Goal: Information Seeking & Learning: Learn about a topic

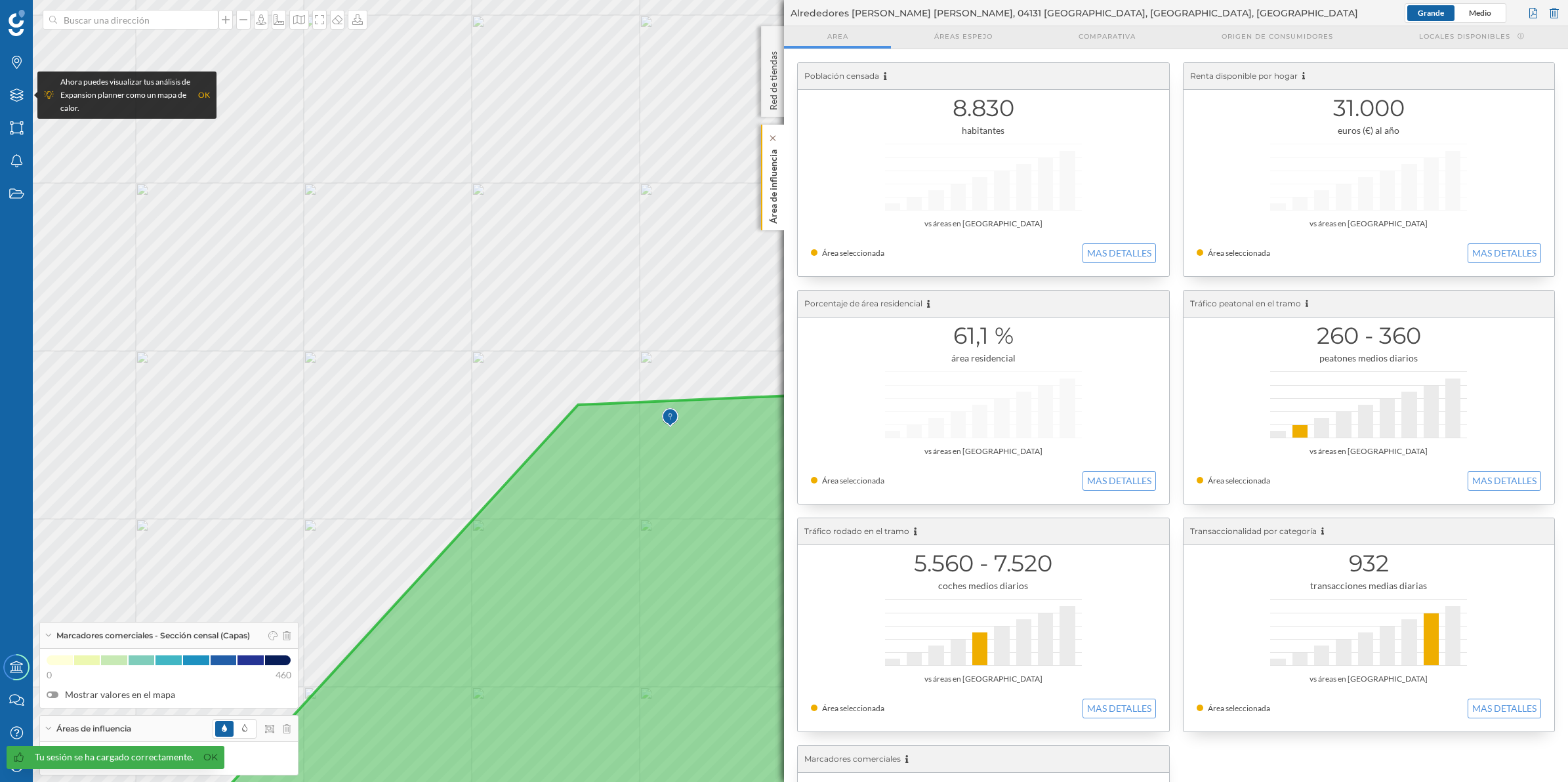
click at [772, 177] on p "Área de influencia" at bounding box center [773, 184] width 13 height 80
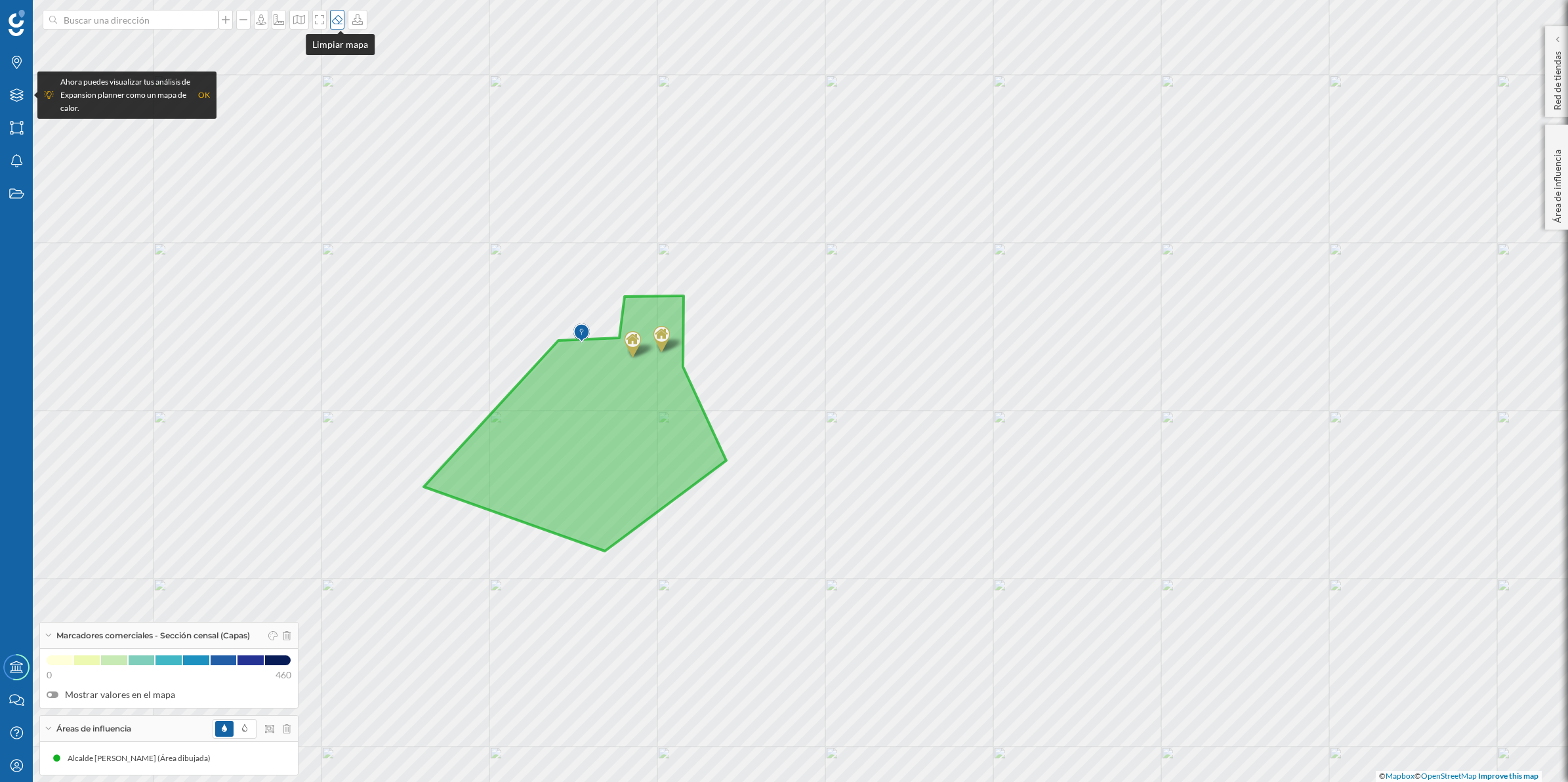
click at [339, 21] on icon at bounding box center [337, 19] width 13 height 10
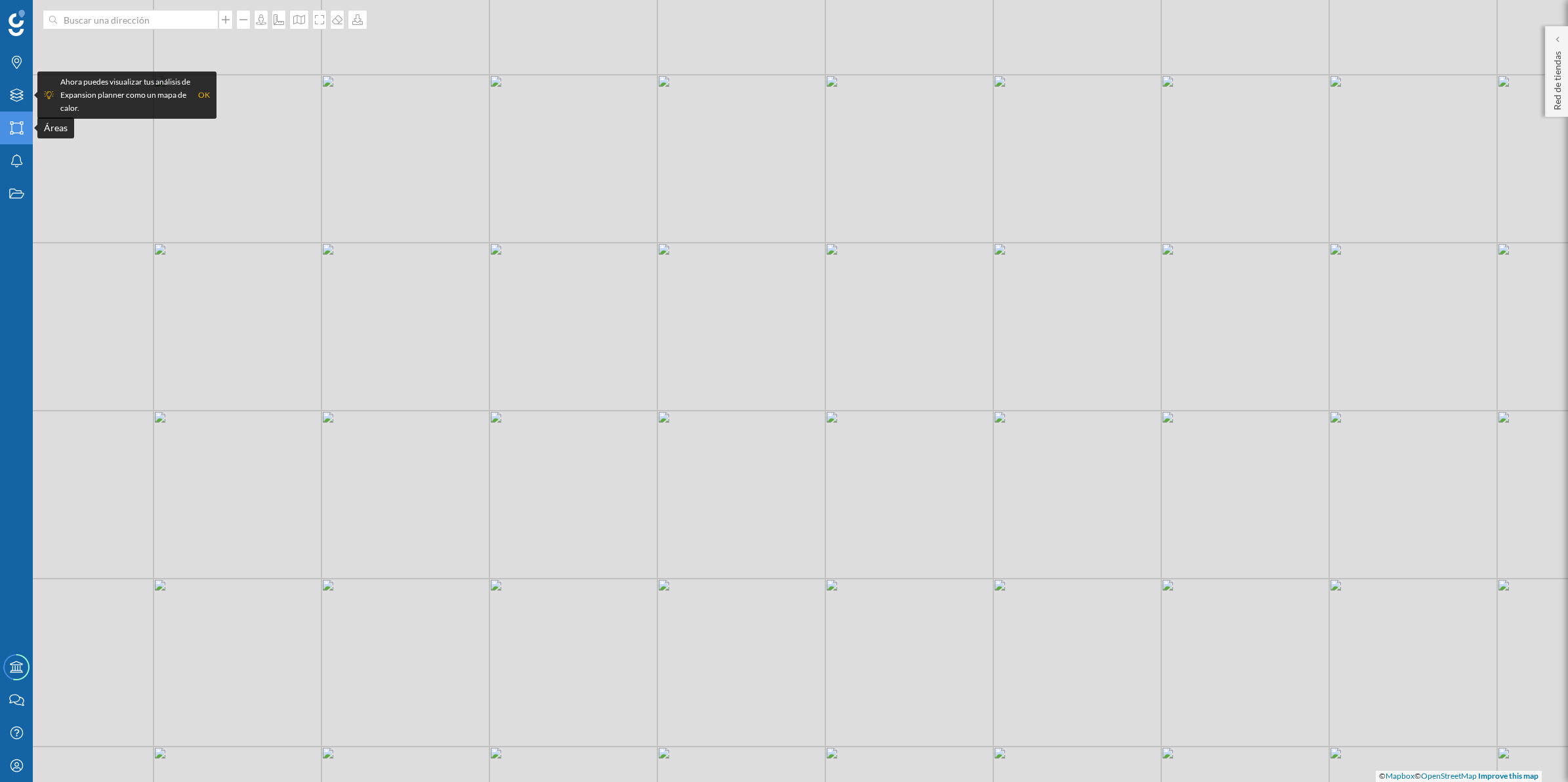
click at [13, 130] on icon "Áreas" at bounding box center [17, 128] width 17 height 13
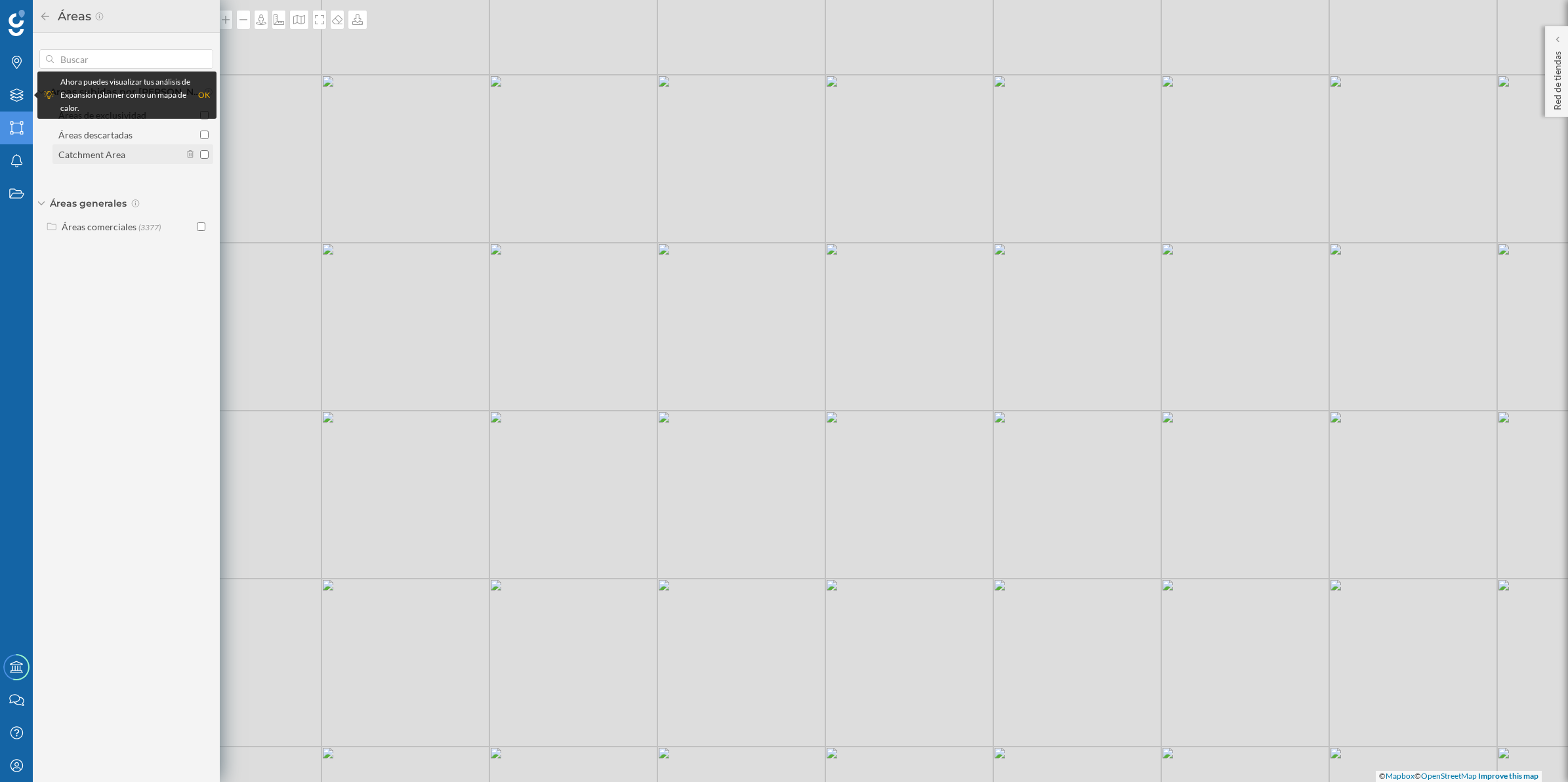
click at [206, 155] on input "Catchment Area" at bounding box center [204, 154] width 9 height 9
checkbox input "true"
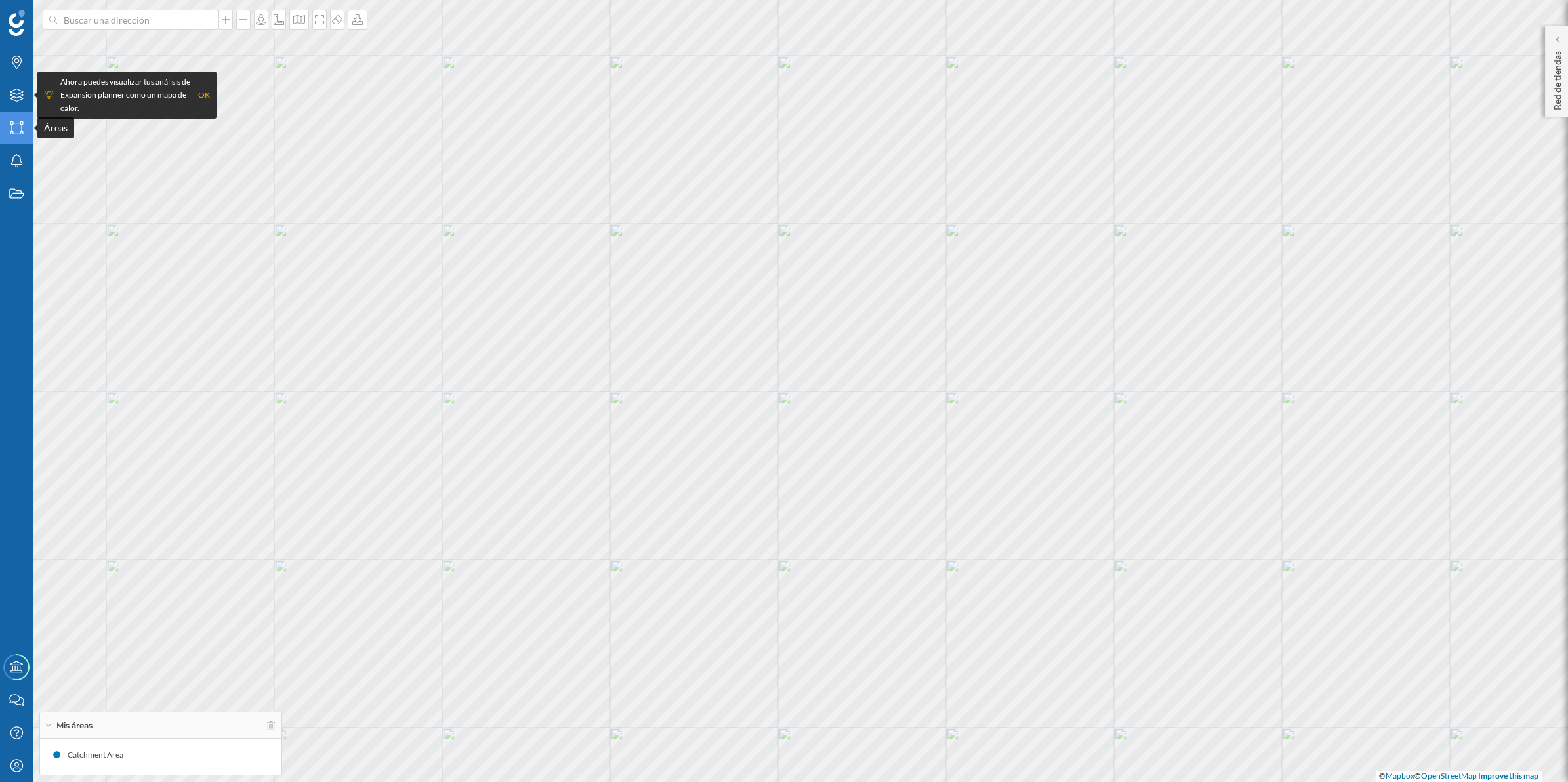
click at [10, 130] on icon "Áreas" at bounding box center [17, 128] width 17 height 13
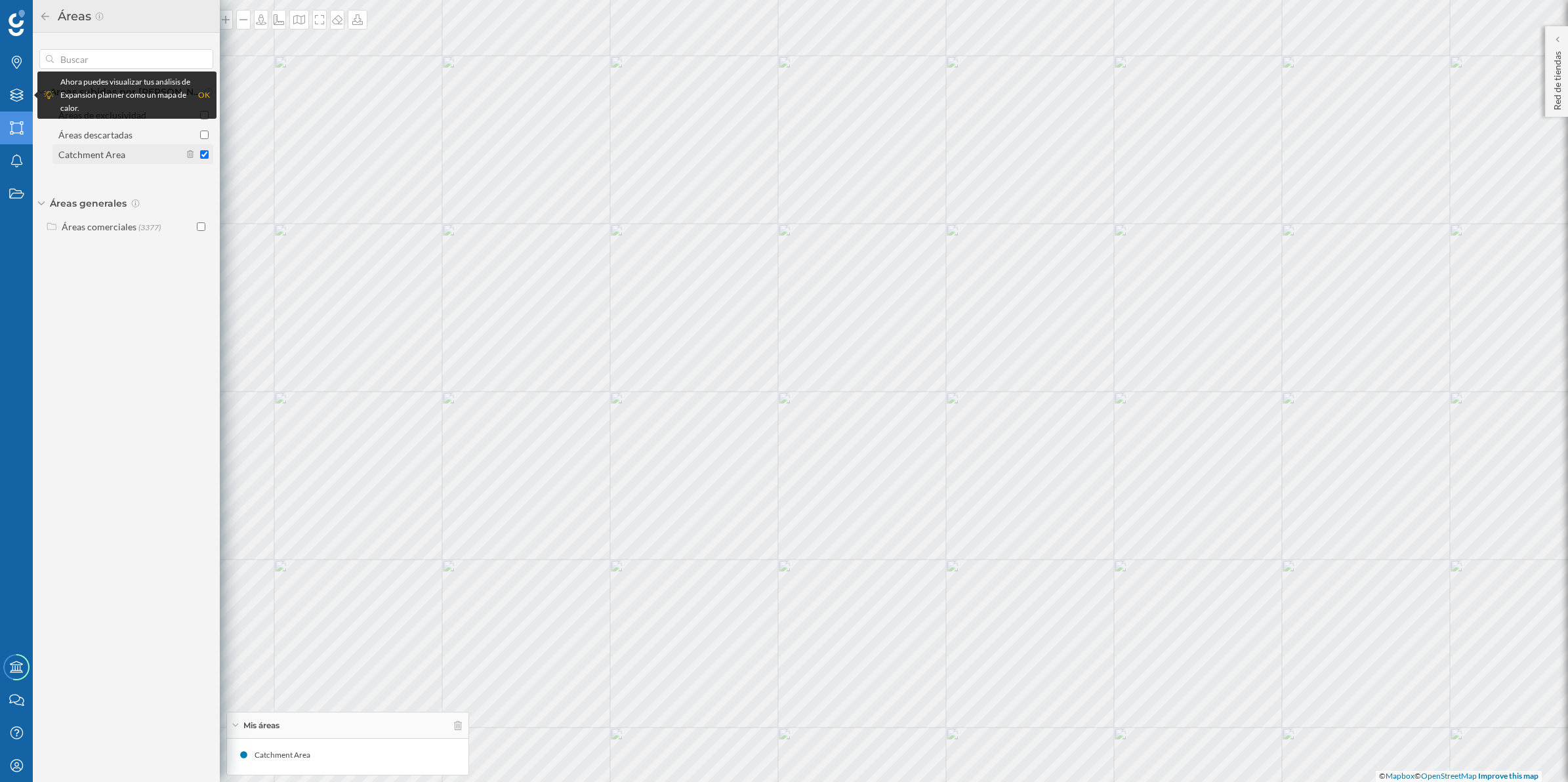
click at [209, 156] on label "Catchment Area" at bounding box center [133, 154] width 161 height 20
click at [209, 156] on input "Catchment Area" at bounding box center [204, 154] width 9 height 9
checkbox input "false"
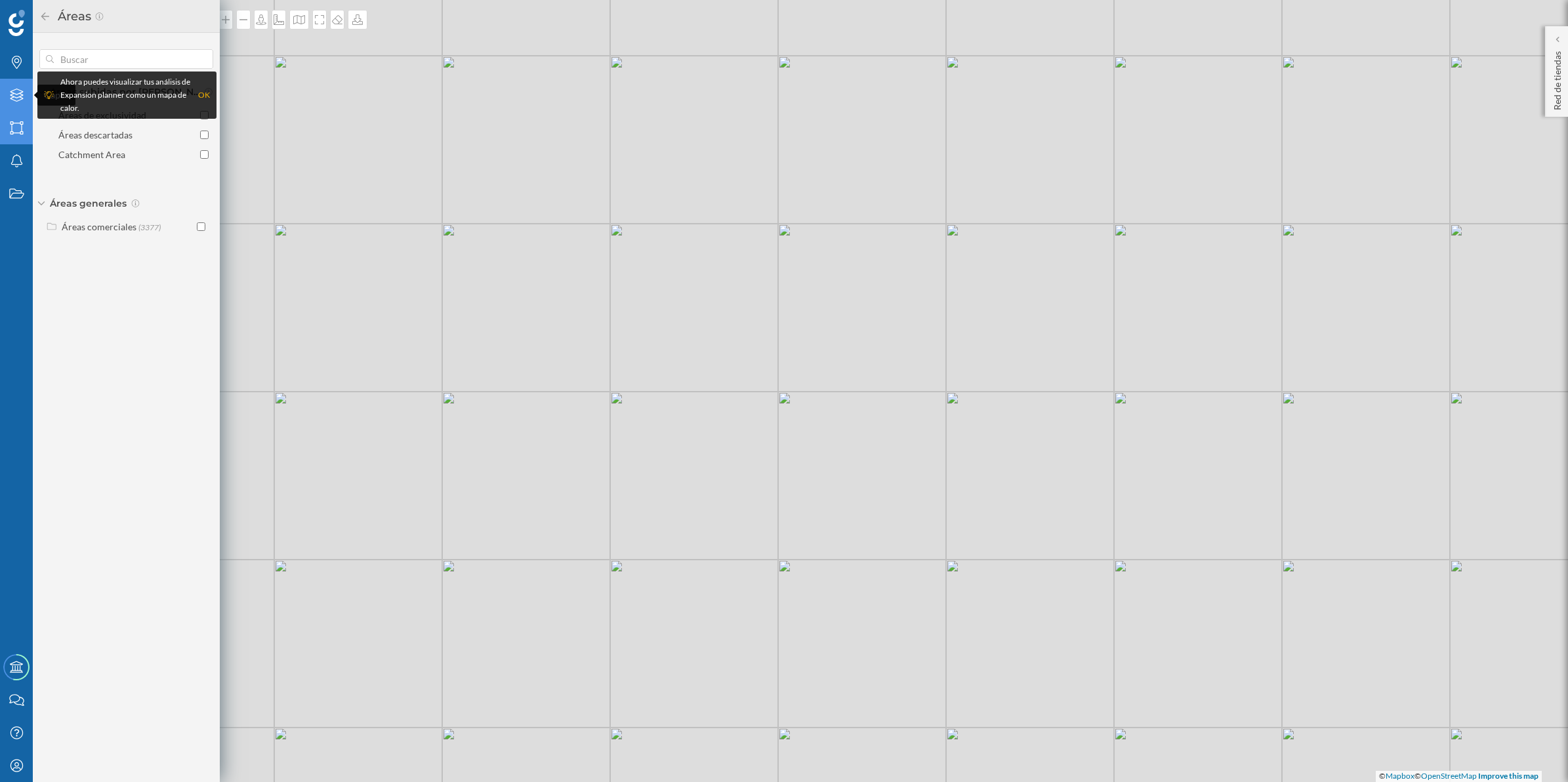
click at [24, 100] on div "Capas" at bounding box center [16, 95] width 33 height 33
click at [50, 226] on icon at bounding box center [53, 227] width 10 height 8
click at [202, 251] on input "Marcadores comerciales" at bounding box center [204, 250] width 9 height 9
radio input "true"
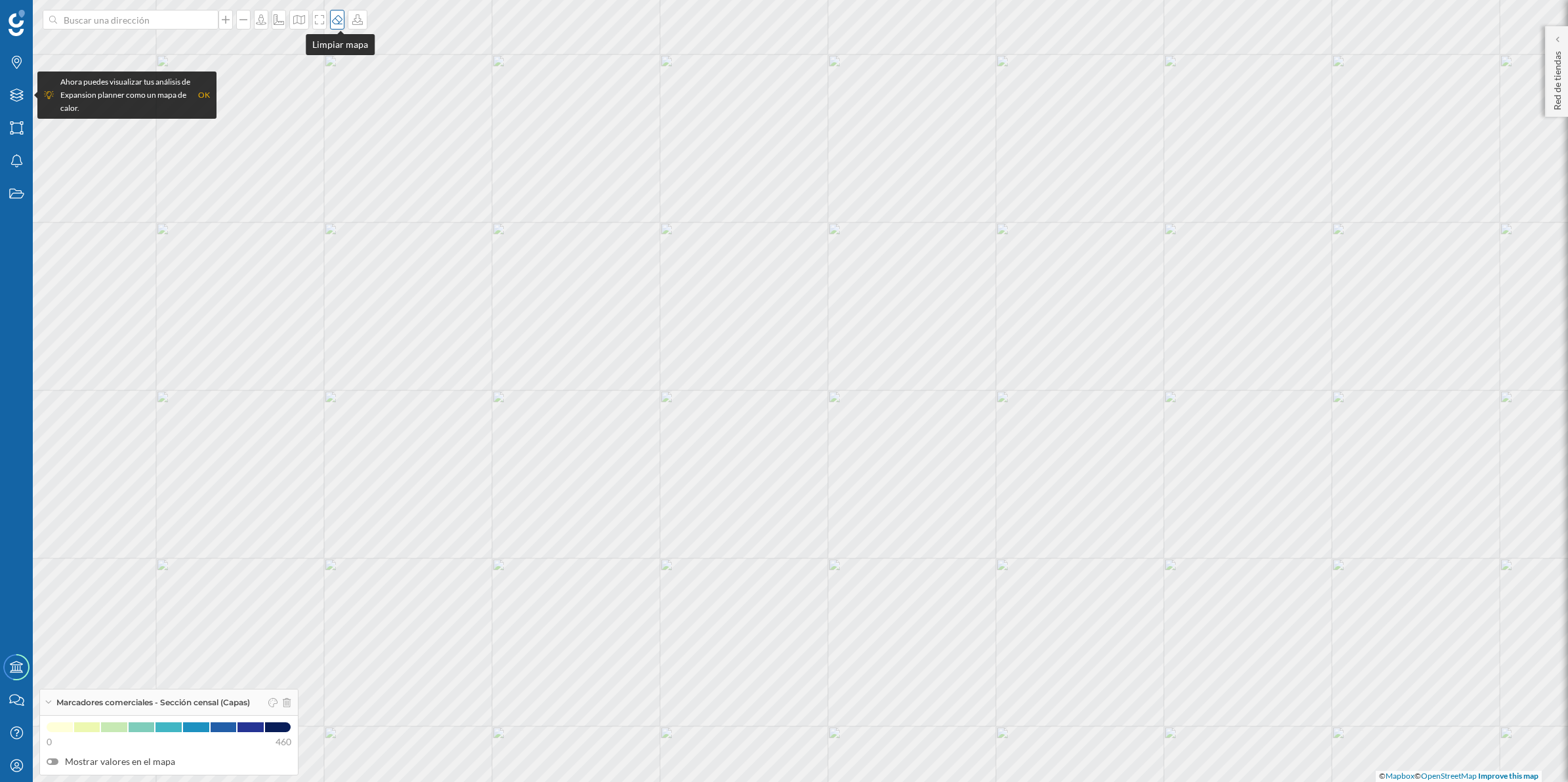
click at [336, 14] on icon at bounding box center [337, 19] width 13 height 10
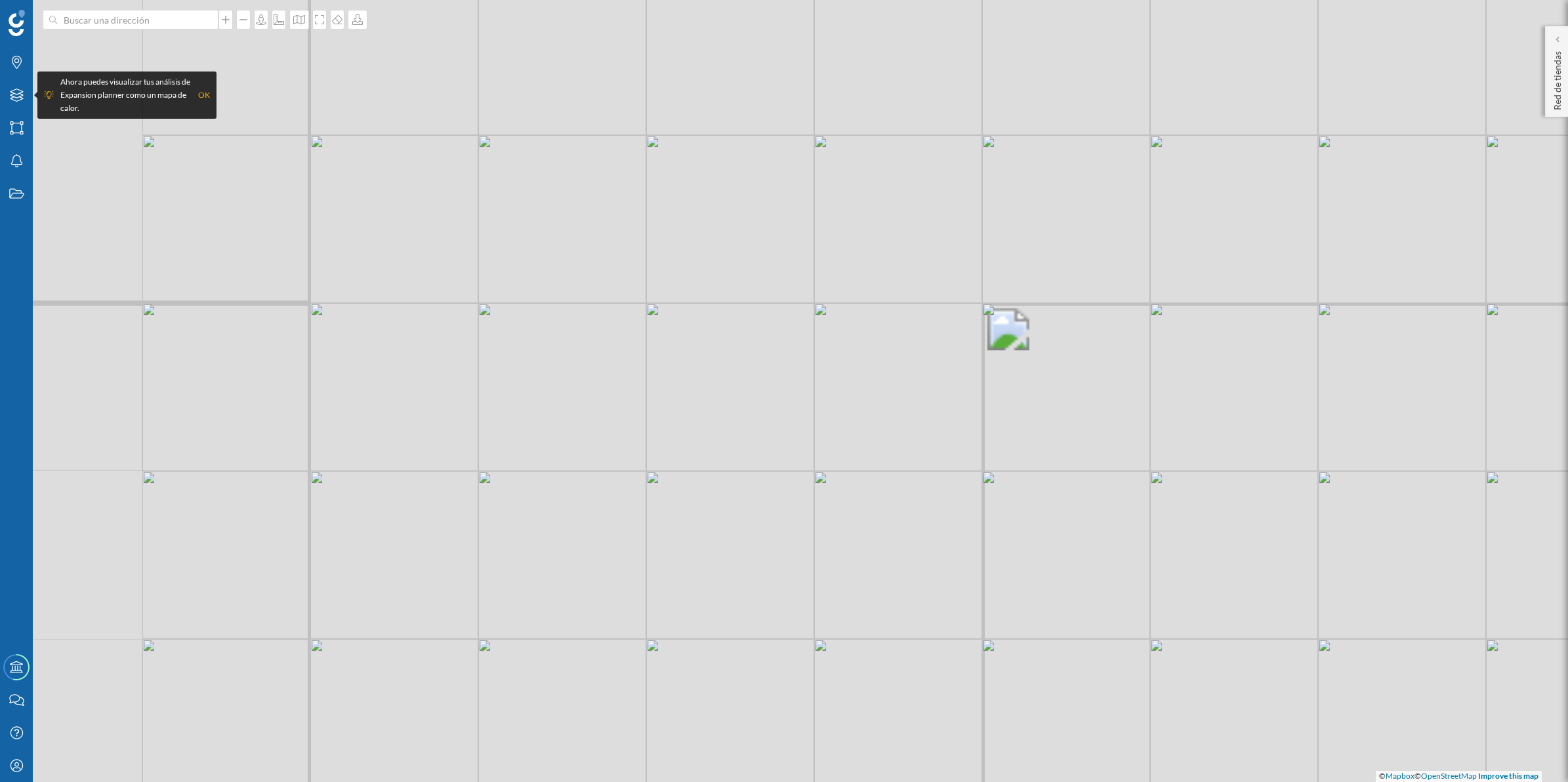
drag, startPoint x: 353, startPoint y: 336, endPoint x: 90, endPoint y: 284, distance: 268.1
click at [82, 280] on div "© Mapbox © OpenStreetMap Improve this map" at bounding box center [784, 391] width 1568 height 782
drag, startPoint x: 732, startPoint y: 371, endPoint x: 618, endPoint y: 395, distance: 116.5
click at [257, 289] on div "© Mapbox © OpenStreetMap Improve this map" at bounding box center [784, 391] width 1568 height 782
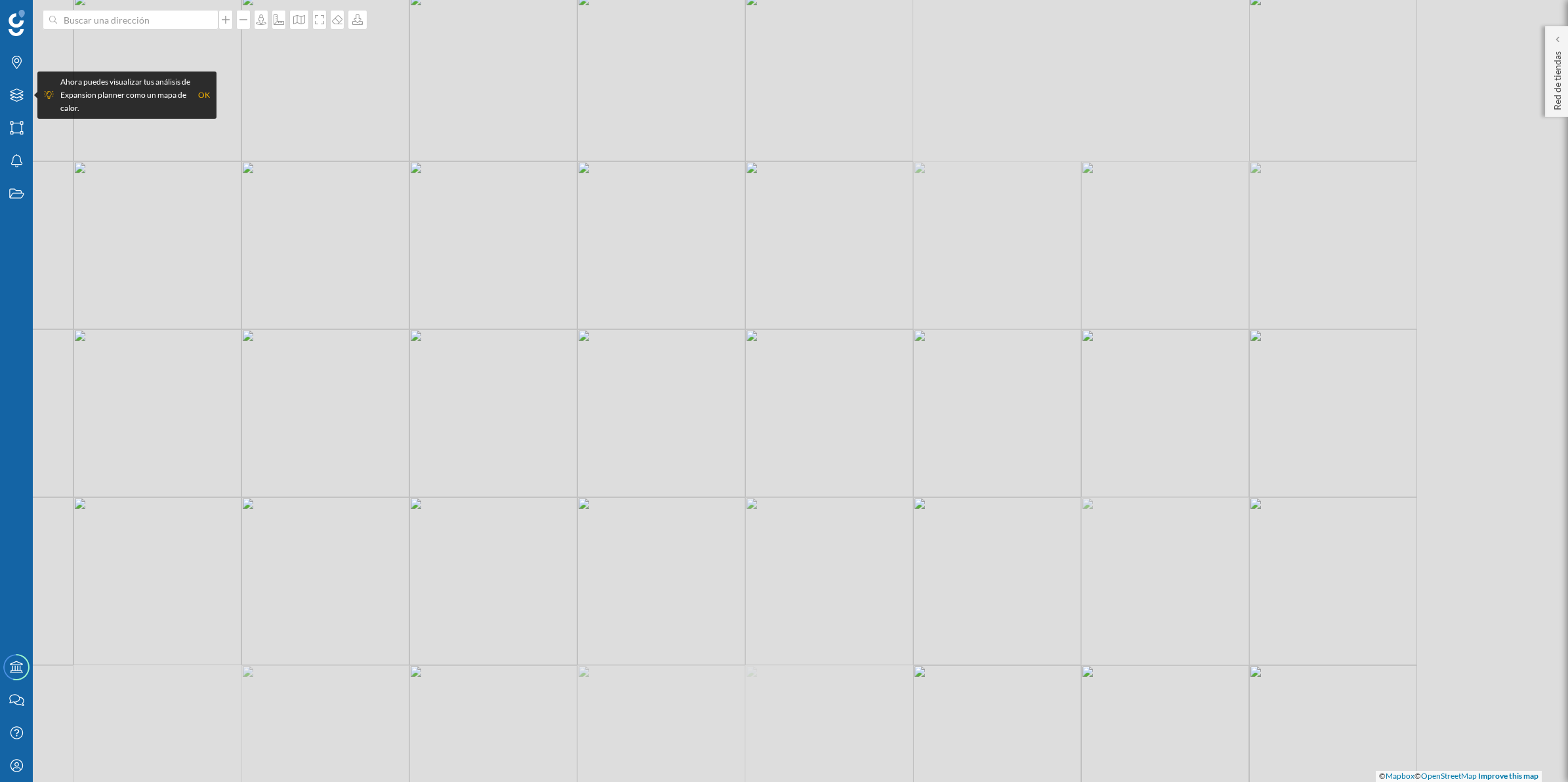
drag, startPoint x: 674, startPoint y: 400, endPoint x: 365, endPoint y: 361, distance: 311.5
click at [361, 356] on div "© Mapbox © OpenStreetMap Improve this map" at bounding box center [784, 391] width 1568 height 782
drag, startPoint x: 940, startPoint y: 509, endPoint x: 729, endPoint y: 516, distance: 211.1
click at [520, 599] on div "© Mapbox © OpenStreetMap Improve this map" at bounding box center [784, 391] width 1568 height 782
drag, startPoint x: 1142, startPoint y: 415, endPoint x: 518, endPoint y: 513, distance: 631.6
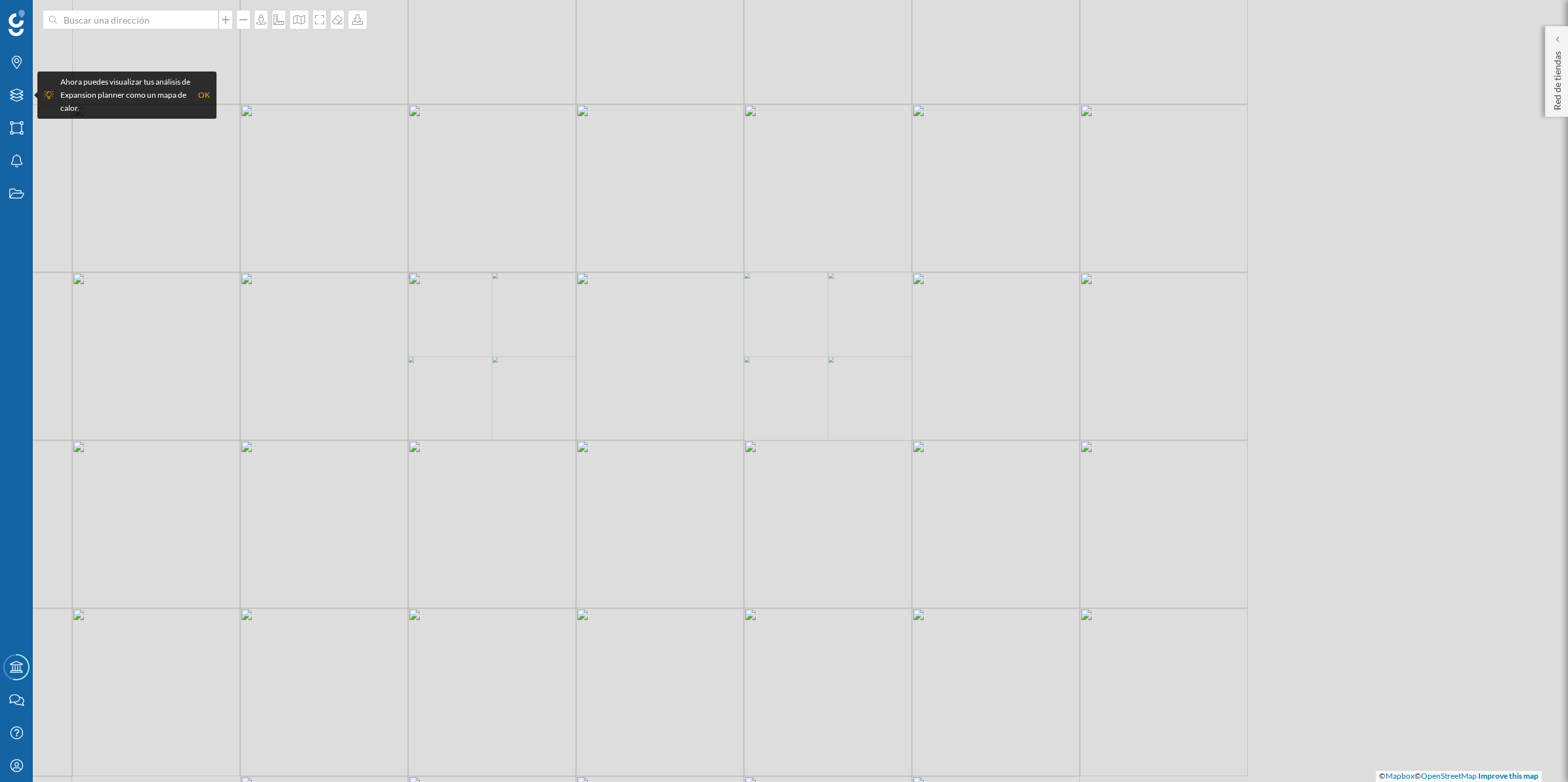
click at [506, 512] on div "© Mapbox © OpenStreetMap Improve this map" at bounding box center [784, 391] width 1568 height 782
drag, startPoint x: 796, startPoint y: 417, endPoint x: 683, endPoint y: 443, distance: 116.0
click at [599, 440] on div "© Mapbox © OpenStreetMap Improve this map" at bounding box center [784, 391] width 1568 height 782
drag, startPoint x: 907, startPoint y: 428, endPoint x: 818, endPoint y: 506, distance: 118.3
click at [821, 513] on div "© Mapbox © OpenStreetMap Improve this map" at bounding box center [784, 391] width 1568 height 782
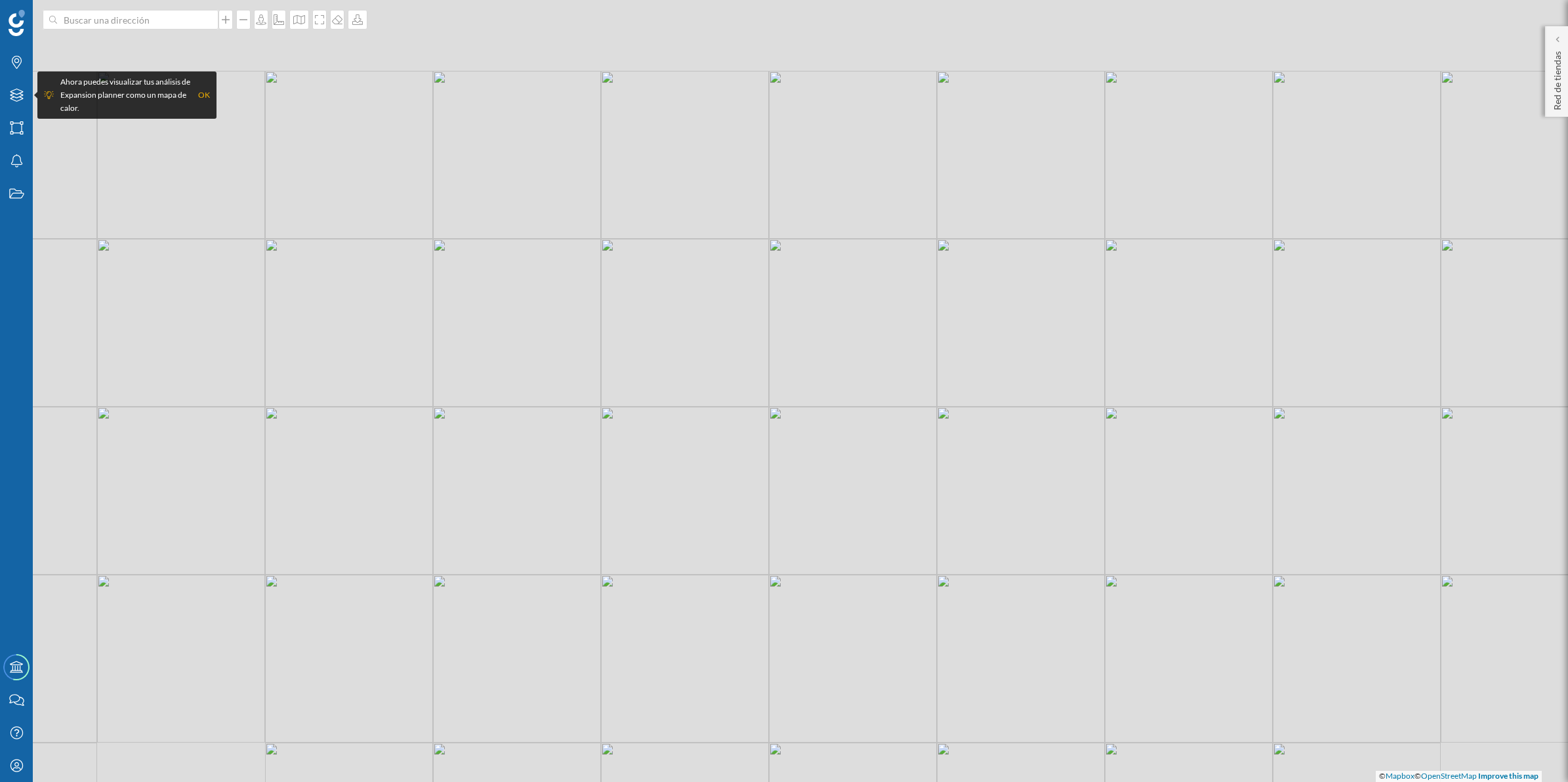
drag, startPoint x: 785, startPoint y: 366, endPoint x: 788, endPoint y: 474, distance: 108.0
click at [788, 477] on div "© Mapbox © OpenStreetMap Improve this map" at bounding box center [784, 391] width 1568 height 782
click at [14, 64] on icon "Marcas" at bounding box center [17, 62] width 17 height 13
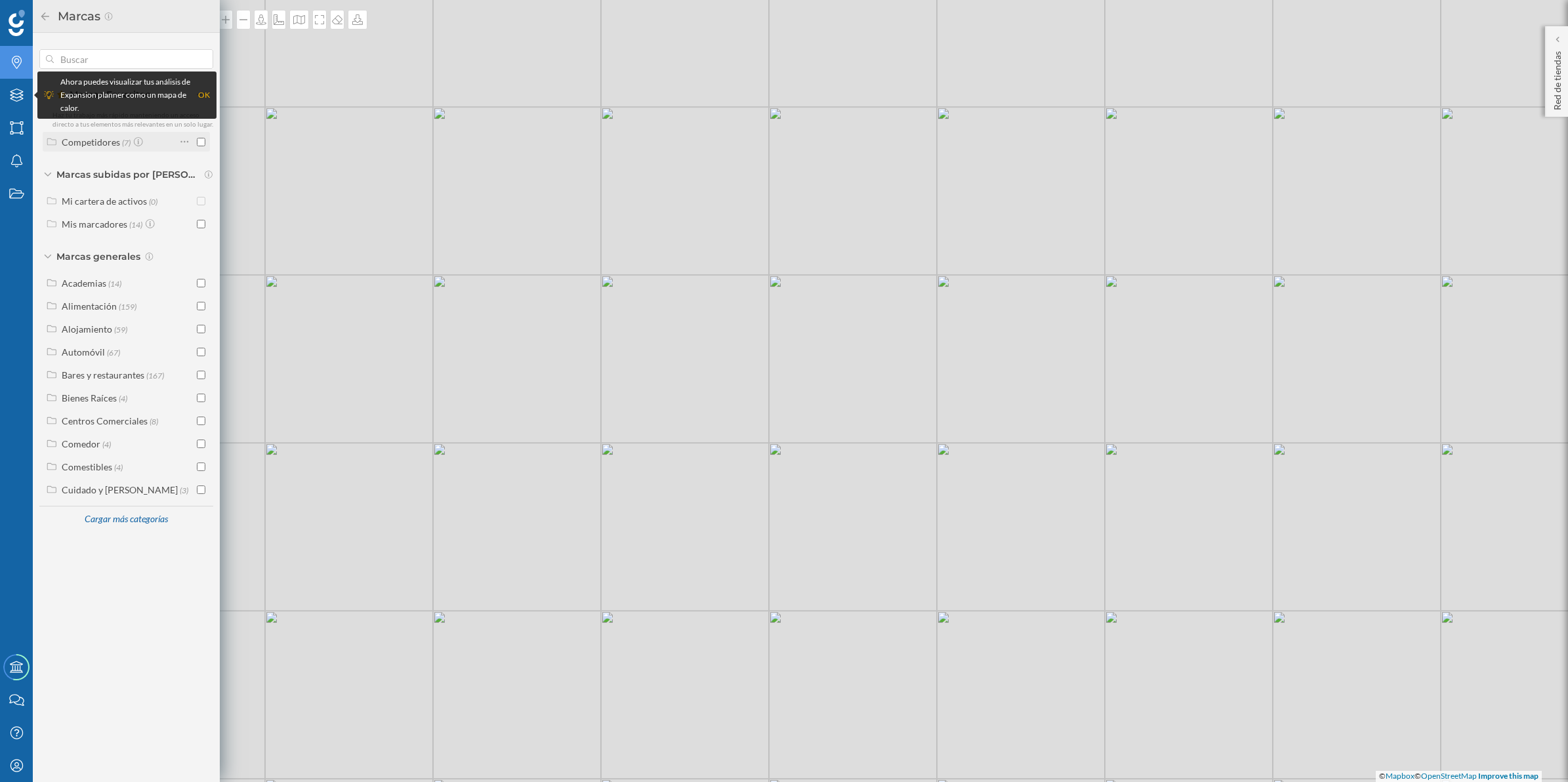
click at [203, 141] on input "checkbox" at bounding box center [201, 142] width 9 height 9
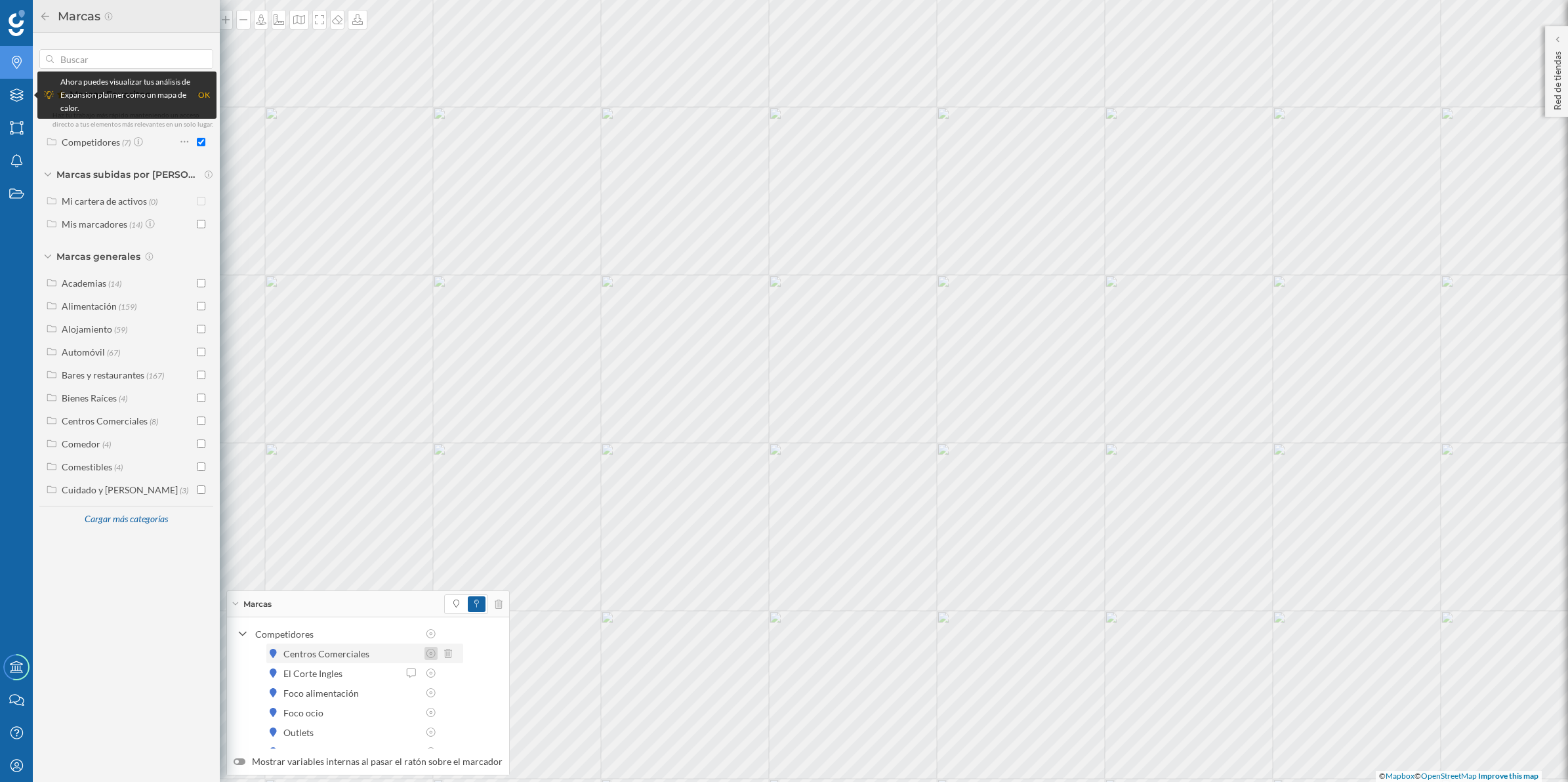
click at [434, 653] on icon at bounding box center [430, 654] width 12 height 10
click at [353, 623] on div "Aplicar" at bounding box center [371, 626] width 118 height 20
click at [428, 650] on icon at bounding box center [430, 654] width 12 height 10
click at [318, 595] on div at bounding box center [318, 596] width 12 height 6
click at [0, 0] on input "Mostrar radio" at bounding box center [0, 0] width 0 height 0
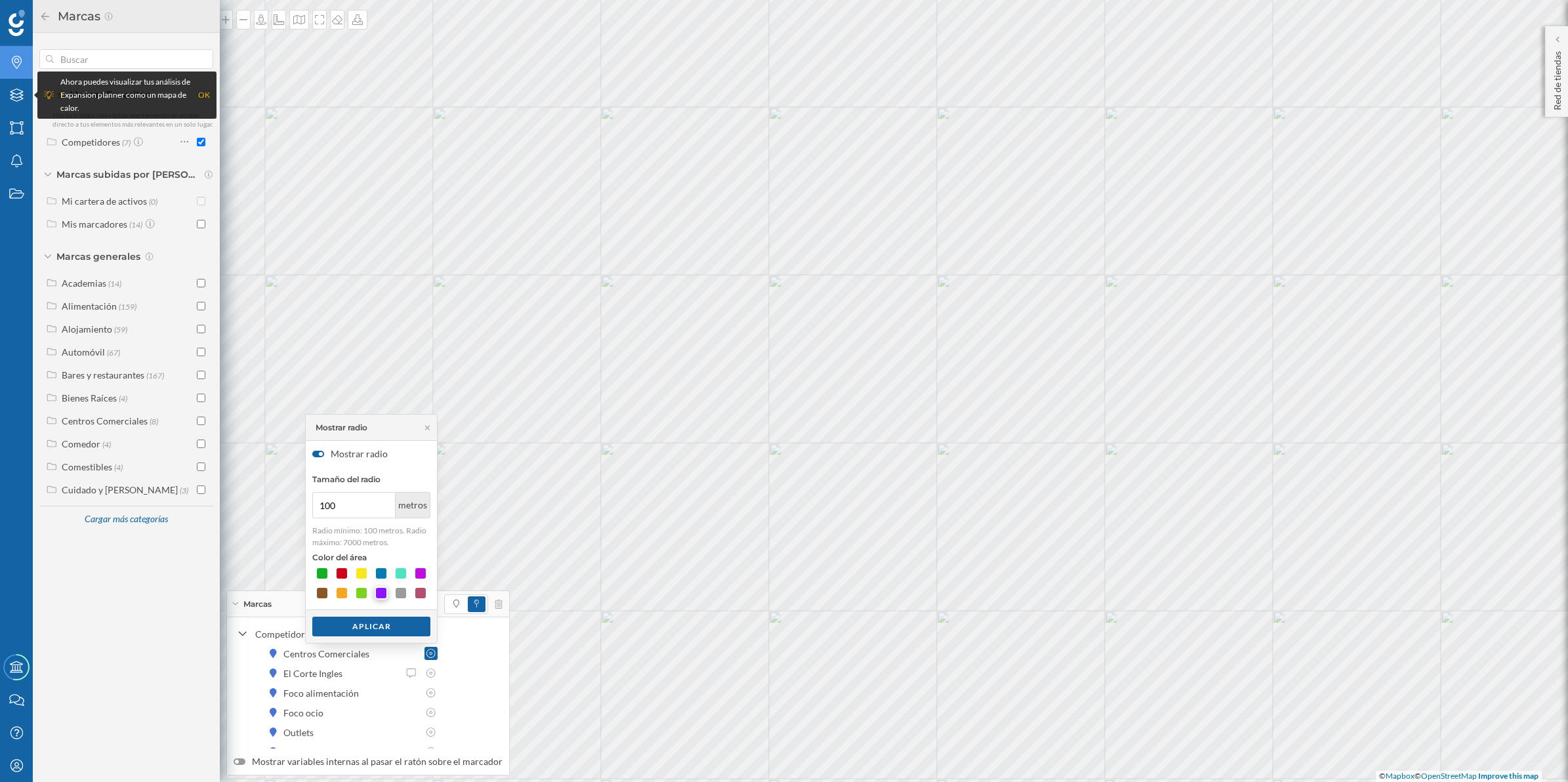
click at [378, 591] on div at bounding box center [381, 593] width 13 height 13
click at [359, 628] on div "Aplicar" at bounding box center [371, 627] width 118 height 20
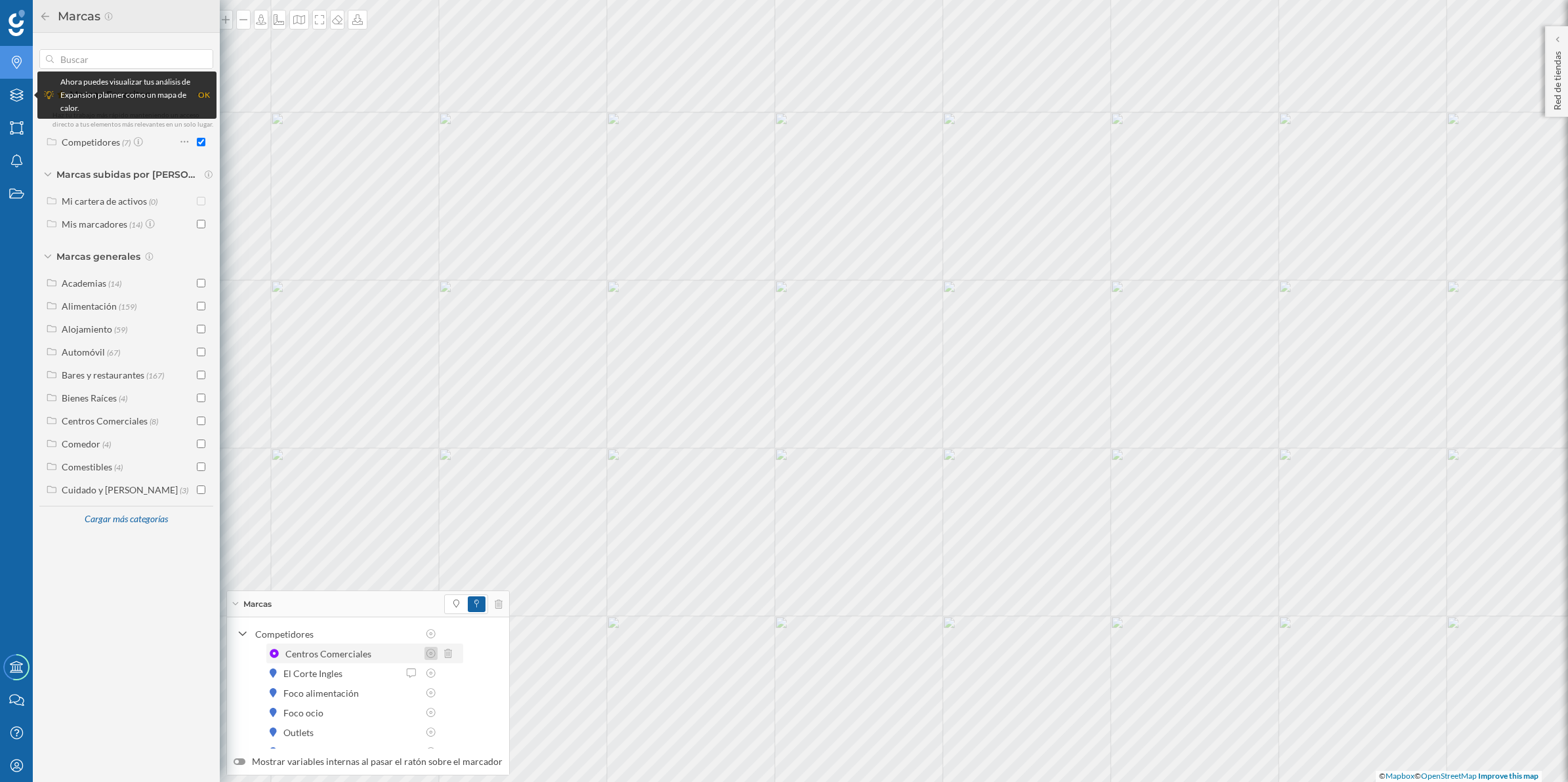
click at [430, 654] on icon at bounding box center [430, 654] width 12 height 10
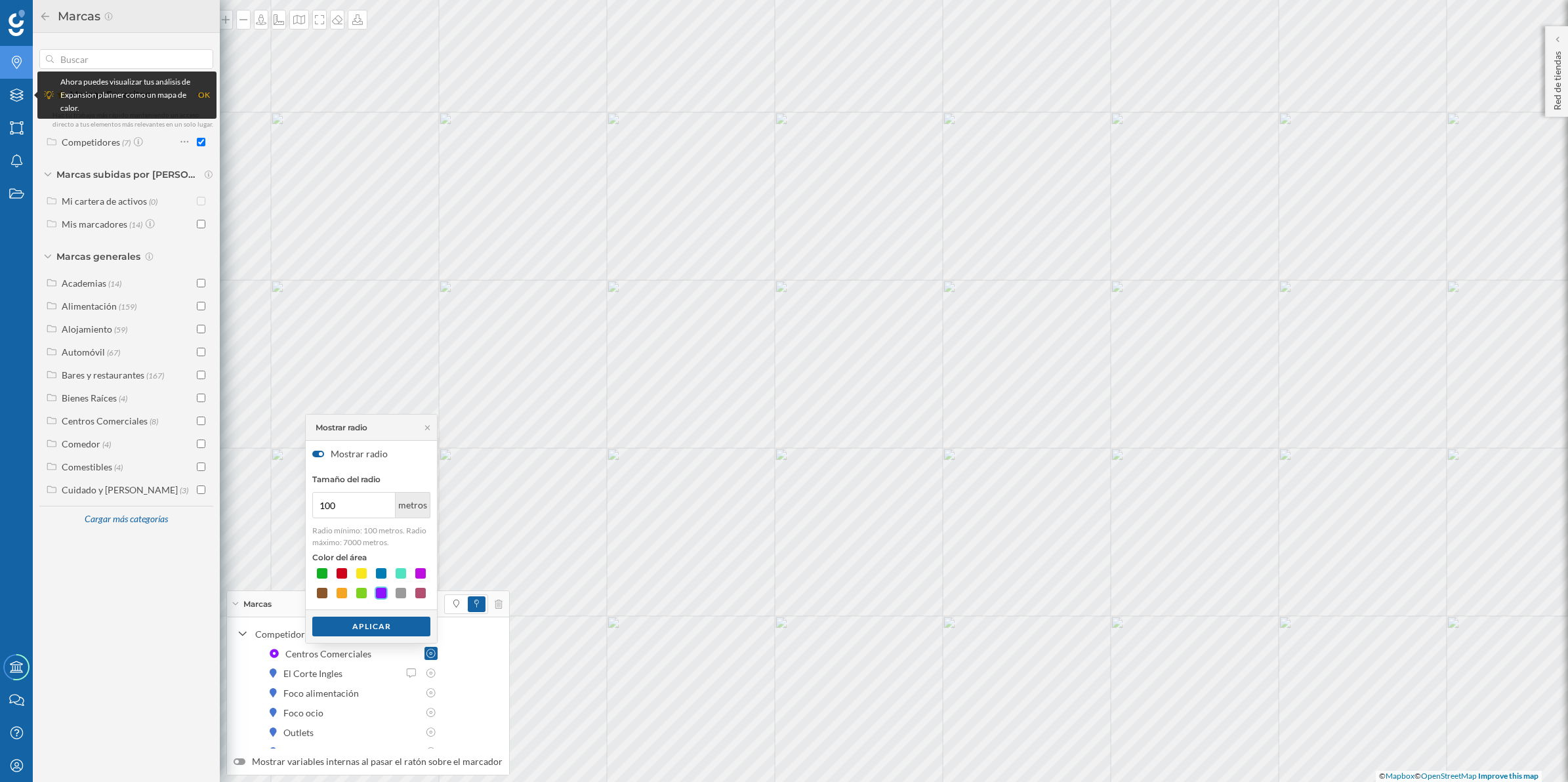
click at [317, 451] on div at bounding box center [318, 454] width 12 height 6
click at [0, 0] on input "Mostrar radio" at bounding box center [0, 0] width 0 height 0
click at [247, 635] on div at bounding box center [242, 634] width 12 height 14
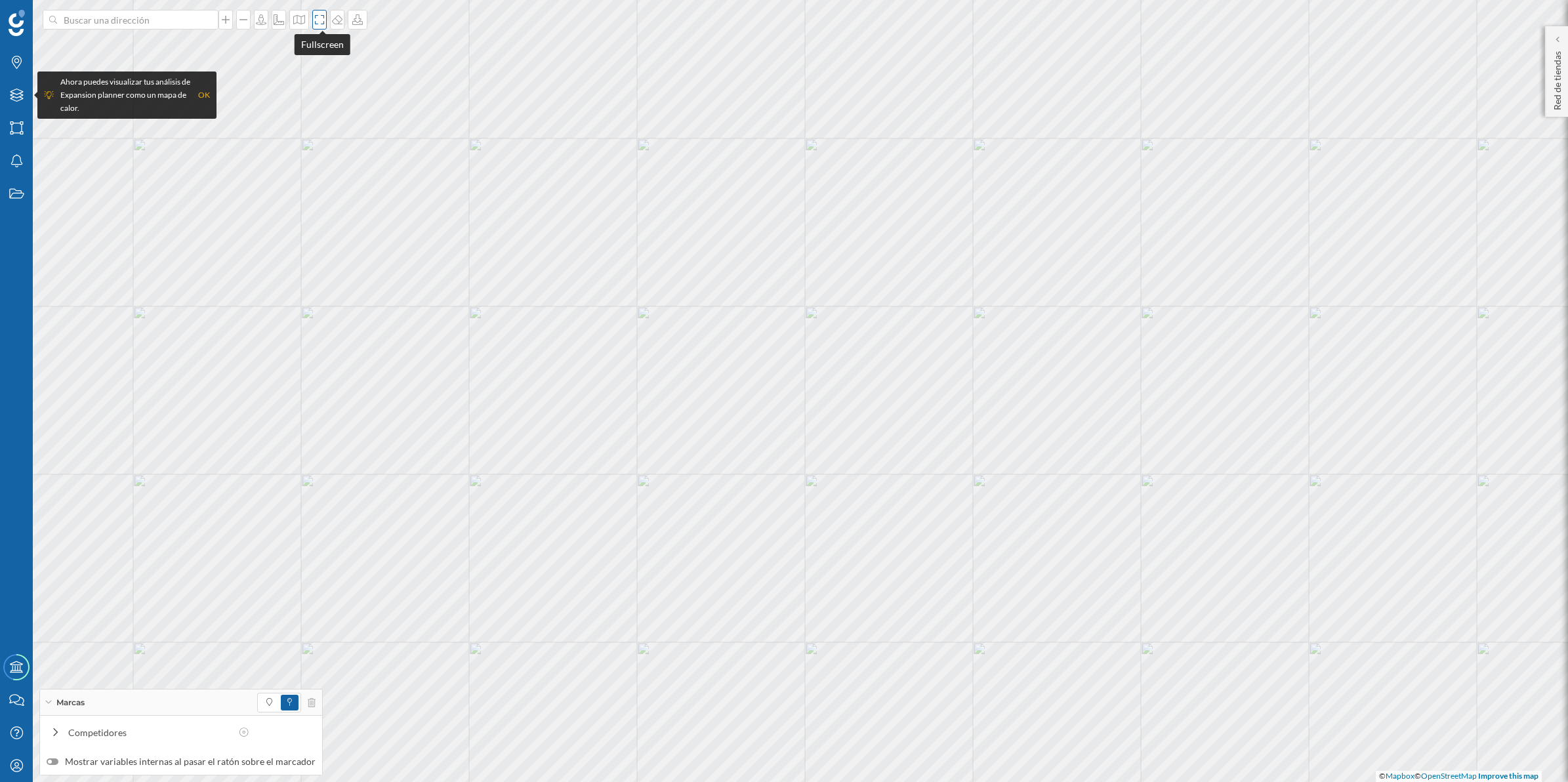
click at [324, 17] on icon at bounding box center [320, 19] width 13 height 10
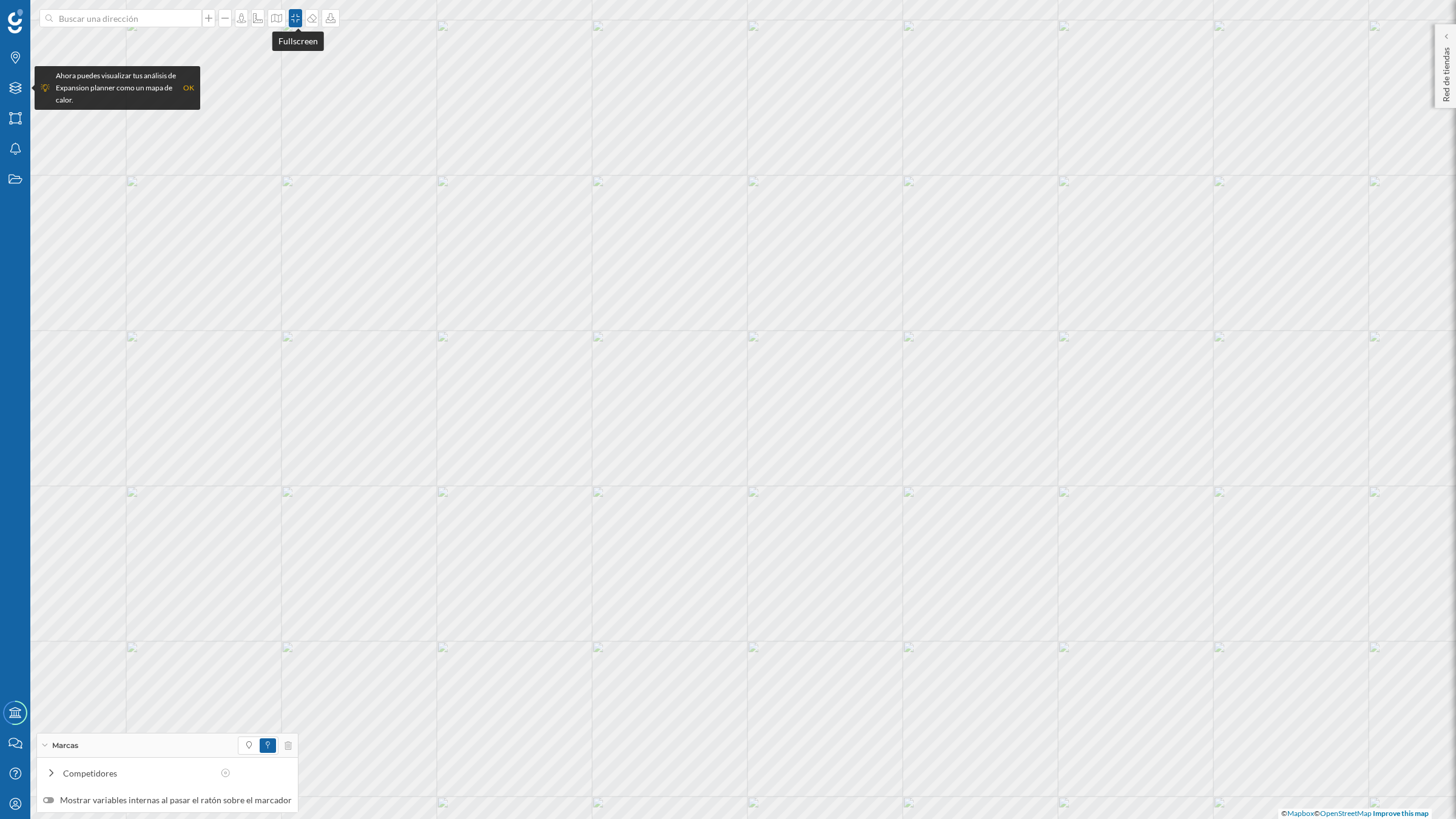
click at [296, 18] on icon at bounding box center [296, 18] width 12 height 10
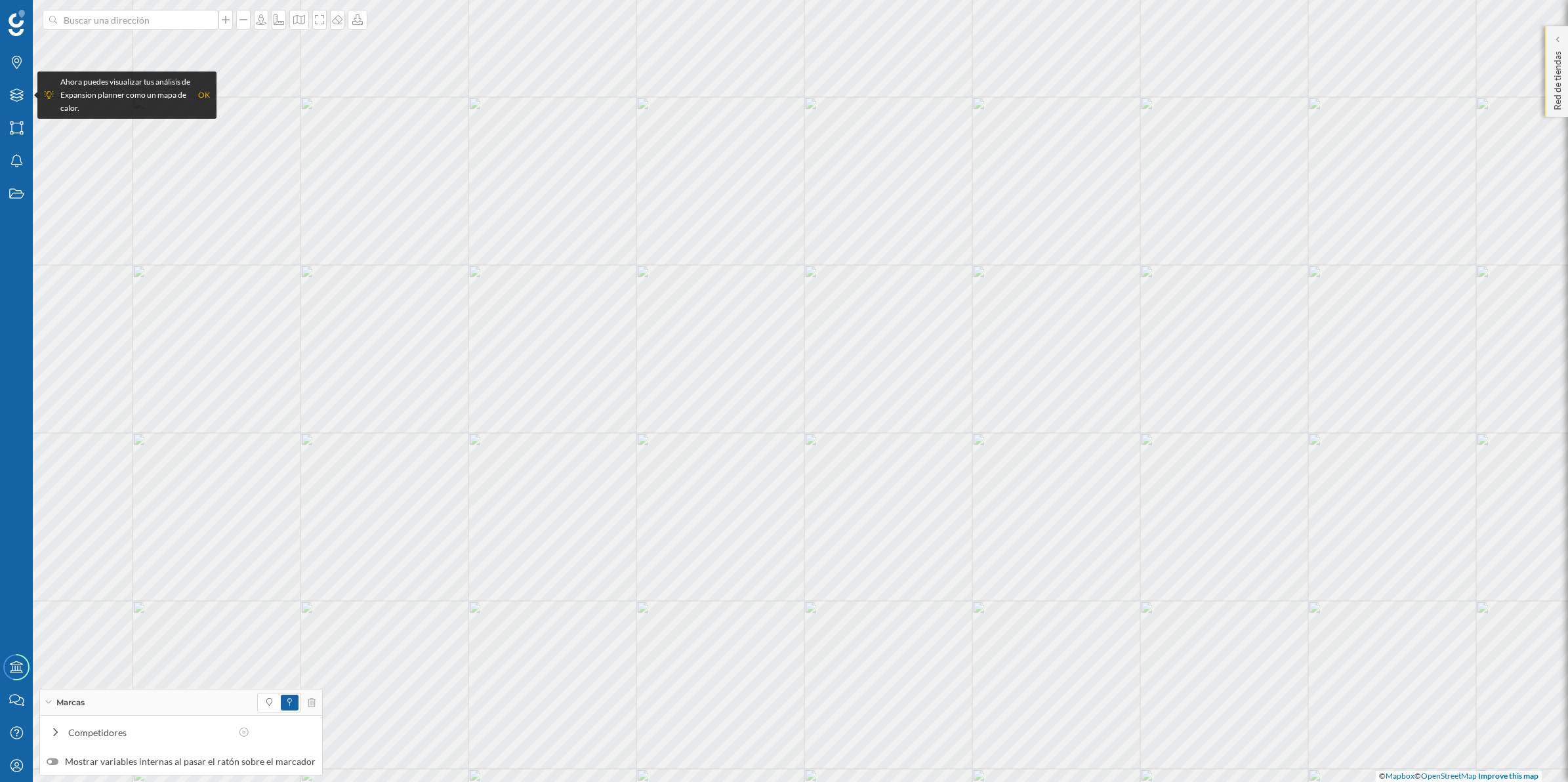
click at [1558, 92] on p "Red de tiendas" at bounding box center [1558, 78] width 13 height 65
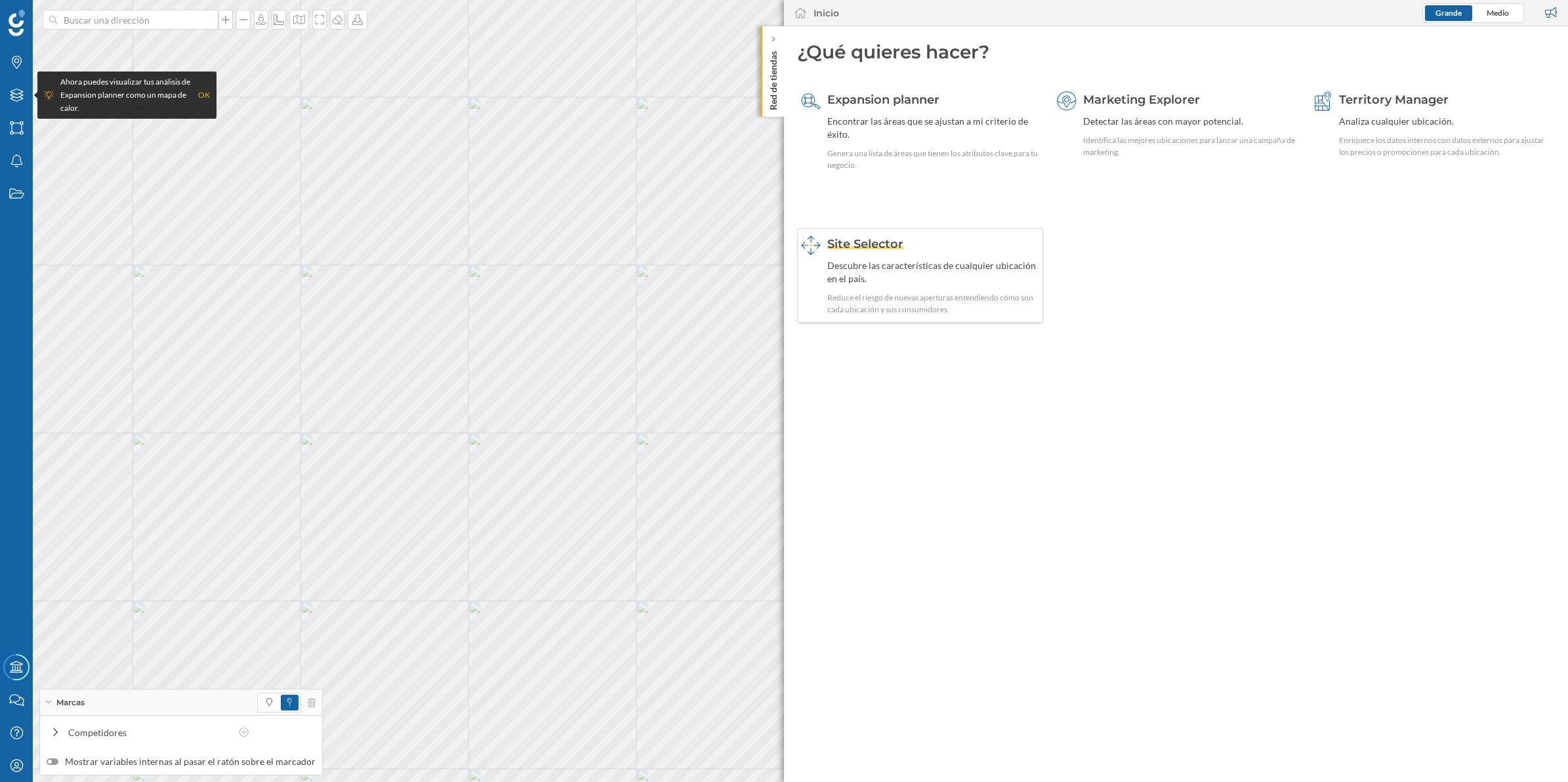
click at [906, 306] on div "Reduce el riesgo de nuevas aperturas entendiendo cómo son cada ubicación y sus …" at bounding box center [933, 304] width 212 height 24
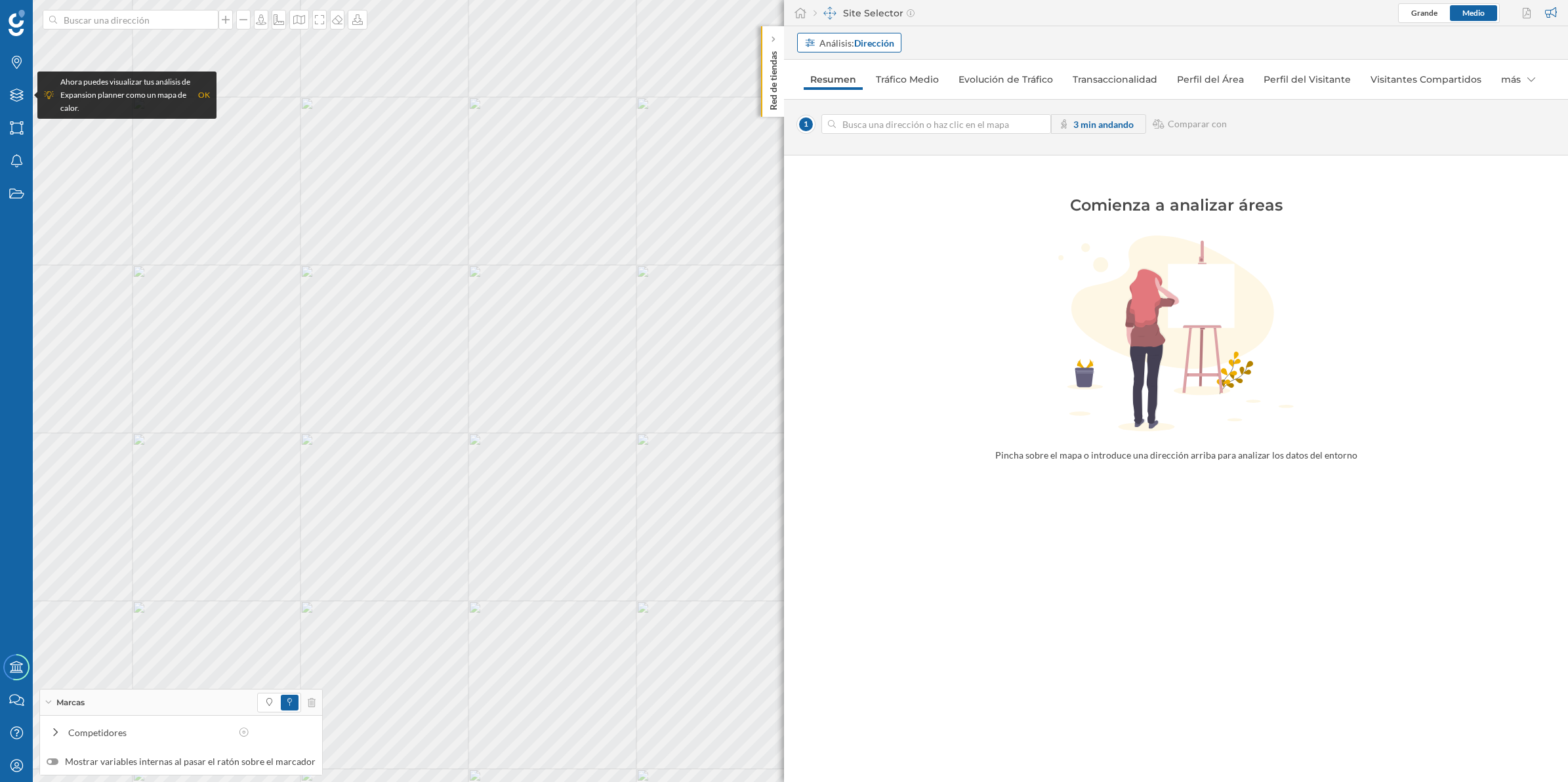
click at [808, 43] on icon at bounding box center [810, 43] width 12 height 10
click at [808, 96] on div "Área comercial" at bounding box center [835, 92] width 62 height 11
click at [830, 120] on icon at bounding box center [831, 124] width 7 height 10
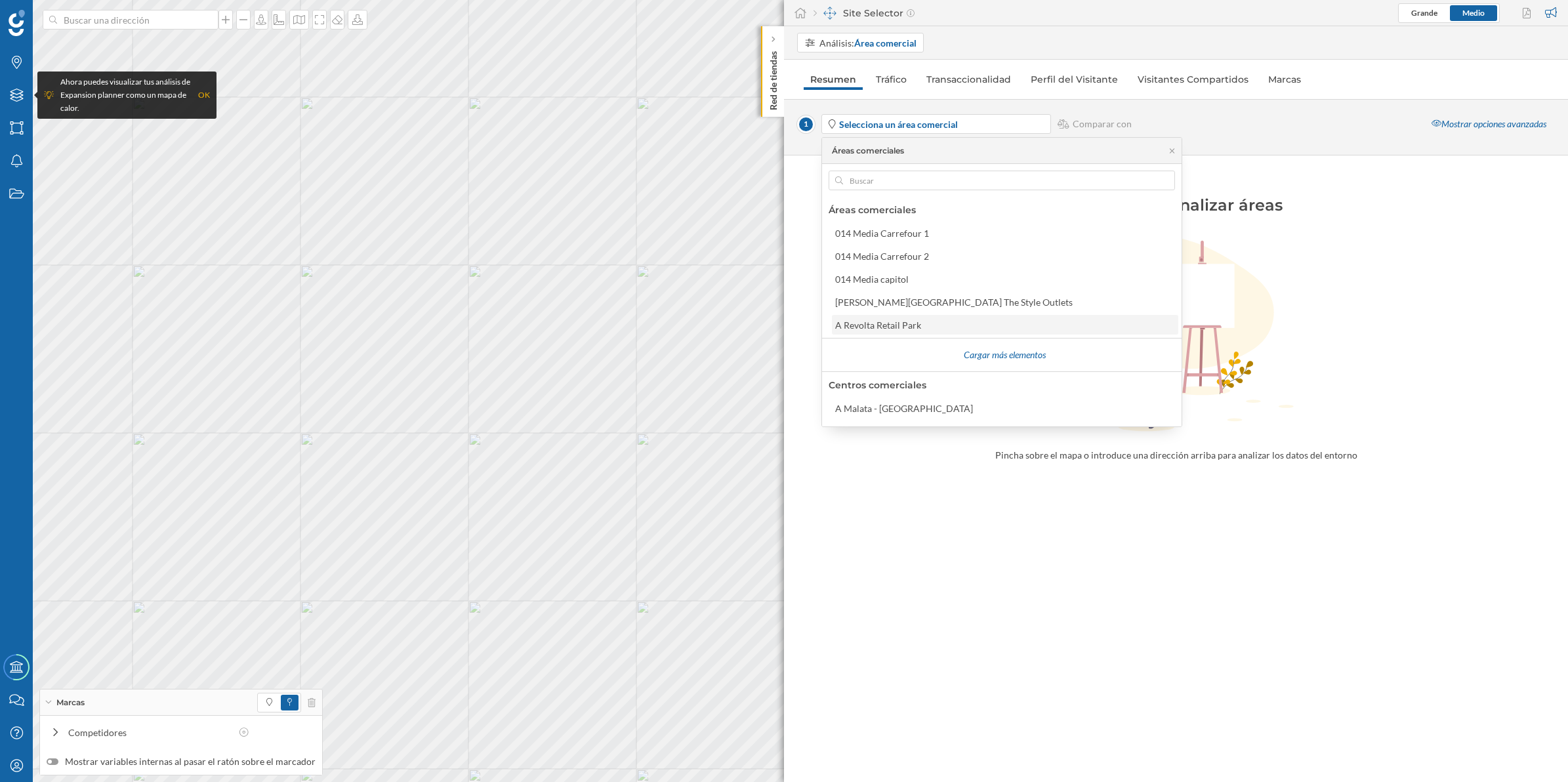
click at [851, 323] on div "A Revolta Retail Park" at bounding box center [878, 325] width 86 height 11
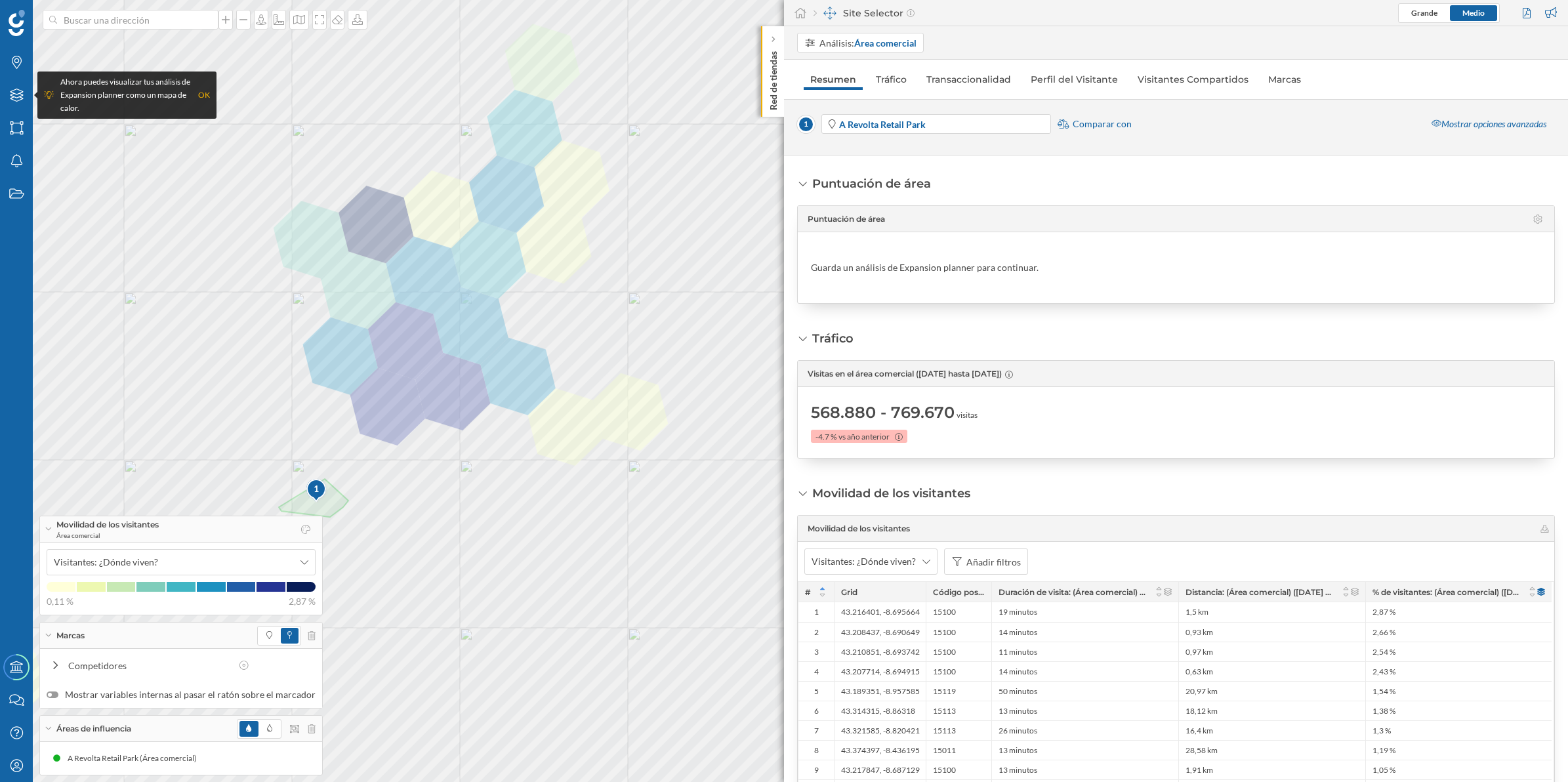
click at [767, 63] on p "Red de tiendas" at bounding box center [773, 78] width 13 height 65
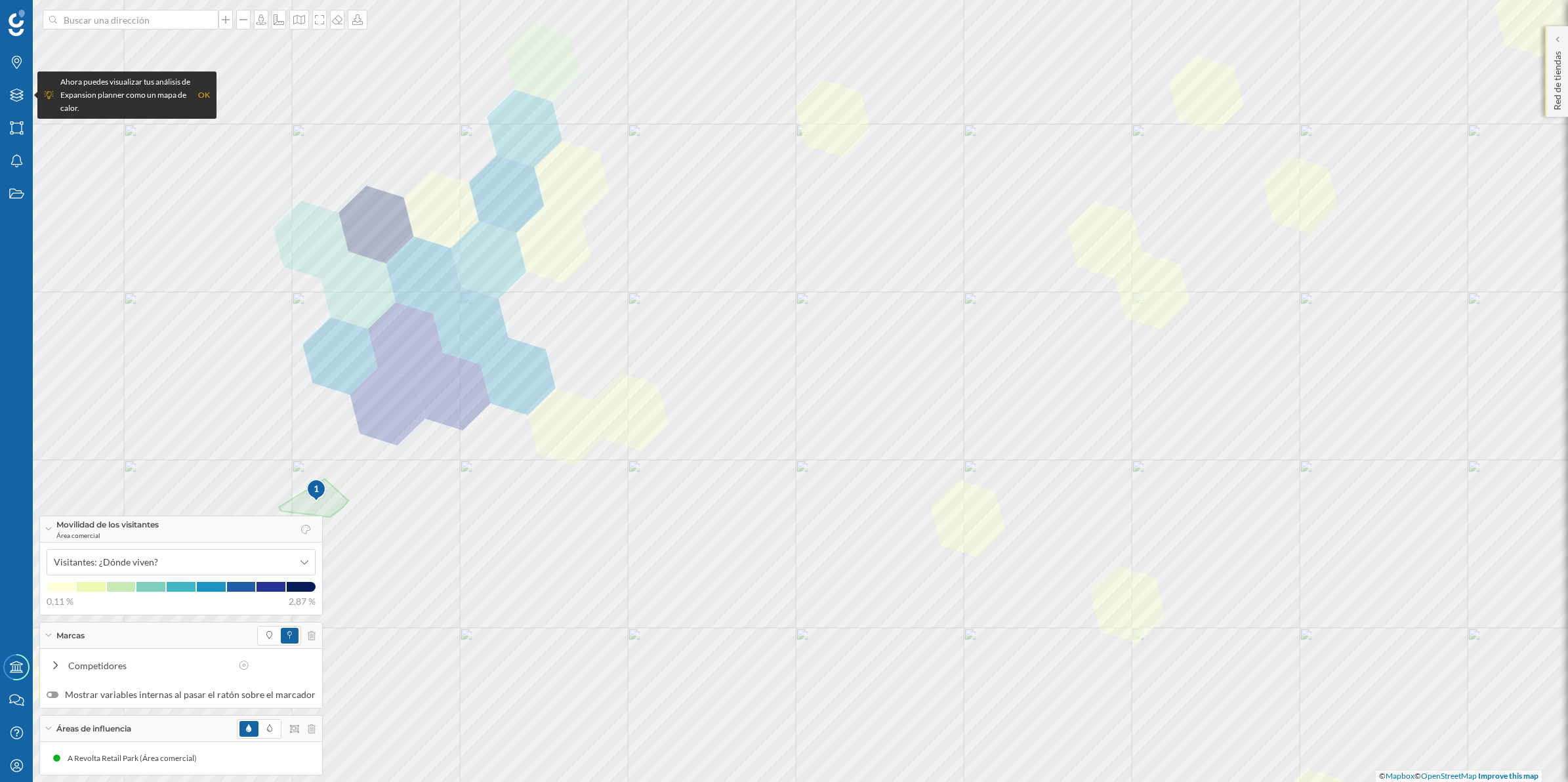
click at [1562, 90] on p "Red de tiendas" at bounding box center [1558, 78] width 13 height 65
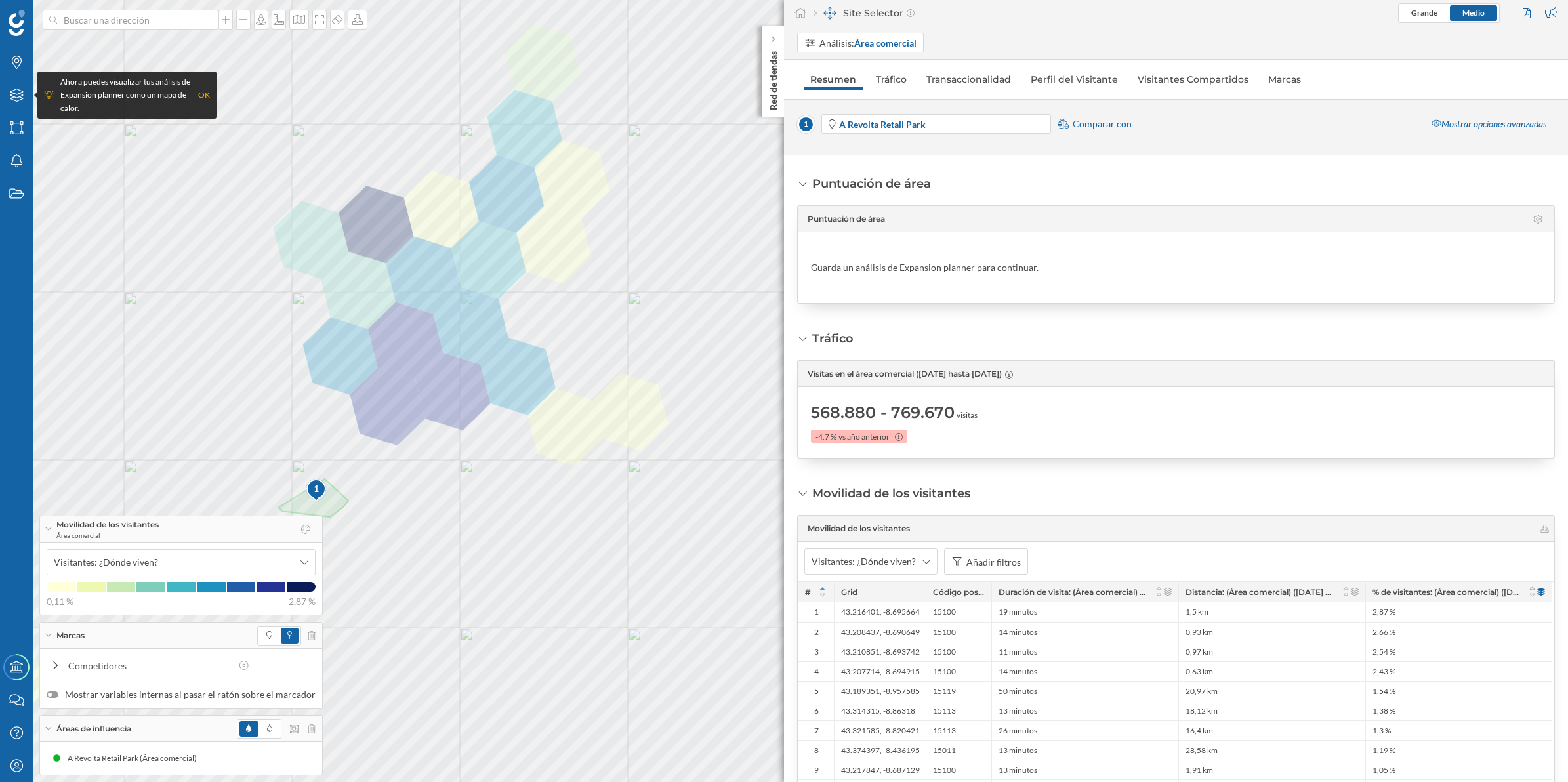
click at [831, 15] on img at bounding box center [830, 13] width 13 height 13
click at [861, 17] on div "Site Selector" at bounding box center [864, 13] width 101 height 13
click at [906, 14] on icon at bounding box center [910, 14] width 8 height 8
click at [910, 13] on icon at bounding box center [910, 14] width 8 height 8
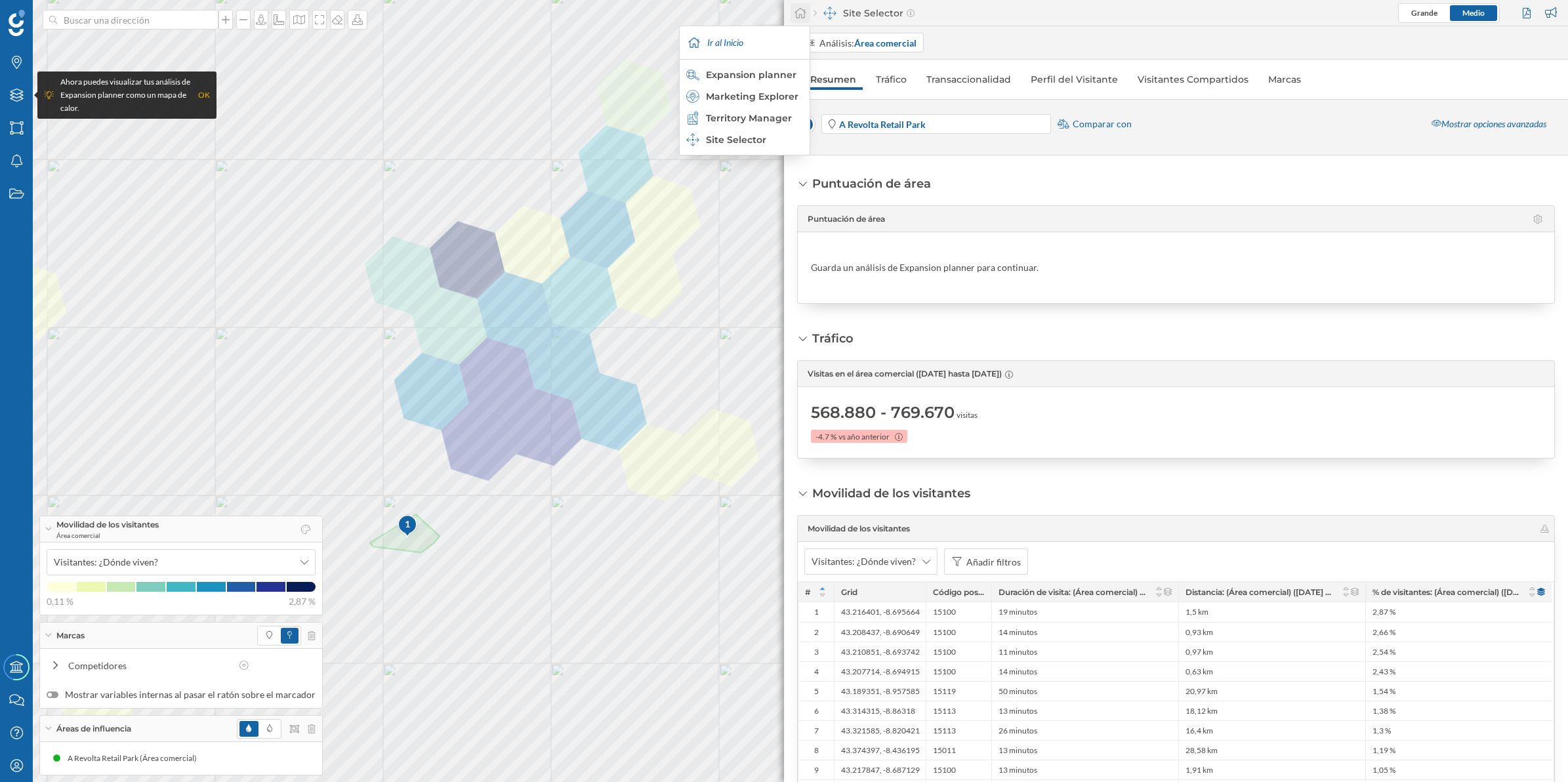
click at [796, 14] on icon at bounding box center [800, 13] width 13 height 12
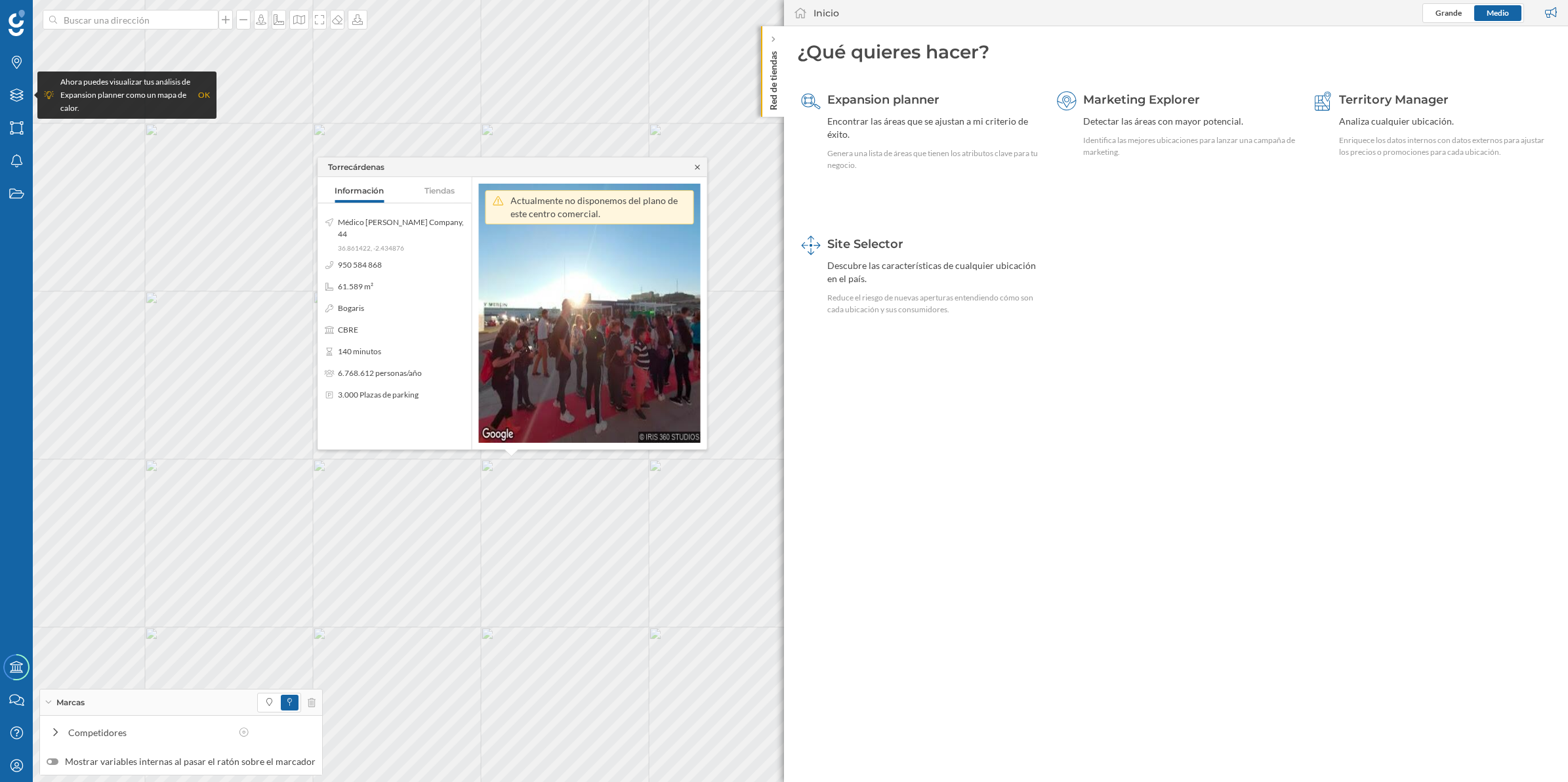
click at [695, 168] on icon at bounding box center [698, 167] width 5 height 5
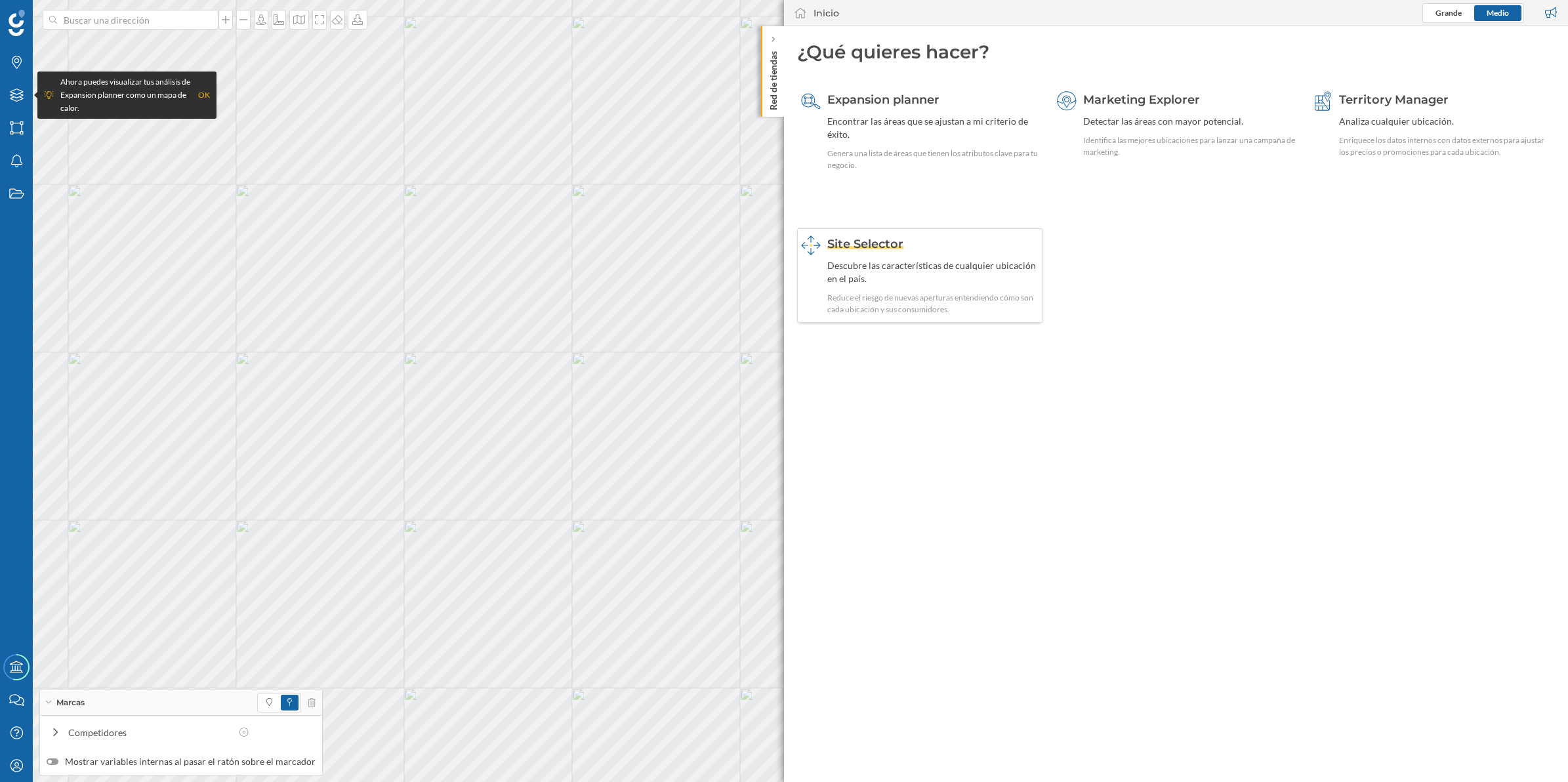
click at [851, 273] on div "Descubre las características de cualquier ubicación en el país." at bounding box center [933, 272] width 212 height 26
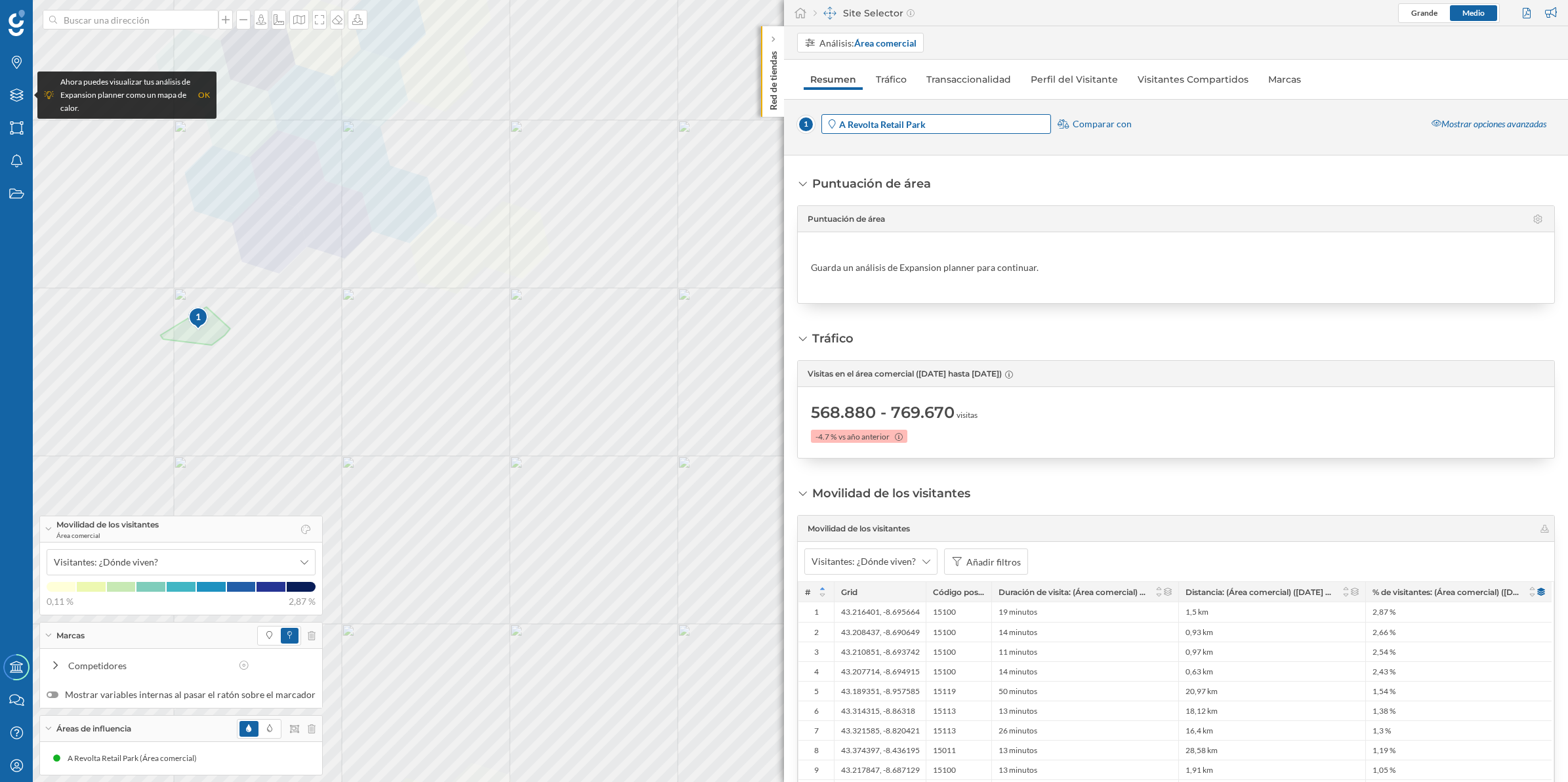
drag, startPoint x: 939, startPoint y: 123, endPoint x: 831, endPoint y: 132, distance: 108.4
click at [833, 132] on div "A Revolta Retail Park" at bounding box center [936, 124] width 230 height 20
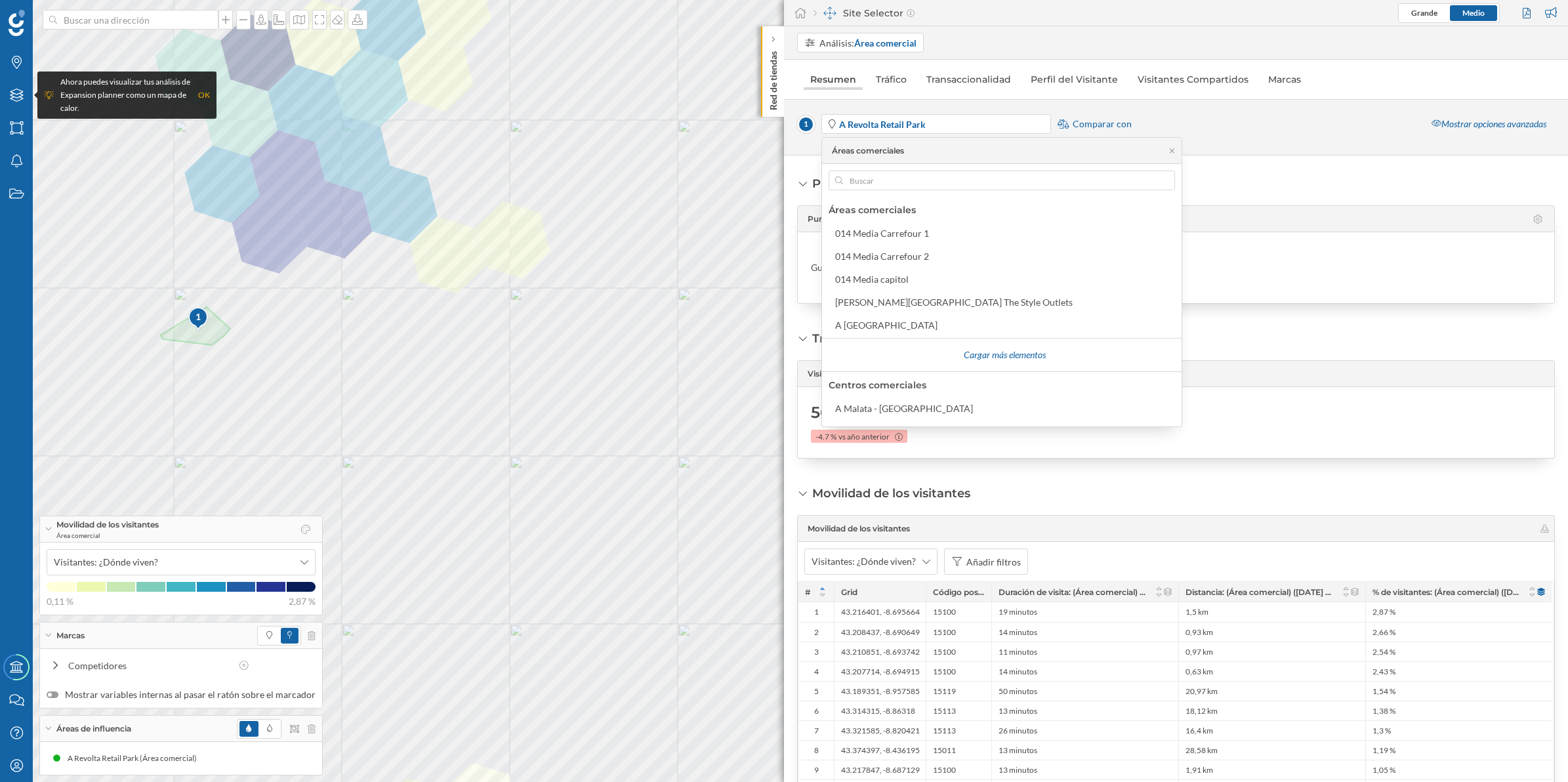
click at [848, 87] on link "Resumen" at bounding box center [833, 79] width 59 height 21
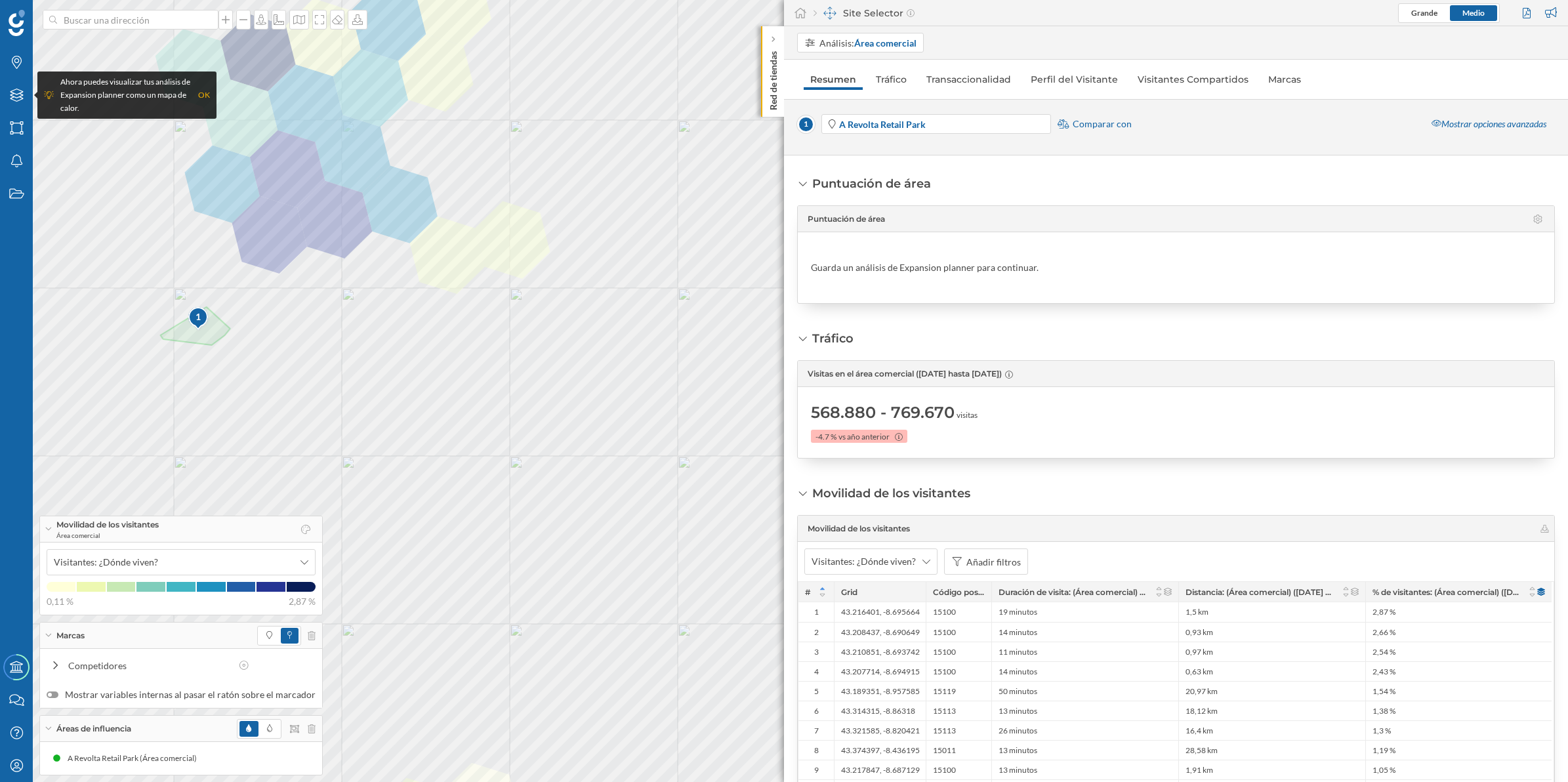
drag, startPoint x: 933, startPoint y: 127, endPoint x: 808, endPoint y: 132, distance: 125.1
click at [808, 132] on div "1 A Revolta Retail Park Comparar con" at bounding box center [965, 124] width 335 height 20
click at [844, 122] on strong "A Revolta Retail Park" at bounding box center [882, 124] width 87 height 11
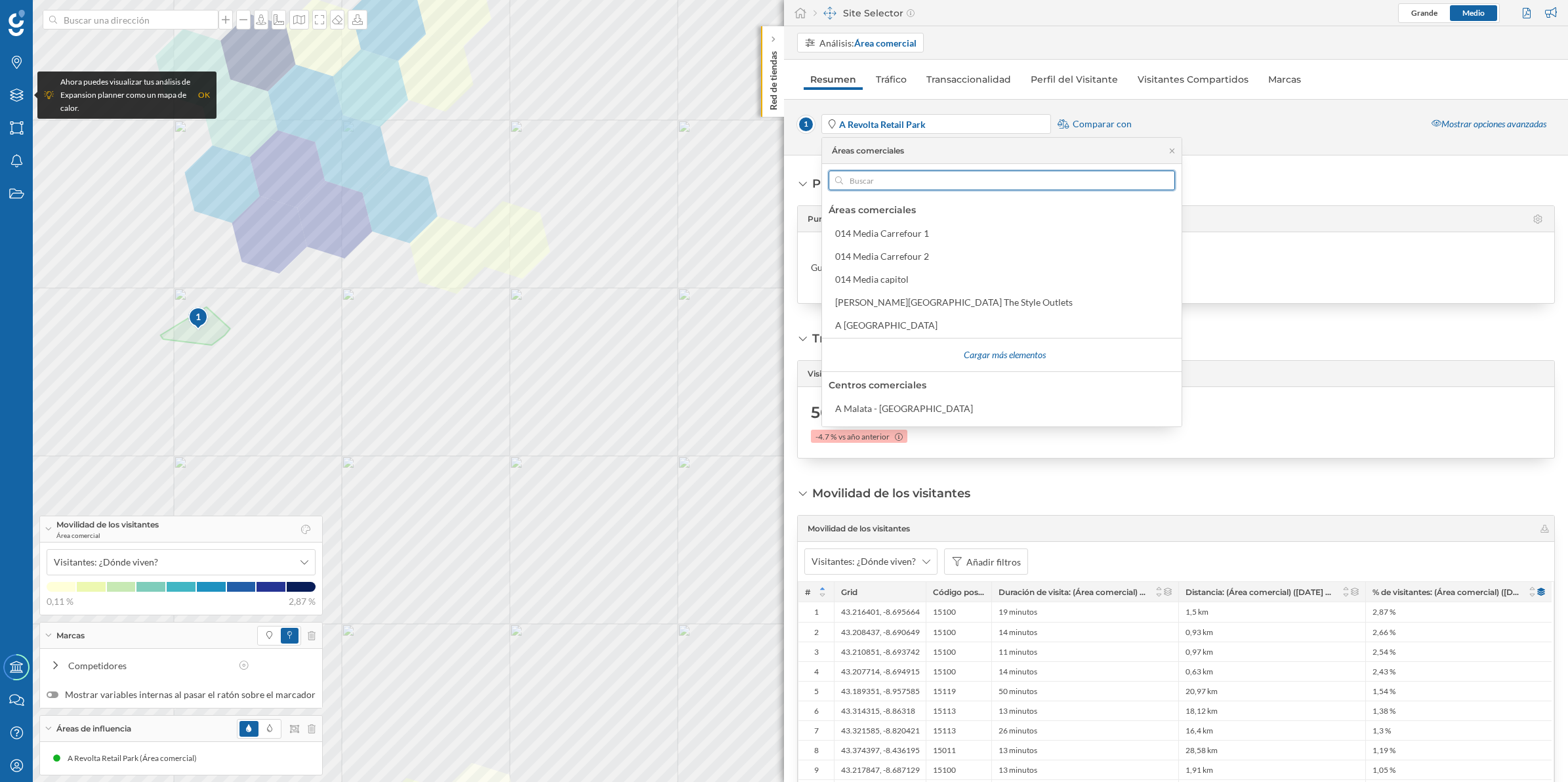
click at [856, 184] on input "text" at bounding box center [1002, 180] width 317 height 20
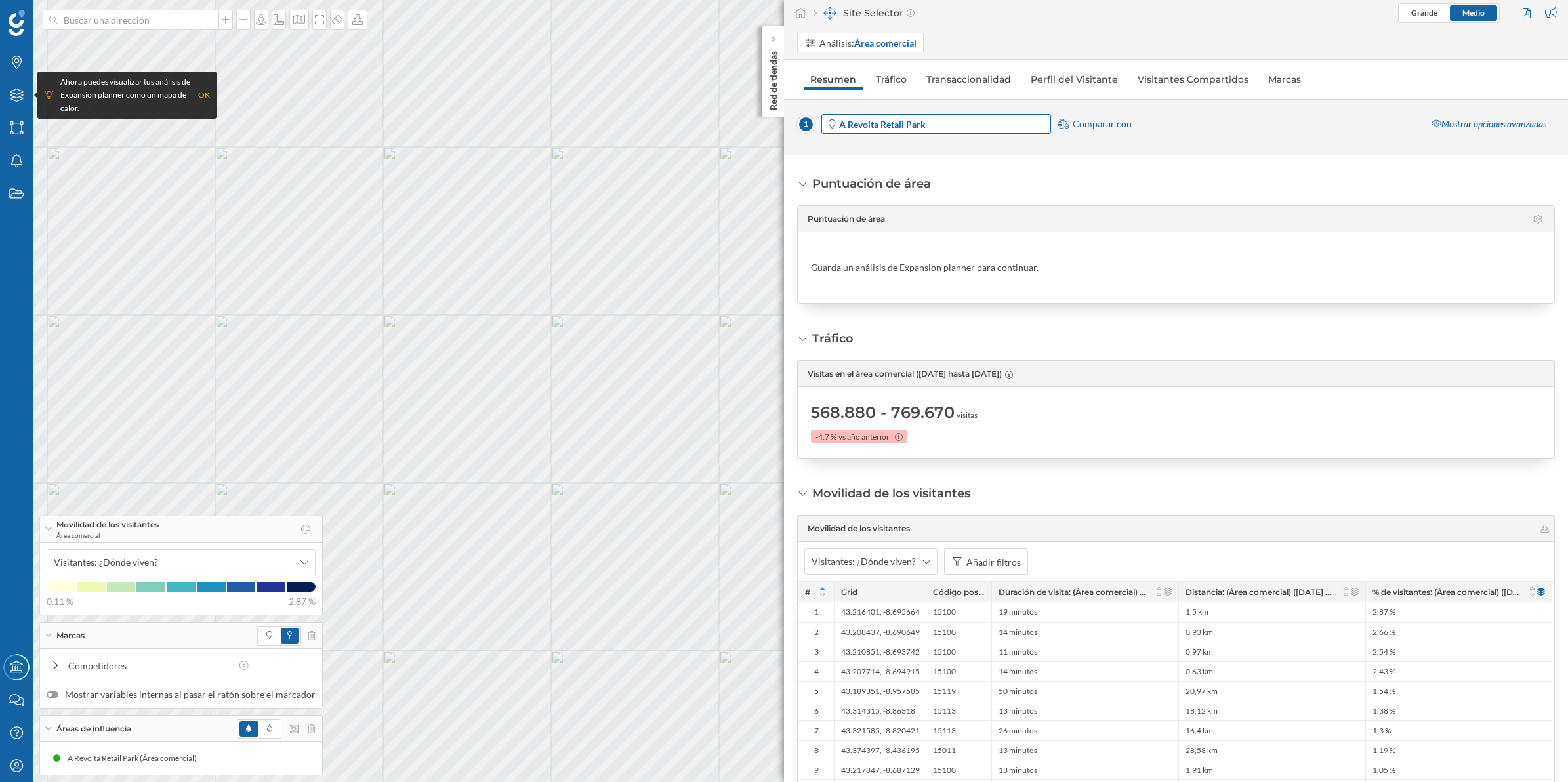
click at [944, 125] on span "A Revolta Retail Park" at bounding box center [944, 124] width 210 height 14
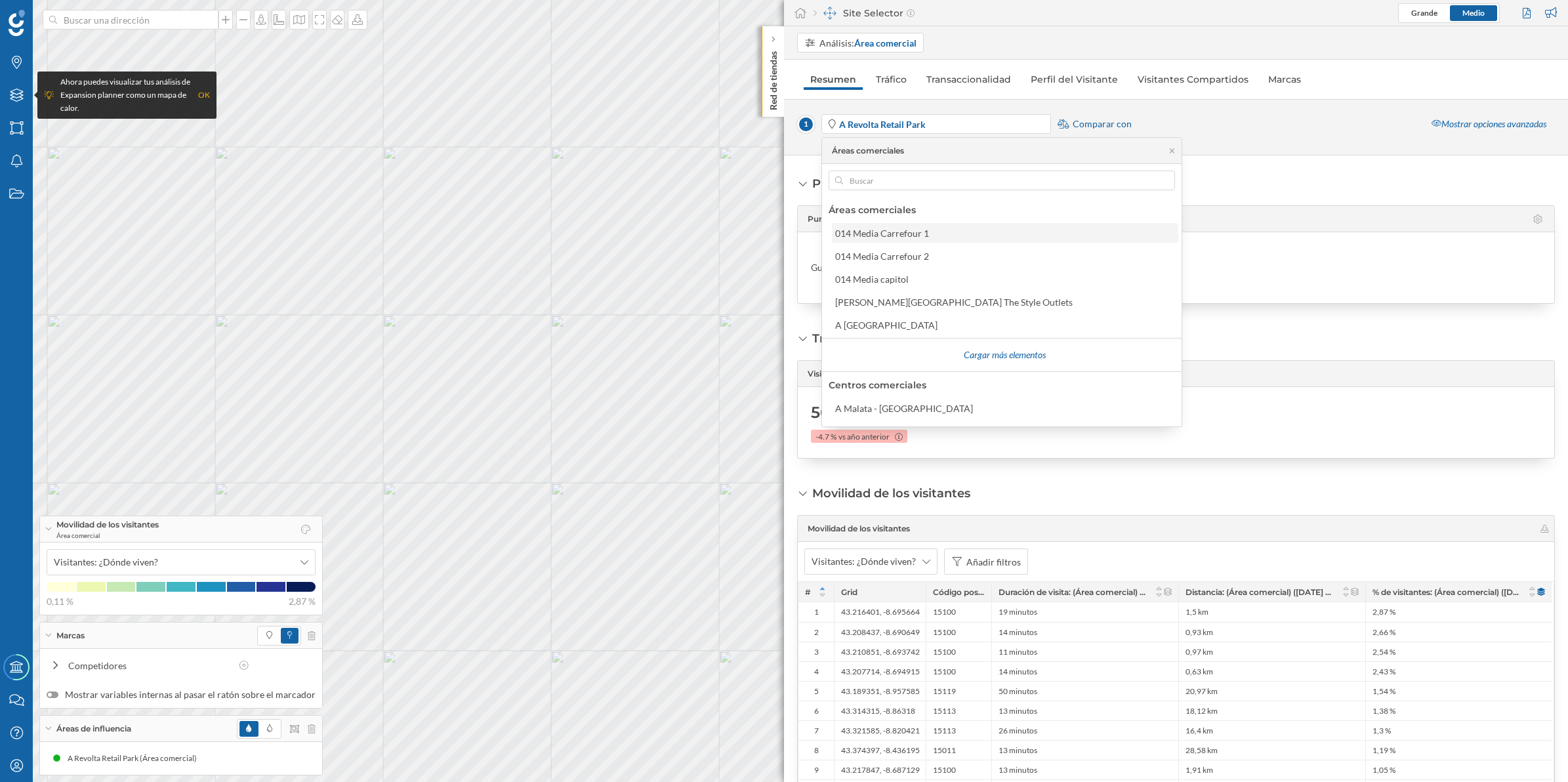
click at [881, 236] on div "014 Media Carrefour 1" at bounding box center [882, 234] width 94 height 11
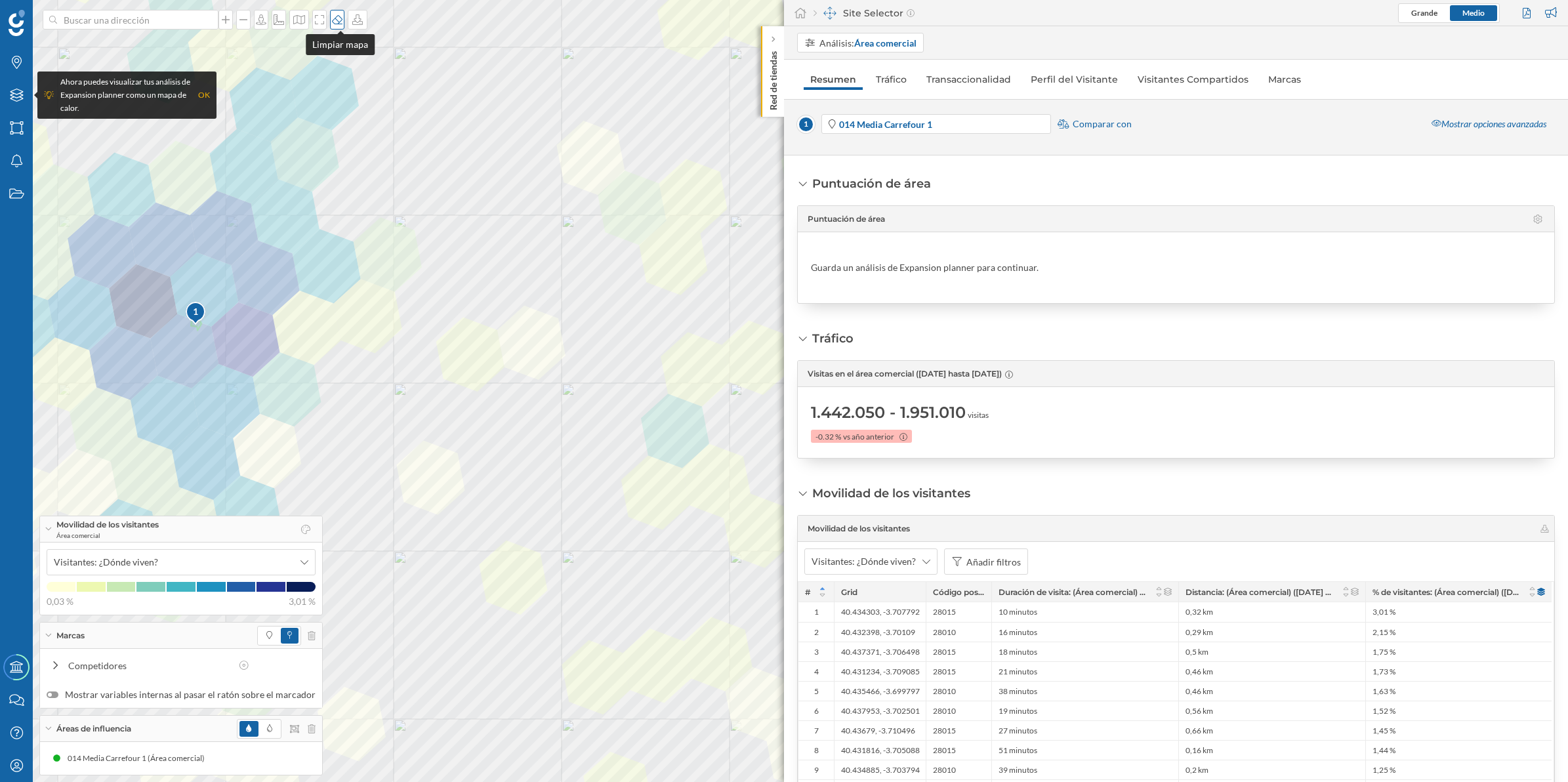
click at [340, 21] on icon at bounding box center [336, 20] width 10 height 10
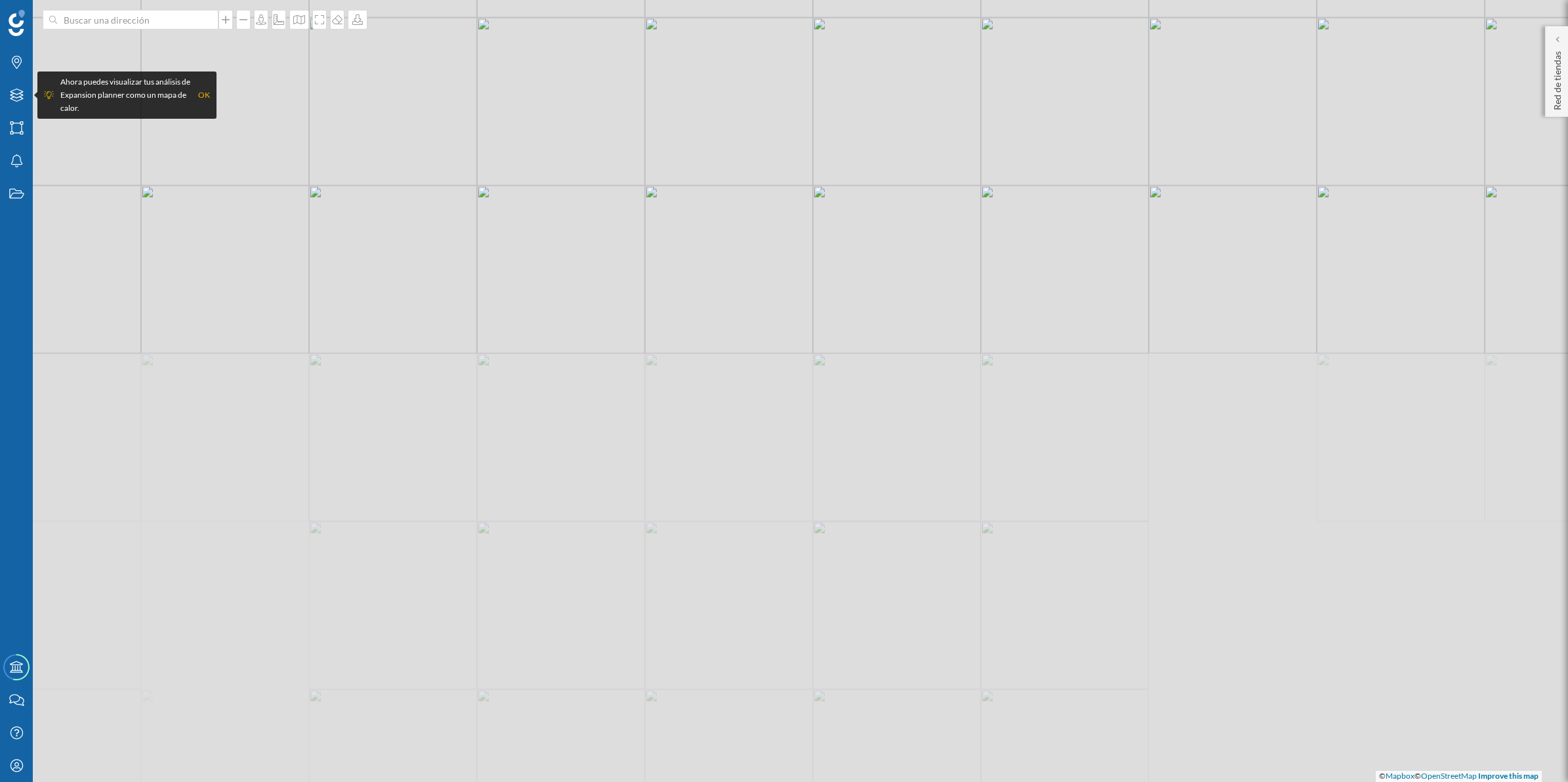
drag, startPoint x: 536, startPoint y: 599, endPoint x: 598, endPoint y: 96, distance: 506.8
click at [598, 96] on div "© Mapbox © OpenStreetMap Improve this map" at bounding box center [784, 391] width 1568 height 782
drag, startPoint x: 625, startPoint y: 581, endPoint x: 750, endPoint y: -53, distance: 646.2
click at [750, 0] on html "Marcas Capas Áreas Notificaciones Estados Academy Contacta con nosotros Centro …" at bounding box center [784, 391] width 1568 height 782
drag, startPoint x: 741, startPoint y: 591, endPoint x: 727, endPoint y: 254, distance: 337.3
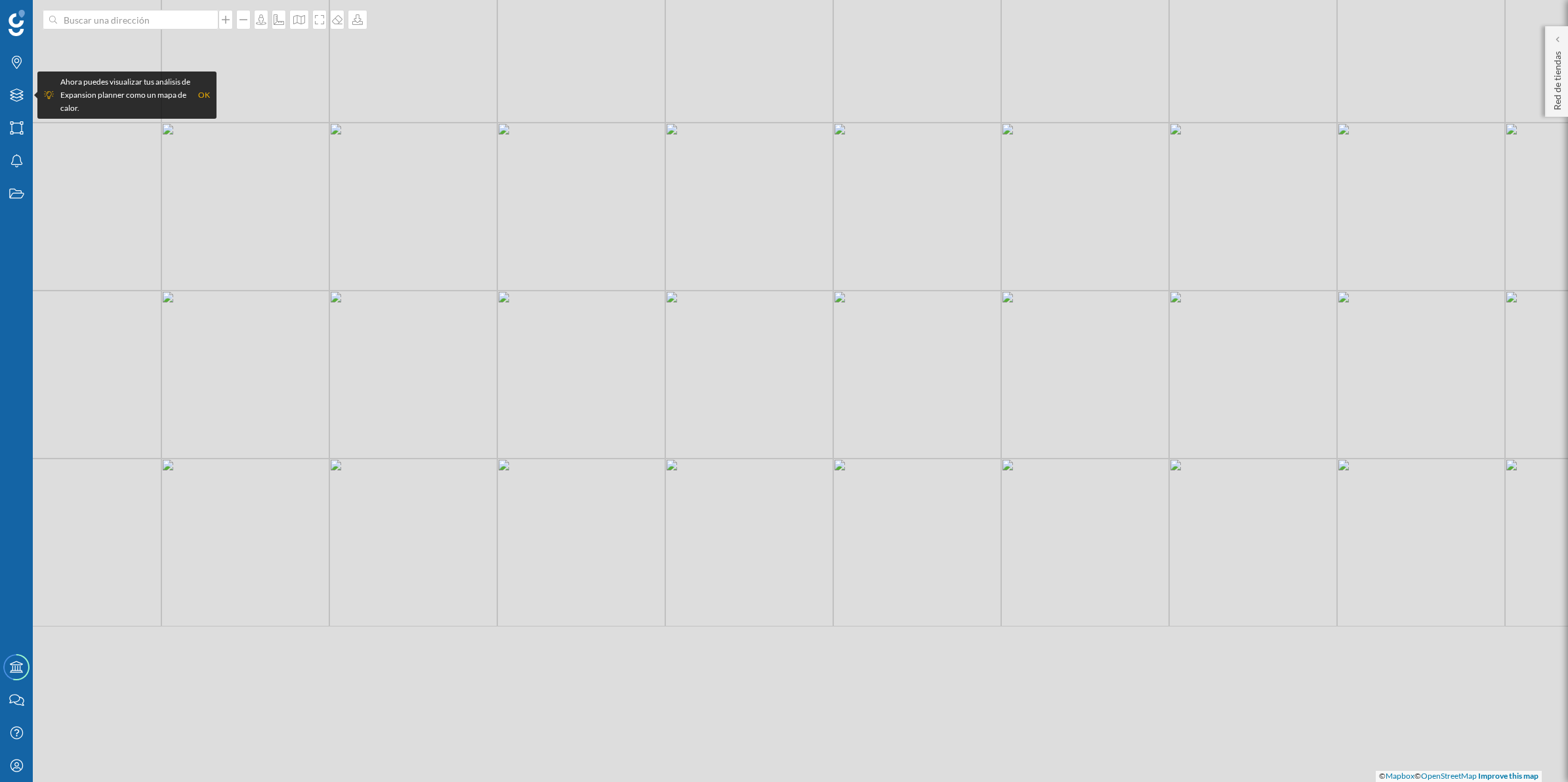
click at [727, 254] on div "© Mapbox © OpenStreetMap Improve this map" at bounding box center [784, 391] width 1568 height 782
drag, startPoint x: 670, startPoint y: 146, endPoint x: 468, endPoint y: 310, distance: 260.2
click at [468, 310] on div "© Mapbox © OpenStreetMap Improve this map" at bounding box center [784, 391] width 1568 height 782
drag, startPoint x: 725, startPoint y: 117, endPoint x: 820, endPoint y: 469, distance: 364.6
click at [821, 473] on div "© Mapbox © OpenStreetMap Improve this map" at bounding box center [784, 391] width 1568 height 782
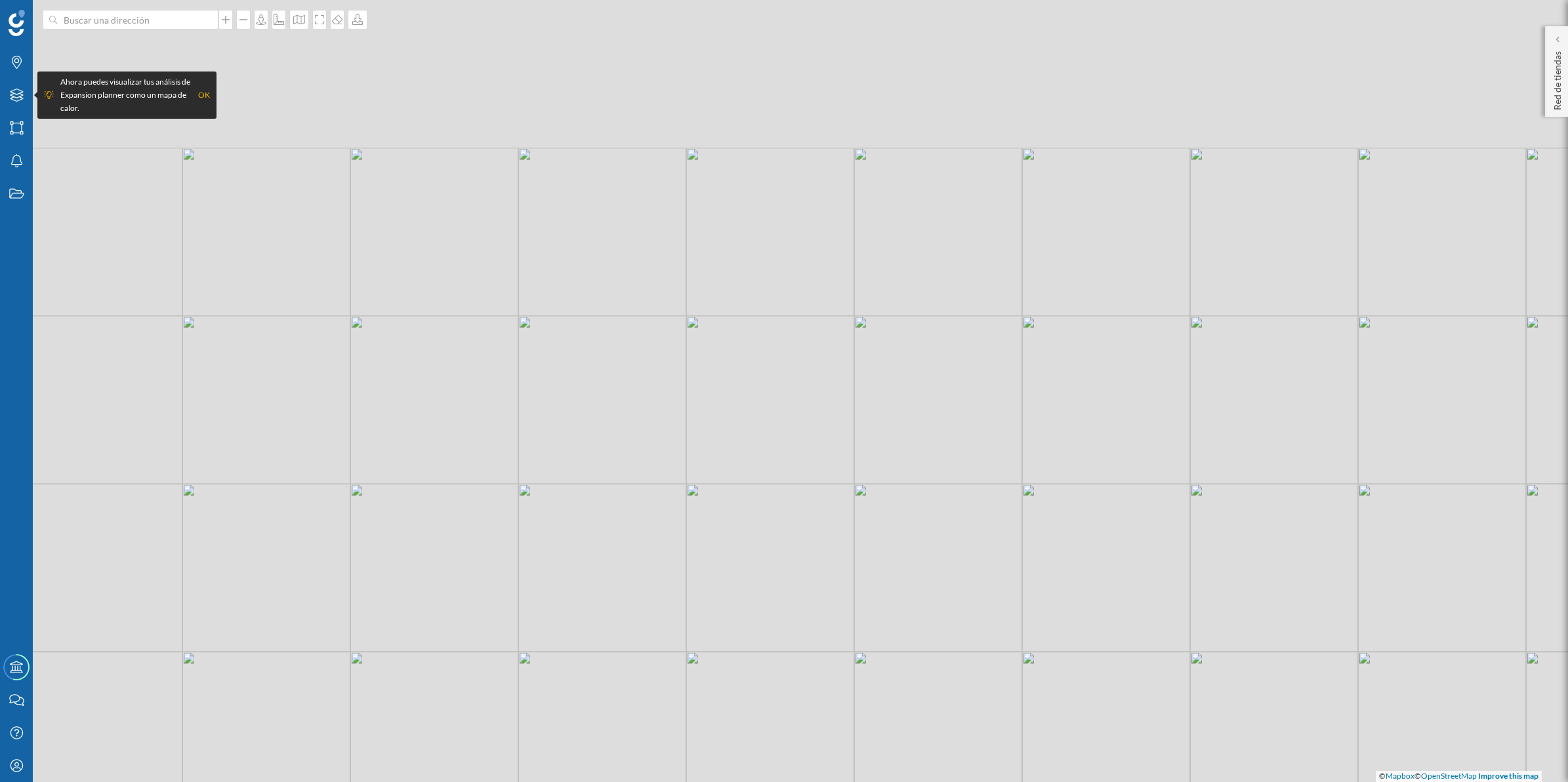
drag, startPoint x: 738, startPoint y: 172, endPoint x: 827, endPoint y: 572, distance: 409.8
click at [827, 572] on div "© Mapbox © OpenStreetMap Improve this map" at bounding box center [784, 391] width 1568 height 782
drag, startPoint x: 897, startPoint y: 556, endPoint x: 765, endPoint y: 529, distance: 134.7
click at [763, 529] on div "© Mapbox © OpenStreetMap Improve this map" at bounding box center [784, 391] width 1568 height 782
drag, startPoint x: 595, startPoint y: 147, endPoint x: 856, endPoint y: 686, distance: 598.9
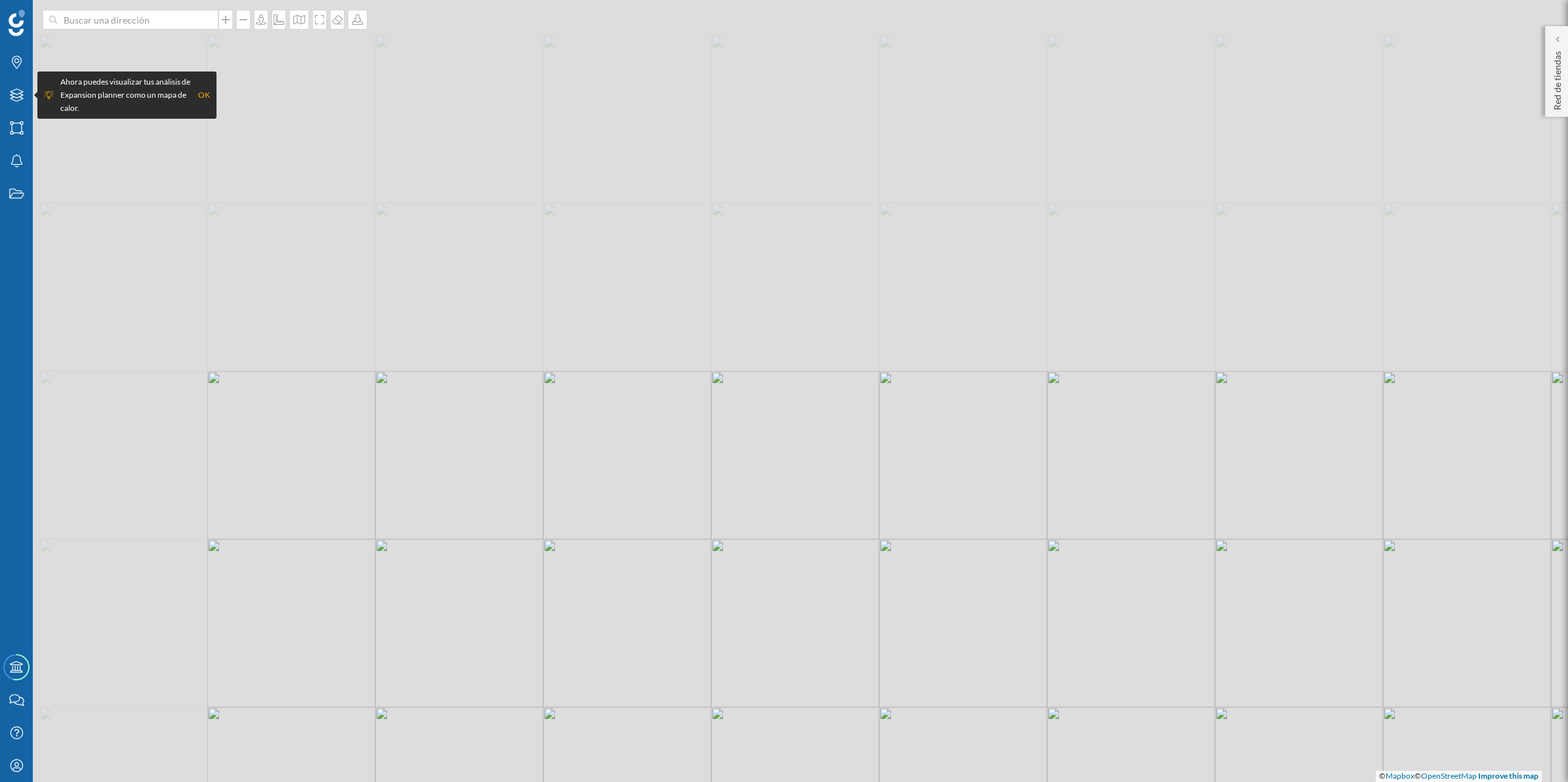
click at [856, 686] on div "© Mapbox © OpenStreetMap Improve this map" at bounding box center [784, 391] width 1568 height 782
drag, startPoint x: 926, startPoint y: 603, endPoint x: 855, endPoint y: 608, distance: 71.2
click at [856, 607] on div "© Mapbox © OpenStreetMap Improve this map" at bounding box center [784, 391] width 1568 height 782
drag, startPoint x: 745, startPoint y: 379, endPoint x: 831, endPoint y: 635, distance: 270.1
click at [831, 635] on div "© Mapbox © OpenStreetMap Improve this map" at bounding box center [784, 391] width 1568 height 782
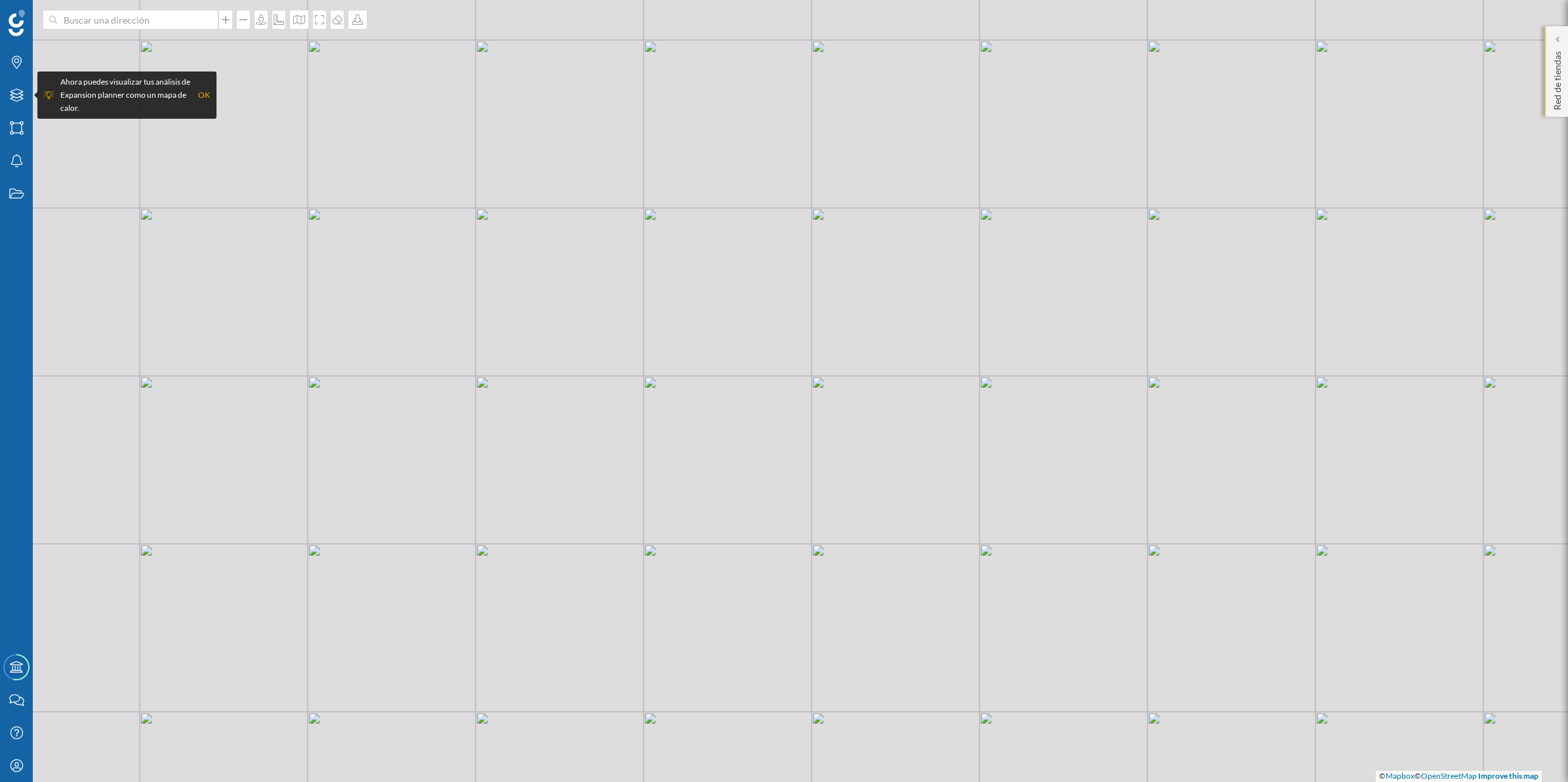
click at [1555, 91] on p "Red de tiendas" at bounding box center [1558, 78] width 13 height 65
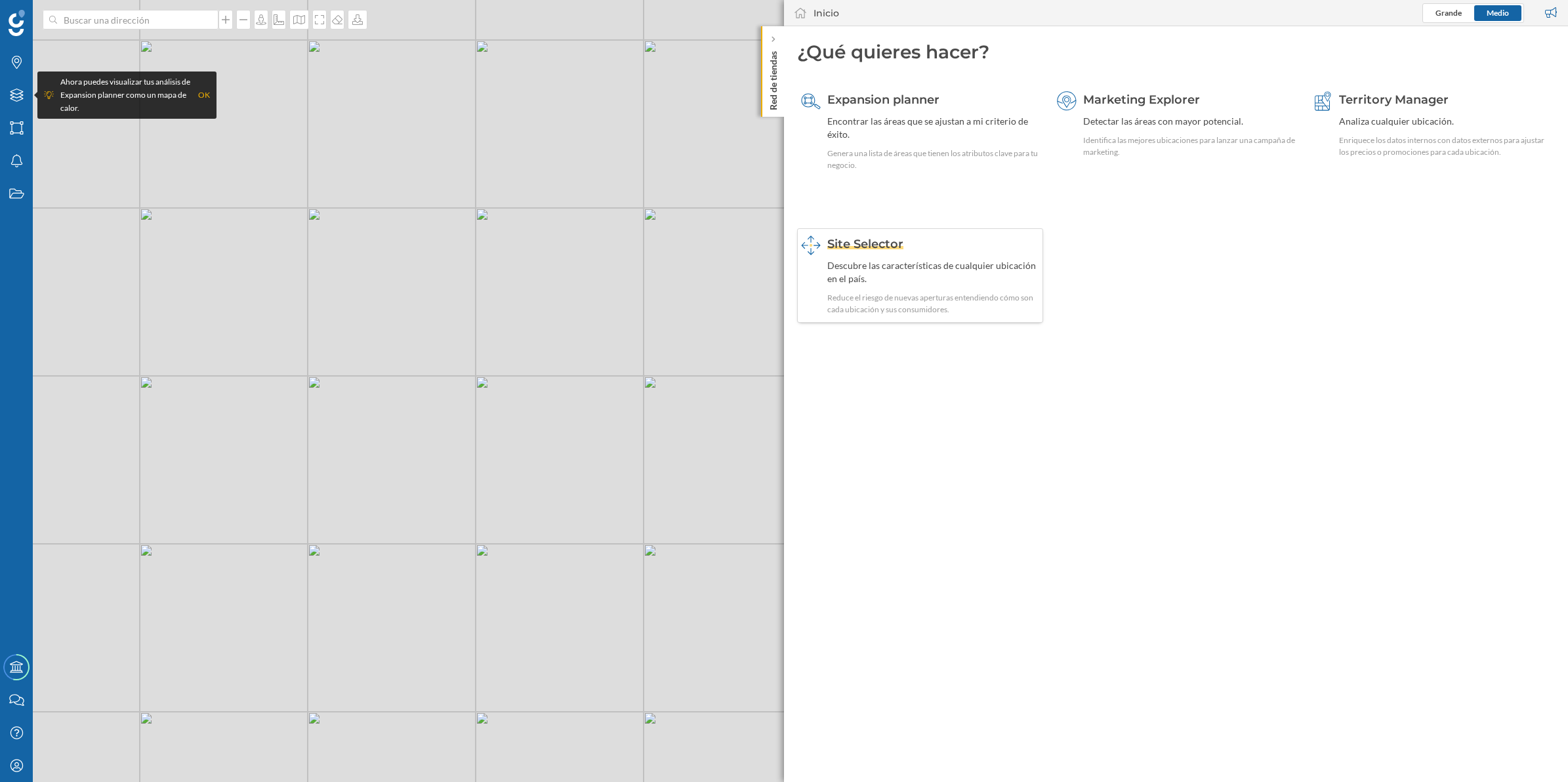
click at [914, 277] on div "Descubre las características de cualquier ubicación en el país." at bounding box center [933, 272] width 212 height 26
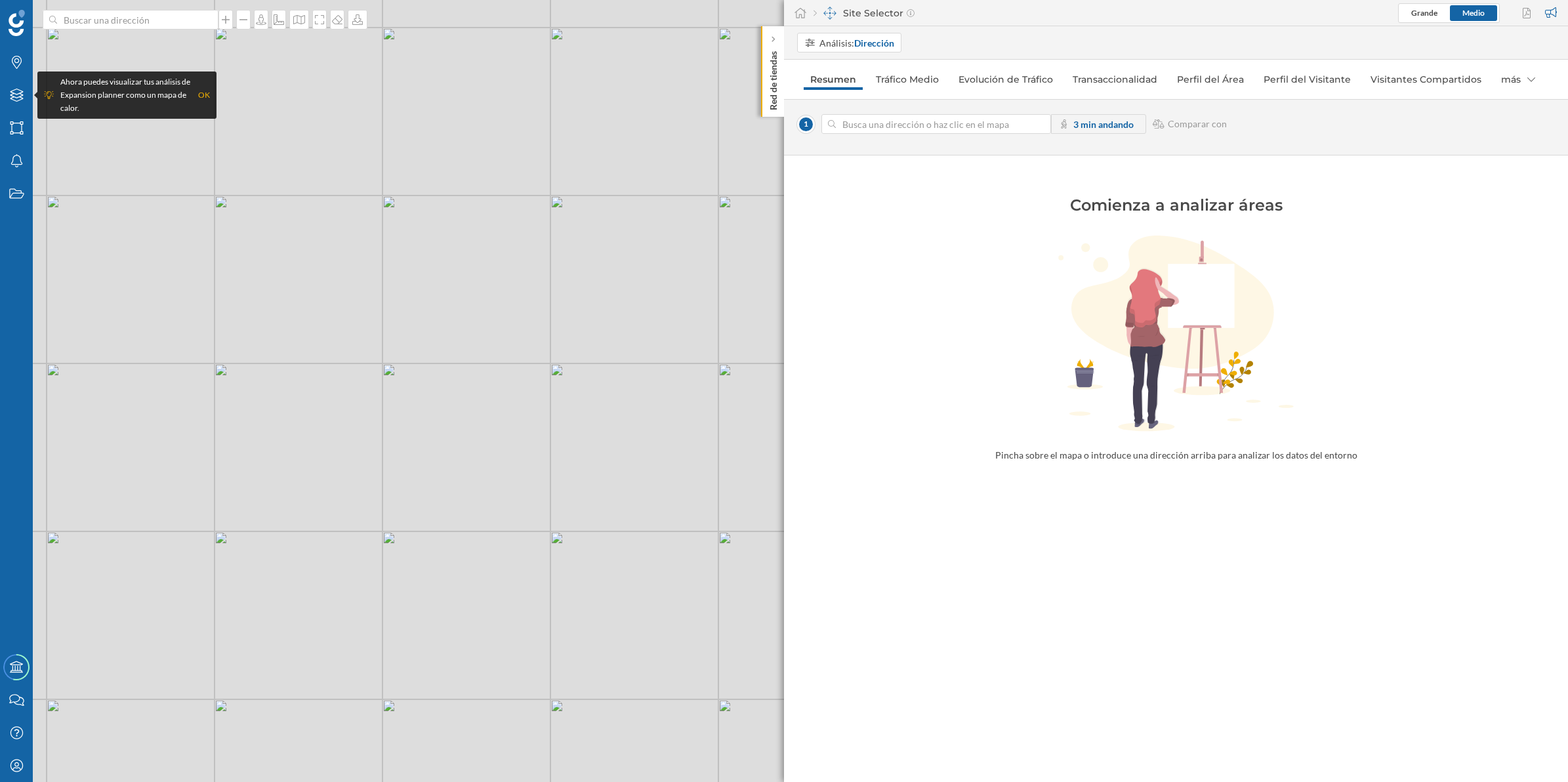
drag, startPoint x: 663, startPoint y: 530, endPoint x: 438, endPoint y: 426, distance: 247.9
click at [404, 520] on div "© Mapbox © OpenStreetMap Improve this map" at bounding box center [784, 391] width 1568 height 782
click at [461, 293] on div "© Mapbox © OpenStreetMap Improve this map" at bounding box center [784, 391] width 1568 height 782
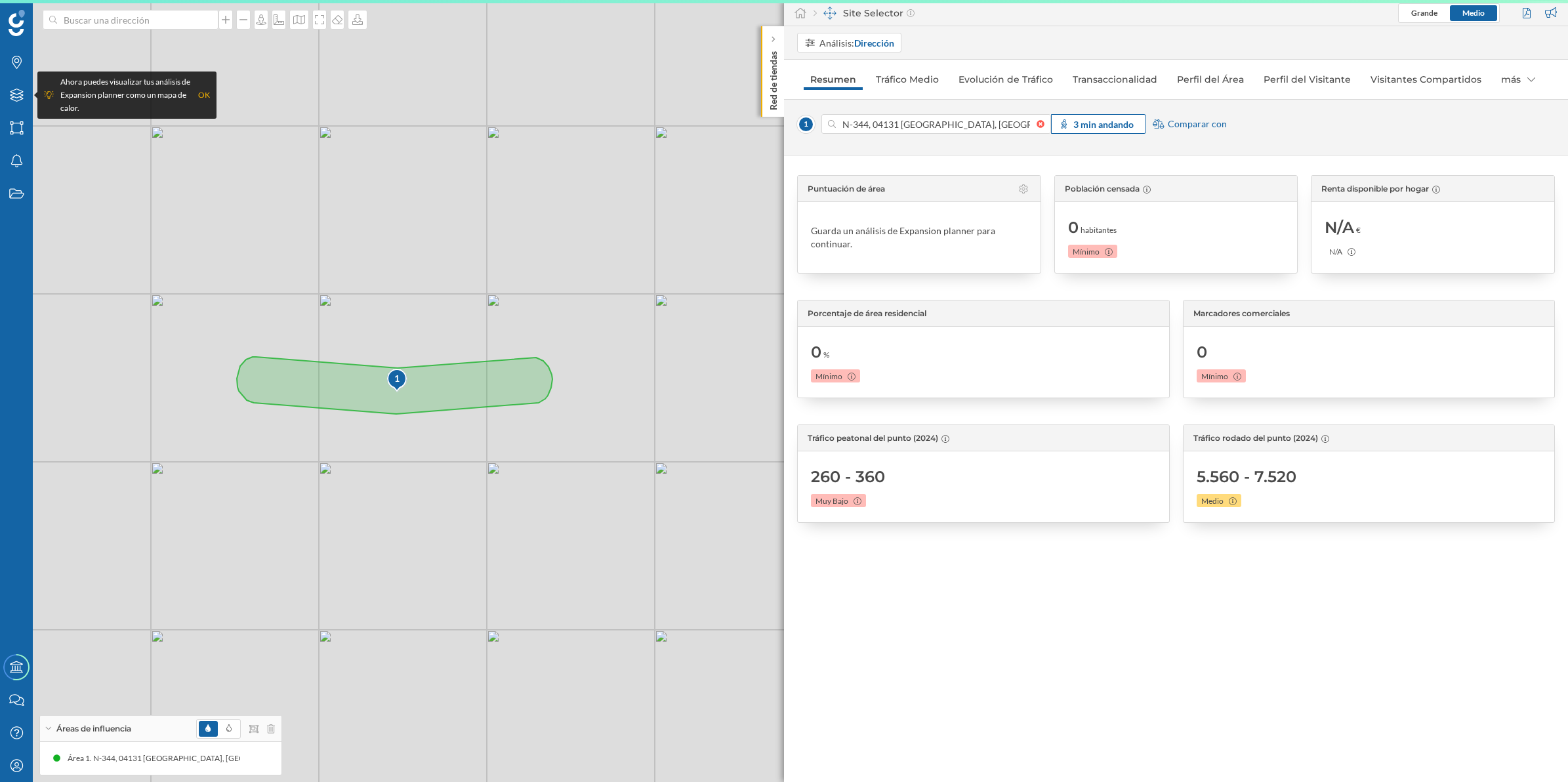
click at [1077, 124] on strong "3 min andando" at bounding box center [1103, 124] width 61 height 11
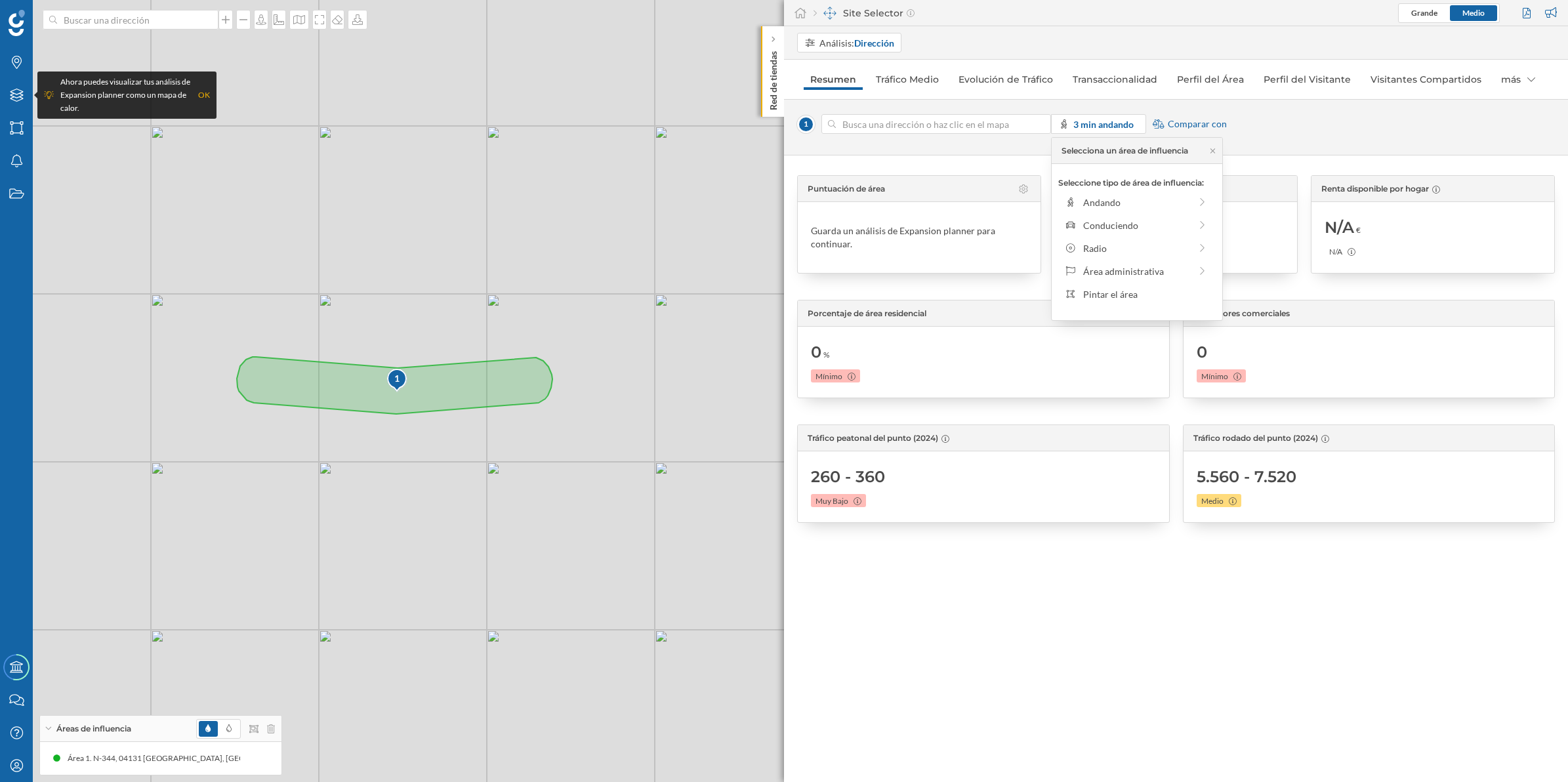
click at [1040, 124] on div at bounding box center [1043, 124] width 14 height 8
click at [1036, 124] on input at bounding box center [937, 124] width 201 height 20
click at [1063, 123] on icon at bounding box center [1064, 124] width 12 height 10
click at [1076, 250] on icon at bounding box center [1071, 248] width 12 height 10
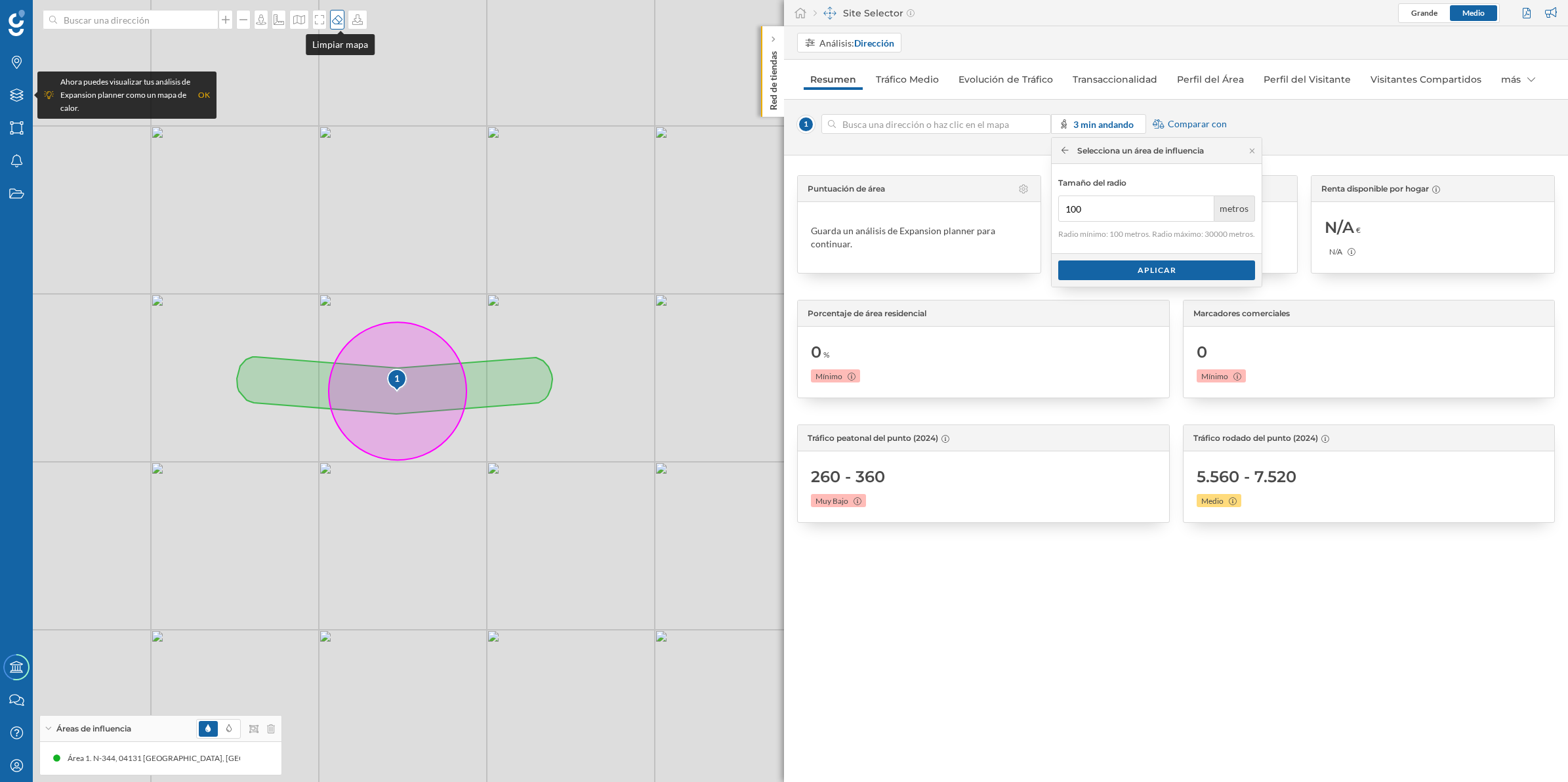
click at [338, 21] on icon at bounding box center [337, 19] width 13 height 10
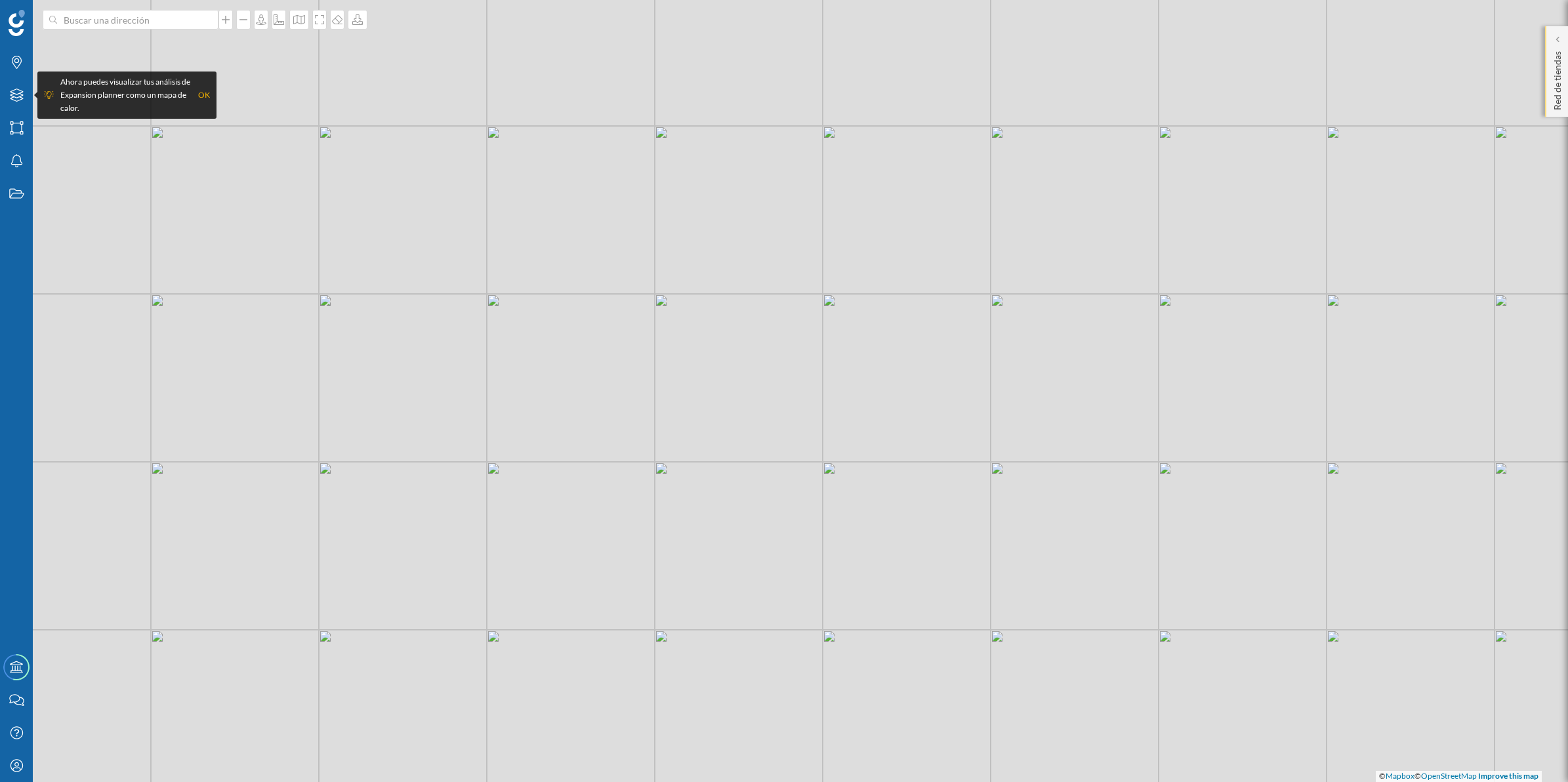
click at [1555, 96] on p "Red de tiendas" at bounding box center [1558, 78] width 13 height 65
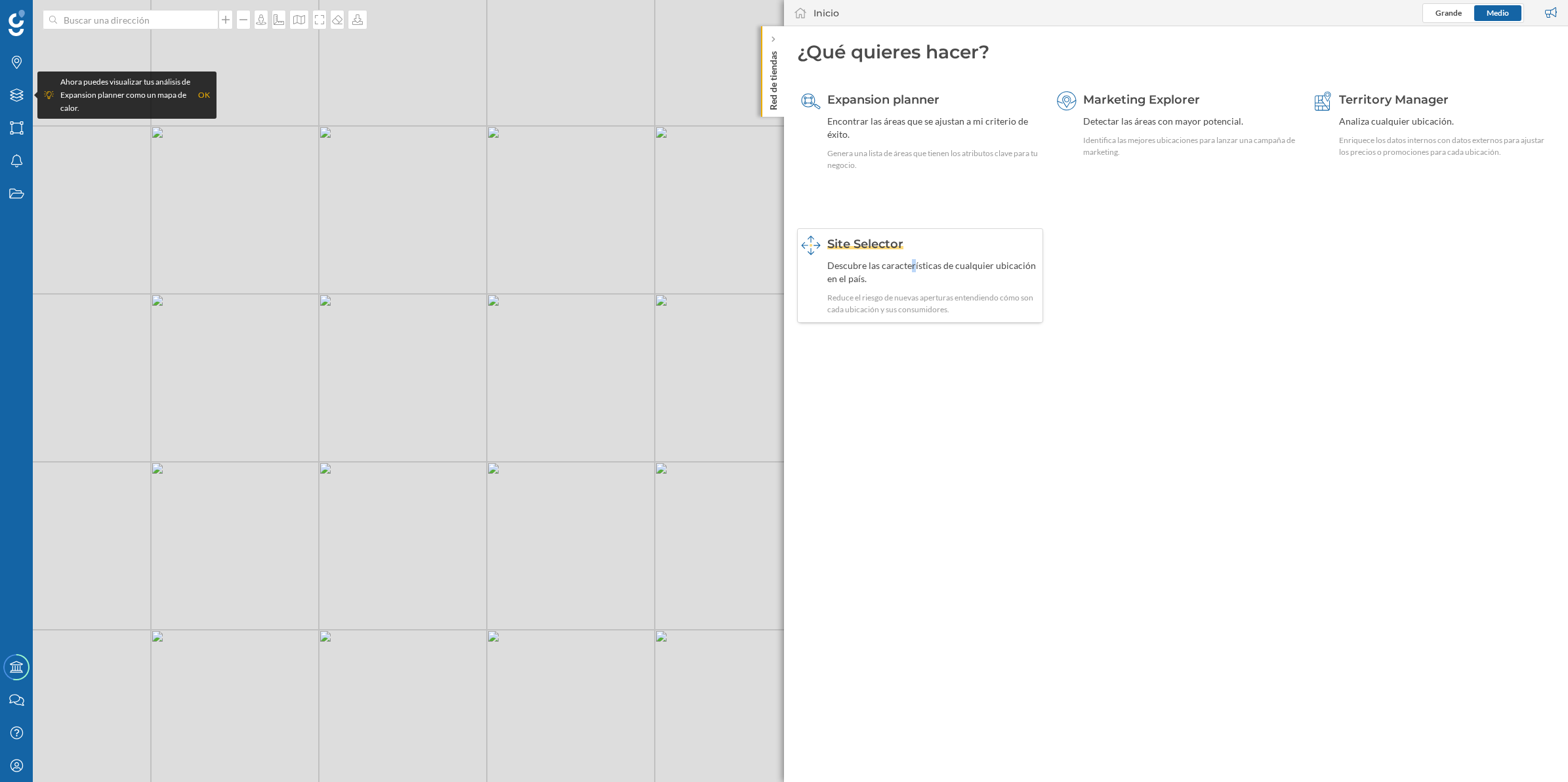
click at [912, 267] on div "Descubre las características de cualquier ubicación en el país." at bounding box center [933, 272] width 212 height 26
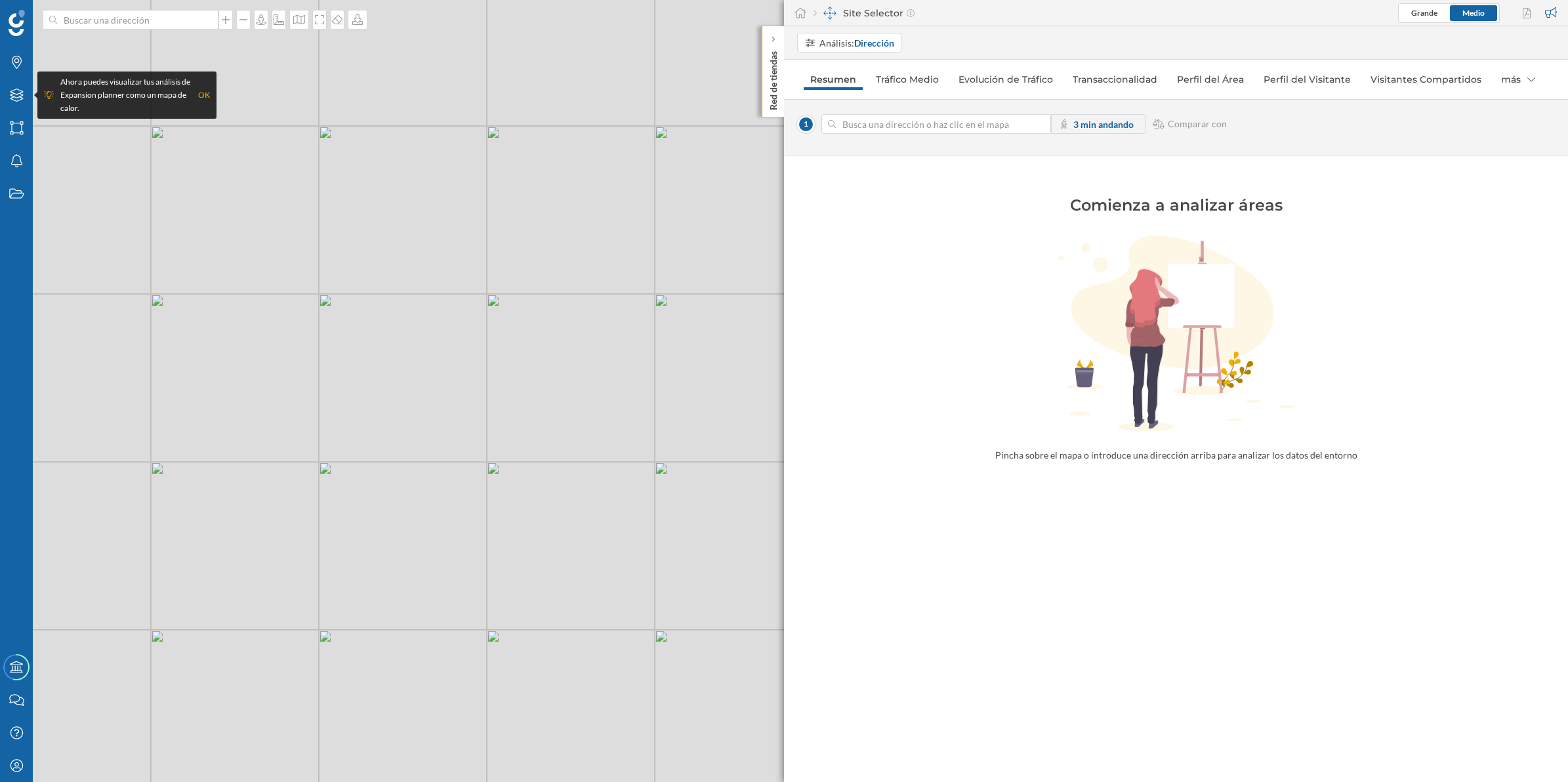
drag, startPoint x: 912, startPoint y: 267, endPoint x: 1030, endPoint y: 102, distance: 202.9
click at [1030, 102] on div "1 3 min andando Comparar con" at bounding box center [1177, 127] width 784 height 57
click at [1036, 120] on input at bounding box center [937, 124] width 201 height 20
click at [1029, 122] on input at bounding box center [937, 124] width 201 height 20
click at [982, 126] on input at bounding box center [937, 124] width 201 height 20
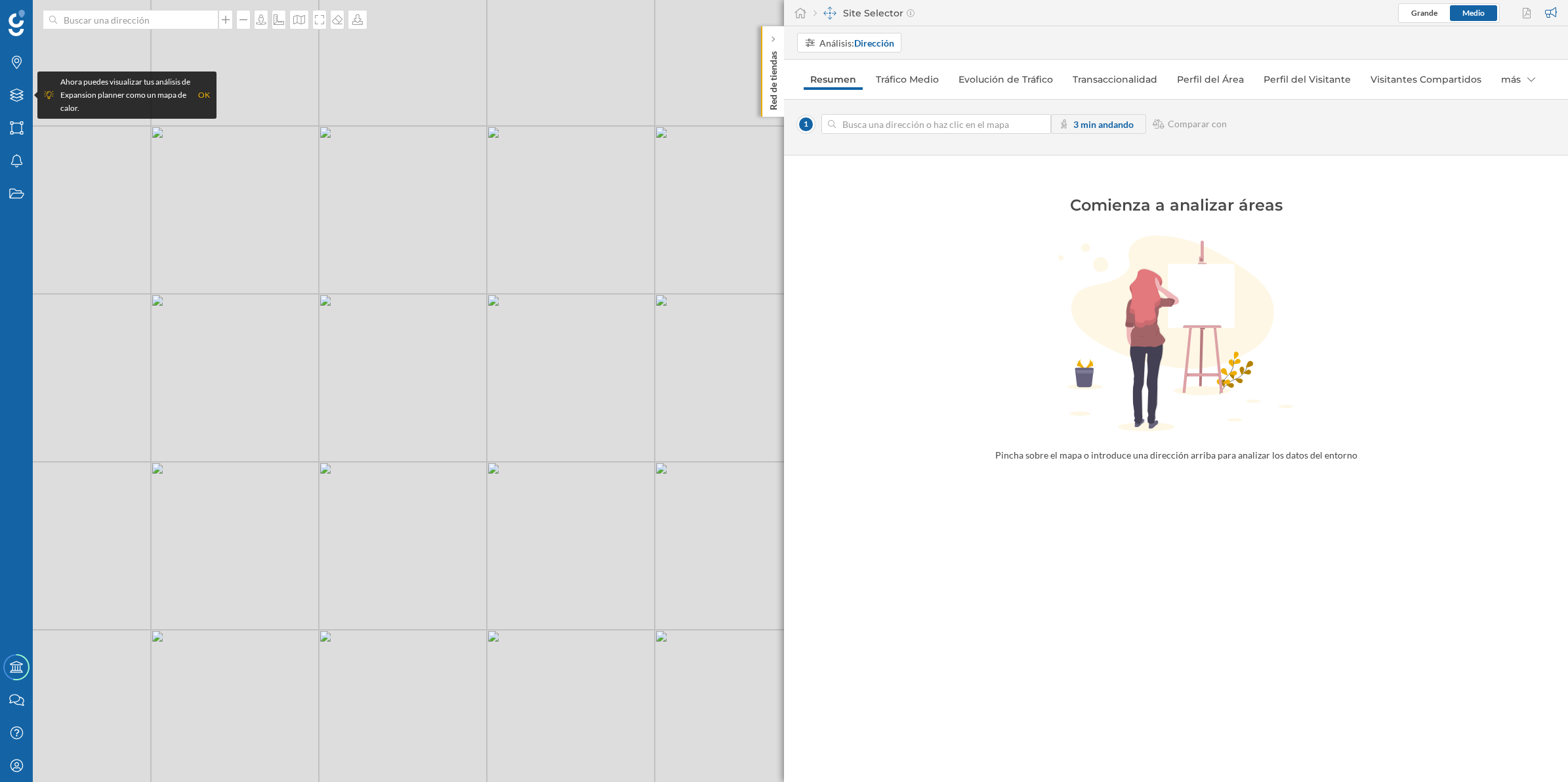
click at [407, 392] on div "© Mapbox © OpenStreetMap Improve this map" at bounding box center [784, 391] width 1568 height 782
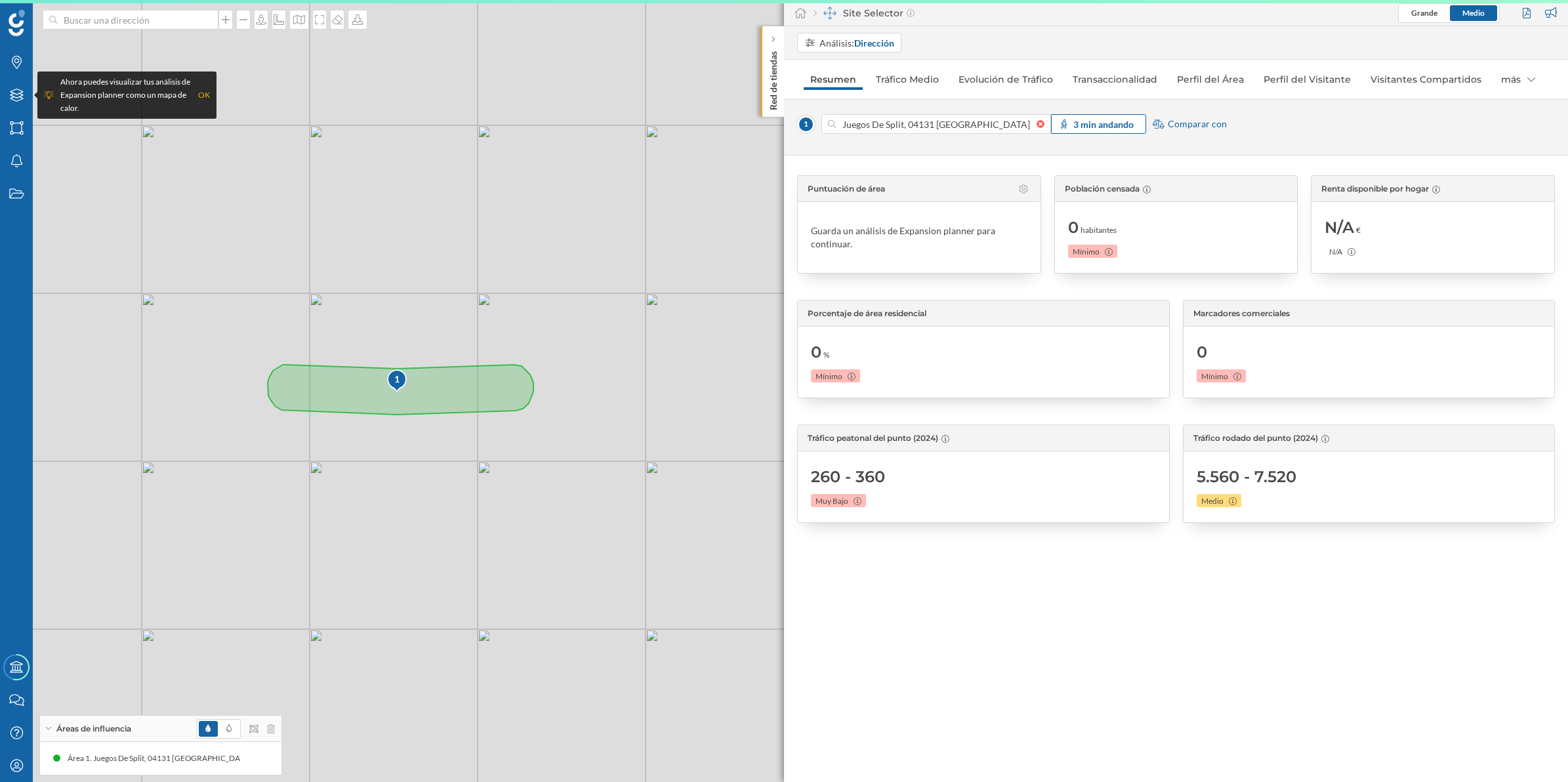
click at [1091, 120] on strong "3 min andando" at bounding box center [1103, 124] width 61 height 11
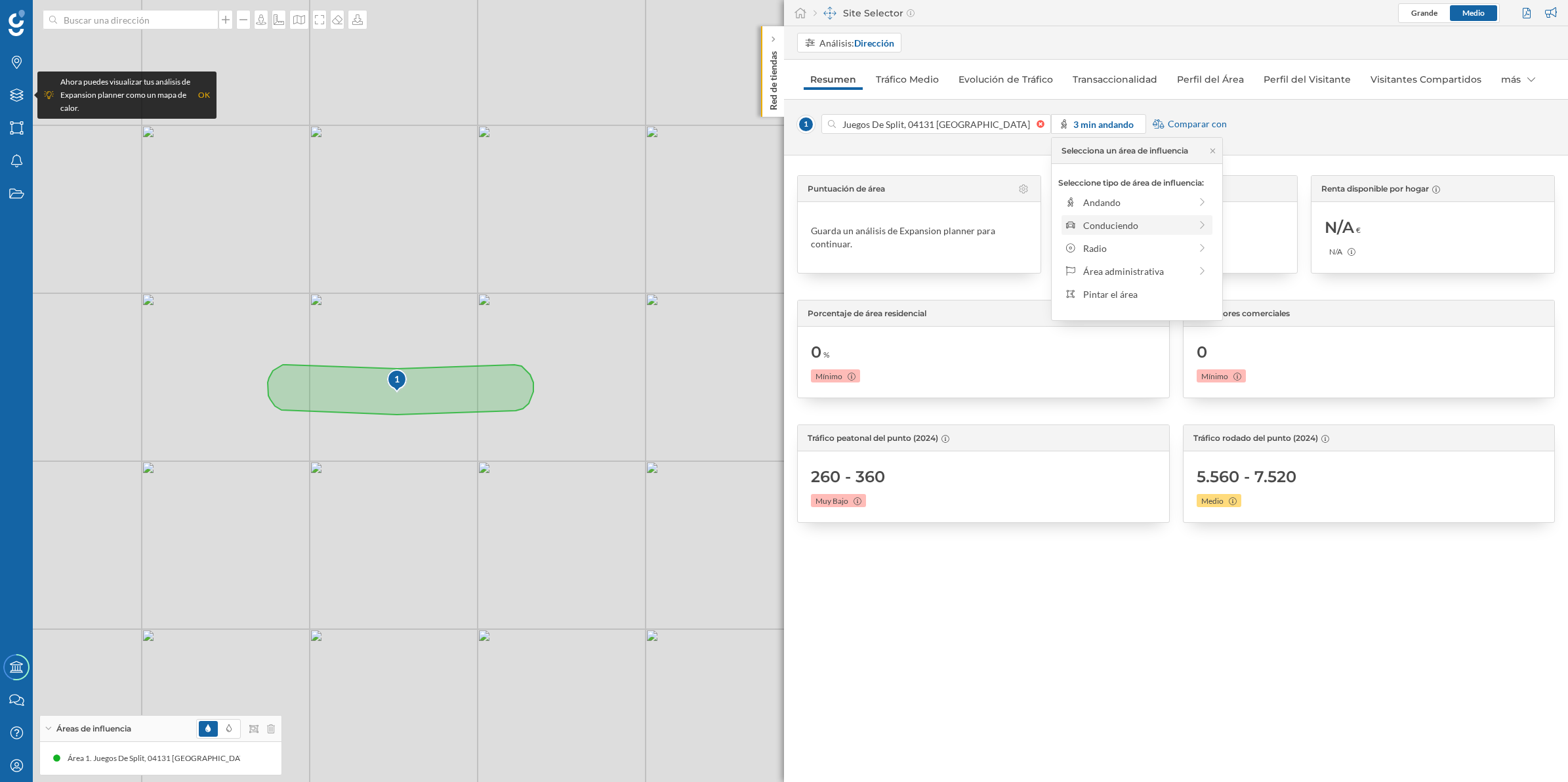
click at [1083, 224] on div "Conduciendo" at bounding box center [1137, 225] width 107 height 14
drag, startPoint x: 1086, startPoint y: 218, endPoint x: 1096, endPoint y: 218, distance: 10.0
click at [1096, 218] on div "0 min. 3 min. 5 min. 7 min. 10 min. 12 min. 15 min. 20 min. 30 min. 45 min. 50 …" at bounding box center [1139, 220] width 148 height 3
click at [1099, 220] on div at bounding box center [1098, 220] width 13 height 13
click at [1123, 312] on div "Aplicar" at bounding box center [1138, 318] width 160 height 20
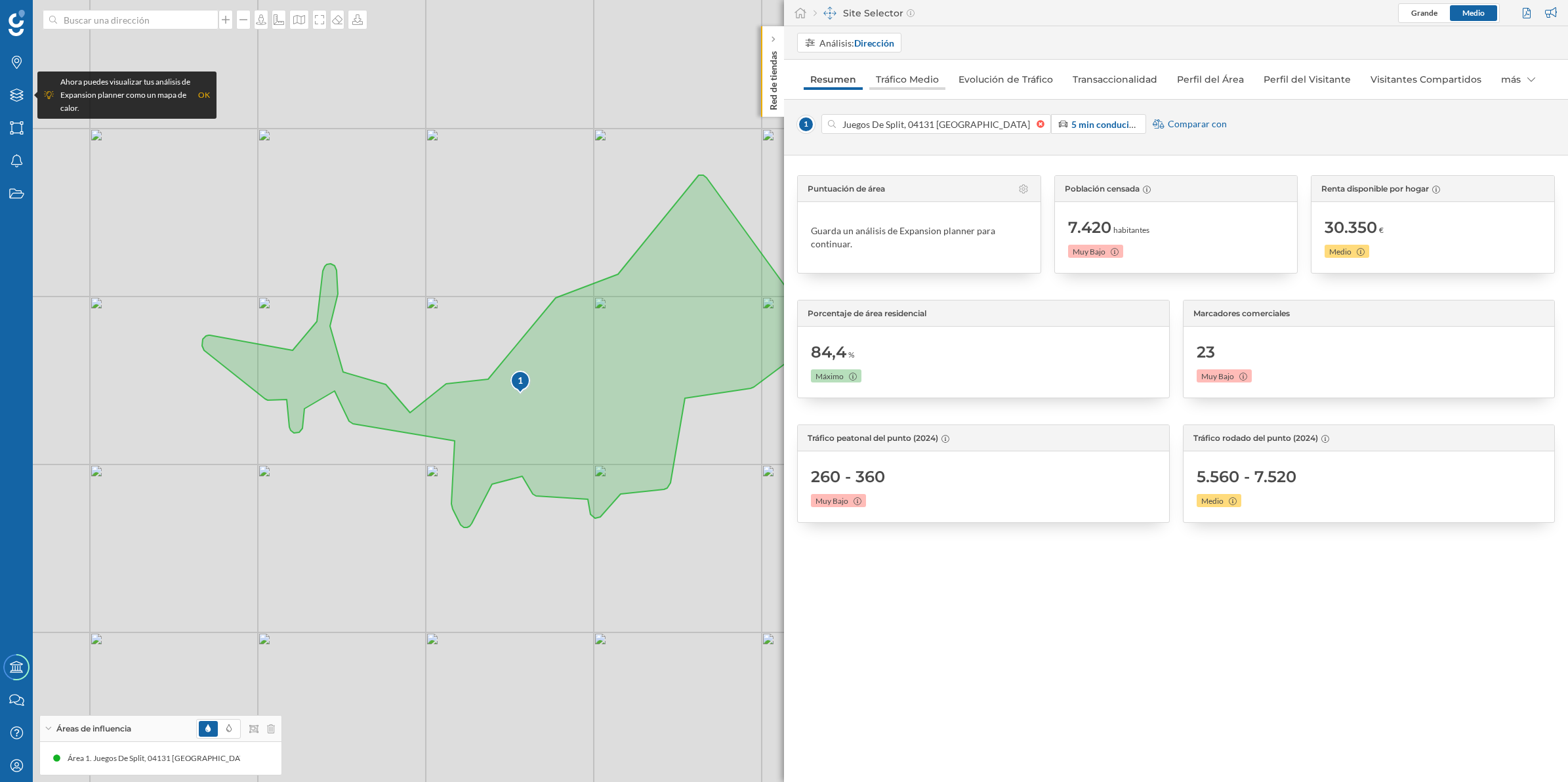
click at [903, 81] on link "Tráfico Medio" at bounding box center [907, 79] width 76 height 21
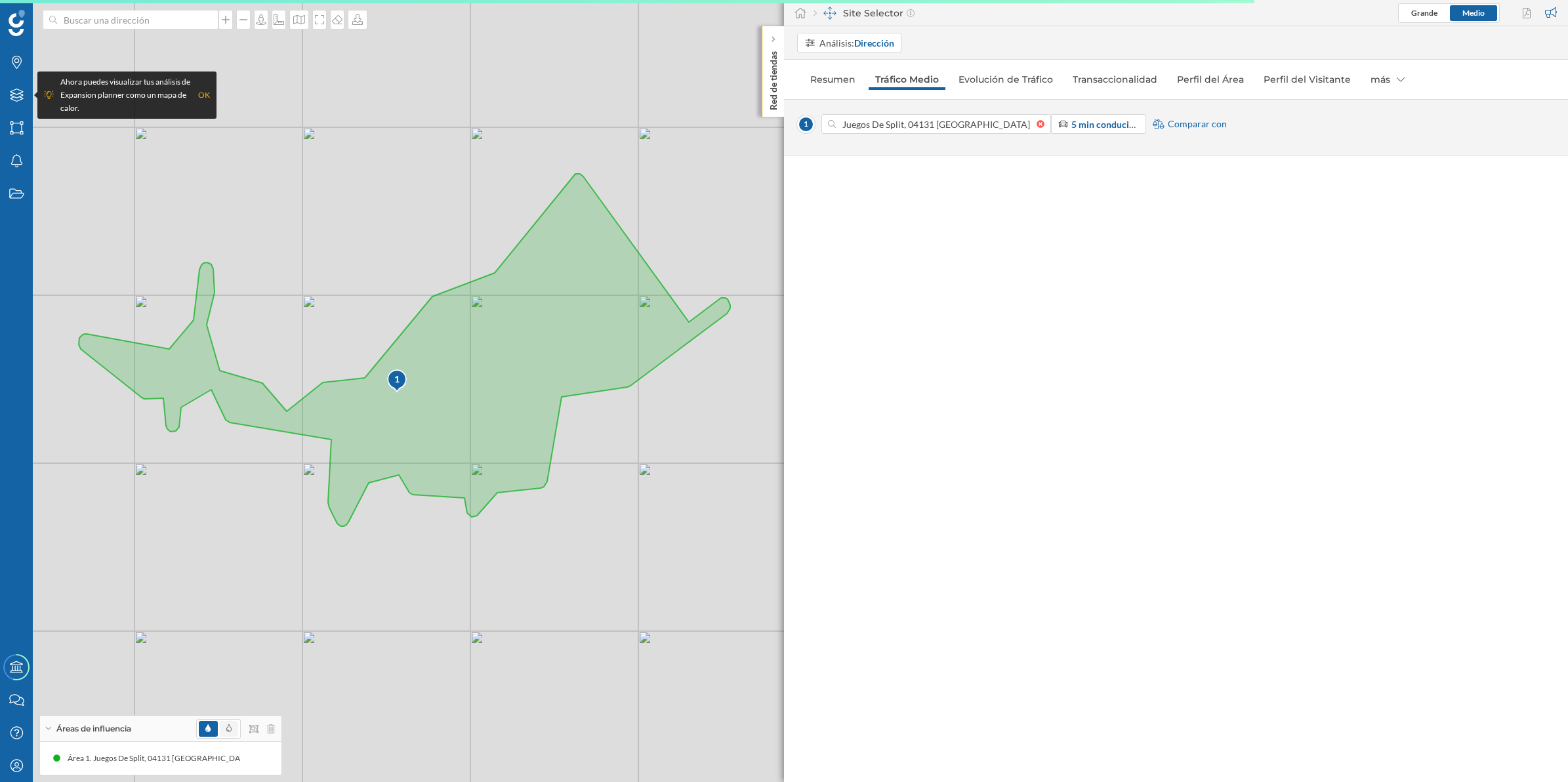
click at [224, 722] on span at bounding box center [229, 729] width 18 height 16
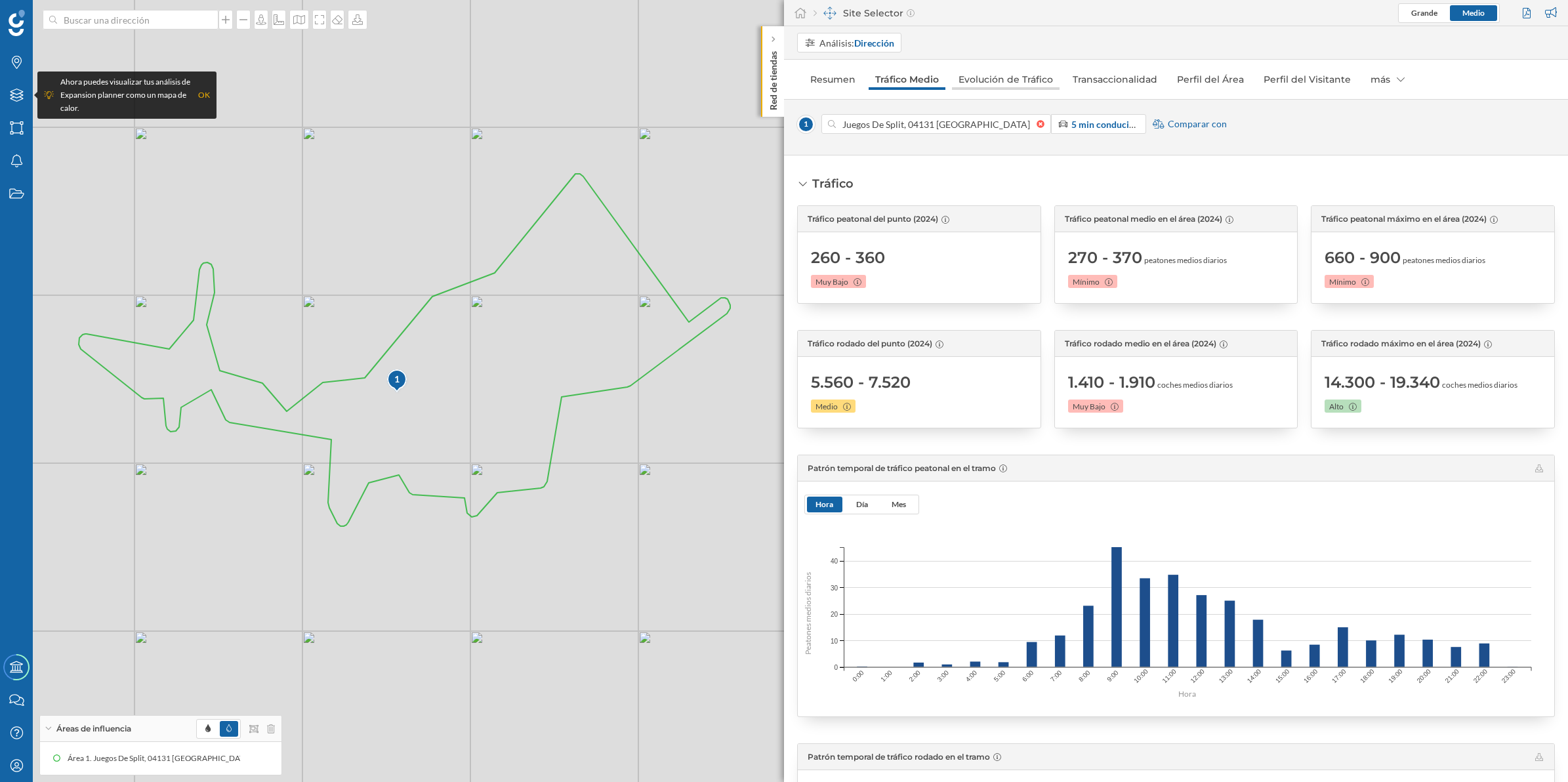
click at [984, 79] on link "Evolución de Tráfico" at bounding box center [1005, 79] width 108 height 21
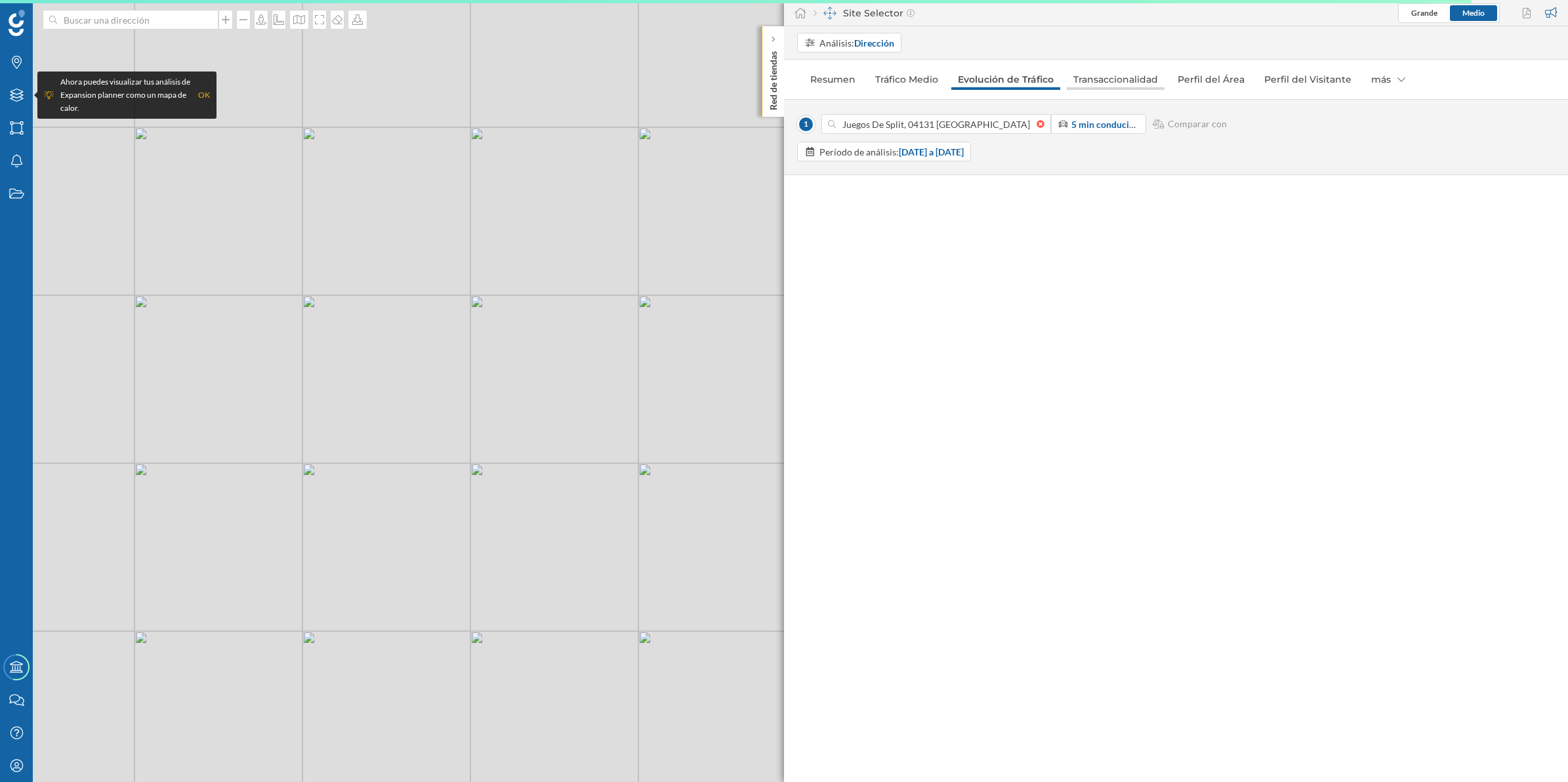
click at [1090, 77] on link "Transaccionalidad" at bounding box center [1115, 79] width 98 height 21
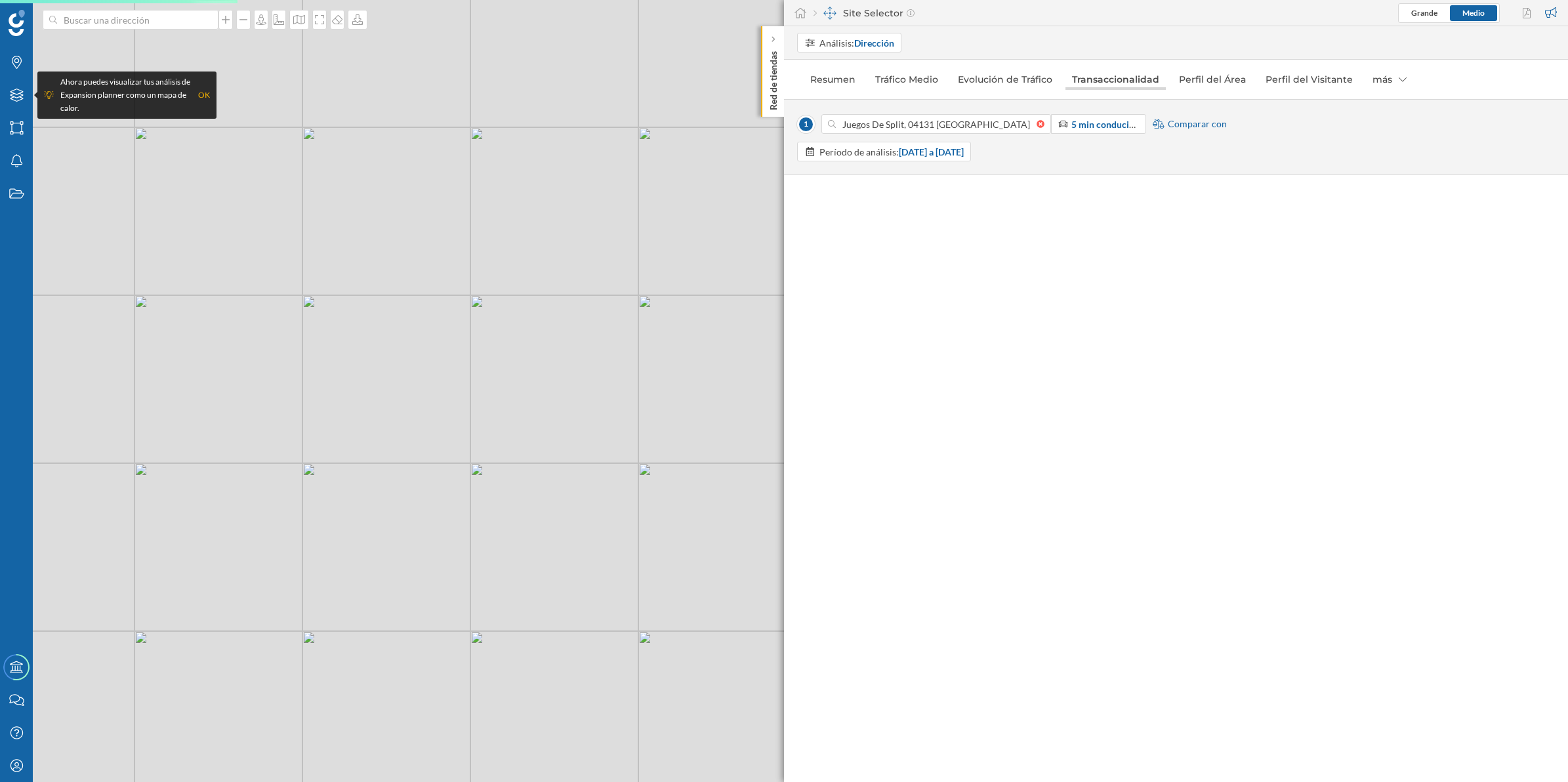
click at [1093, 80] on link "Transaccionalidad" at bounding box center [1116, 79] width 100 height 21
click at [1207, 79] on link "Perfil del Área" at bounding box center [1212, 79] width 80 height 21
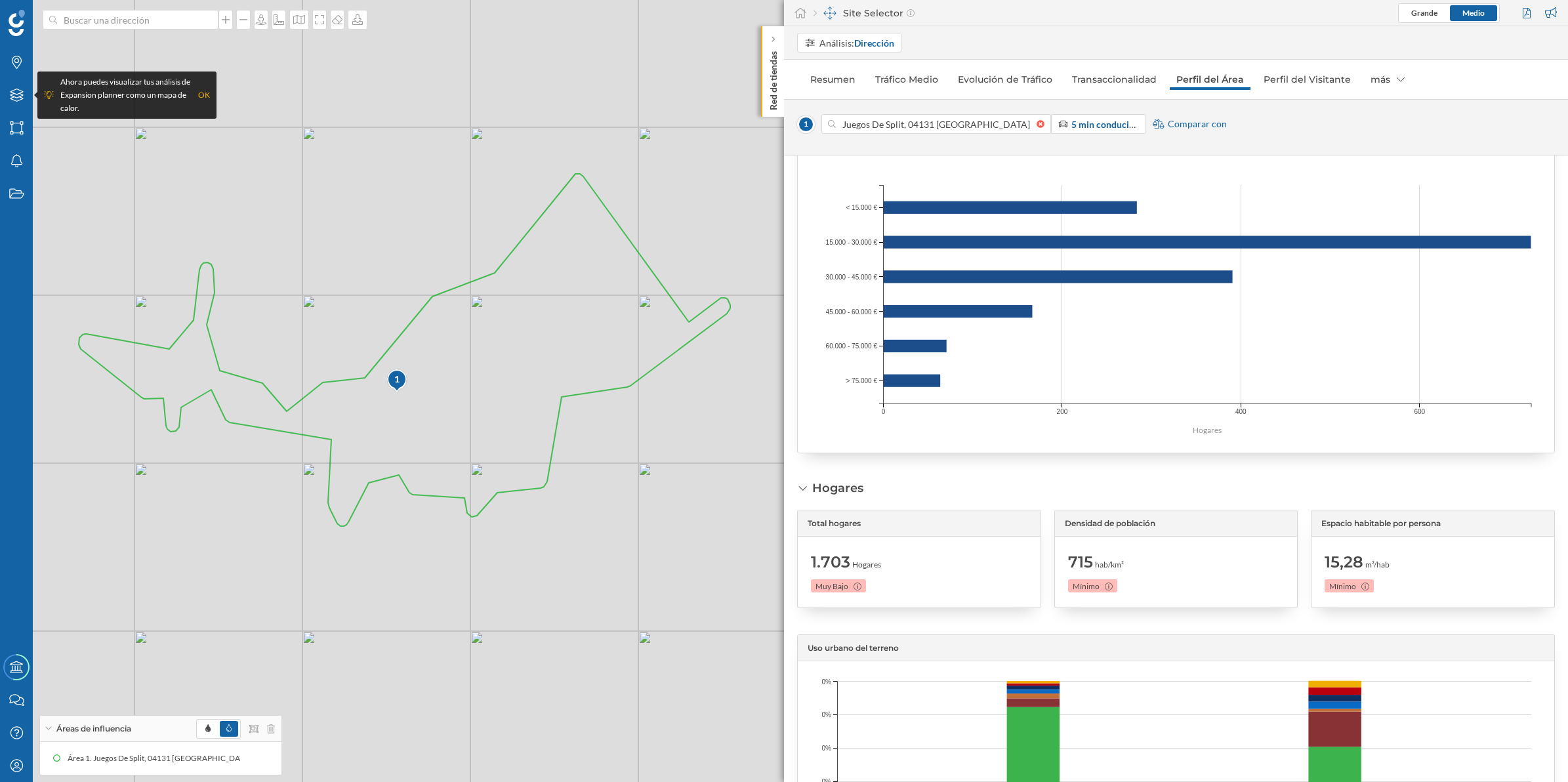
scroll to position [1415, 0]
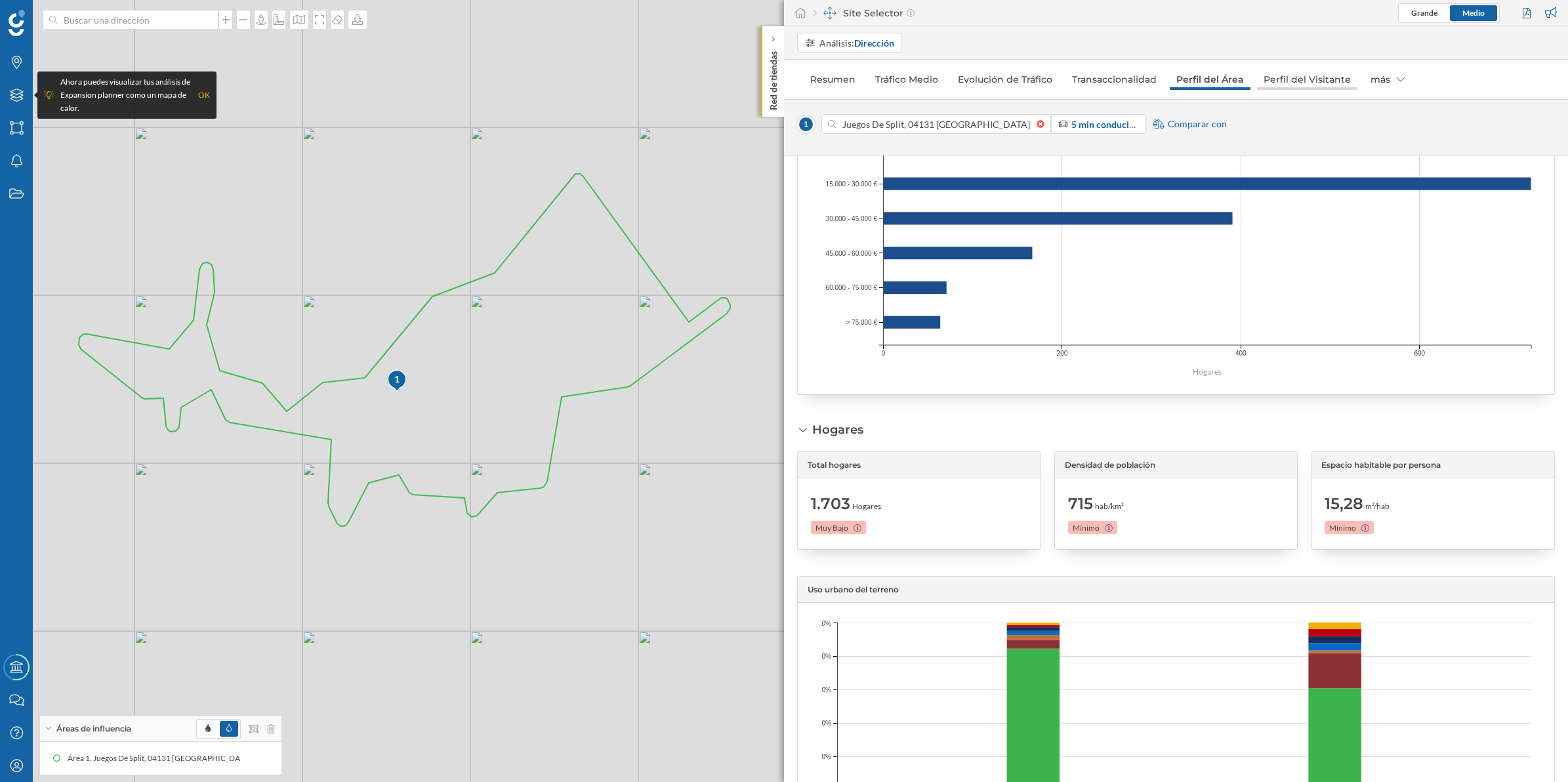
click at [1273, 86] on link "Perfil del Visitante" at bounding box center [1307, 79] width 100 height 21
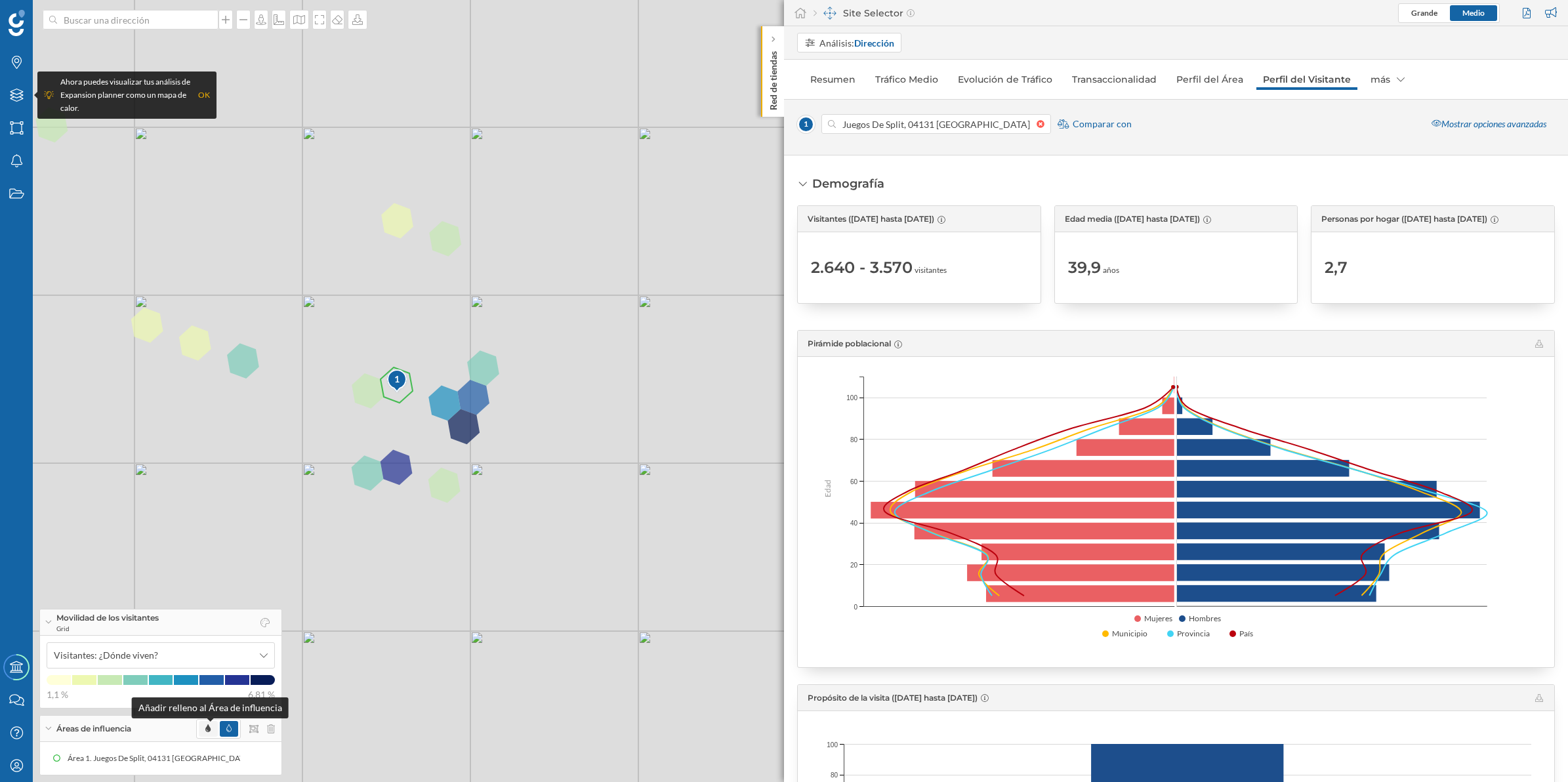
click at [206, 729] on icon at bounding box center [208, 729] width 6 height 8
click at [209, 729] on icon at bounding box center [208, 729] width 6 height 8
click at [227, 729] on icon at bounding box center [229, 729] width 6 height 8
click at [211, 723] on span at bounding box center [207, 729] width 18 height 16
click at [171, 654] on span "Visitantes: ¿Dónde viven?" at bounding box center [153, 655] width 199 height 13
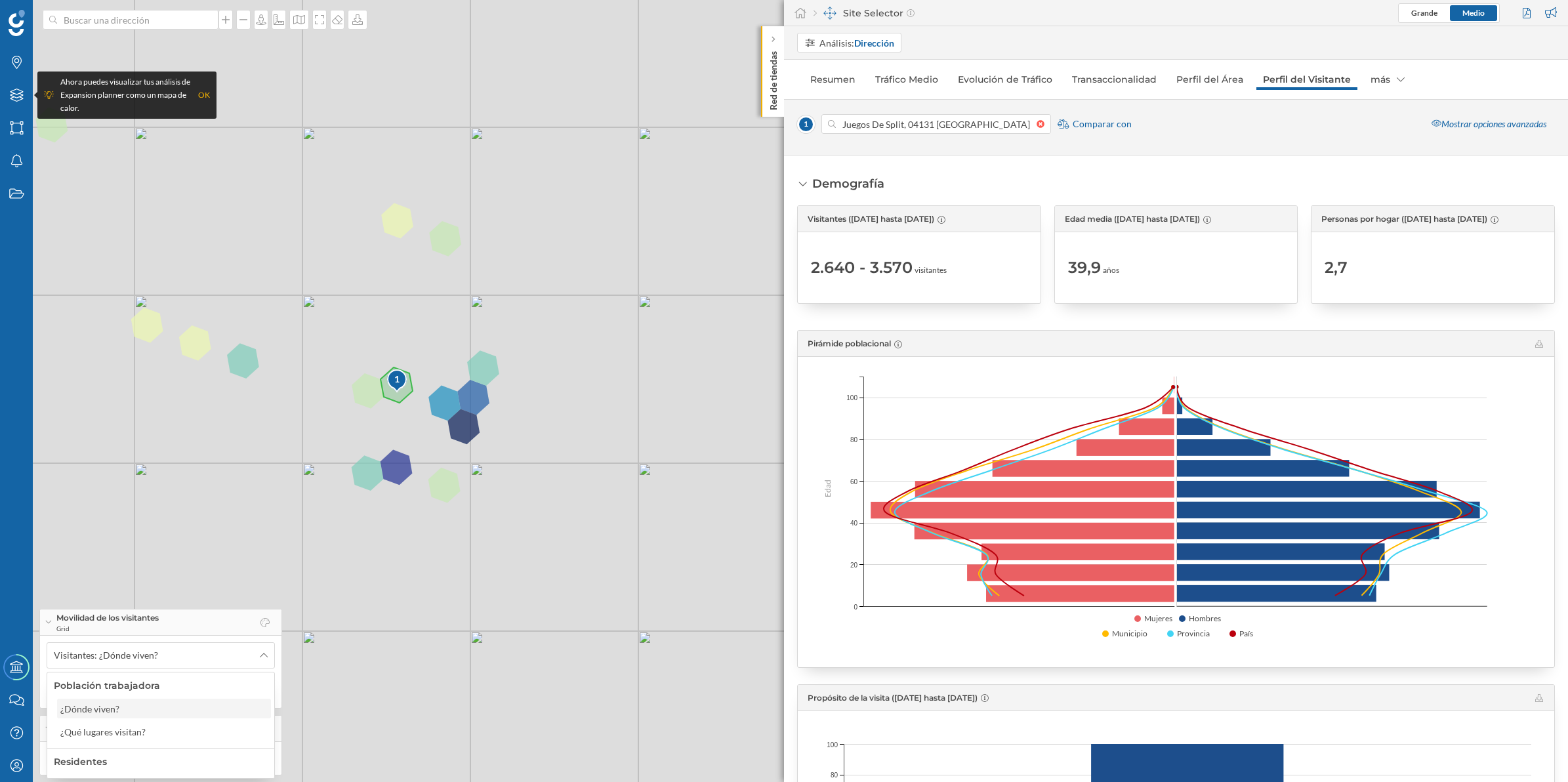
click at [94, 710] on div "¿Dónde viven?" at bounding box center [90, 709] width 59 height 11
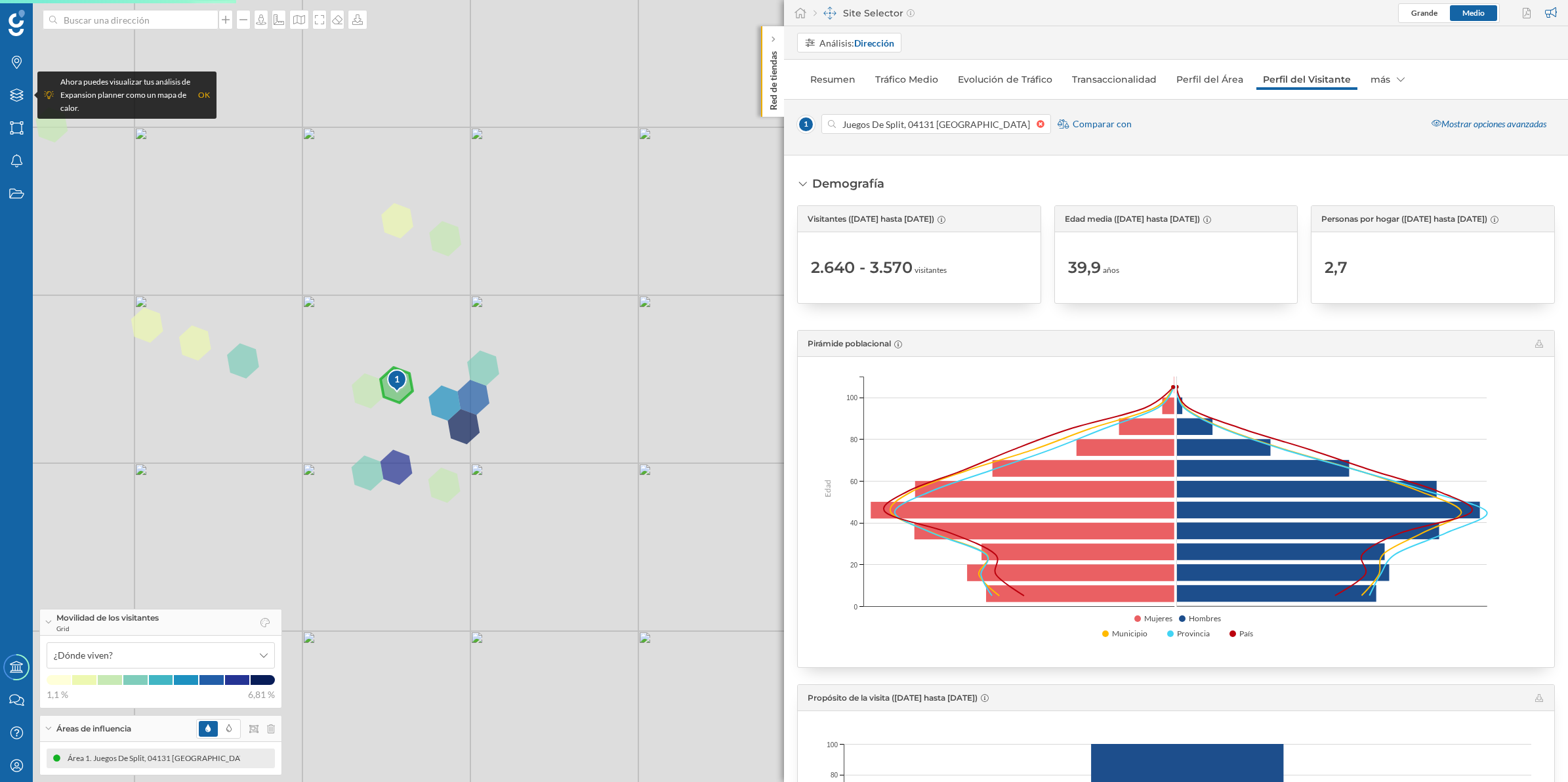
click at [83, 758] on div "Área 1. Juegos De Split, 04131 [GEOGRAPHIC_DATA], [GEOGRAPHIC_DATA], [GEOGRAPHI…" at bounding box center [215, 758] width 378 height 13
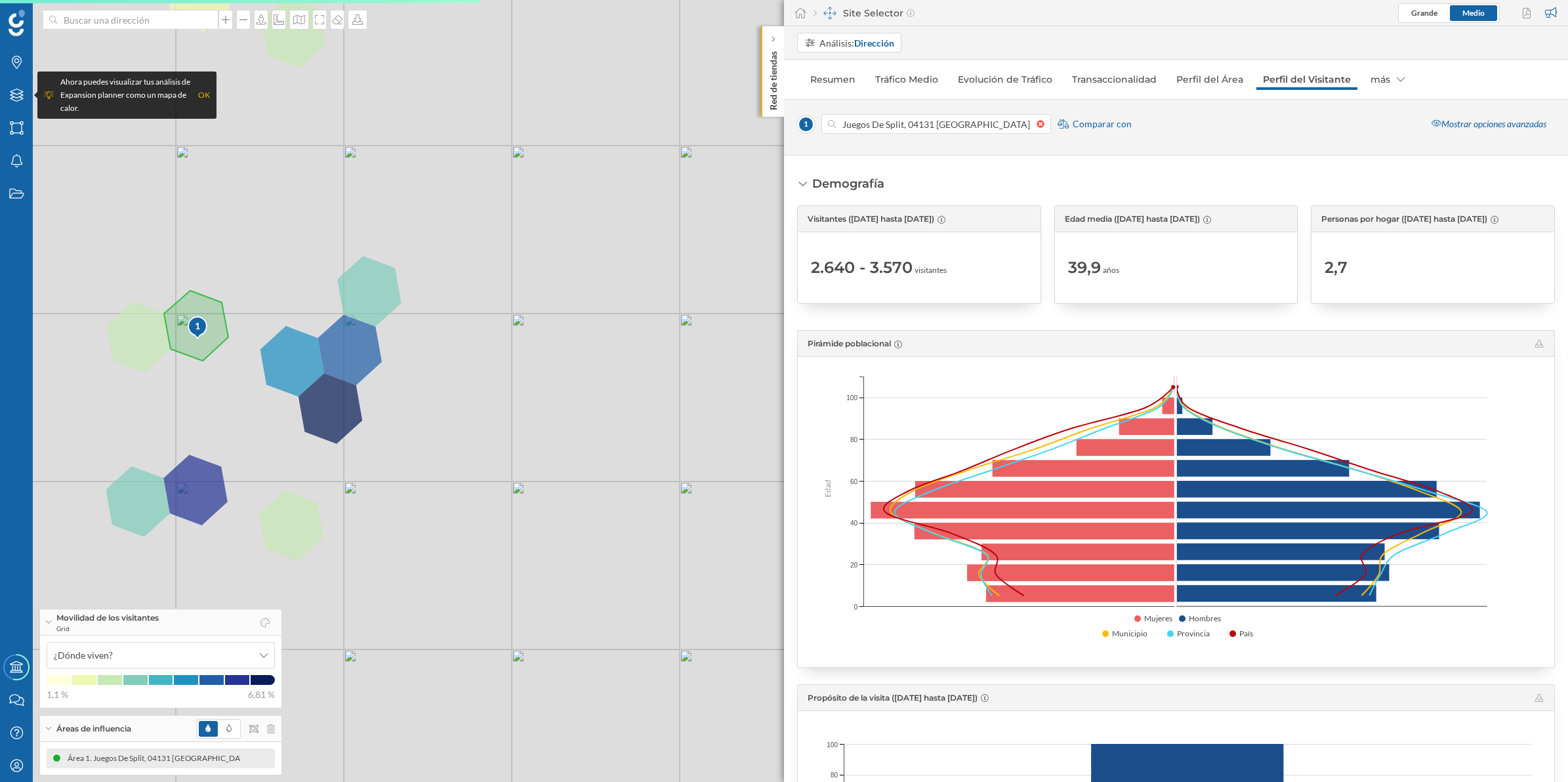
click at [82, 759] on div "Área 1. Juegos De Split, 04131 [GEOGRAPHIC_DATA], [GEOGRAPHIC_DATA], [GEOGRAPHI…" at bounding box center [202, 758] width 378 height 13
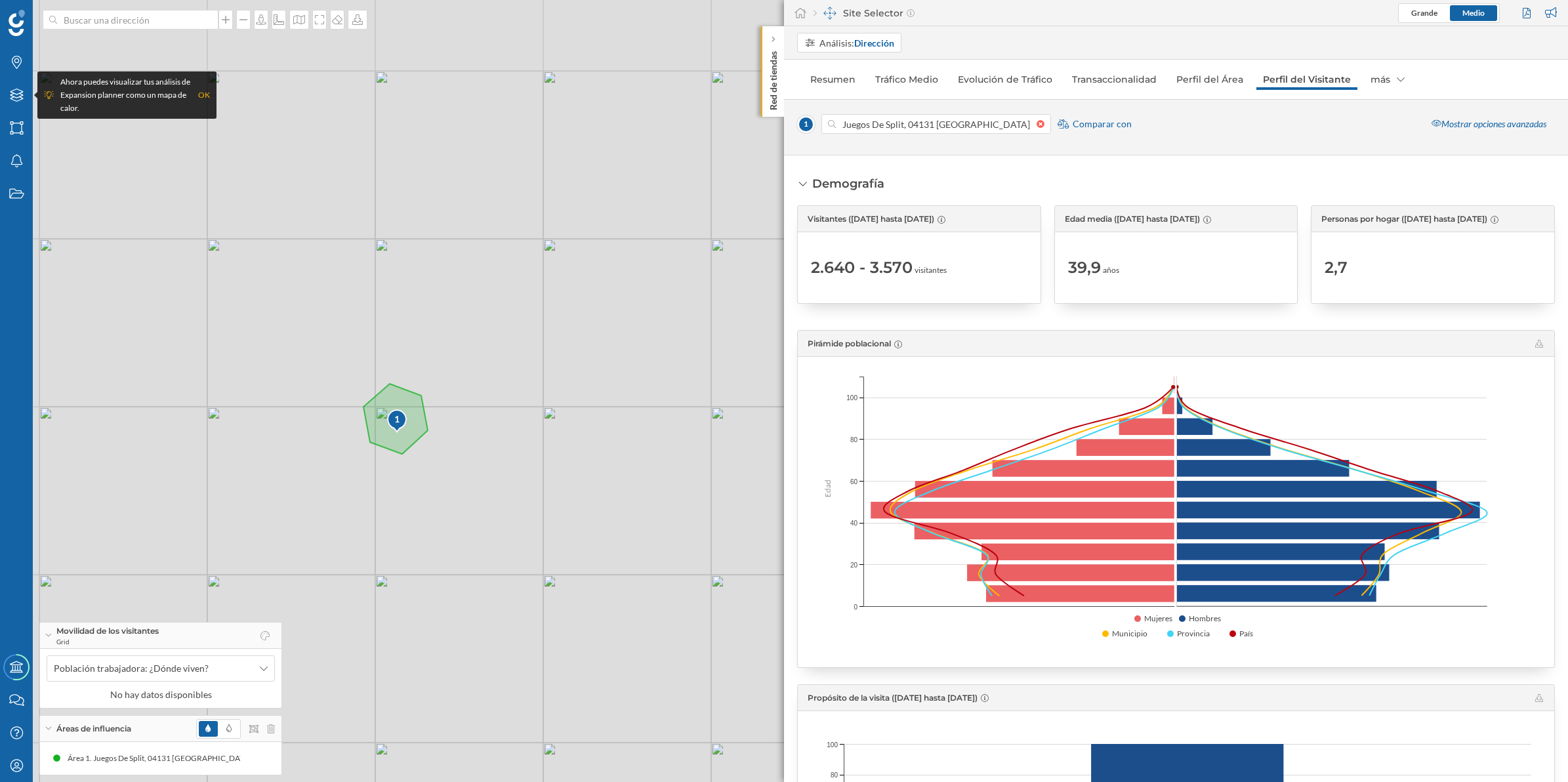
drag, startPoint x: 168, startPoint y: 426, endPoint x: 367, endPoint y: 520, distance: 220.1
click at [367, 520] on div "1 © Mapbox © OpenStreetMap Improve this map" at bounding box center [784, 391] width 1568 height 782
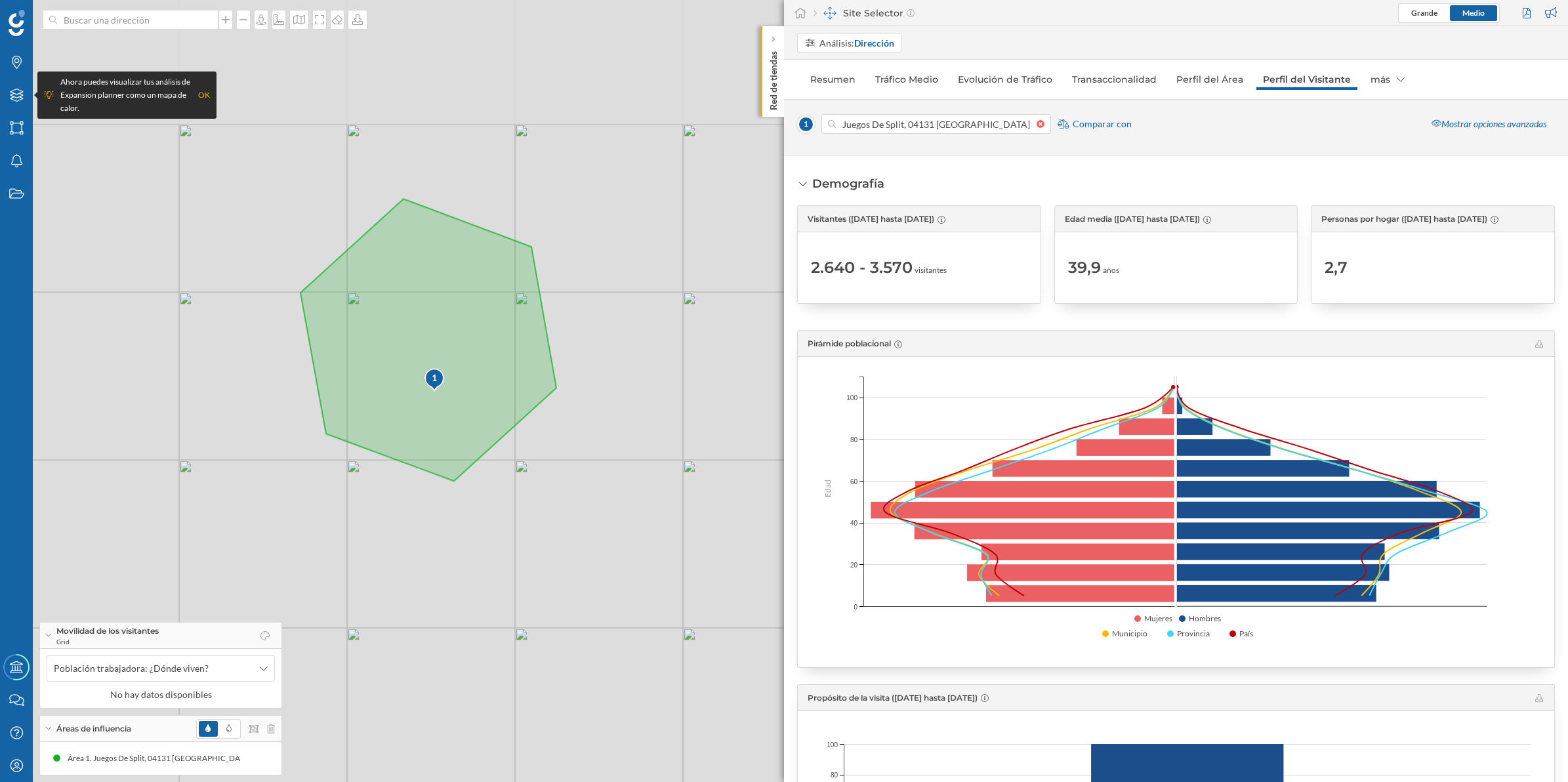
drag, startPoint x: 417, startPoint y: 261, endPoint x: 411, endPoint y: 476, distance: 215.1
click at [411, 477] on div "1 © Mapbox © OpenStreetMap Improve this map" at bounding box center [784, 391] width 1568 height 782
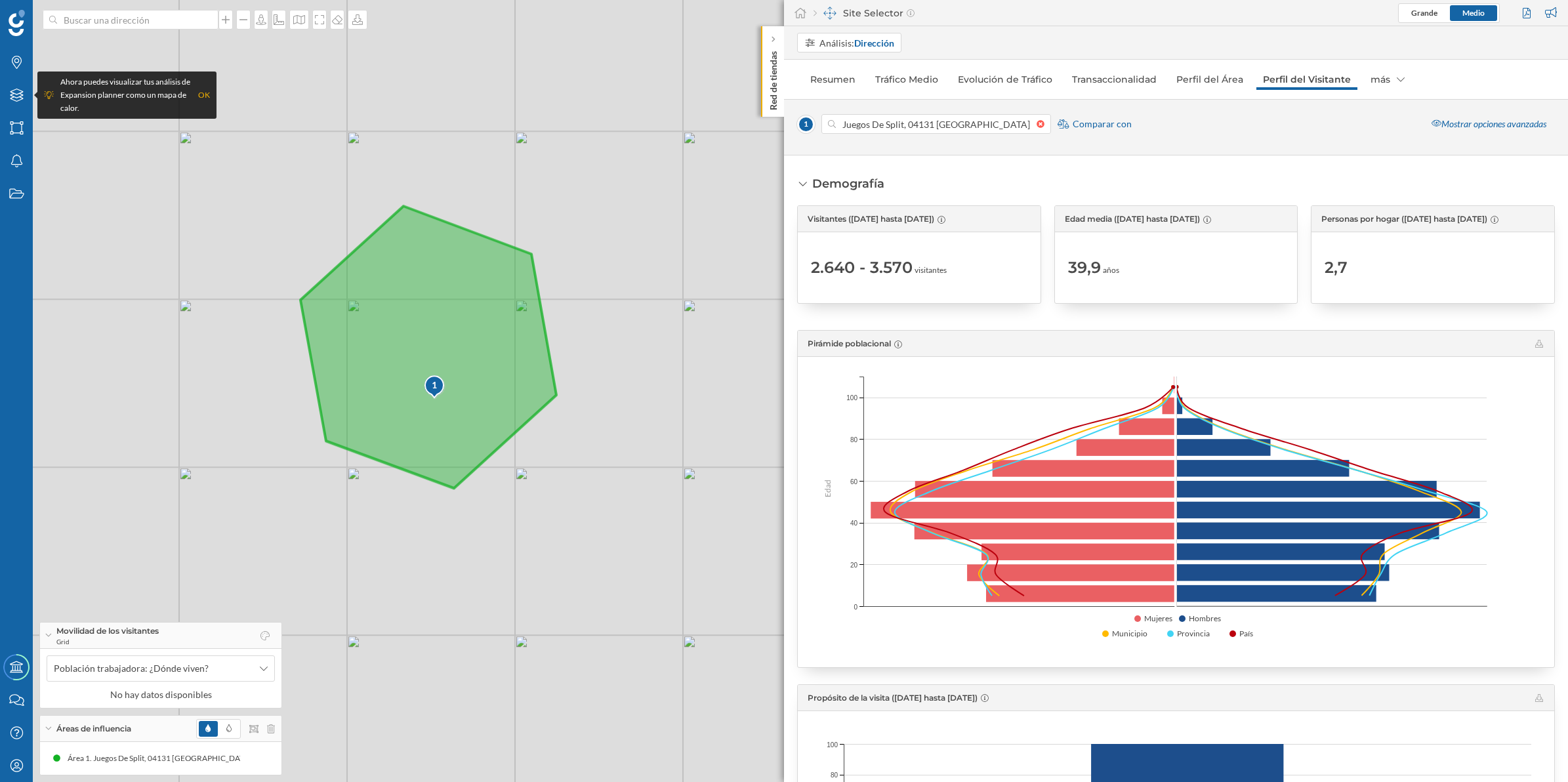
click at [420, 348] on icon at bounding box center [428, 347] width 256 height 282
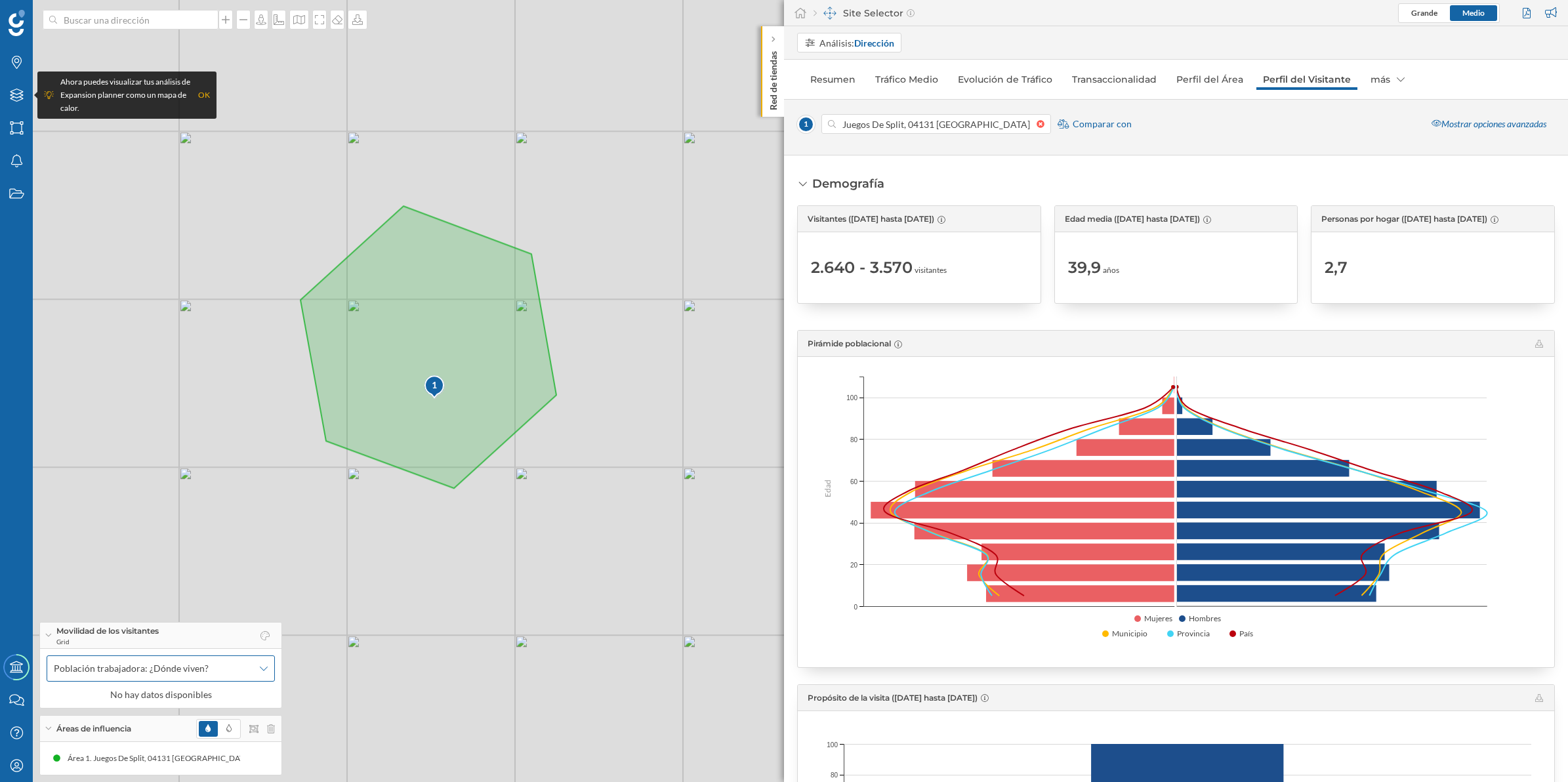
click at [91, 673] on span "Población trabajadora: ¿Dónde viven?" at bounding box center [131, 668] width 155 height 13
click at [84, 723] on div "¿Dónde viven?" at bounding box center [90, 722] width 59 height 11
click at [338, 21] on icon at bounding box center [337, 19] width 13 height 10
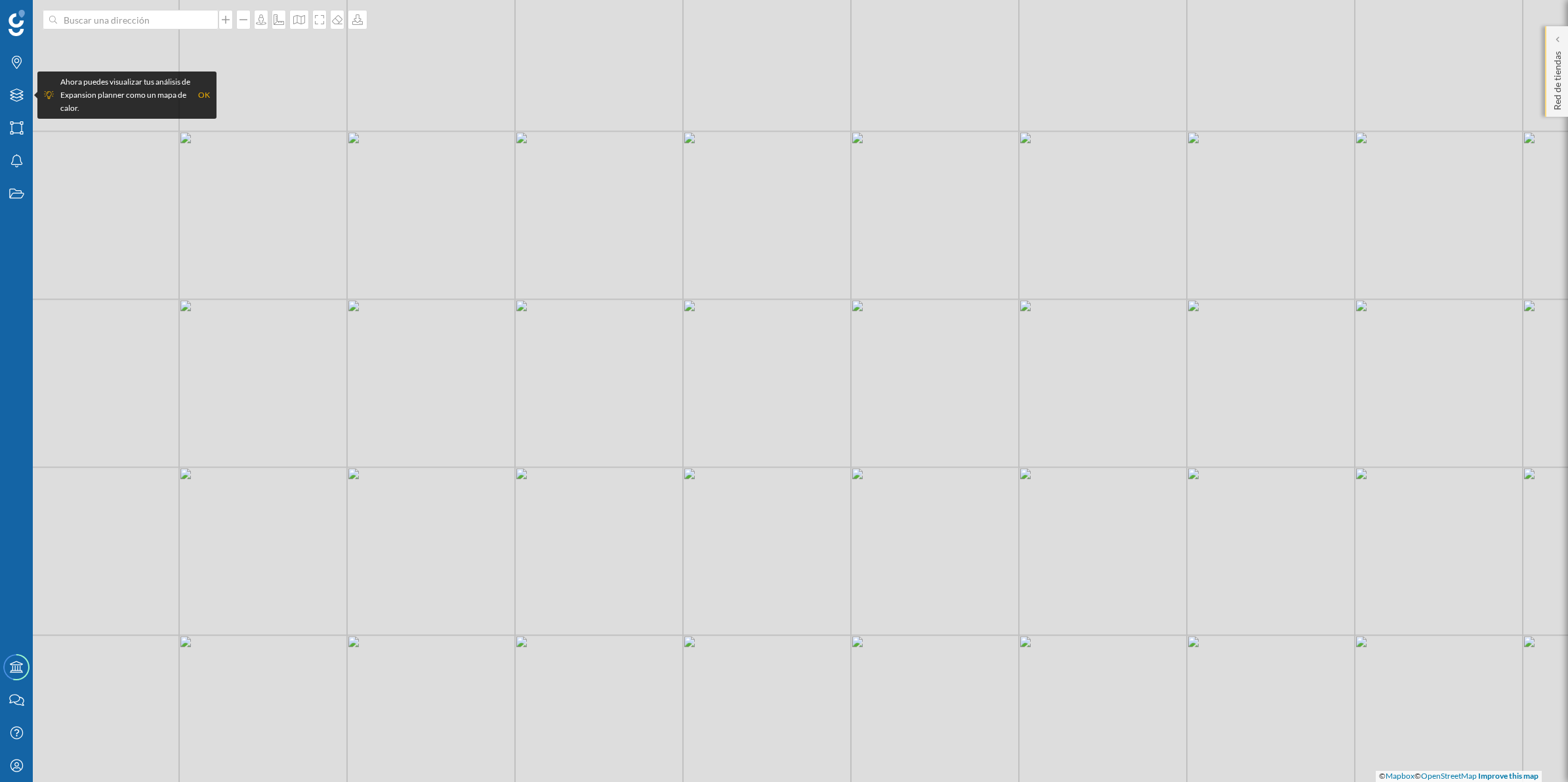
click at [1552, 91] on p "Red de tiendas" at bounding box center [1558, 78] width 13 height 65
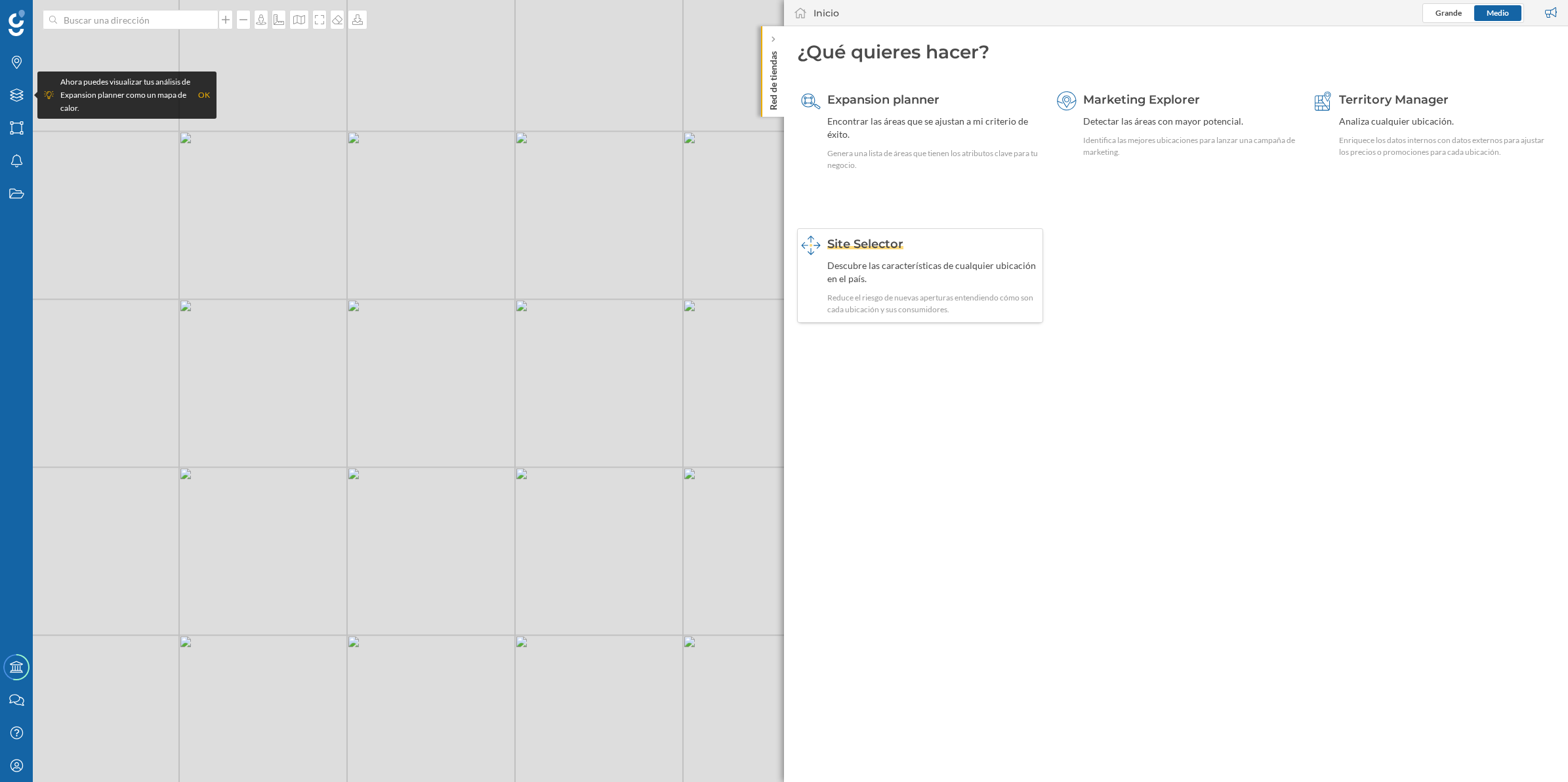
click at [858, 270] on div "Descubre las características de cualquier ubicación en el país." at bounding box center [933, 272] width 212 height 26
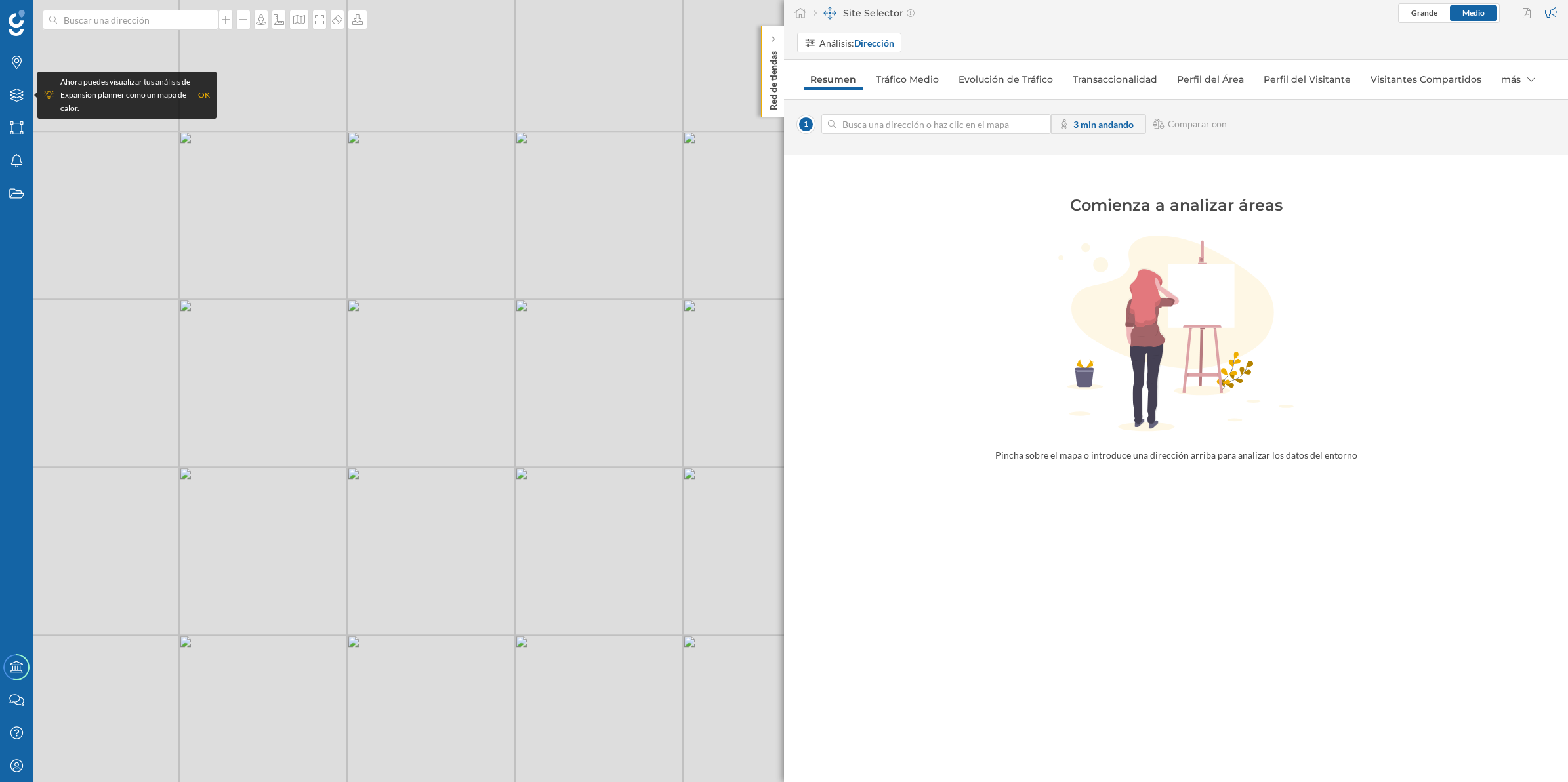
click at [867, 122] on input at bounding box center [937, 124] width 201 height 20
click at [454, 401] on div "© Mapbox © OpenStreetMap Improve this map" at bounding box center [784, 391] width 1568 height 782
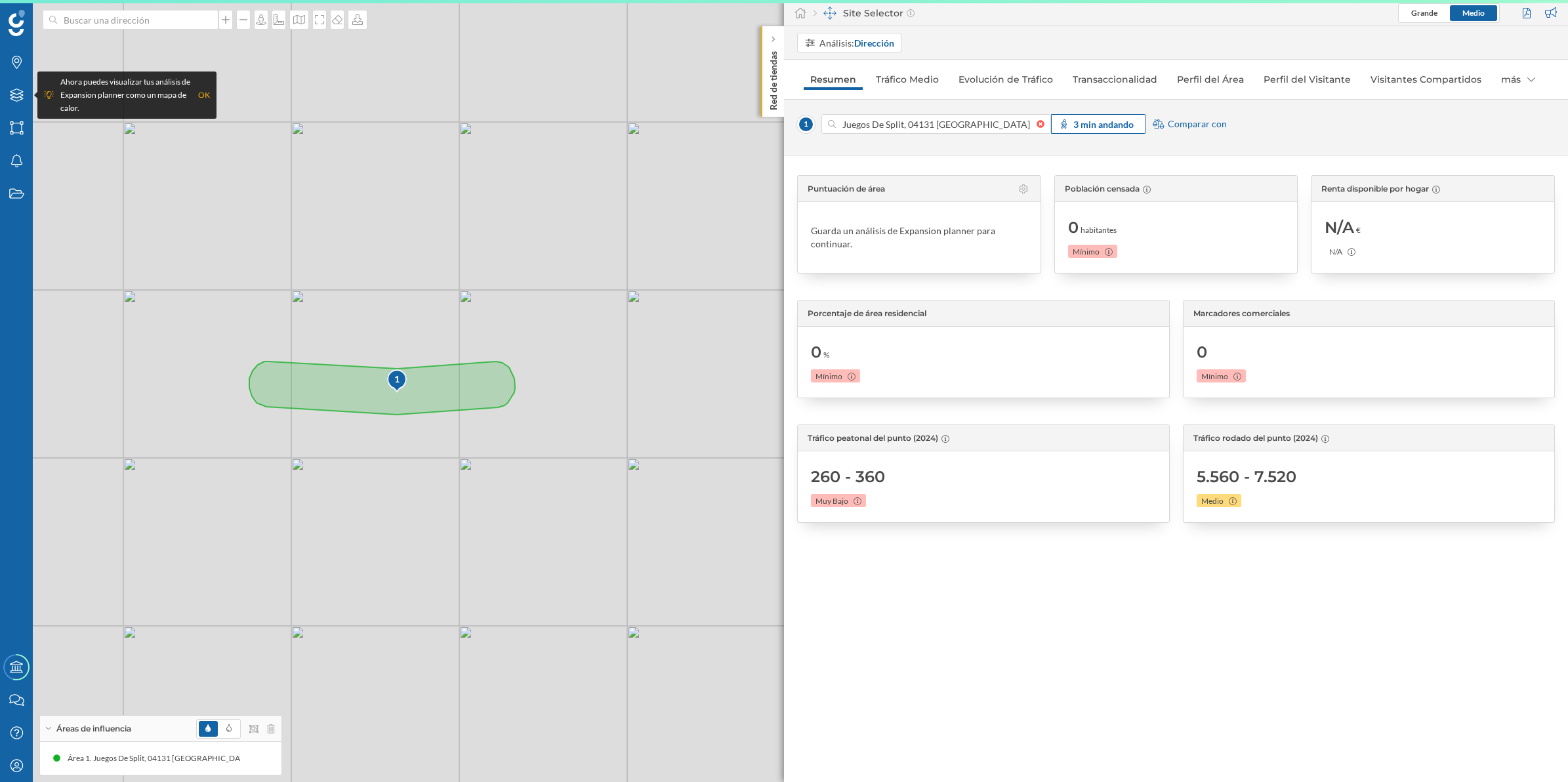
click at [1091, 124] on strong "3 min andando" at bounding box center [1103, 124] width 61 height 11
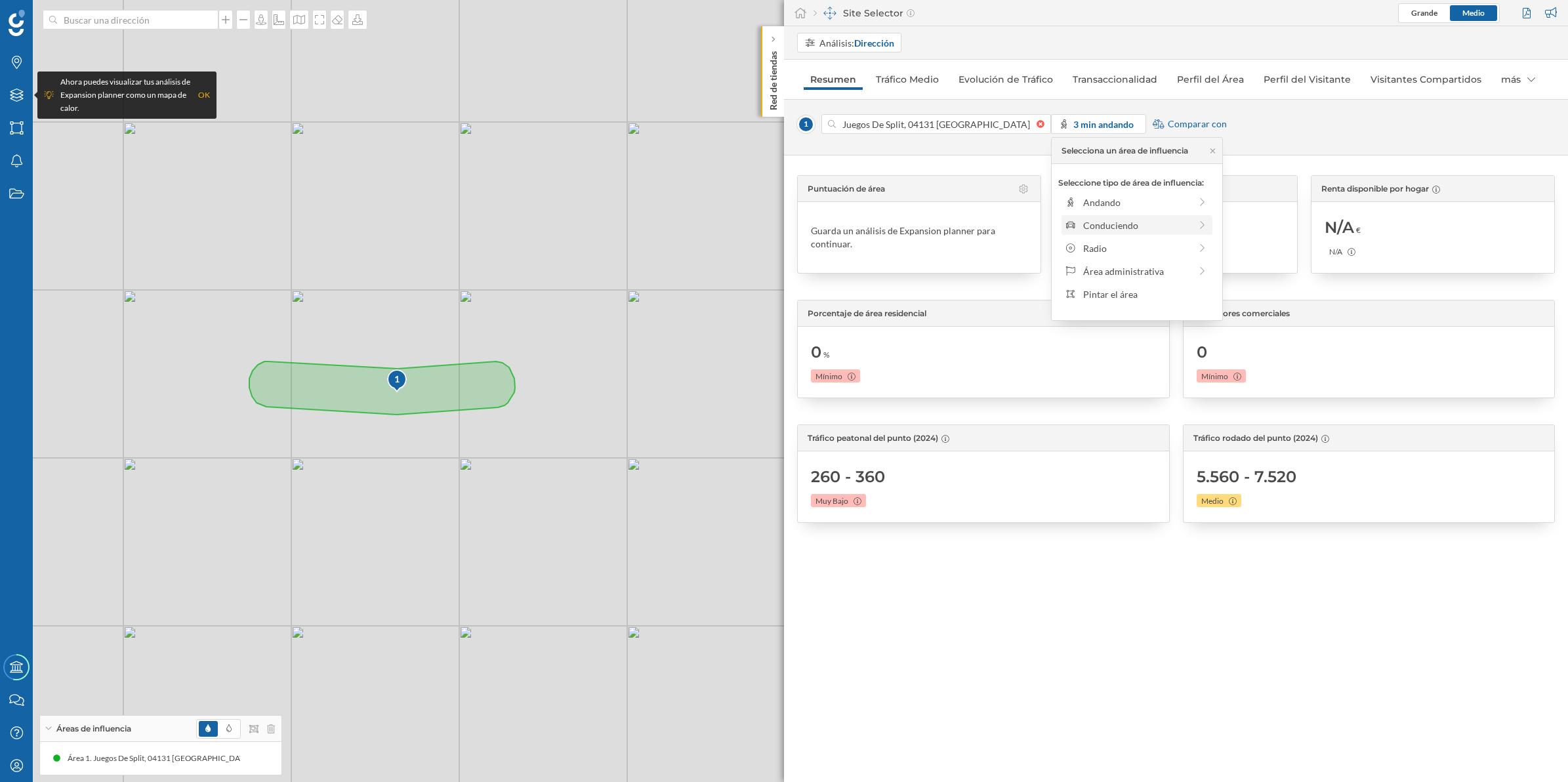
click at [1073, 228] on icon at bounding box center [1071, 225] width 10 height 7
drag, startPoint x: 1077, startPoint y: 218, endPoint x: 1097, endPoint y: 221, distance: 20.2
click at [1097, 221] on div at bounding box center [1095, 220] width 13 height 13
click at [1147, 280] on p "Hora punta" at bounding box center [1157, 277] width 47 height 17
click at [1127, 320] on div "Aplicar" at bounding box center [1138, 318] width 160 height 20
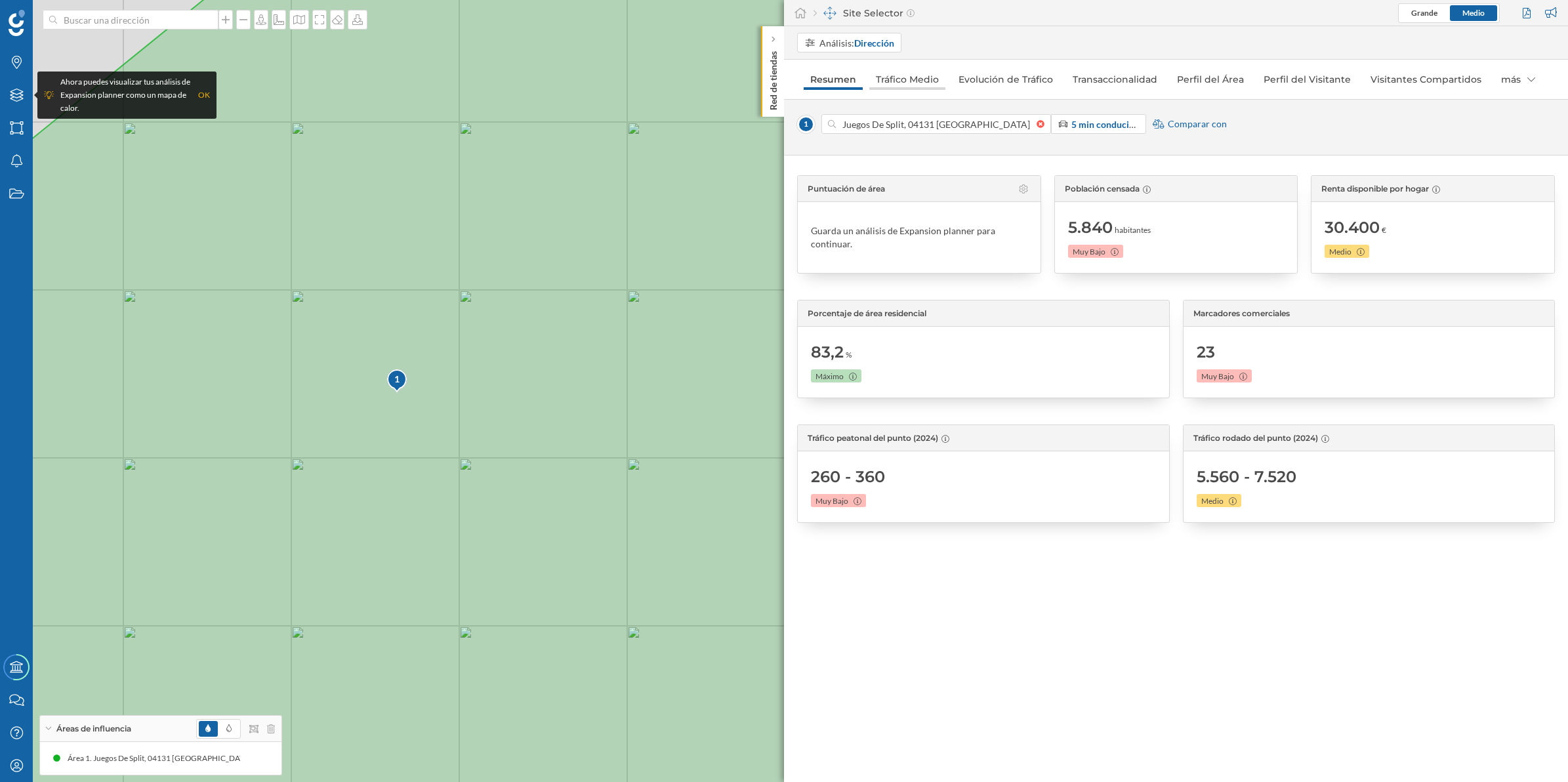
click at [881, 84] on link "Tráfico Medio" at bounding box center [907, 79] width 76 height 21
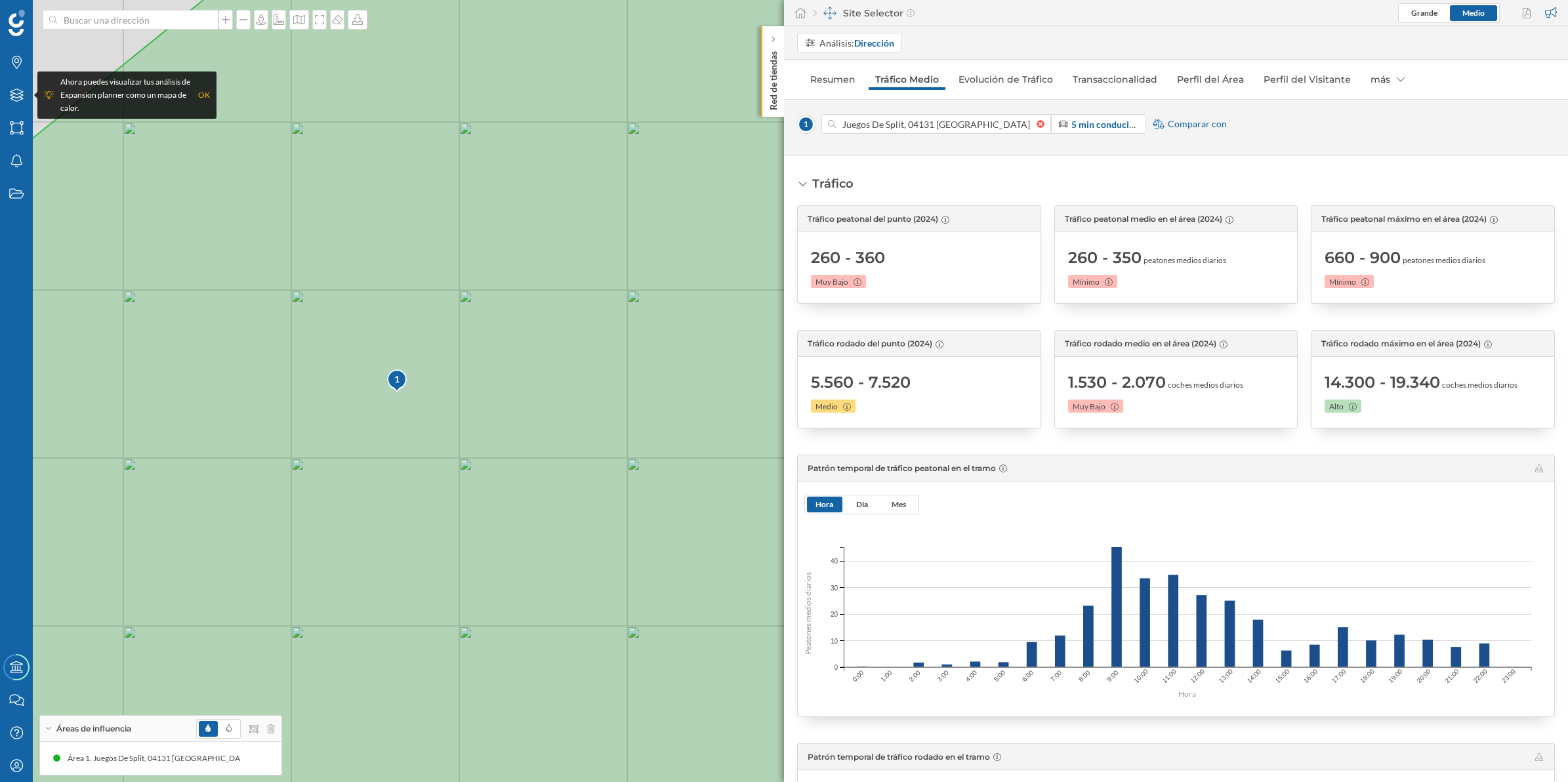
drag, startPoint x: 814, startPoint y: 256, endPoint x: 888, endPoint y: 264, distance: 74.4
click at [888, 264] on div "260 - 360 Muy Bajo" at bounding box center [919, 268] width 217 height 57
click at [945, 256] on div "260 - 360 Muy Bajo" at bounding box center [919, 268] width 217 height 57
drag, startPoint x: 1411, startPoint y: 261, endPoint x: 1506, endPoint y: 273, distance: 95.8
click at [1506, 273] on div "660 - 900 peatones medios diarios Mínimo" at bounding box center [1433, 268] width 217 height 57
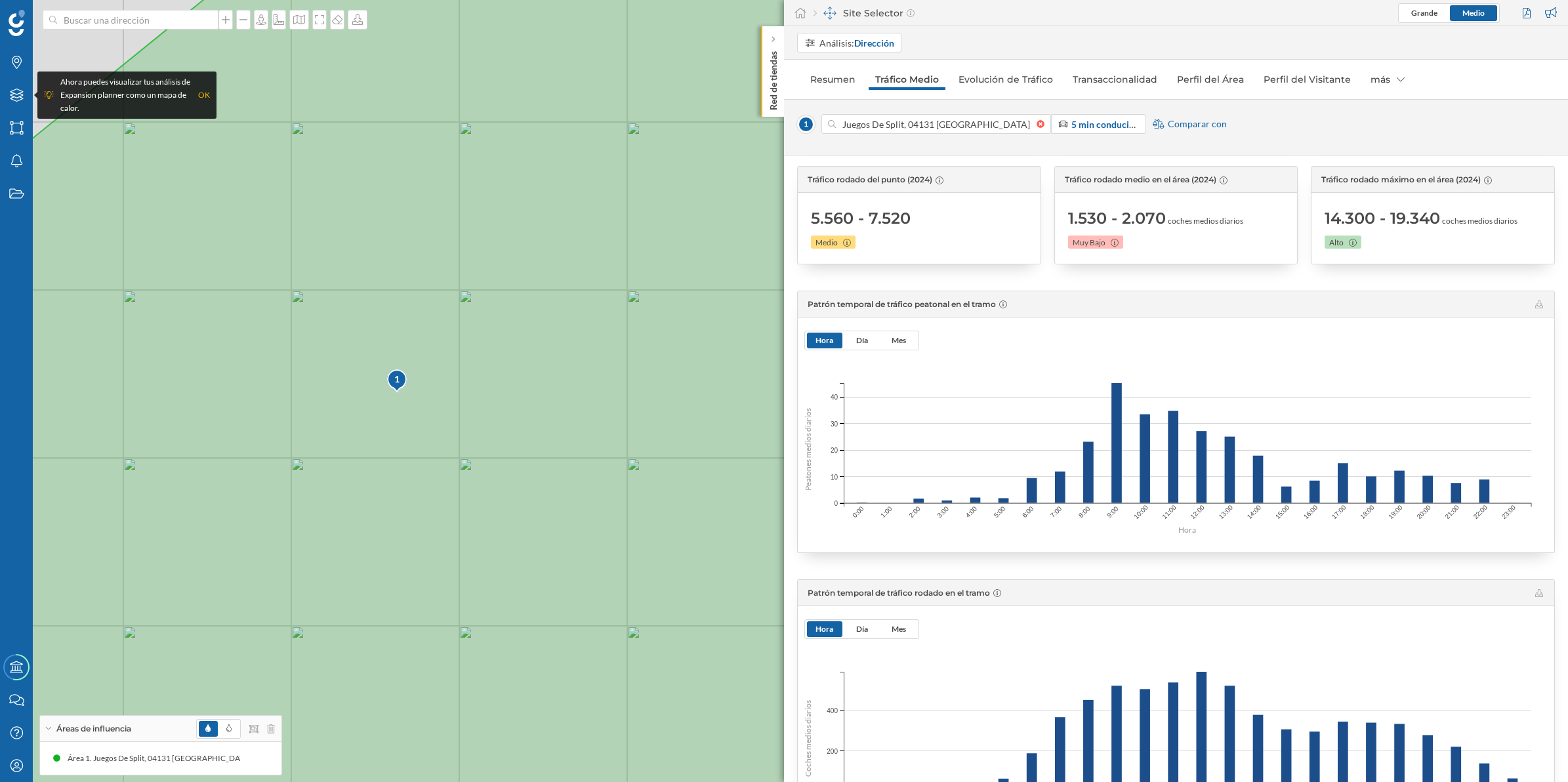
scroll to position [0, 0]
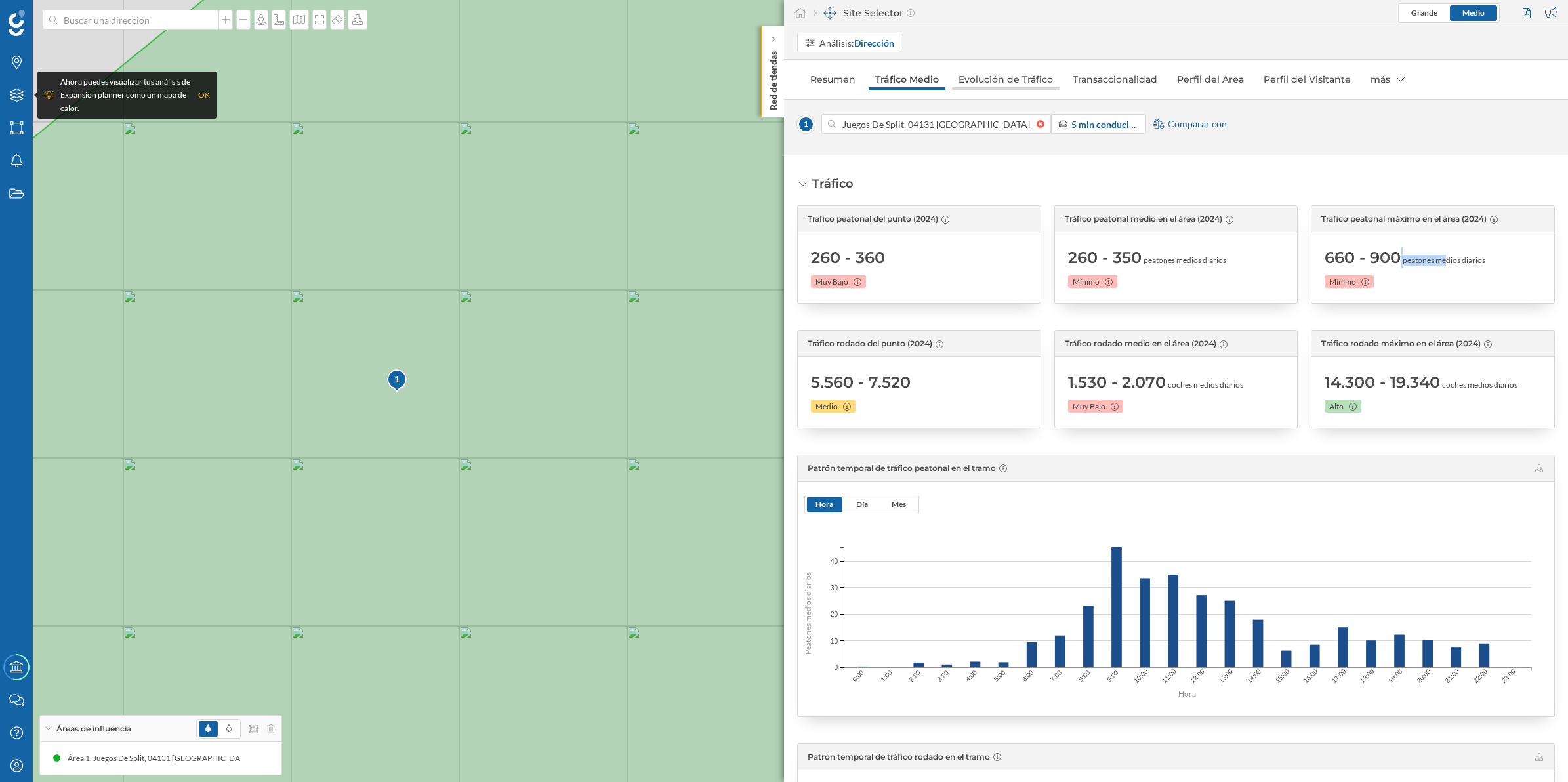
click at [979, 80] on link "Evolución de Tráfico" at bounding box center [1005, 79] width 108 height 21
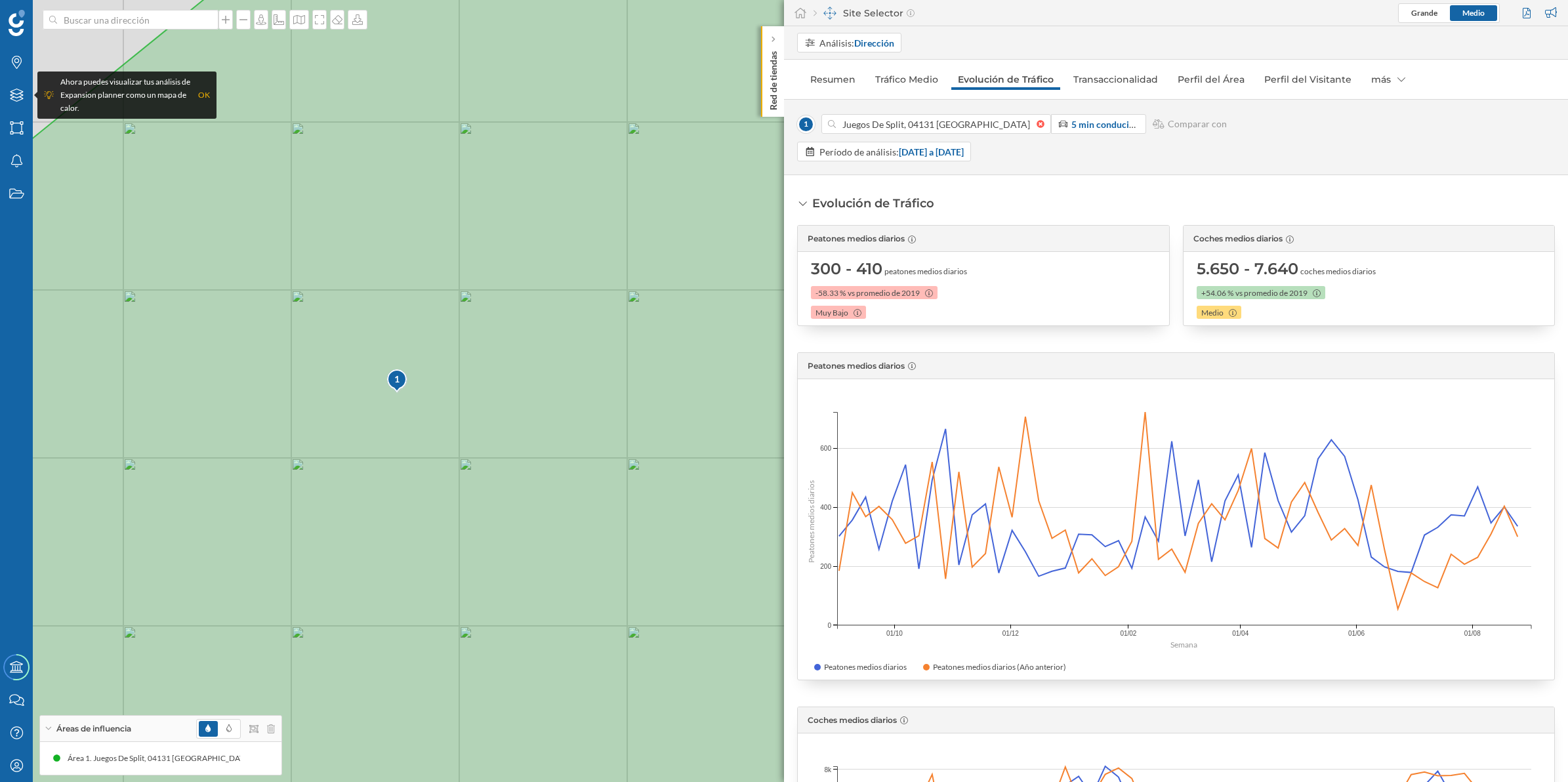
drag, startPoint x: 811, startPoint y: 270, endPoint x: 991, endPoint y: 284, distance: 180.5
click at [991, 284] on div "300 - 410 peatones medios diarios -58.33 % vs promedio de 2019 Muy Bajo" at bounding box center [983, 289] width 345 height 61
drag, startPoint x: 1196, startPoint y: 269, endPoint x: 1342, endPoint y: 269, distance: 146.0
click at [1342, 269] on div "5.650 - 7.640 coches medios diarios" at bounding box center [1286, 269] width 179 height 21
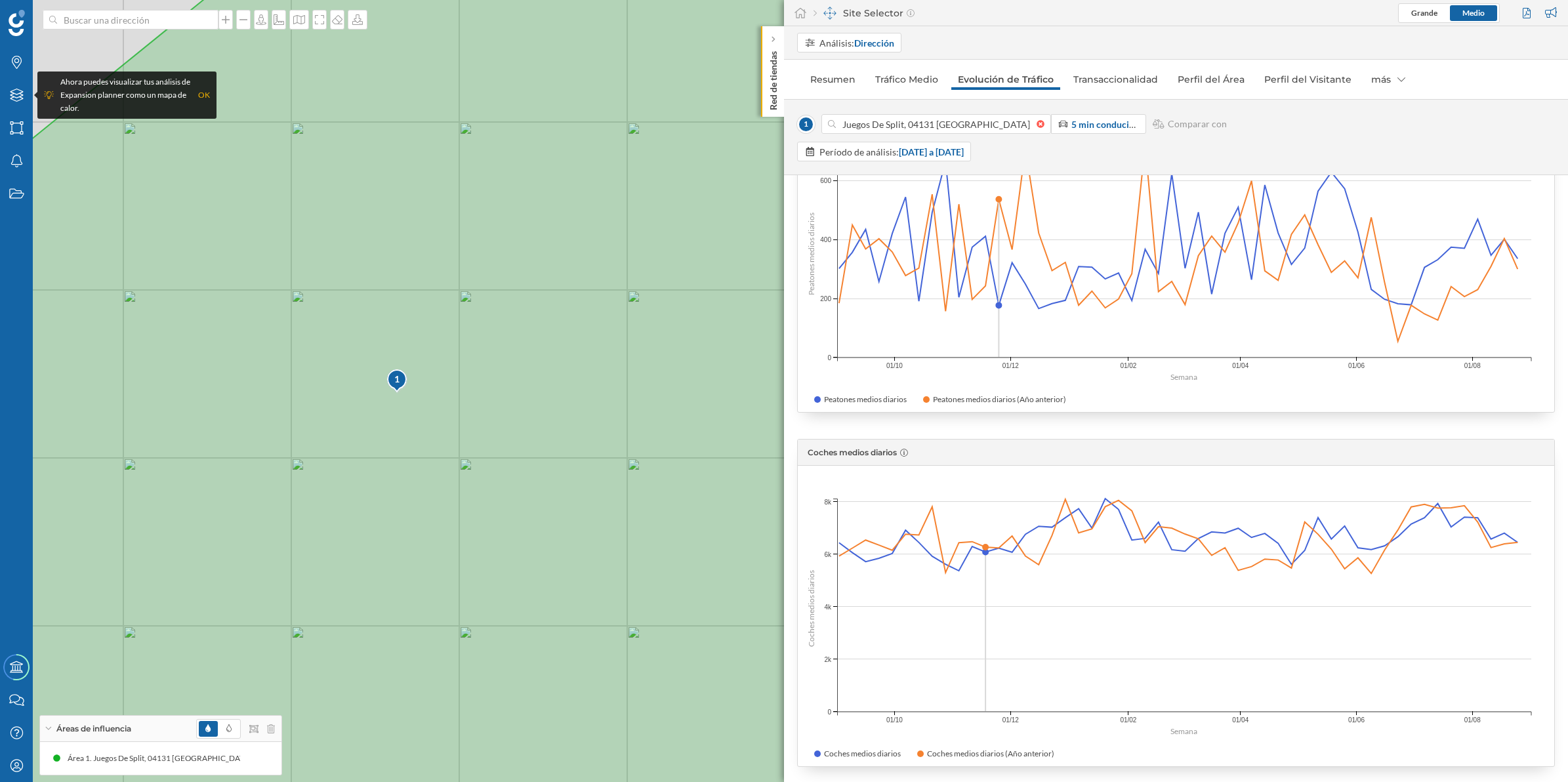
scroll to position [280, 0]
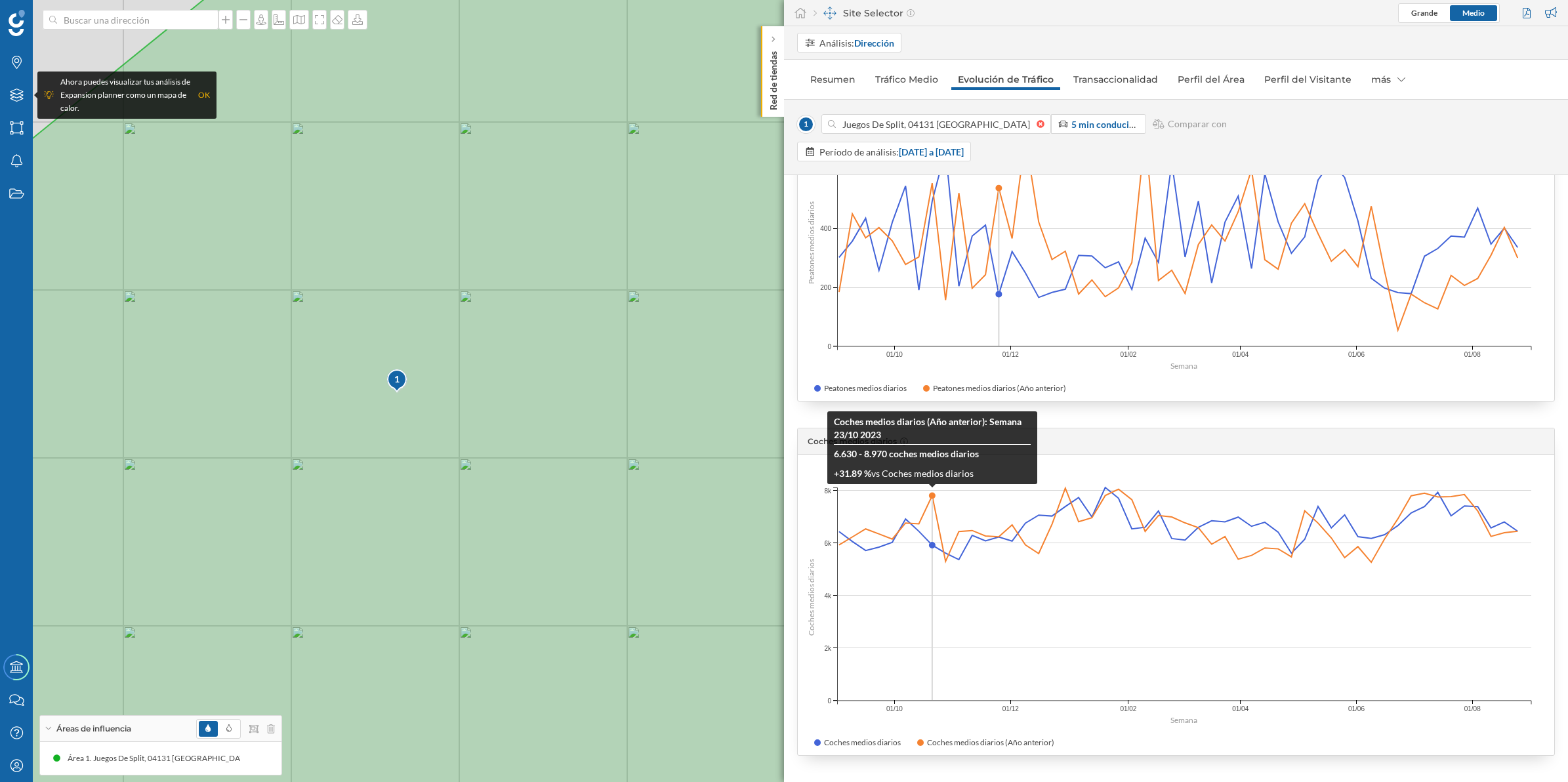
click at [932, 497] on circle at bounding box center [932, 496] width 6 height 6
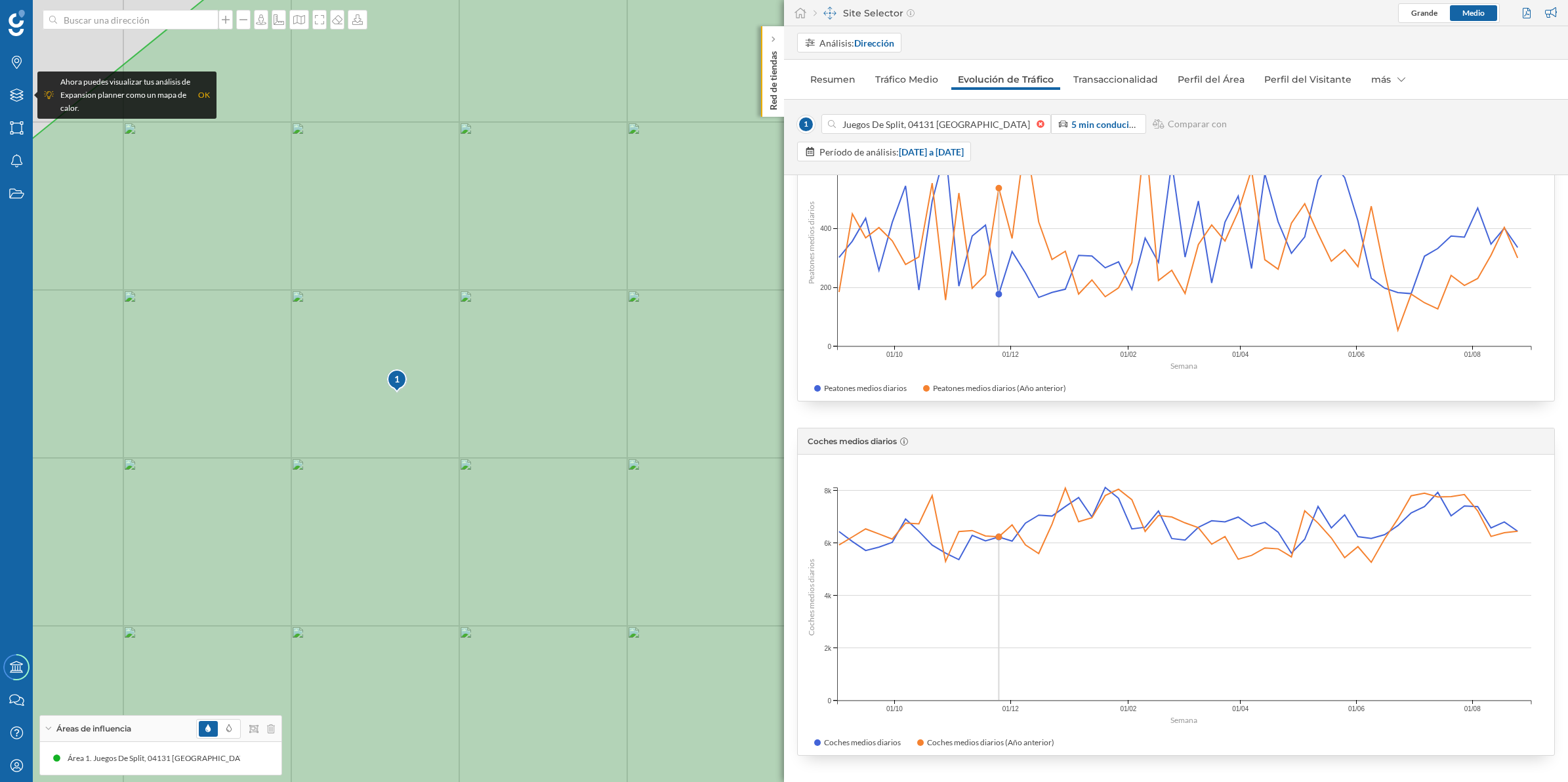
scroll to position [116, 0]
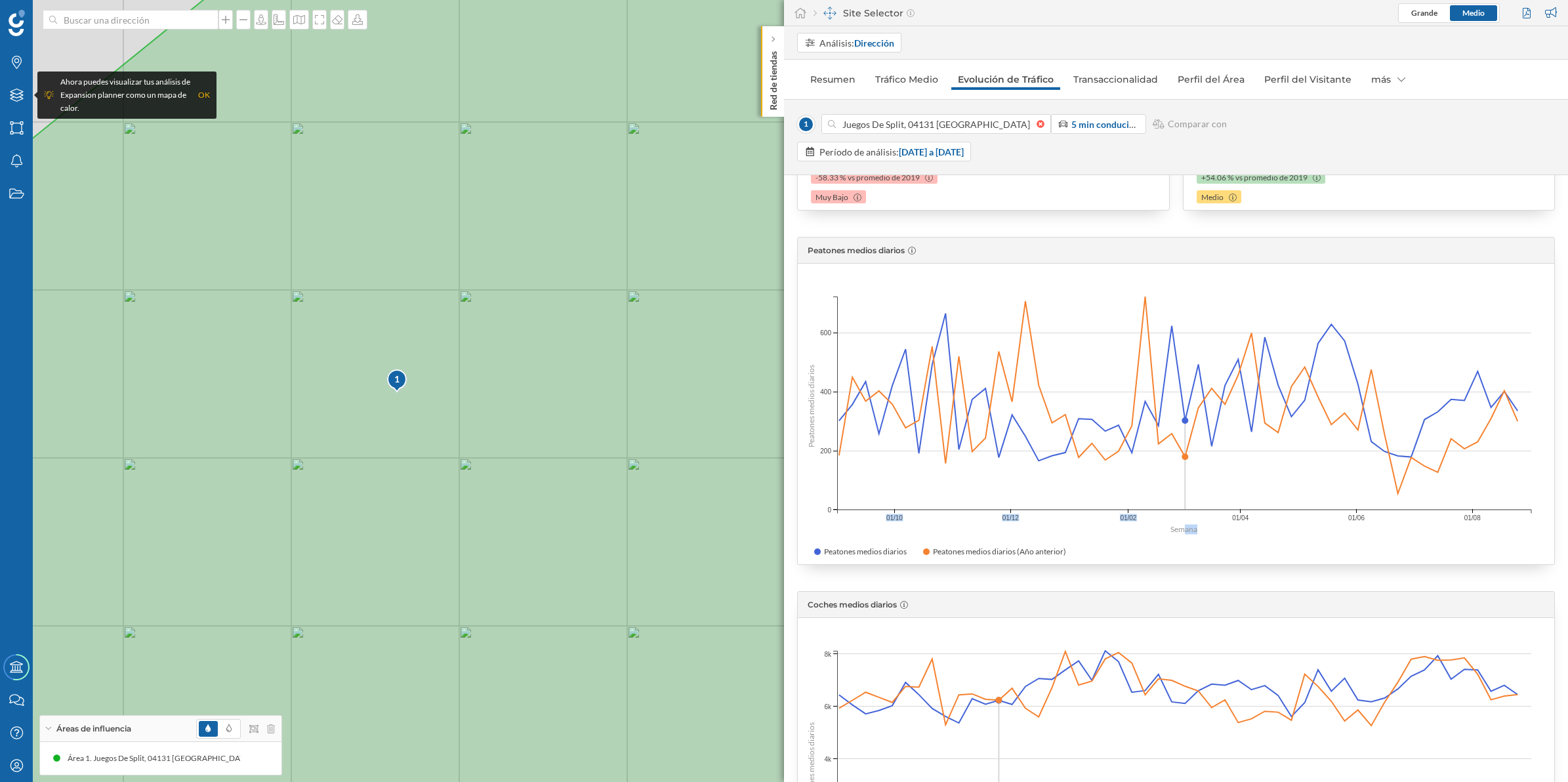
drag, startPoint x: 1214, startPoint y: 521, endPoint x: 1185, endPoint y: 524, distance: 29.2
click at [1185, 524] on icon "Peatones medios diarios 600 600 400 400 200 200 0 0 Semana 01/09 01/10 01/11 01…" at bounding box center [1176, 406] width 756 height 259
drag, startPoint x: 1185, startPoint y: 524, endPoint x: 1195, endPoint y: 529, distance: 11.2
click at [1195, 529] on text "Semana" at bounding box center [1184, 529] width 27 height 10
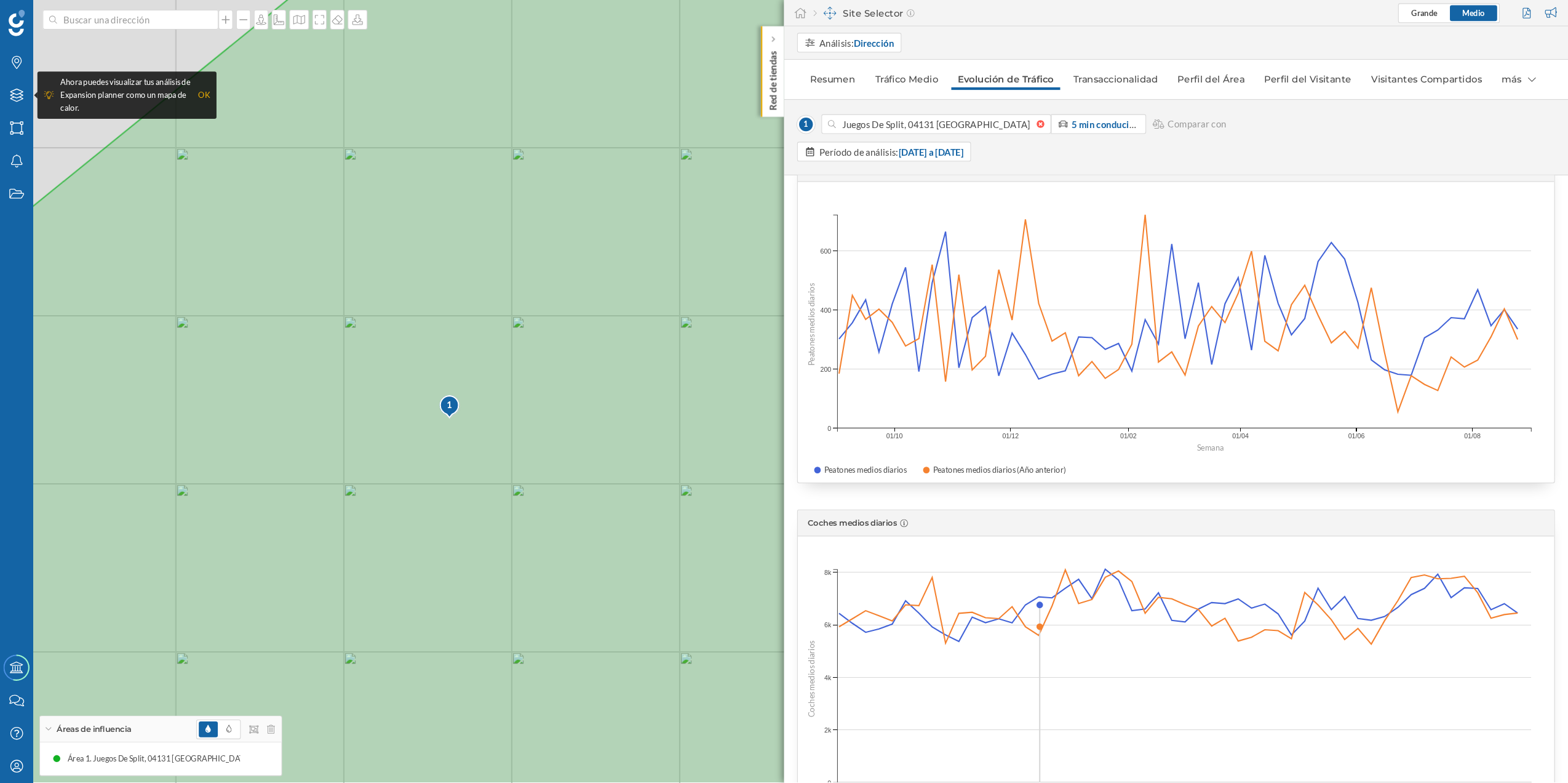
scroll to position [185, 0]
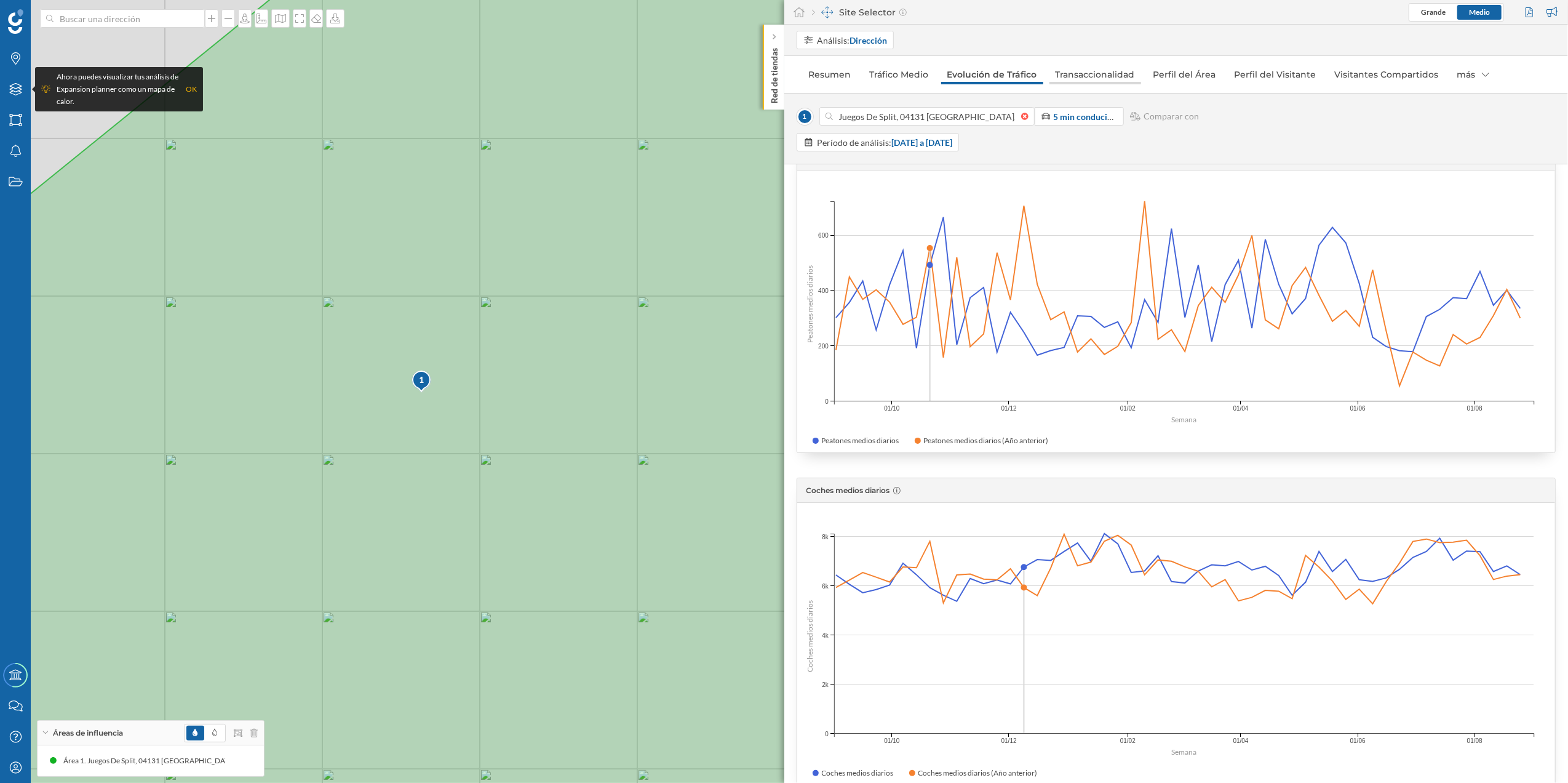
click at [1080, 73] on link "Transaccionalidad" at bounding box center [1095, 74] width 92 height 19
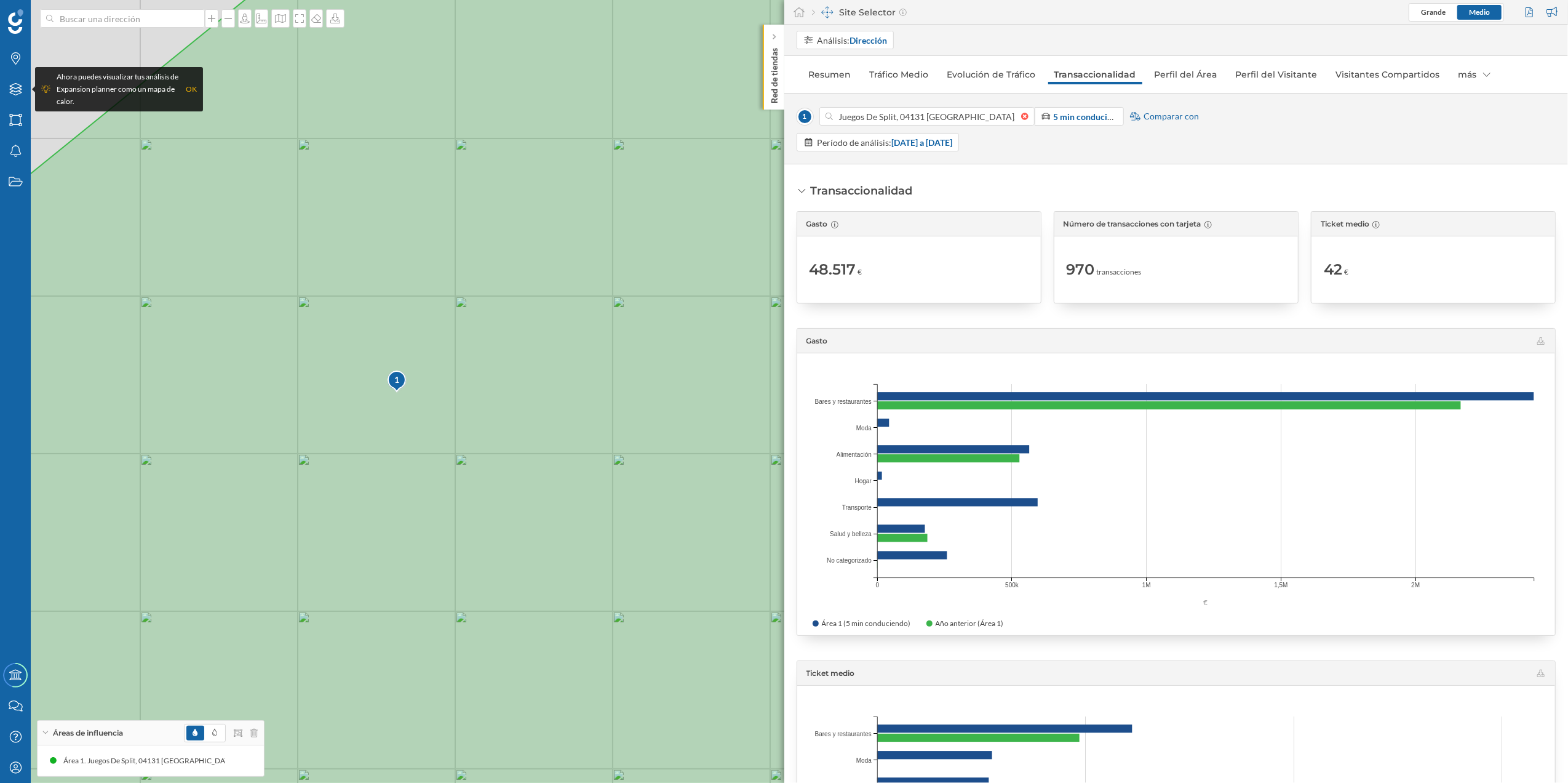
drag, startPoint x: 805, startPoint y: 266, endPoint x: 879, endPoint y: 271, distance: 74.2
click at [879, 271] on div "Gasto 48.517 €" at bounding box center [919, 257] width 245 height 92
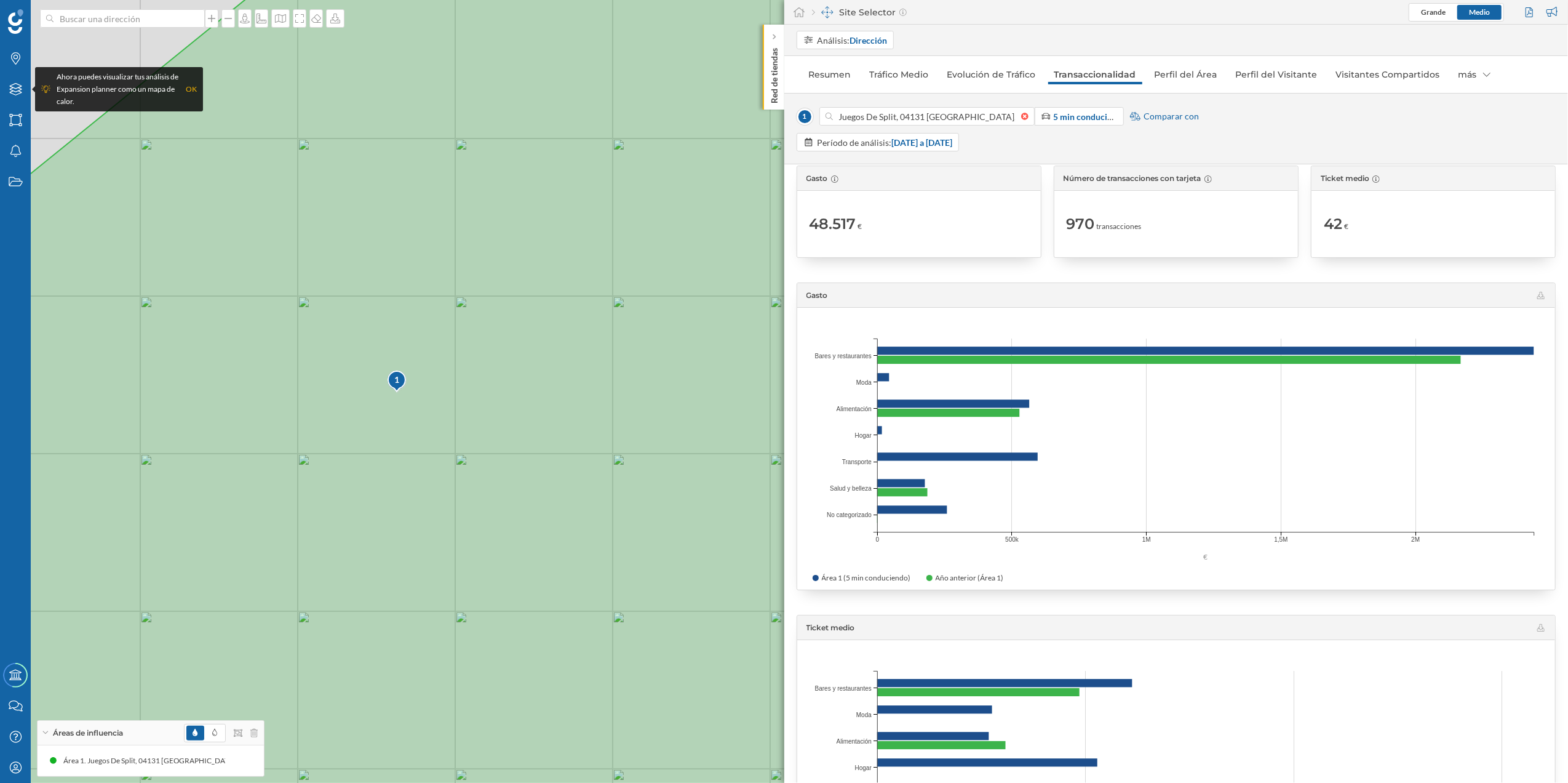
scroll to position [0, 0]
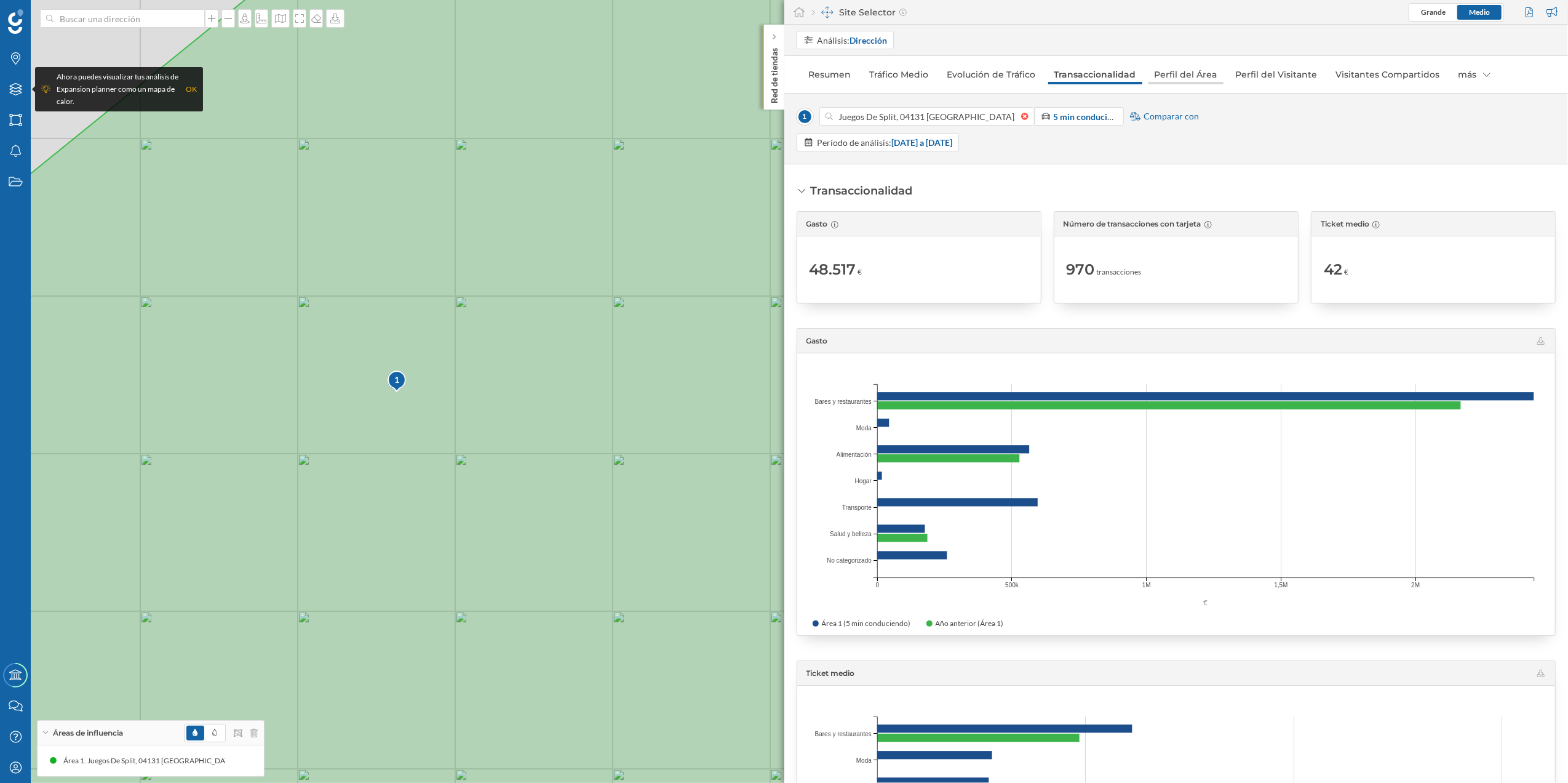
click at [1171, 76] on link "Perfil del Área" at bounding box center [1186, 74] width 75 height 19
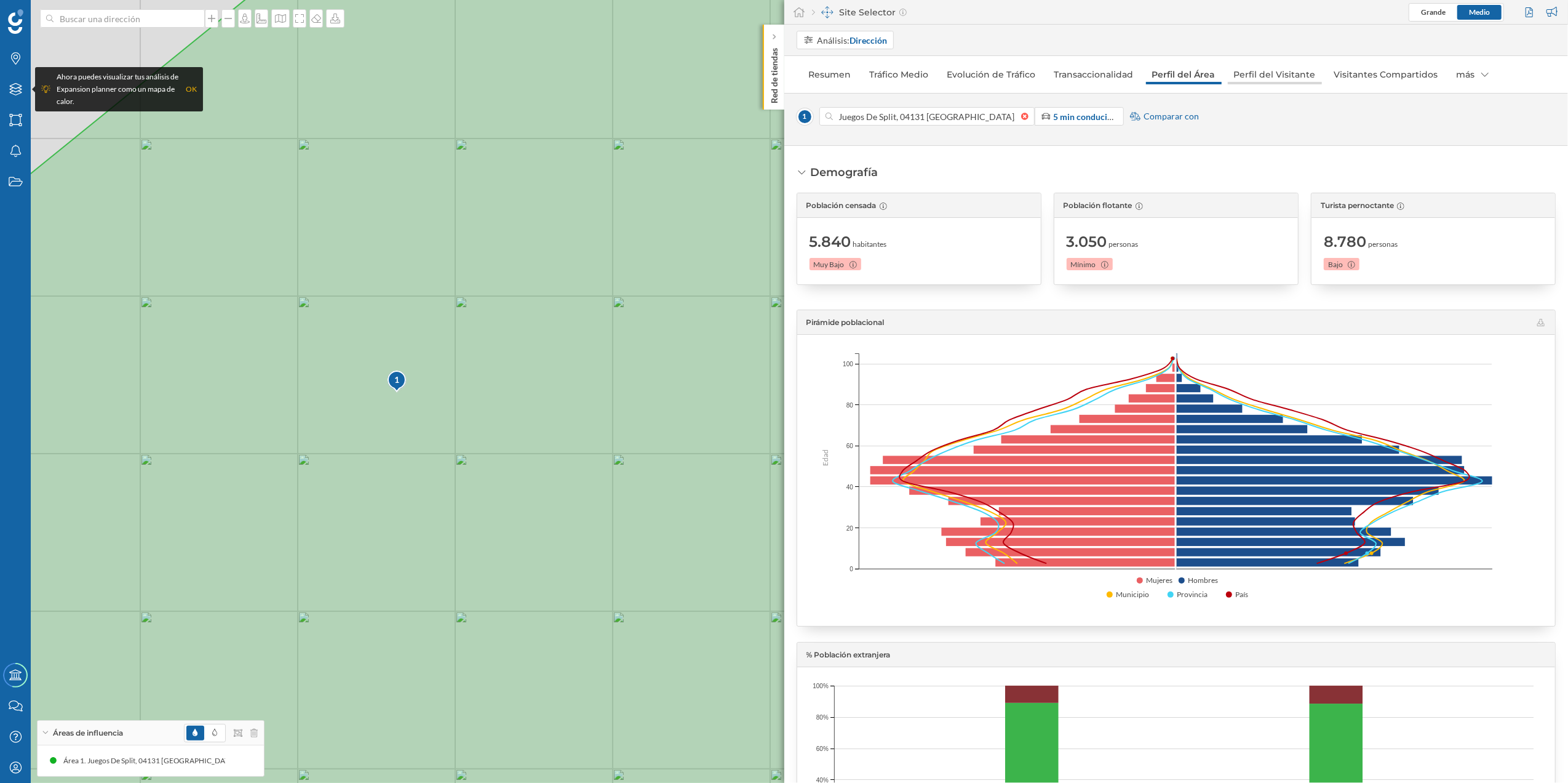
click at [1263, 80] on link "Perfil del Visitante" at bounding box center [1275, 74] width 94 height 19
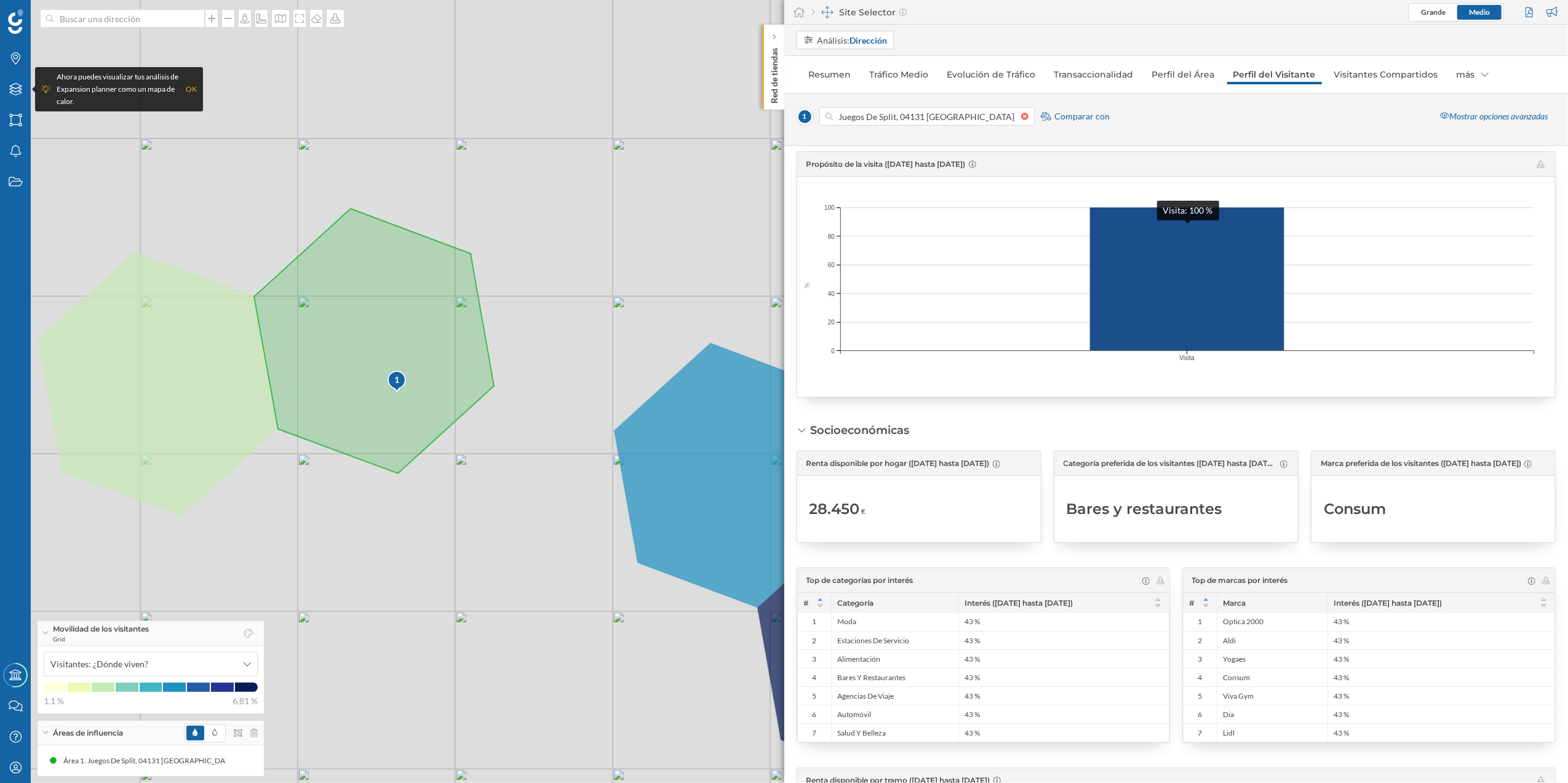
scroll to position [492, 0]
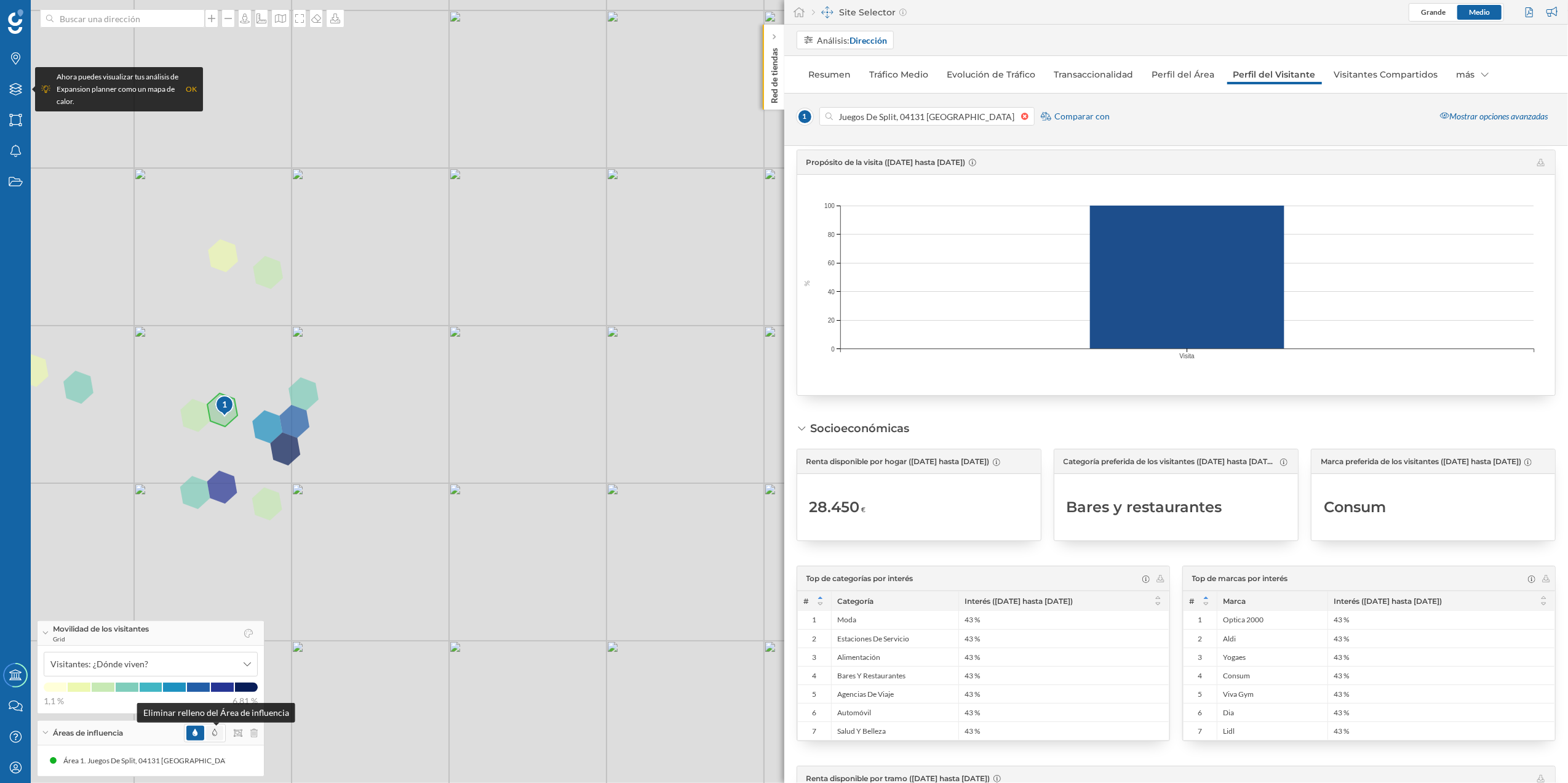
click at [214, 732] on icon at bounding box center [214, 732] width 5 height 7
click at [195, 731] on icon at bounding box center [195, 732] width 5 height 7
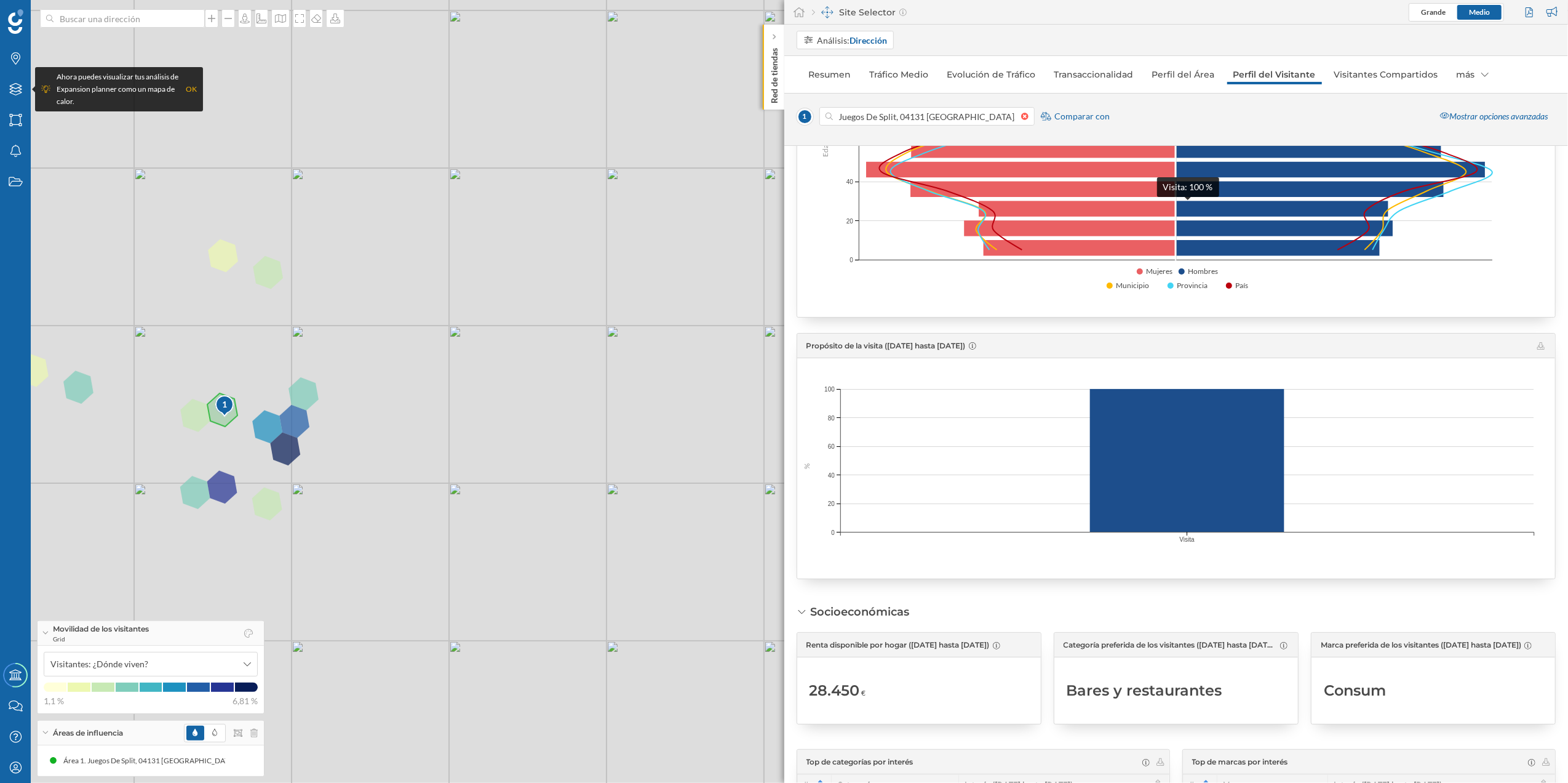
scroll to position [82, 0]
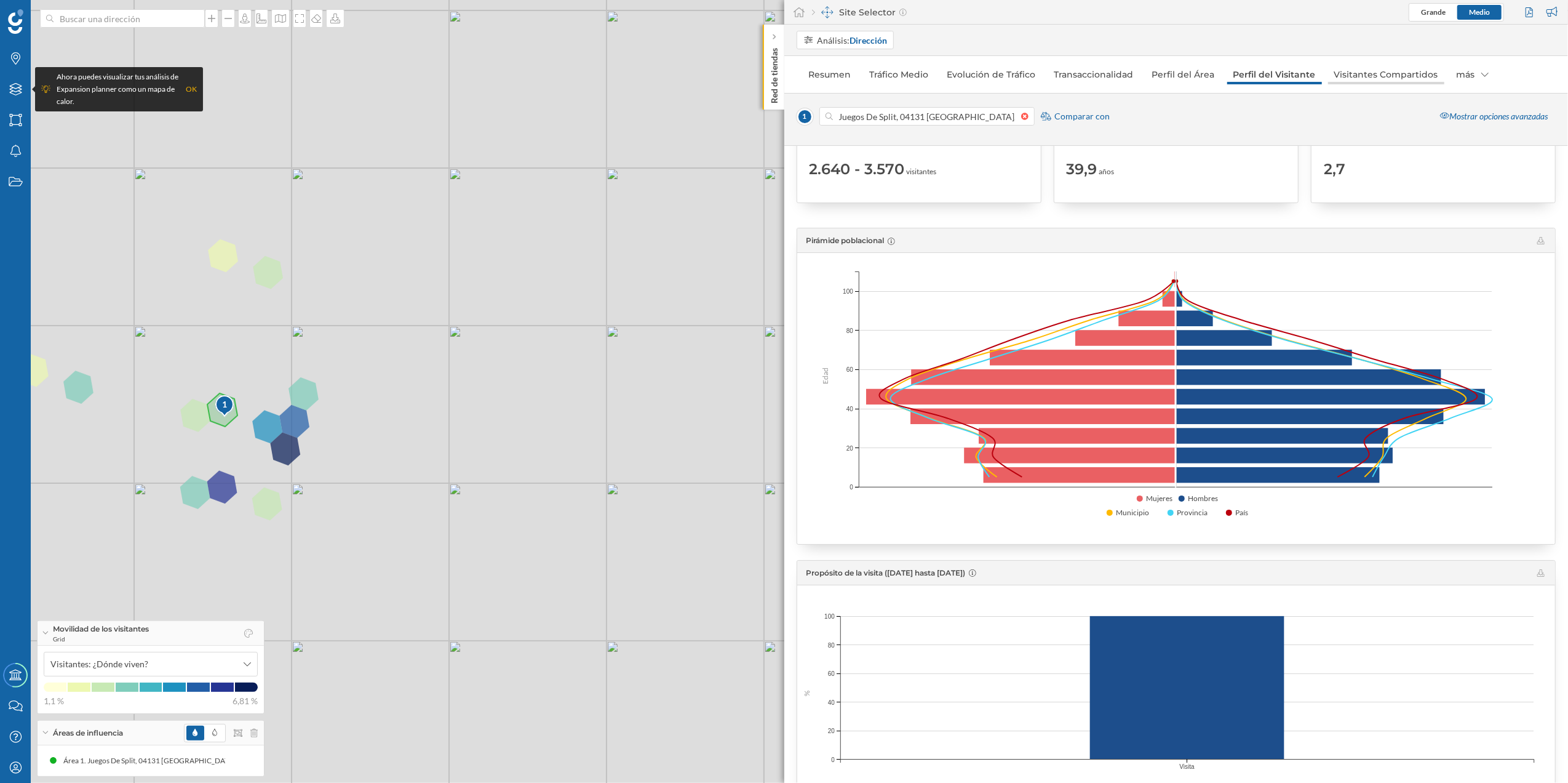
click at [1356, 75] on link "Visitantes Compartidos" at bounding box center [1386, 74] width 117 height 19
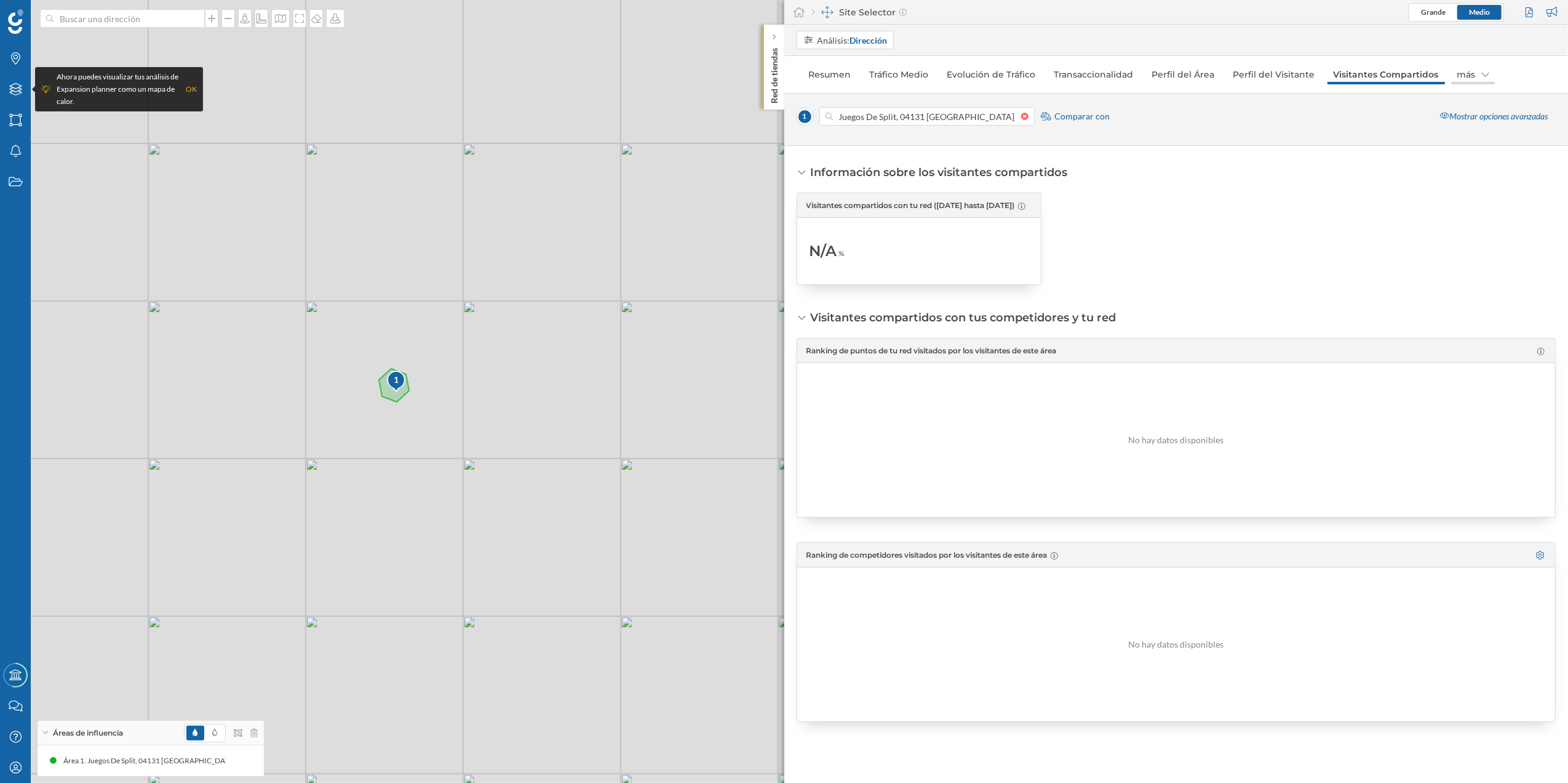
click at [1460, 79] on div "más" at bounding box center [1473, 74] width 44 height 19
click at [1451, 103] on div "Marcas" at bounding box center [1457, 101] width 28 height 10
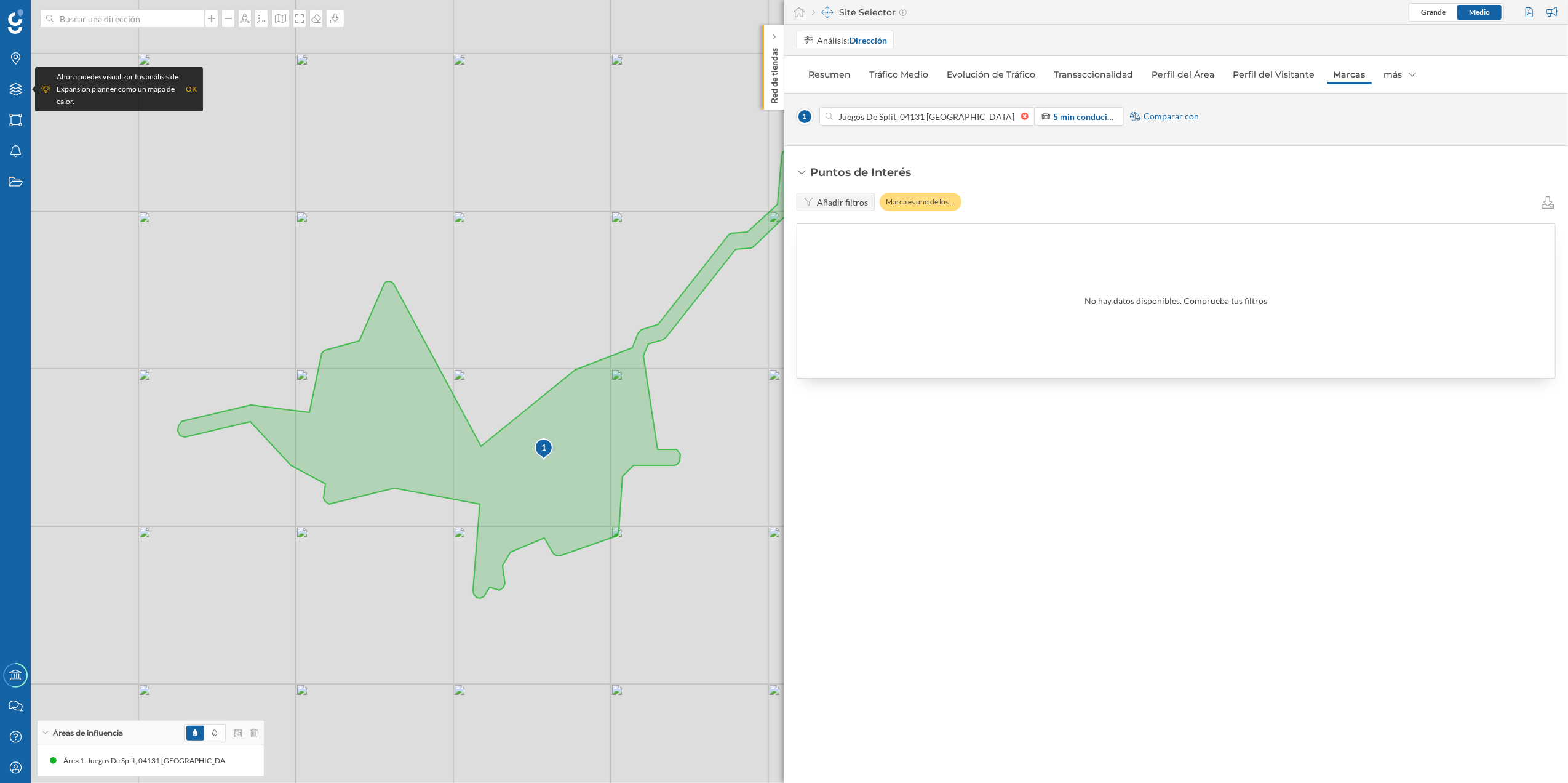
drag, startPoint x: 122, startPoint y: 469, endPoint x: 269, endPoint y: 537, distance: 162.0
click at [269, 537] on div "1 © Mapbox © OpenStreetMap Improve this map" at bounding box center [784, 391] width 1568 height 783
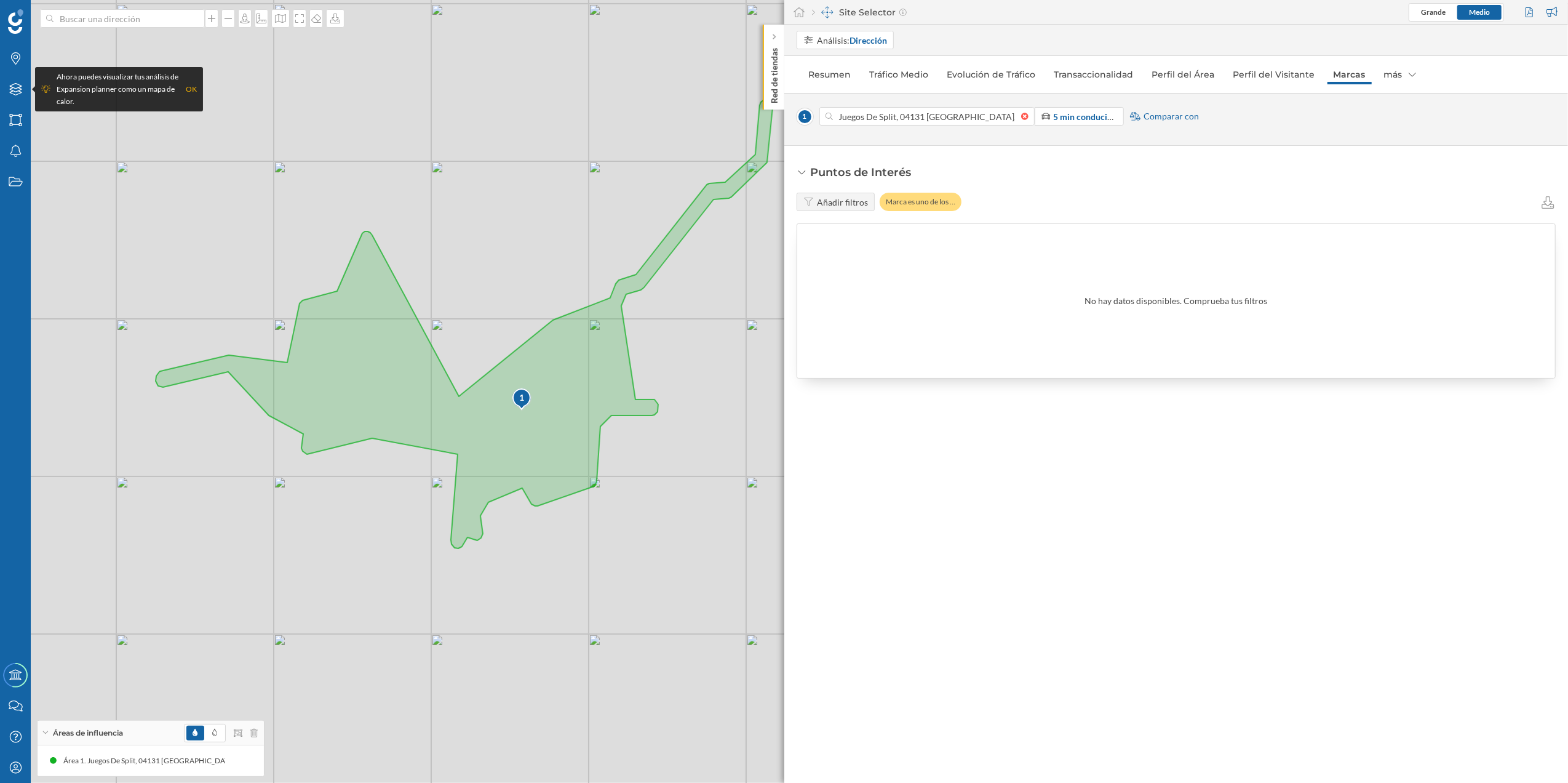
drag, startPoint x: 330, startPoint y: 547, endPoint x: 308, endPoint y: 497, distance: 54.6
click at [308, 497] on div "1 © Mapbox © OpenStreetMap Improve this map" at bounding box center [784, 391] width 1568 height 783
click at [214, 728] on icon at bounding box center [214, 732] width 5 height 7
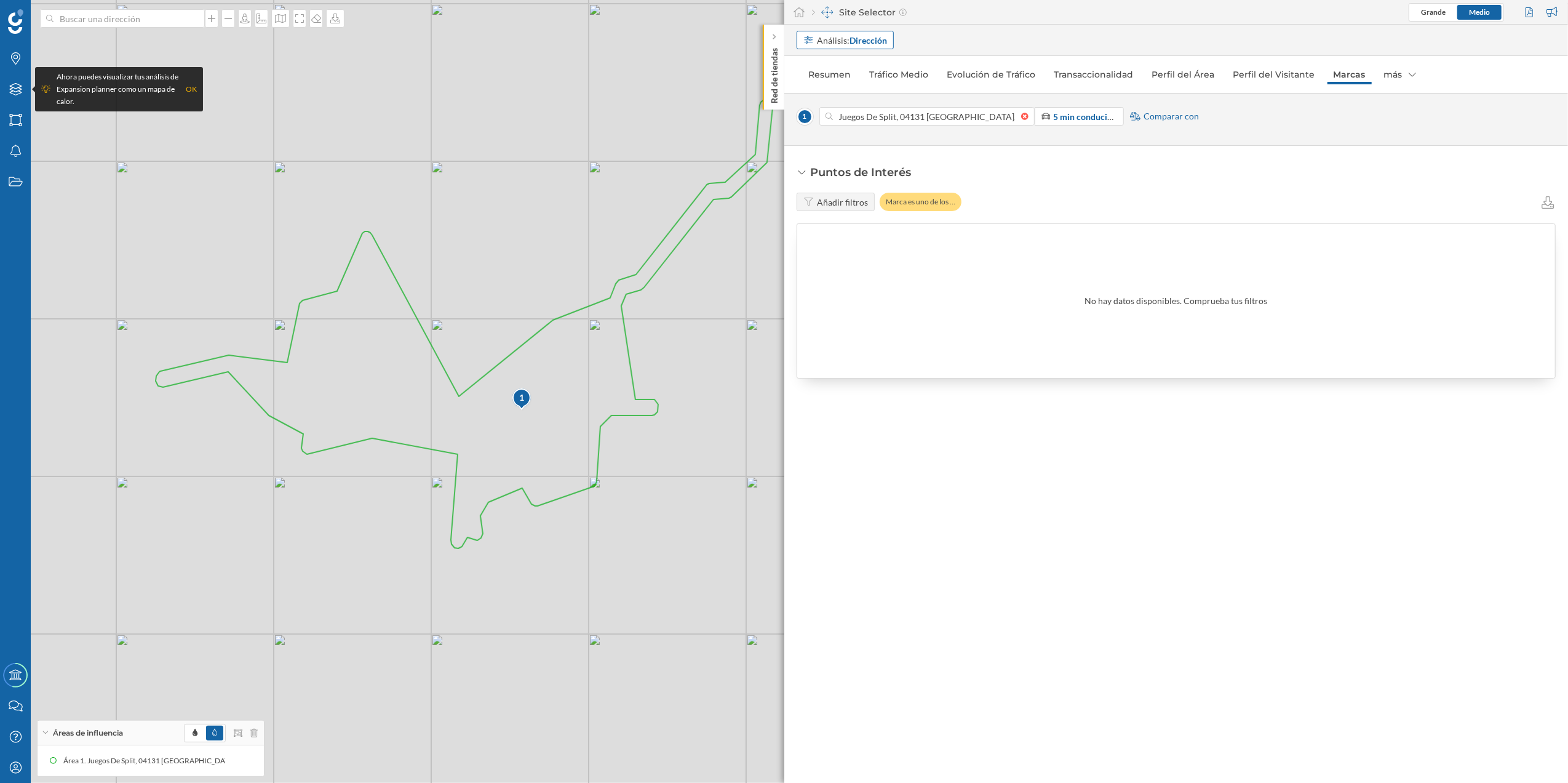
click at [847, 44] on div "Análisis: Dirección" at bounding box center [852, 40] width 70 height 13
click at [846, 43] on div "Análisis: Dirección" at bounding box center [852, 40] width 70 height 13
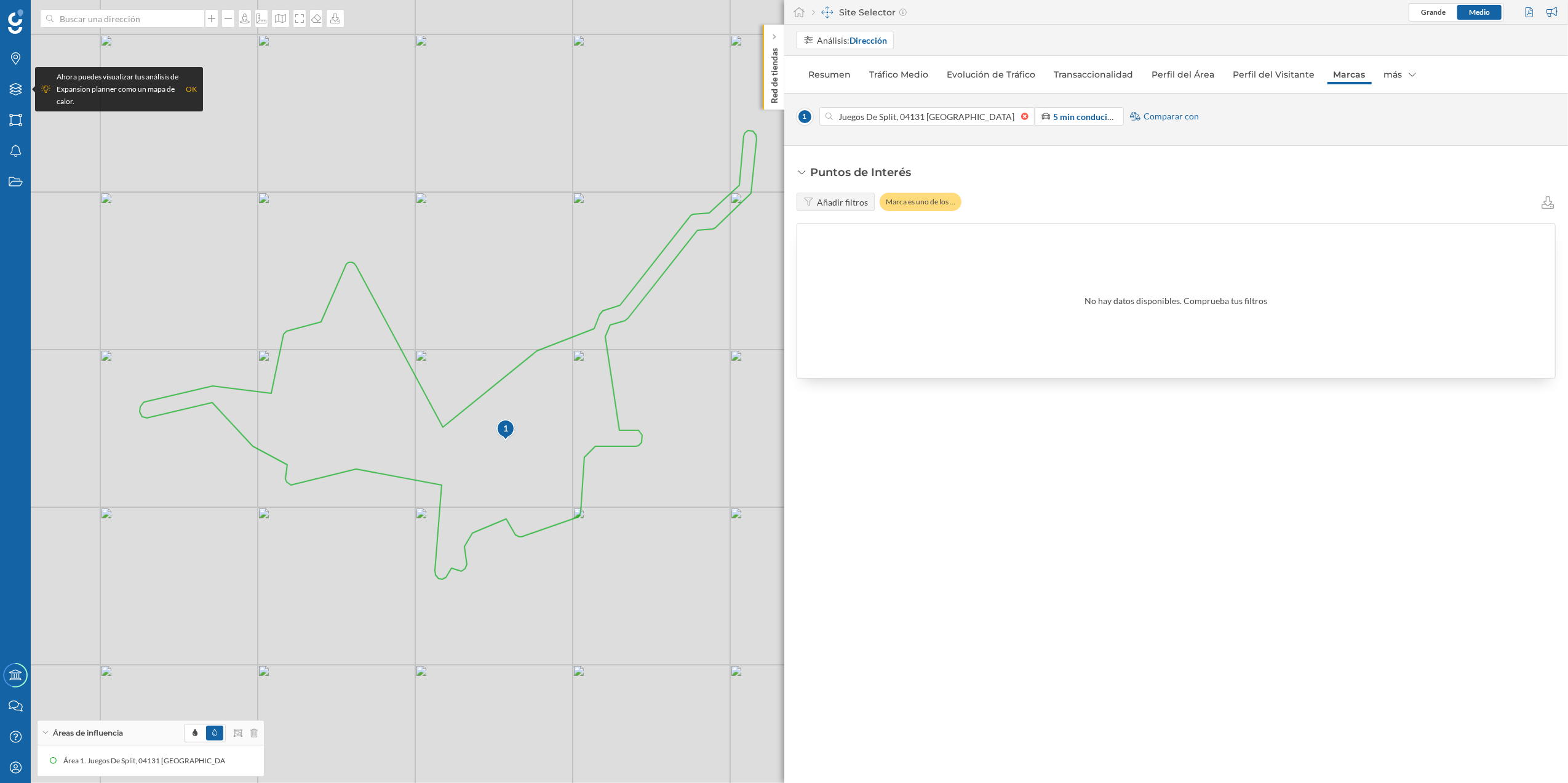
drag, startPoint x: 417, startPoint y: 455, endPoint x: 395, endPoint y: 485, distance: 37.2
click at [395, 485] on div "1 © Mapbox © OpenStreetMap Improve this map" at bounding box center [784, 391] width 1568 height 783
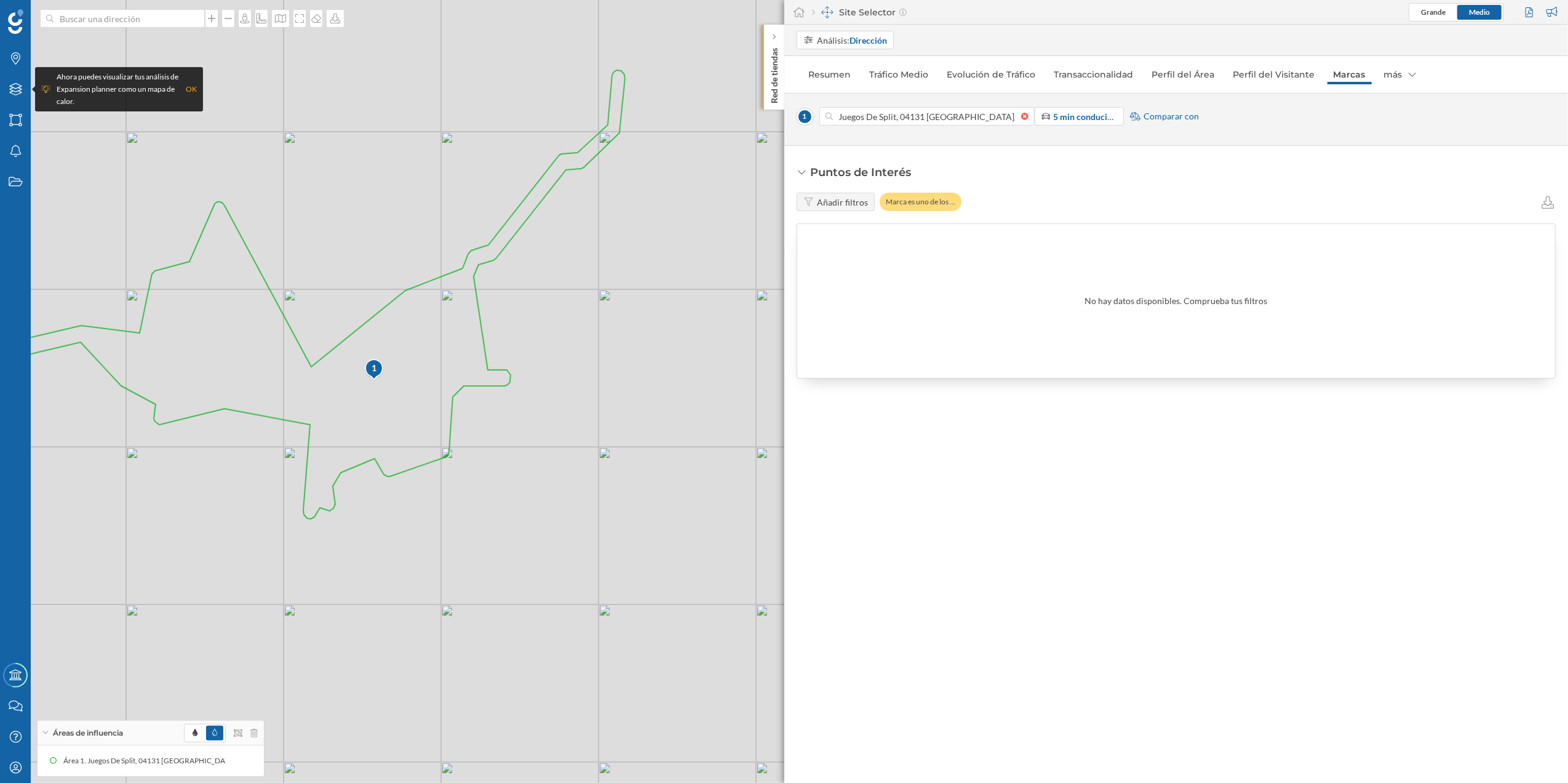
drag, startPoint x: 582, startPoint y: 584, endPoint x: 485, endPoint y: 535, distance: 108.7
click at [485, 535] on div "1 © Mapbox © OpenStreetMap Improve this map" at bounding box center [784, 391] width 1568 height 783
click at [770, 71] on p "Red de tiendas" at bounding box center [774, 73] width 12 height 61
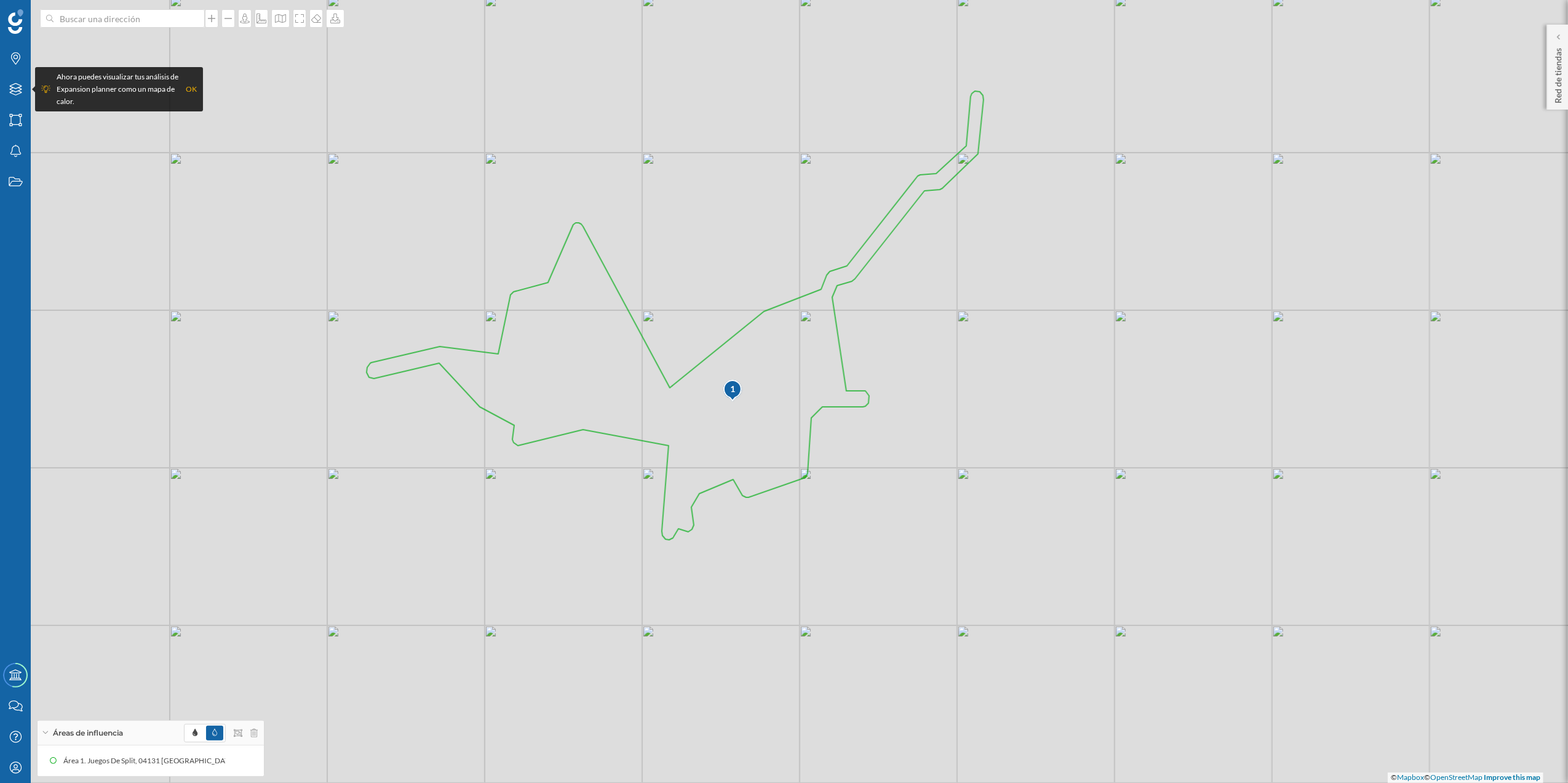
drag, startPoint x: 350, startPoint y: 301, endPoint x: 702, endPoint y: 328, distance: 353.0
click at [702, 328] on div "1 © Mapbox © OpenStreetMap Improve this map" at bounding box center [784, 391] width 1568 height 783
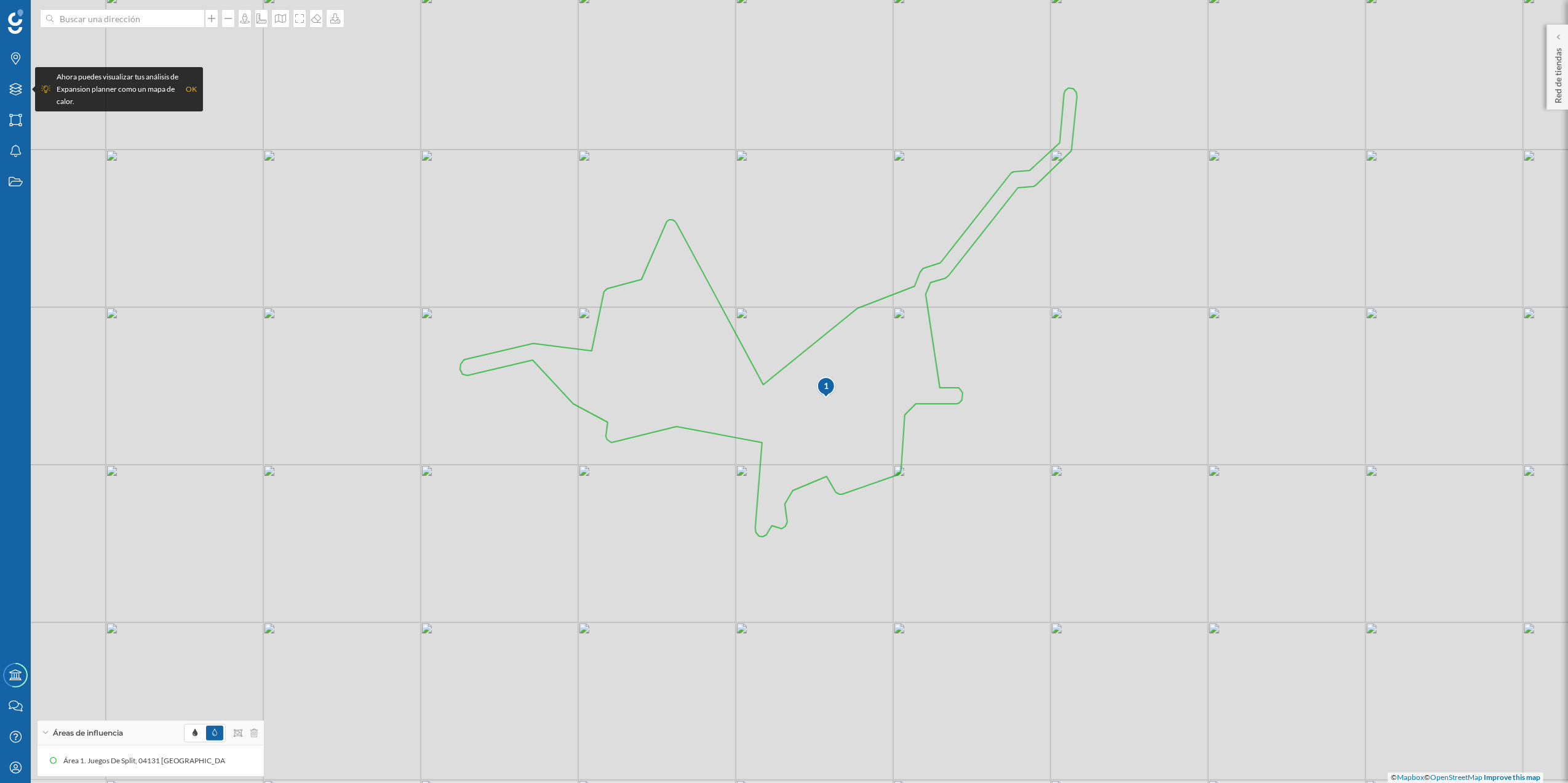
drag, startPoint x: 291, startPoint y: 414, endPoint x: 412, endPoint y: 408, distance: 121.1
click at [412, 408] on div "1 © Mapbox © OpenStreetMap Improve this map" at bounding box center [784, 391] width 1568 height 783
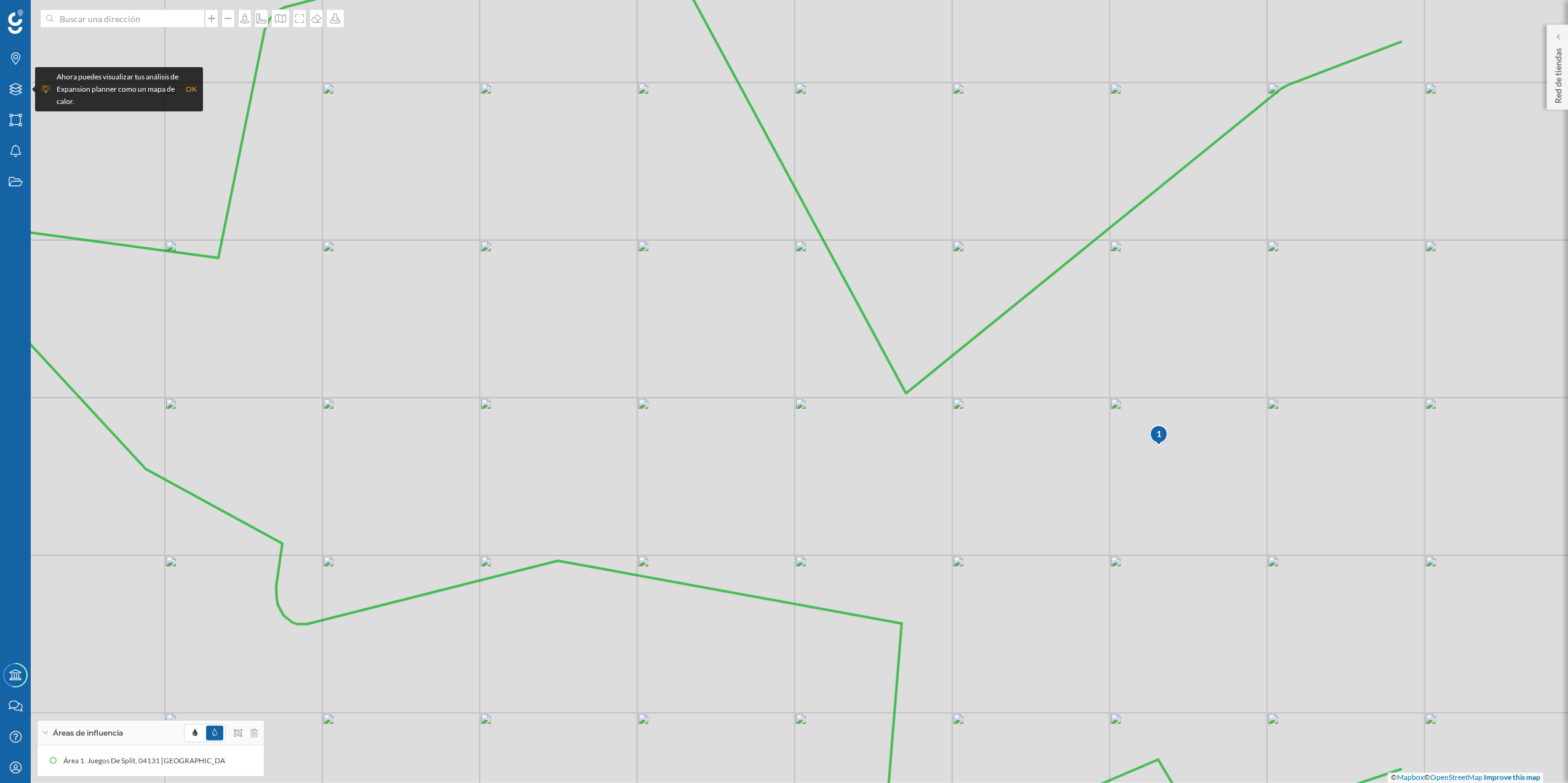
drag, startPoint x: 727, startPoint y: 420, endPoint x: 404, endPoint y: 423, distance: 323.0
click at [404, 423] on icon at bounding box center [548, 393] width 1712 height 945
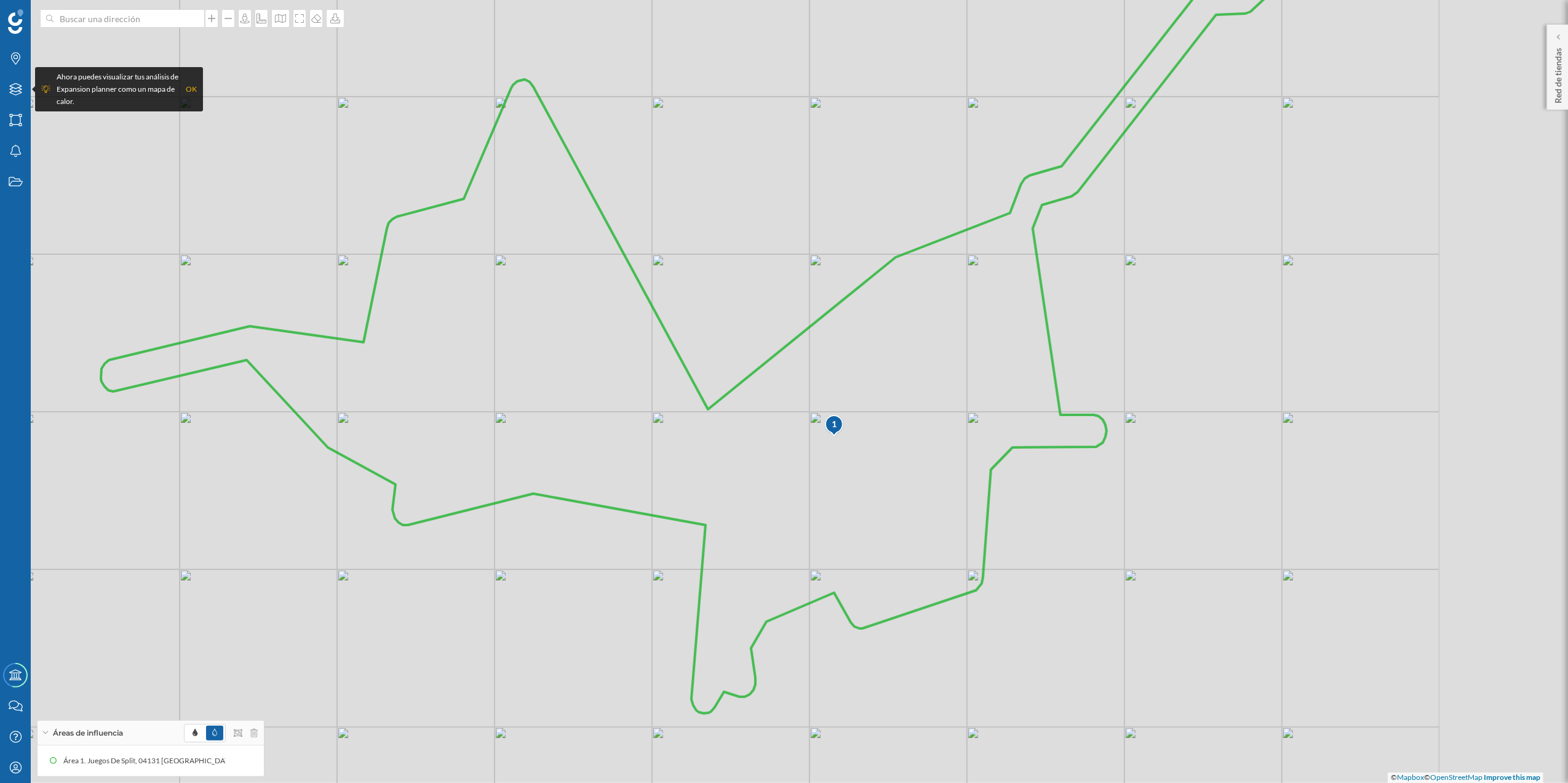
drag, startPoint x: 954, startPoint y: 495, endPoint x: 822, endPoint y: 488, distance: 132.2
click at [822, 488] on icon at bounding box center [714, 312] width 1226 height 802
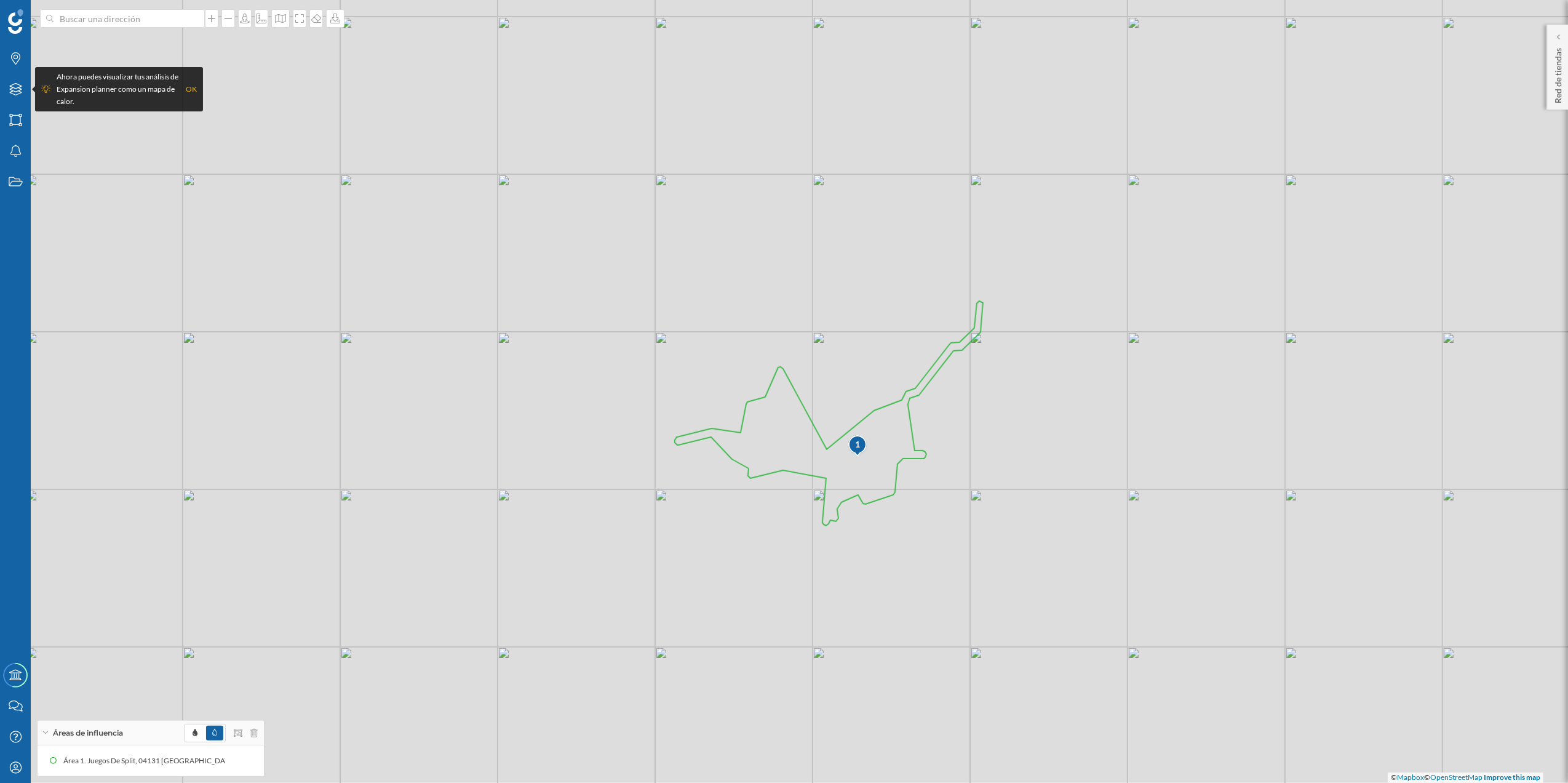
drag, startPoint x: 906, startPoint y: 522, endPoint x: 901, endPoint y: 512, distance: 11.2
click at [901, 512] on div "1 © Mapbox © OpenStreetMap Improve this map" at bounding box center [784, 391] width 1568 height 783
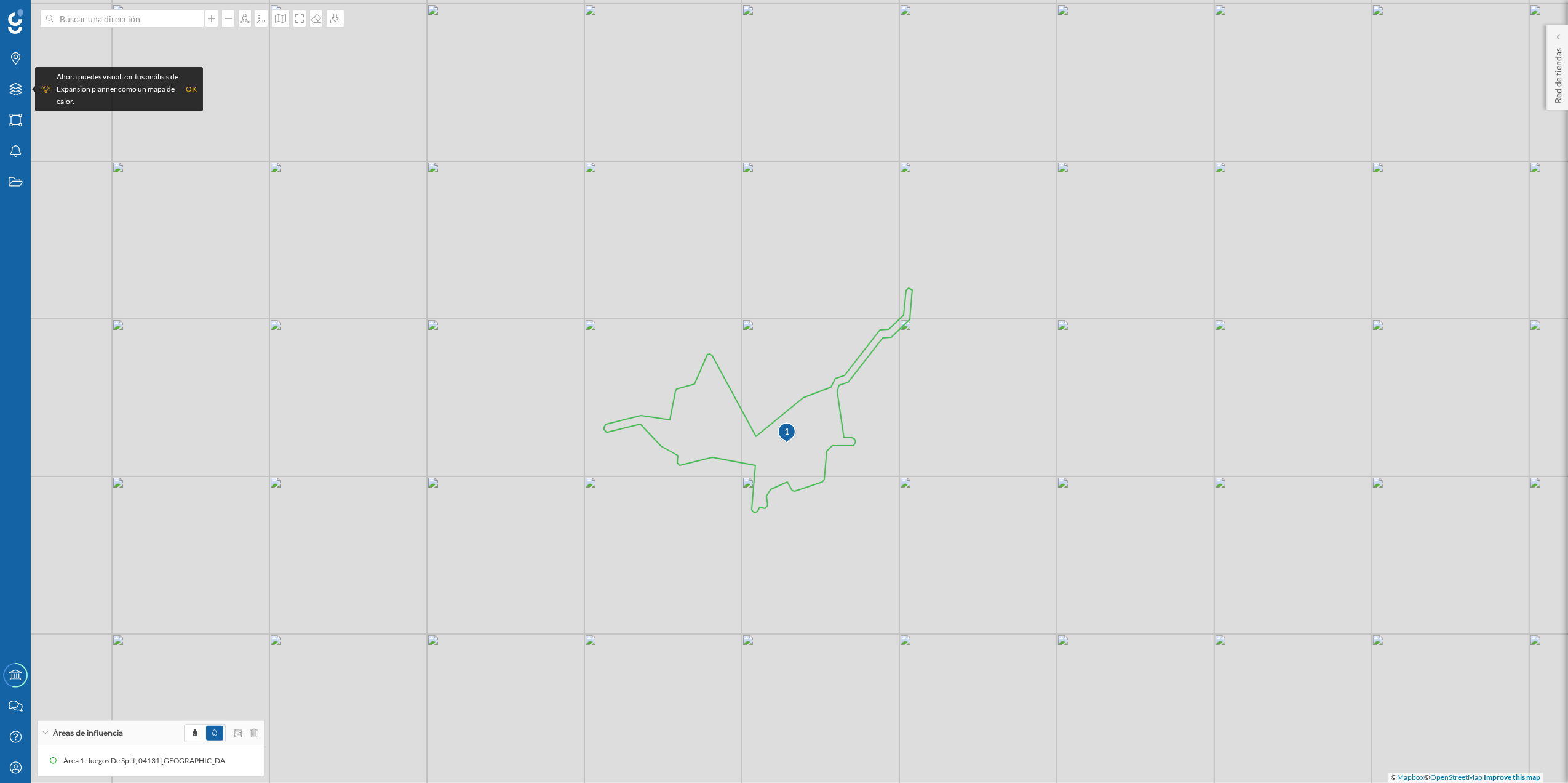
drag, startPoint x: 796, startPoint y: 572, endPoint x: 726, endPoint y: 559, distance: 71.2
click at [726, 559] on div "1 © Mapbox © OpenStreetMap Improve this map" at bounding box center [784, 391] width 1568 height 783
click at [310, 19] on icon at bounding box center [316, 18] width 12 height 10
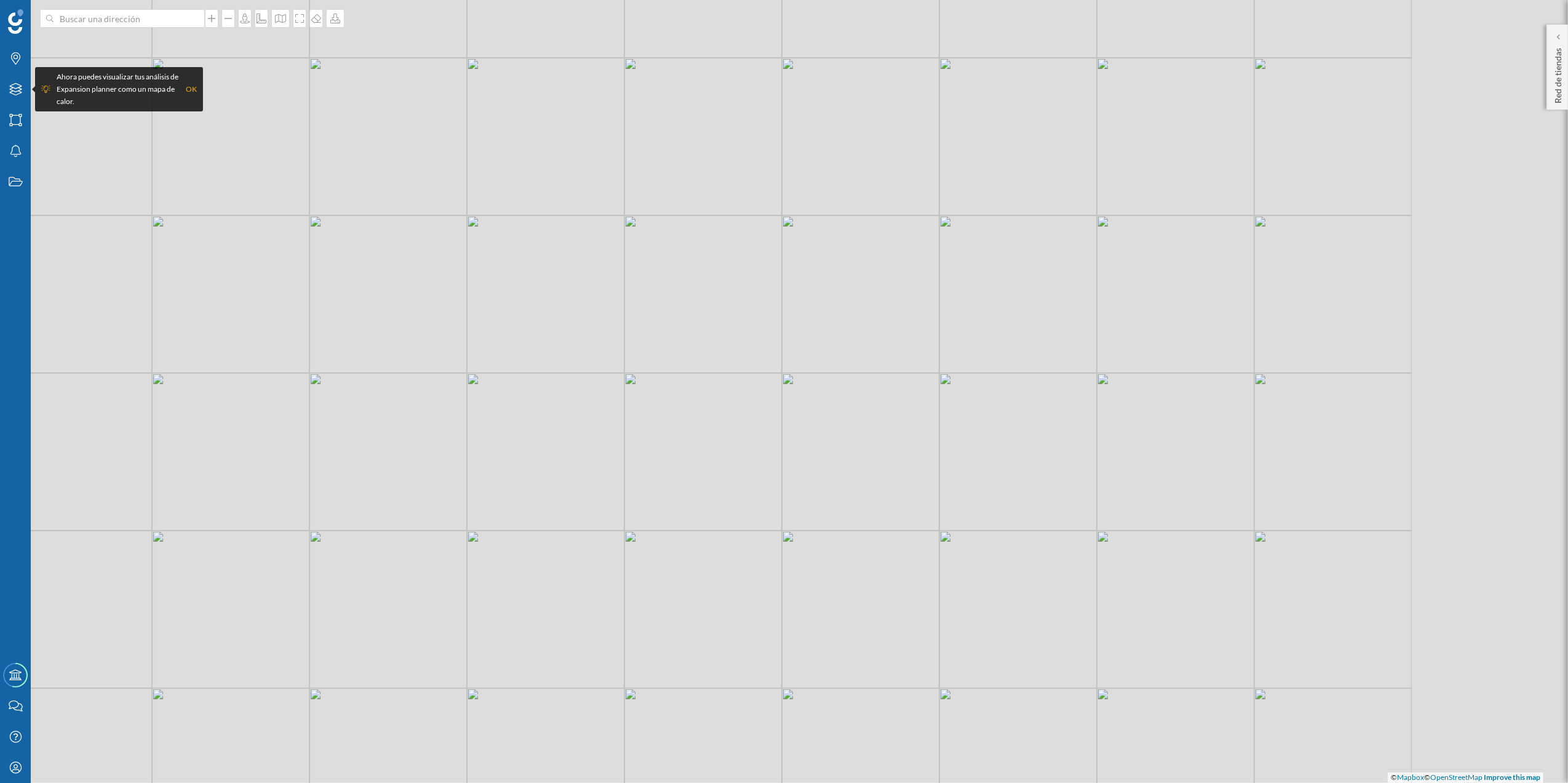
drag, startPoint x: 886, startPoint y: 479, endPoint x: 419, endPoint y: 395, distance: 474.5
click at [419, 395] on div "© Mapbox © OpenStreetMap Improve this map" at bounding box center [784, 391] width 1568 height 783
drag, startPoint x: 707, startPoint y: 511, endPoint x: 864, endPoint y: 442, distance: 171.5
click at [916, 402] on div "© Mapbox © OpenStreetMap Improve this map" at bounding box center [784, 391] width 1568 height 783
click at [1469, 92] on div "Red de tiendas" at bounding box center [1557, 67] width 22 height 85
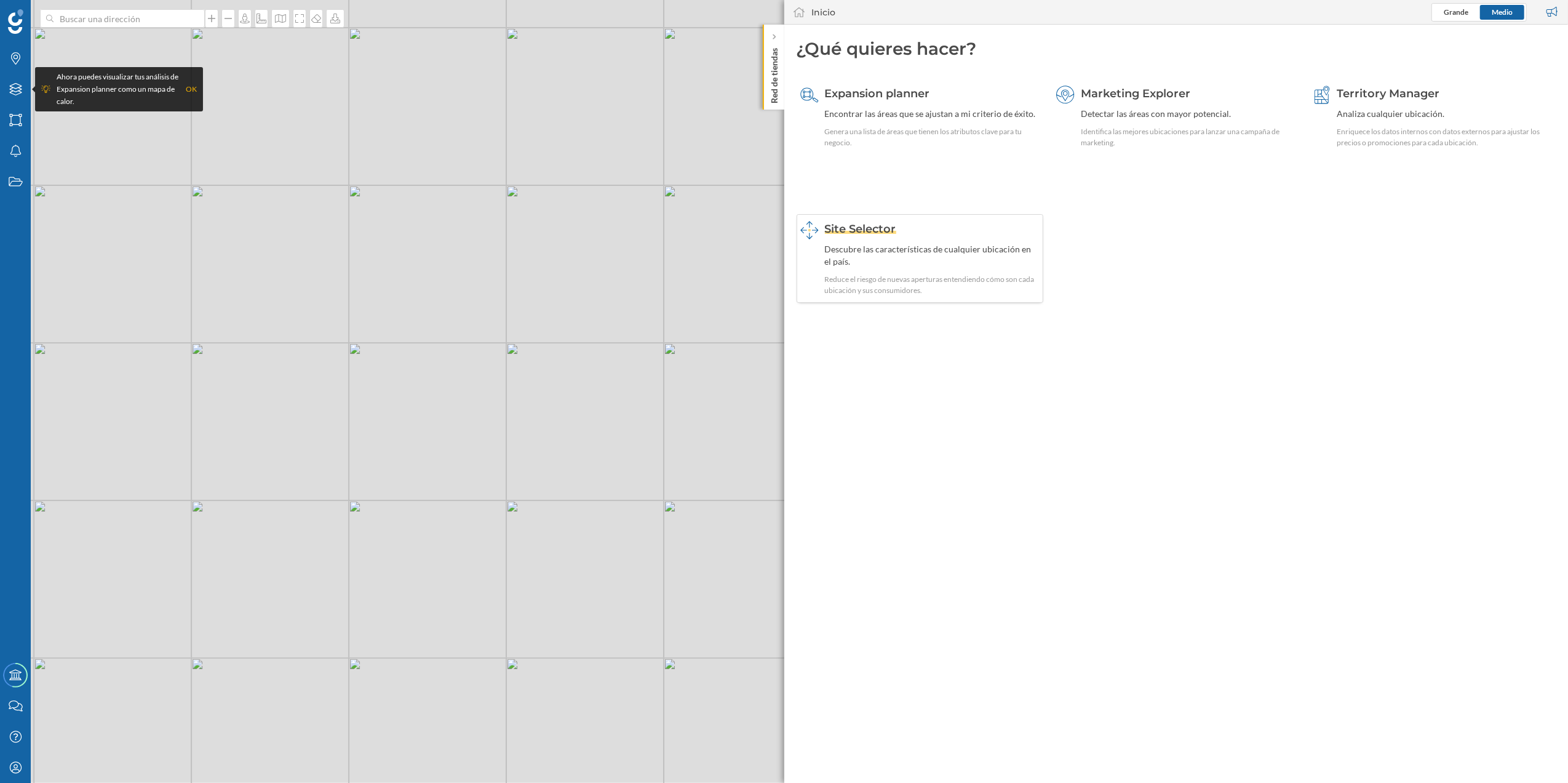
click at [855, 288] on div "Reduce el riesgo de nuevas aperturas entendiendo cómo son cada ubicación y sus …" at bounding box center [933, 285] width 215 height 22
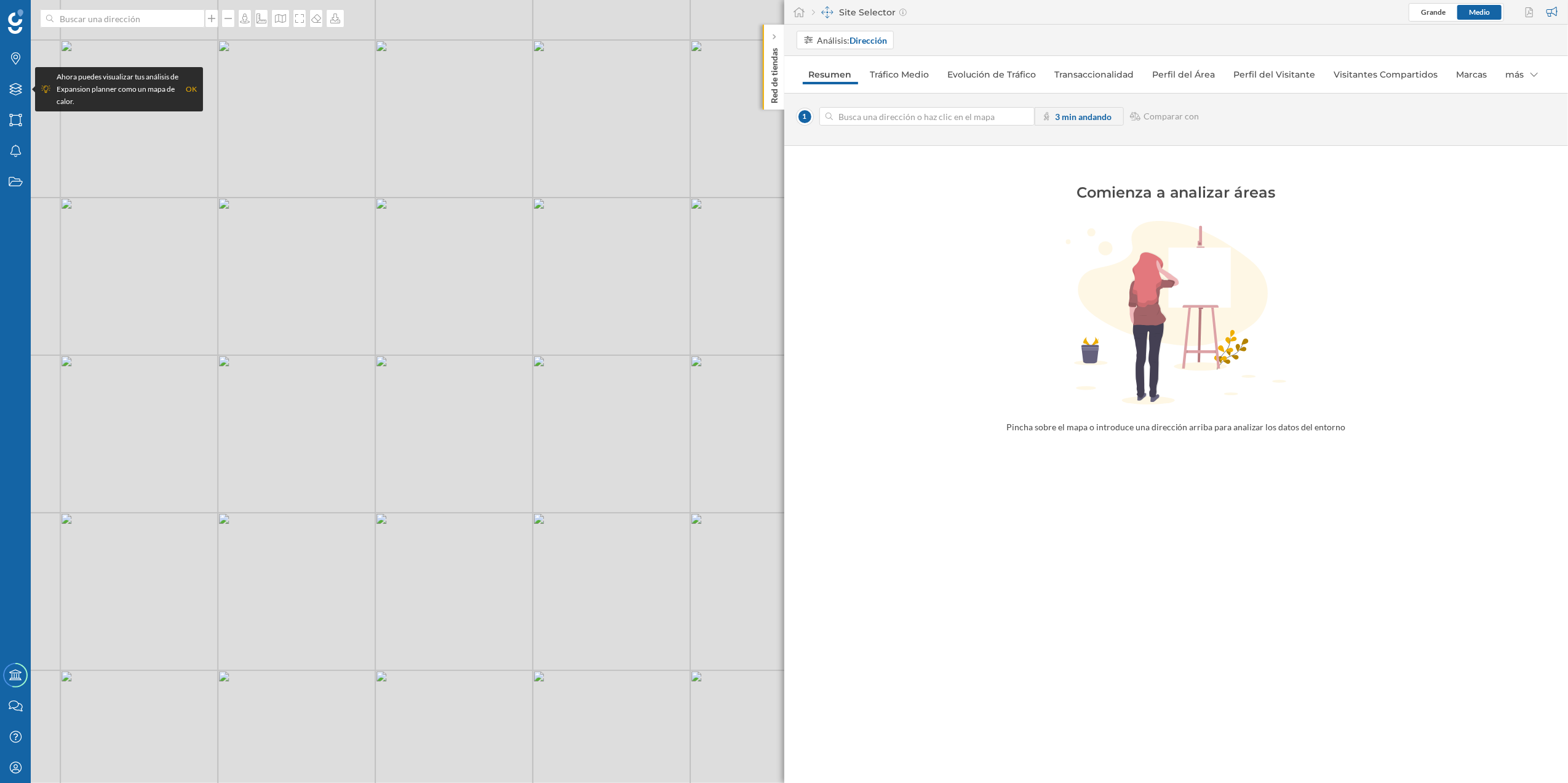
drag, startPoint x: 691, startPoint y: 440, endPoint x: 309, endPoint y: 292, distance: 409.7
click at [247, 298] on div "© Mapbox © OpenStreetMap Improve this map" at bounding box center [784, 391] width 1568 height 783
click at [417, 250] on div "© Mapbox © OpenStreetMap Improve this map" at bounding box center [784, 391] width 1568 height 783
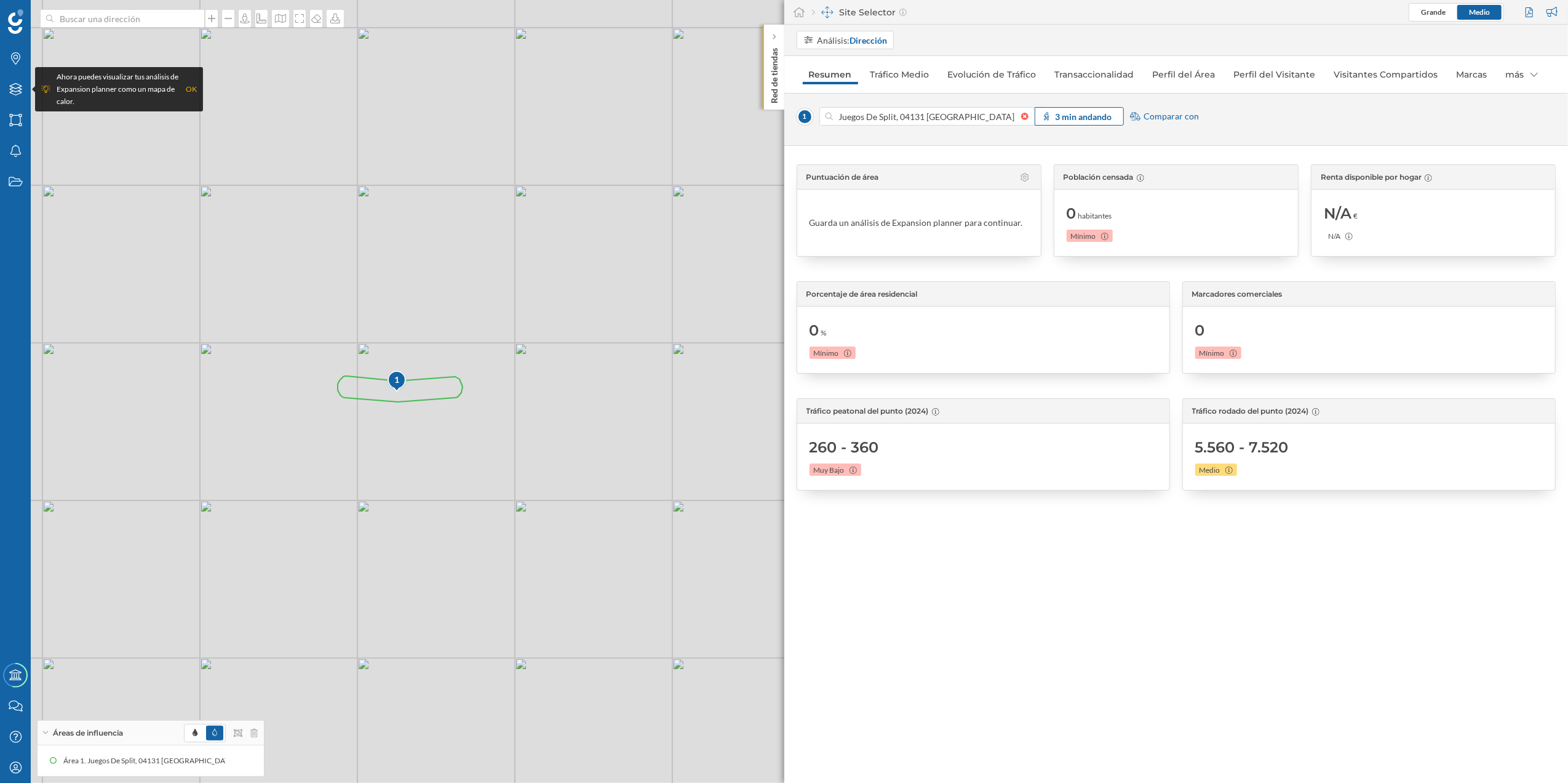
click at [1058, 118] on strong "3 min andando" at bounding box center [1084, 117] width 57 height 10
click at [1069, 215] on div "Conduciendo" at bounding box center [1115, 212] width 100 height 13
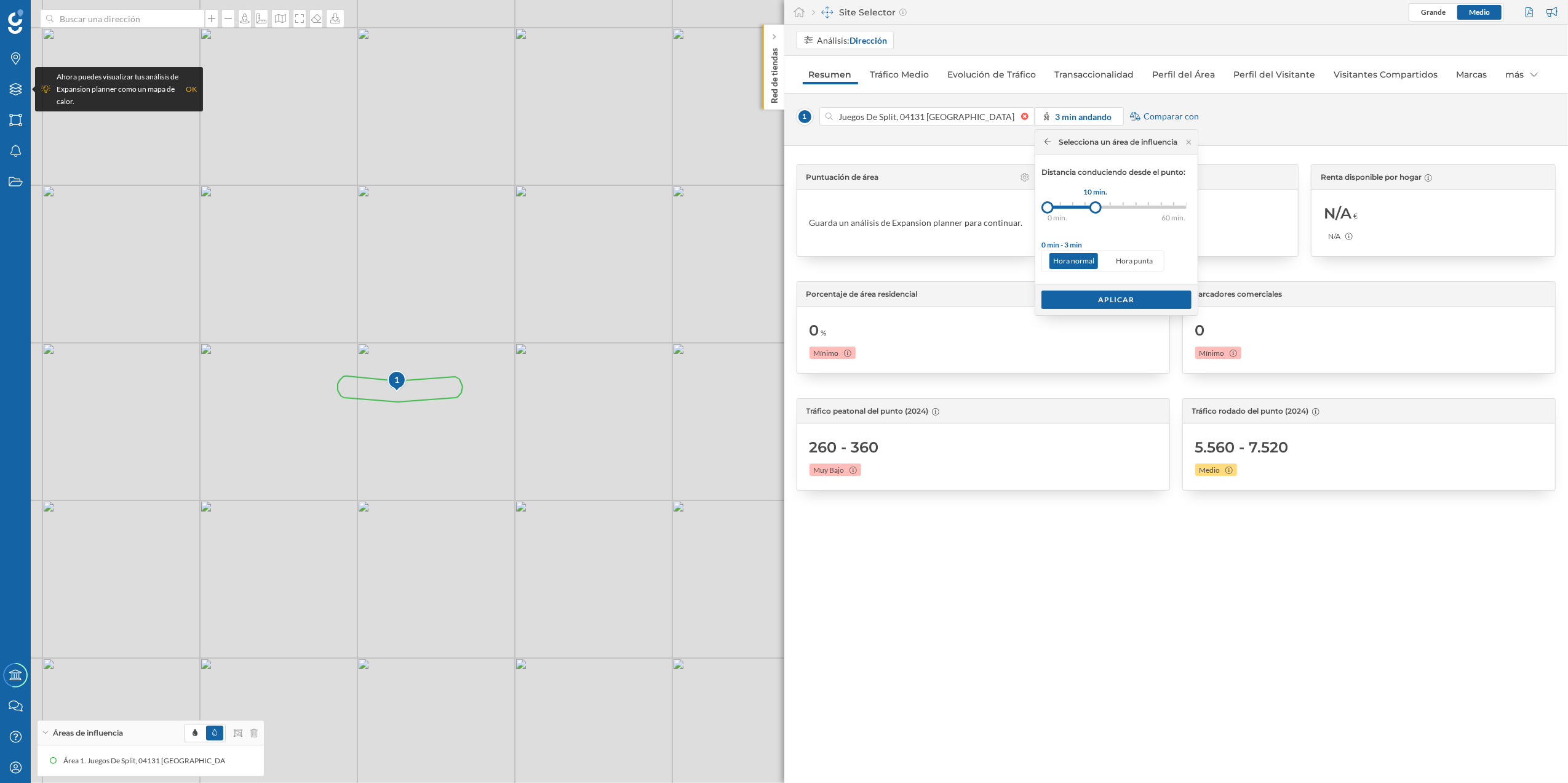
drag, startPoint x: 1059, startPoint y: 207, endPoint x: 1097, endPoint y: 210, distance: 38.1
click at [1097, 210] on div at bounding box center [1096, 207] width 12 height 12
click at [1114, 301] on div "Aplicar" at bounding box center [1116, 299] width 150 height 19
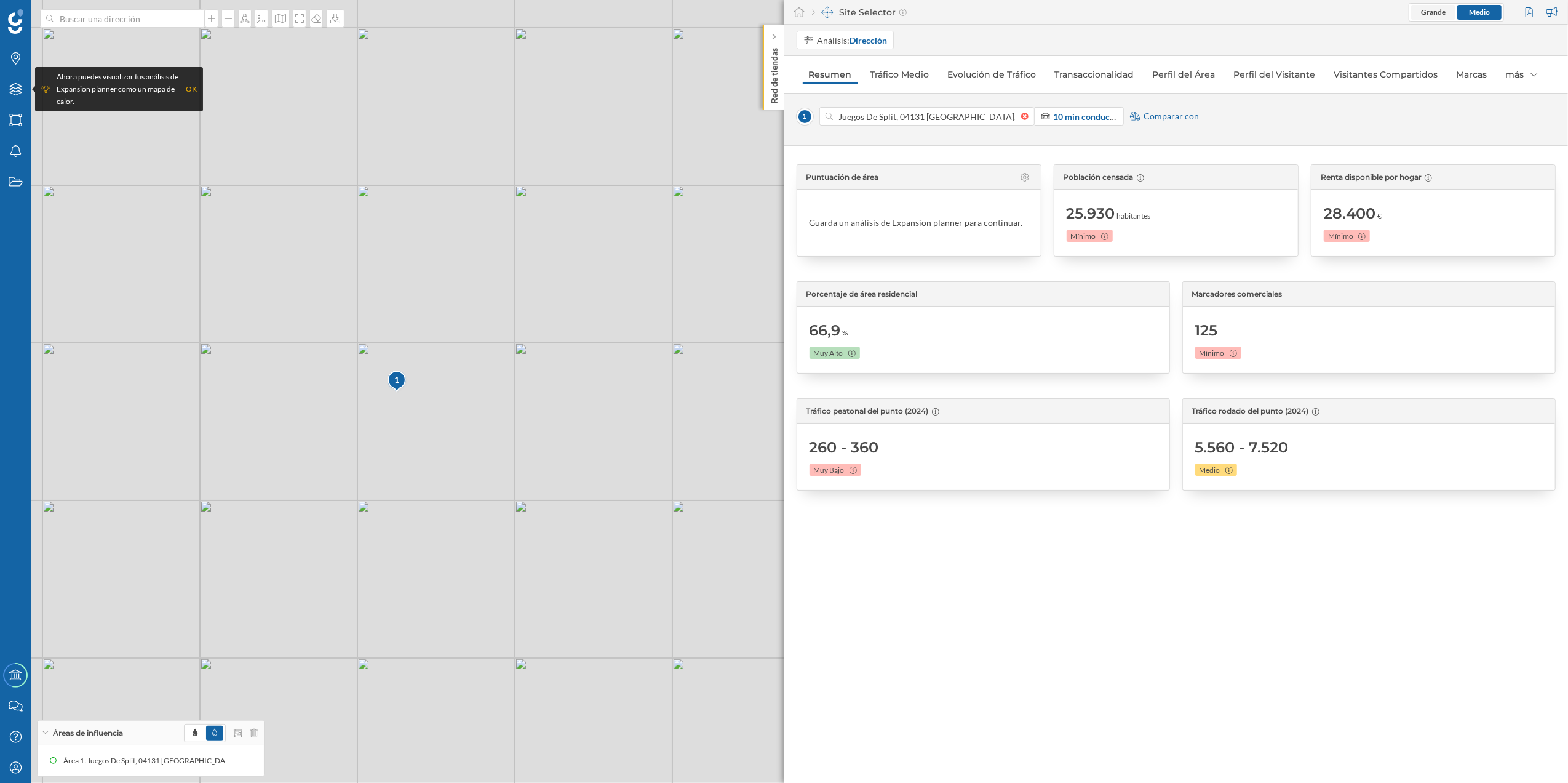
click at [1427, 16] on span "Grande" at bounding box center [1433, 12] width 25 height 9
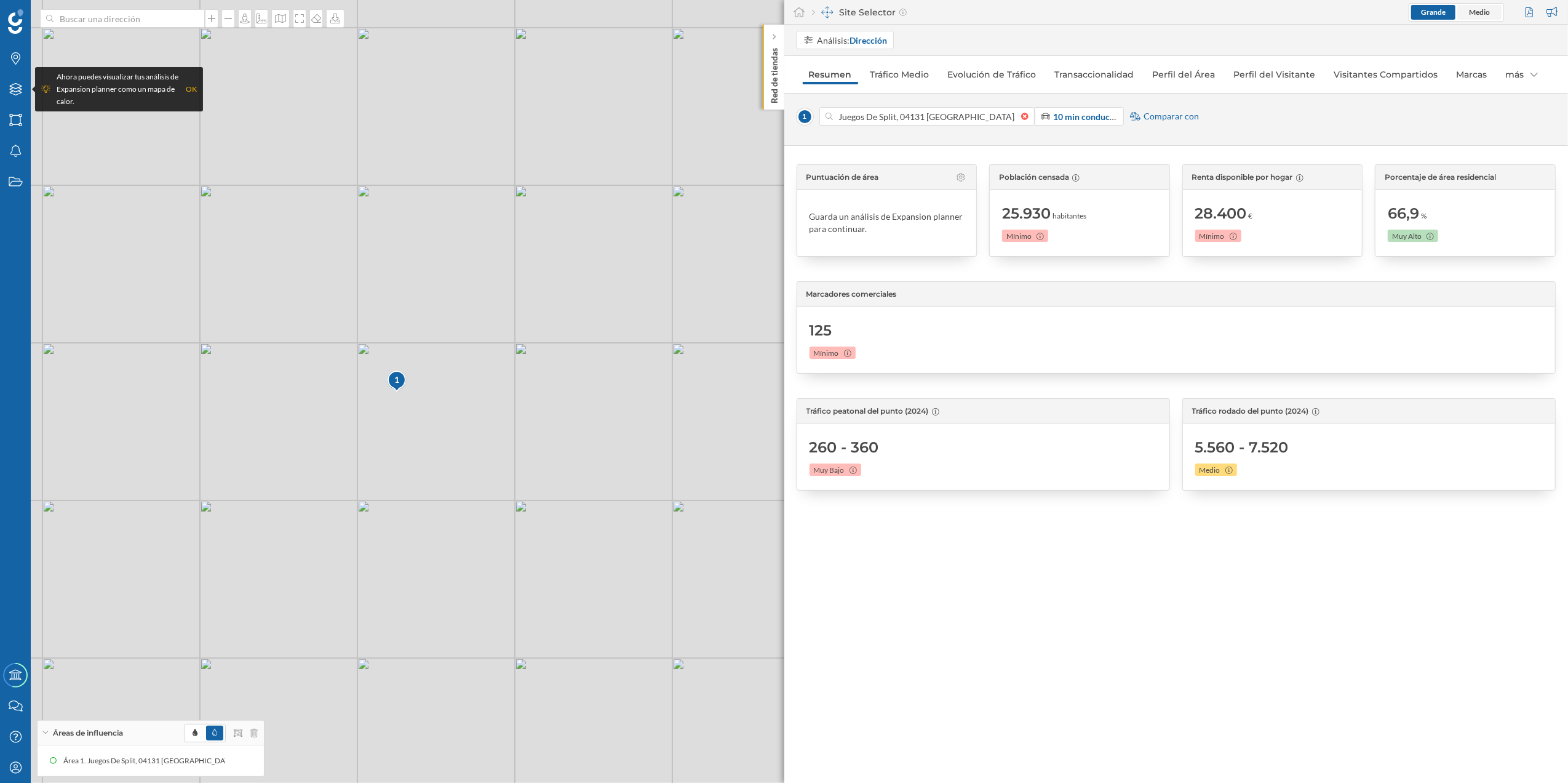
click at [1469, 11] on span "Medio" at bounding box center [1479, 12] width 21 height 9
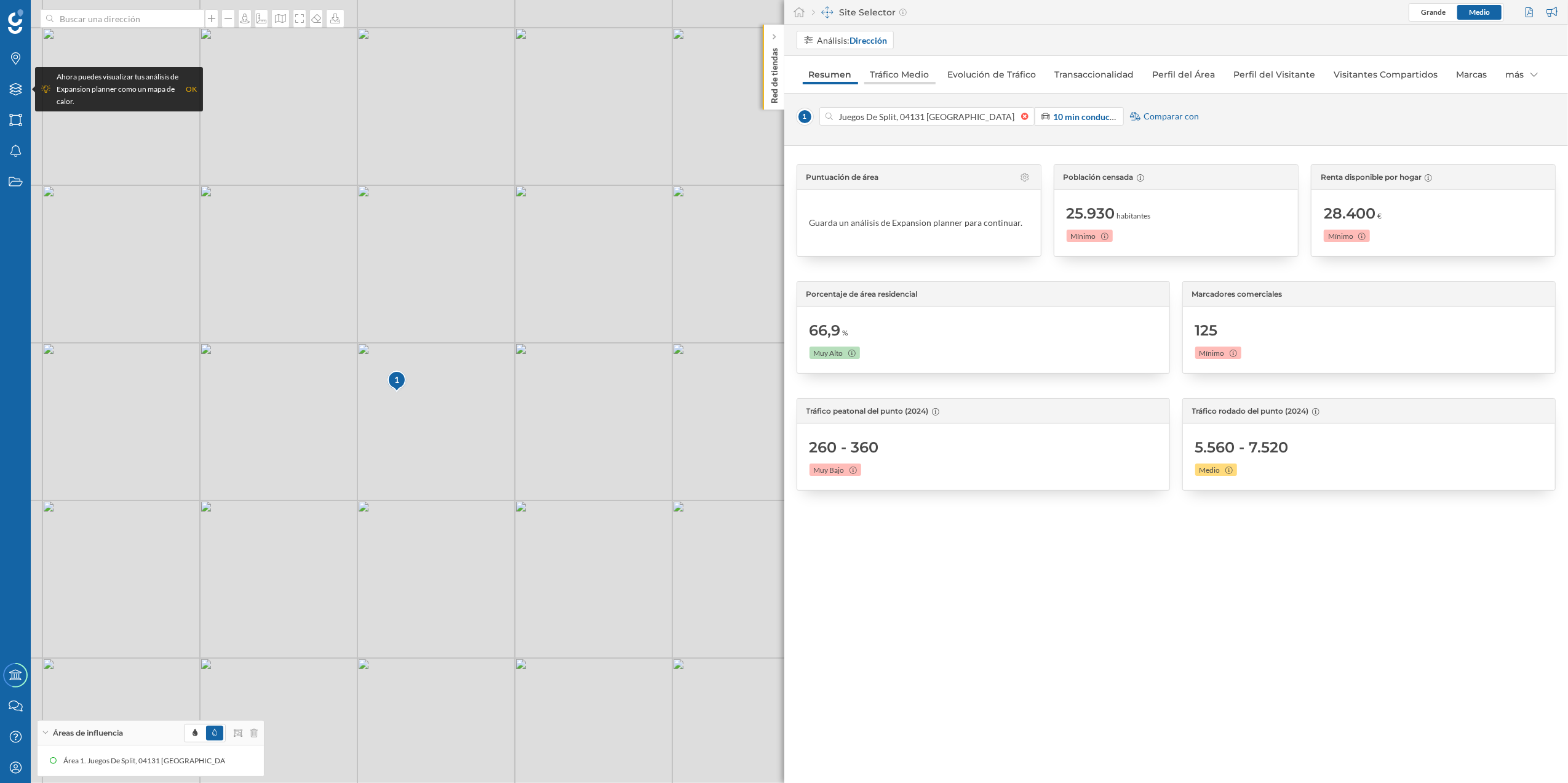
click at [903, 77] on link "Tráfico Medio" at bounding box center [899, 74] width 71 height 19
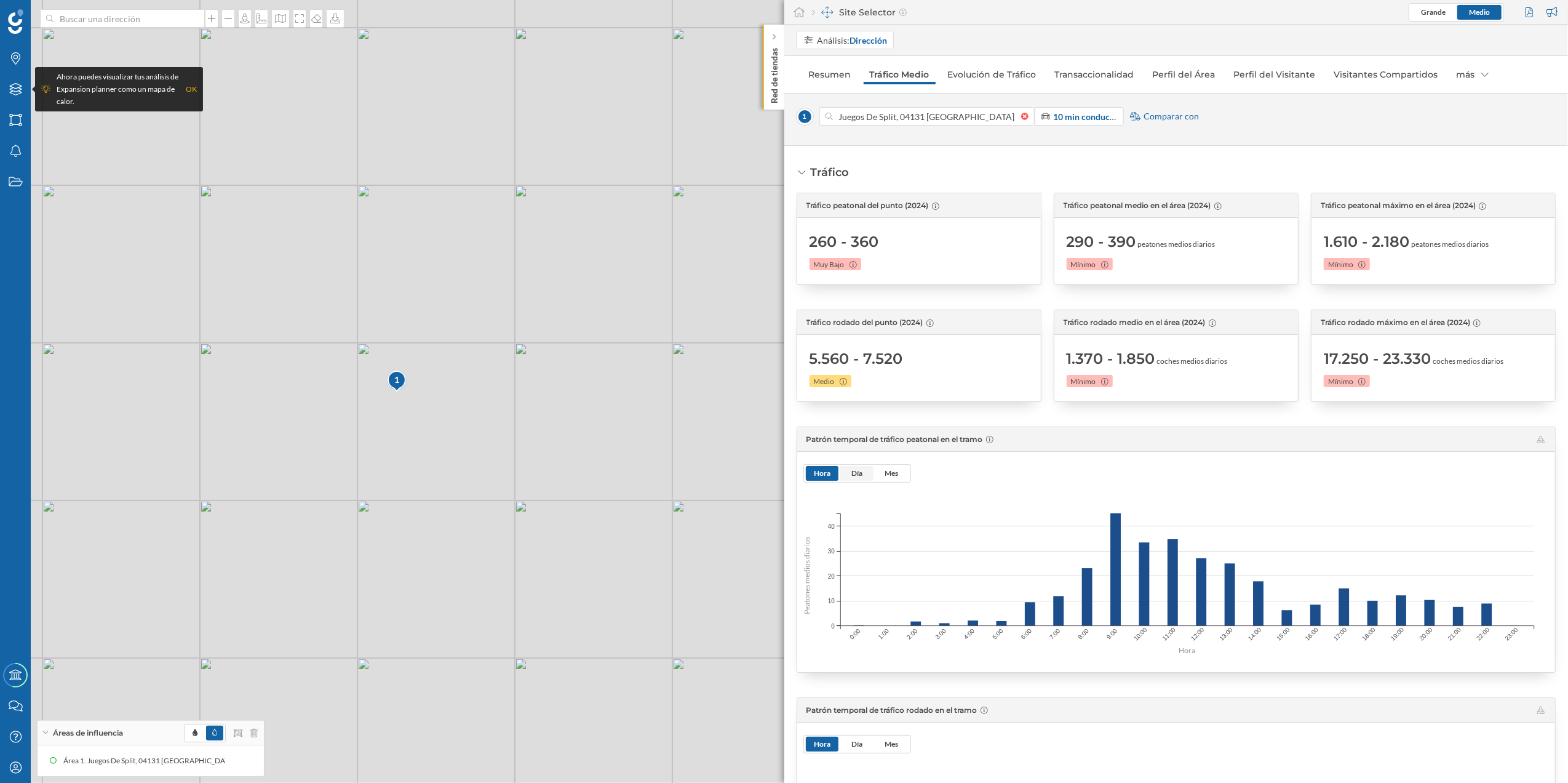
click at [857, 471] on span "Día" at bounding box center [856, 473] width 11 height 9
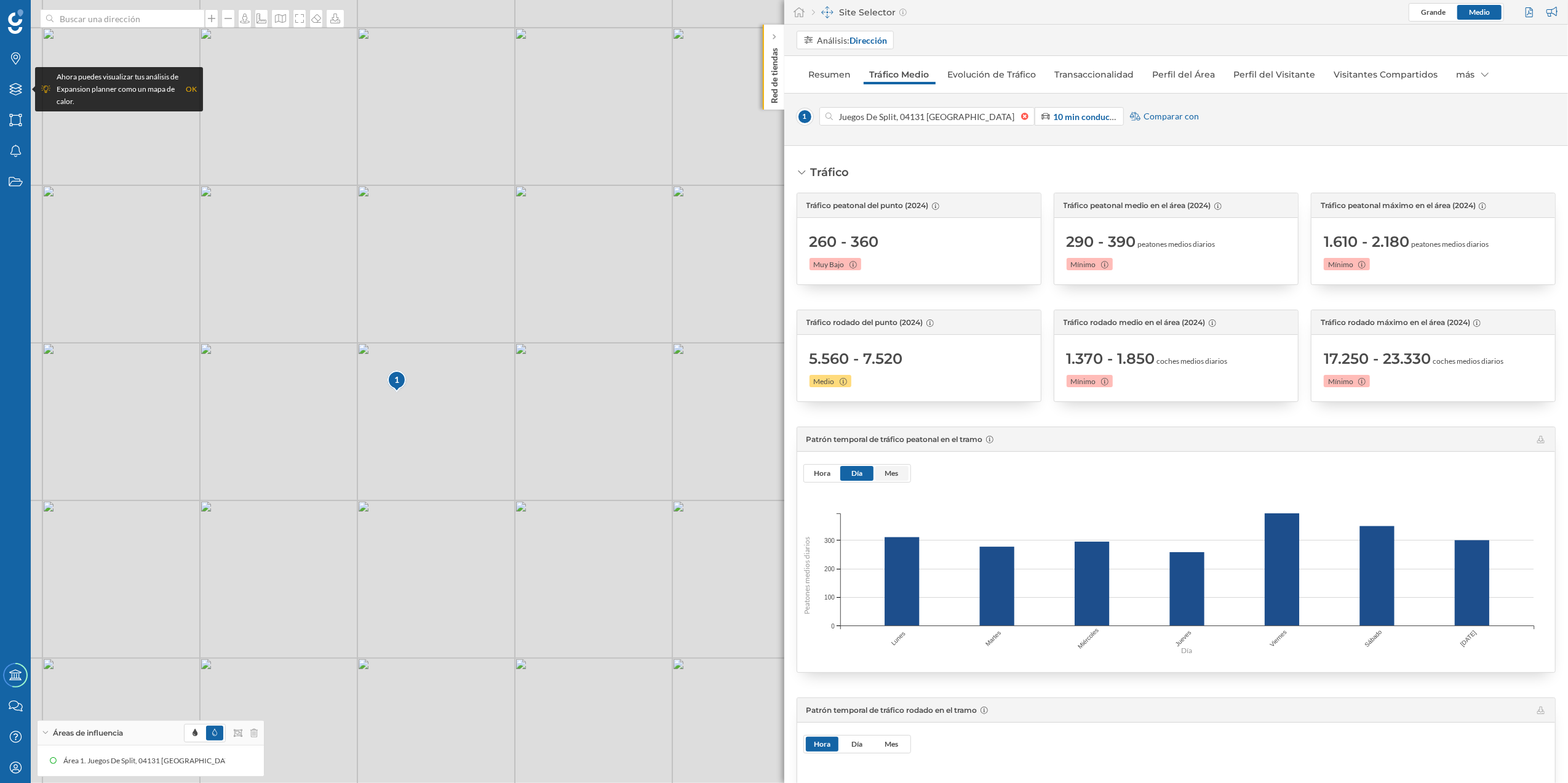
click at [894, 476] on span "Mes" at bounding box center [892, 473] width 13 height 9
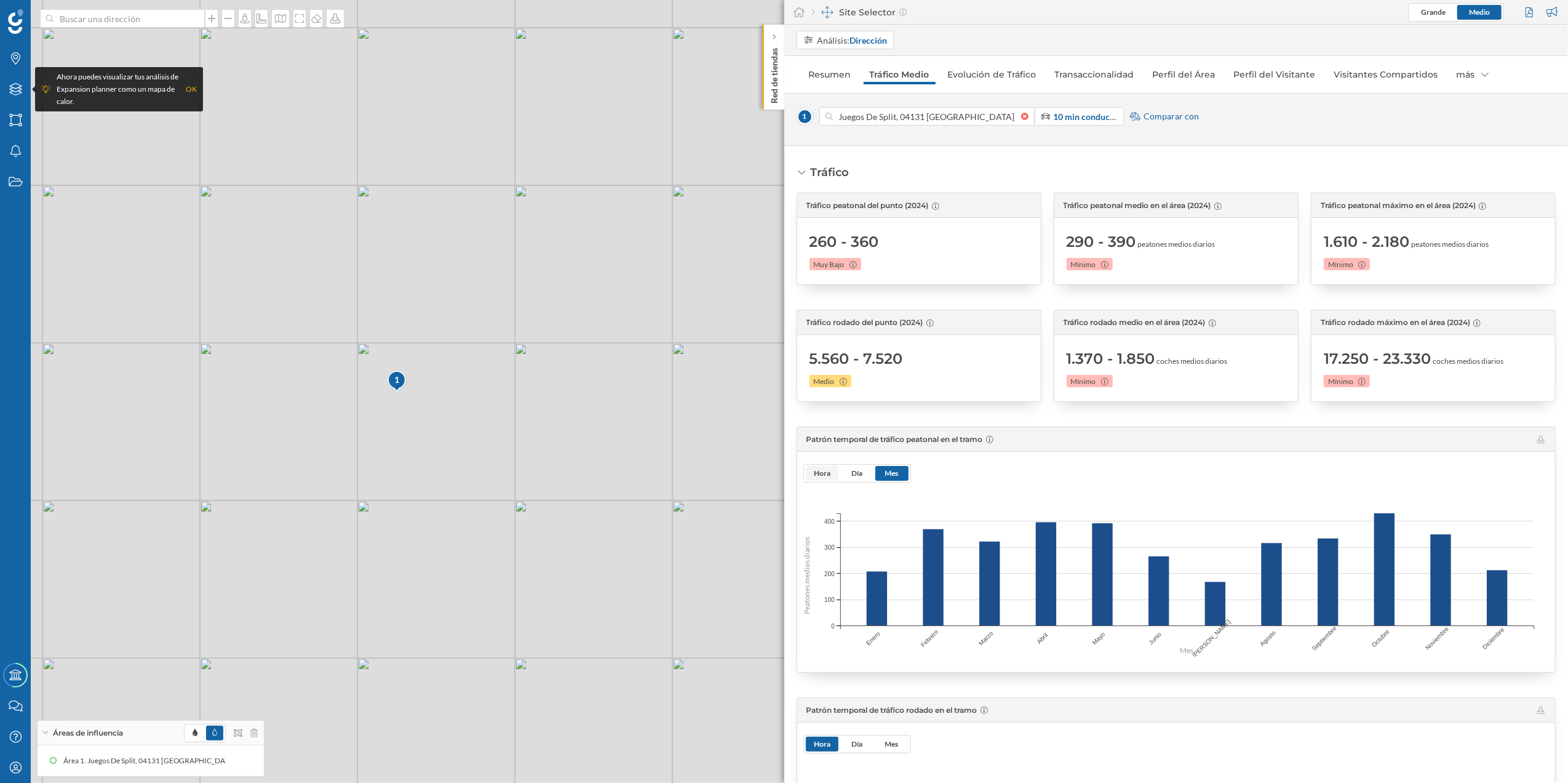
click at [819, 474] on span "Hora" at bounding box center [822, 473] width 16 height 9
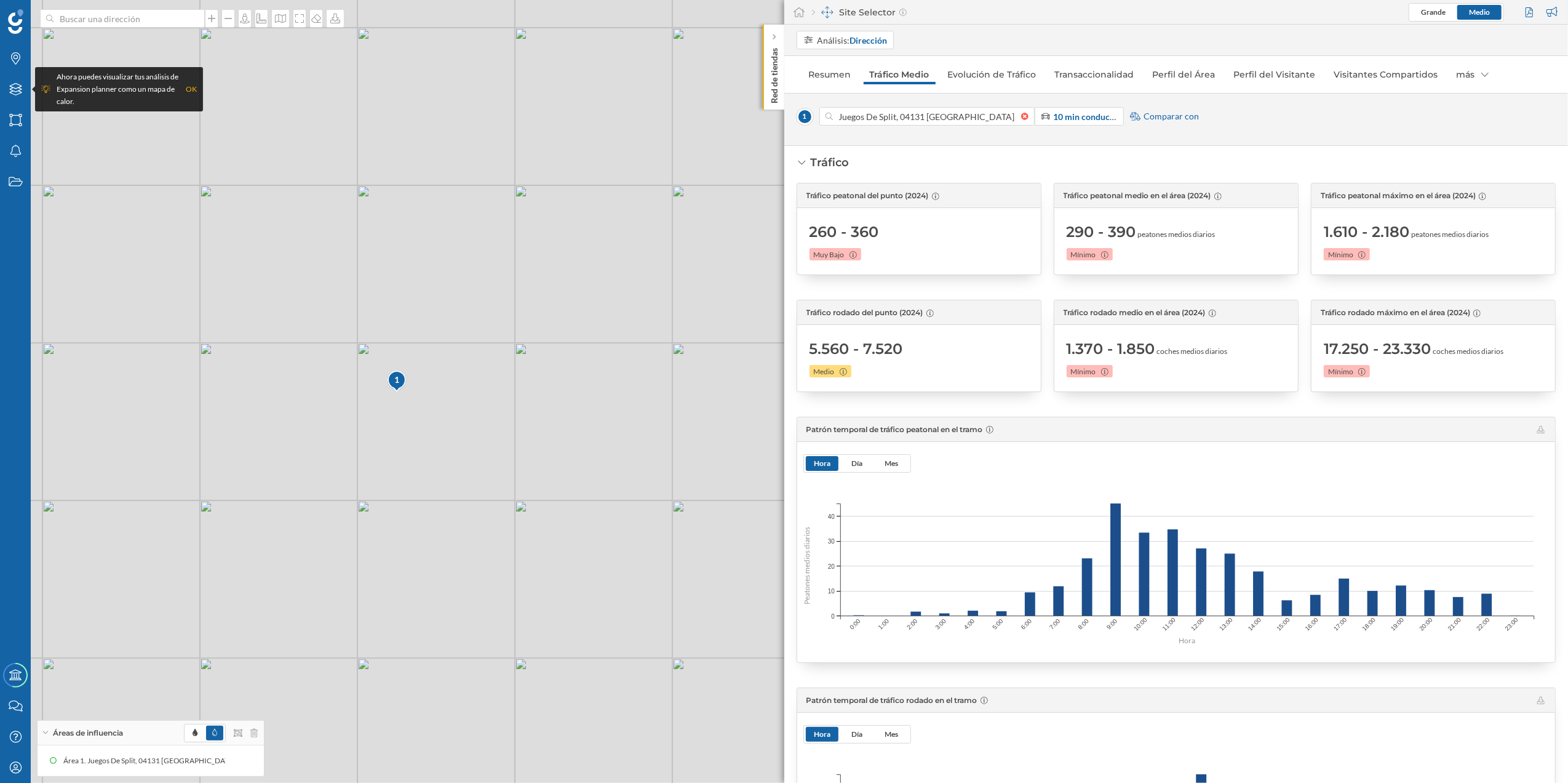
scroll to position [0, 0]
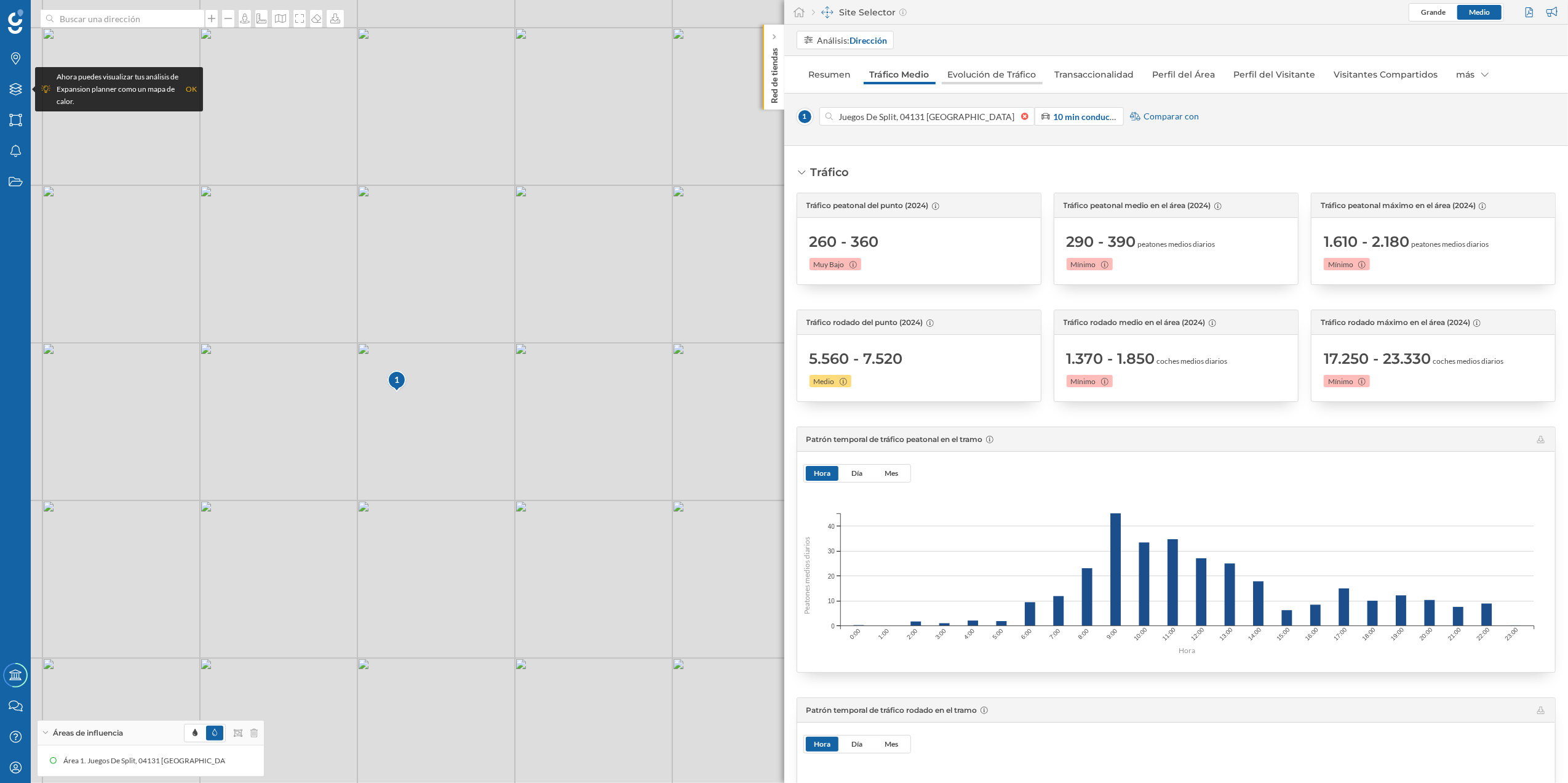
click at [965, 80] on link "Evolución de Tráfico" at bounding box center [992, 74] width 101 height 19
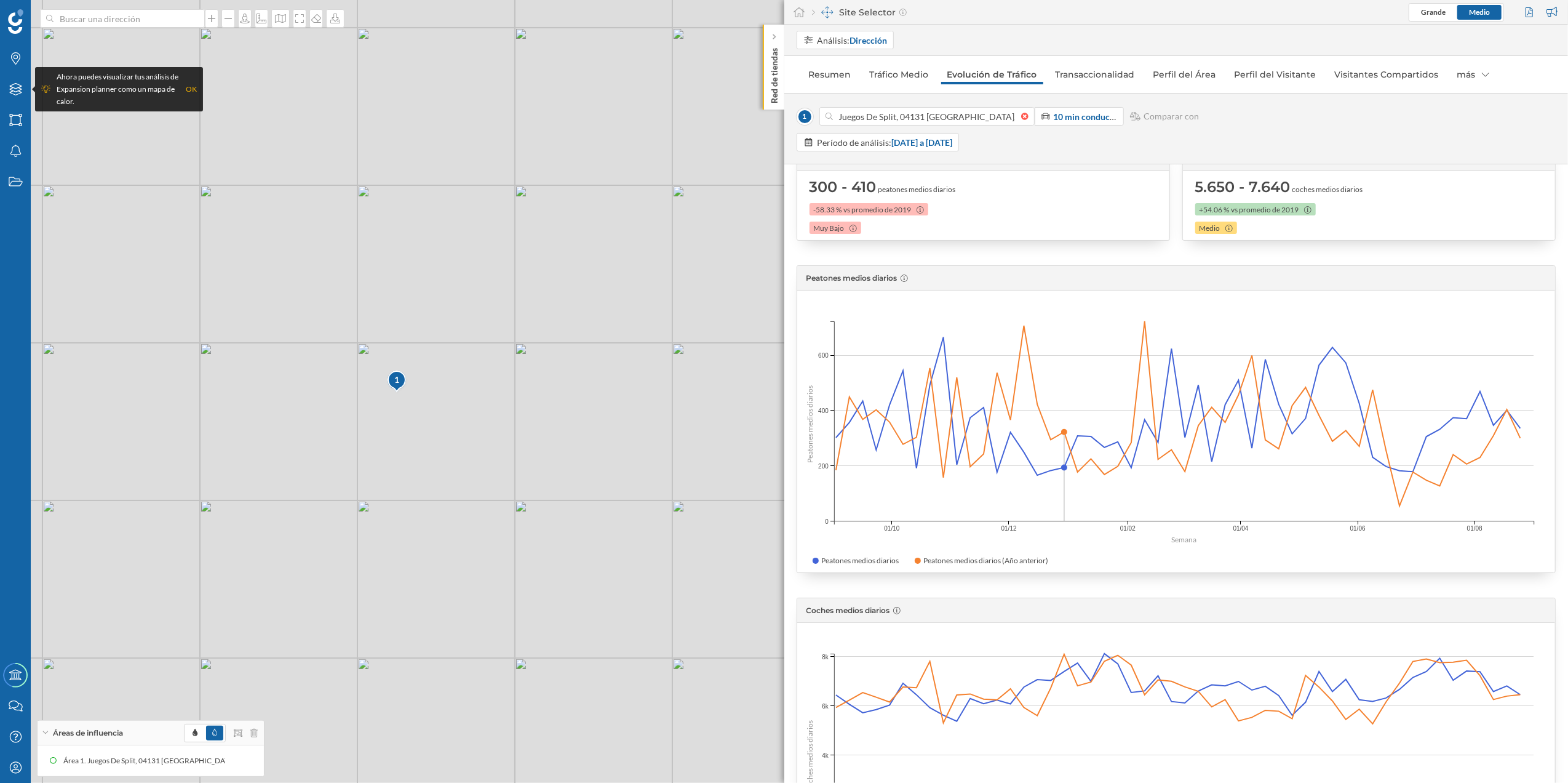
scroll to position [82, 0]
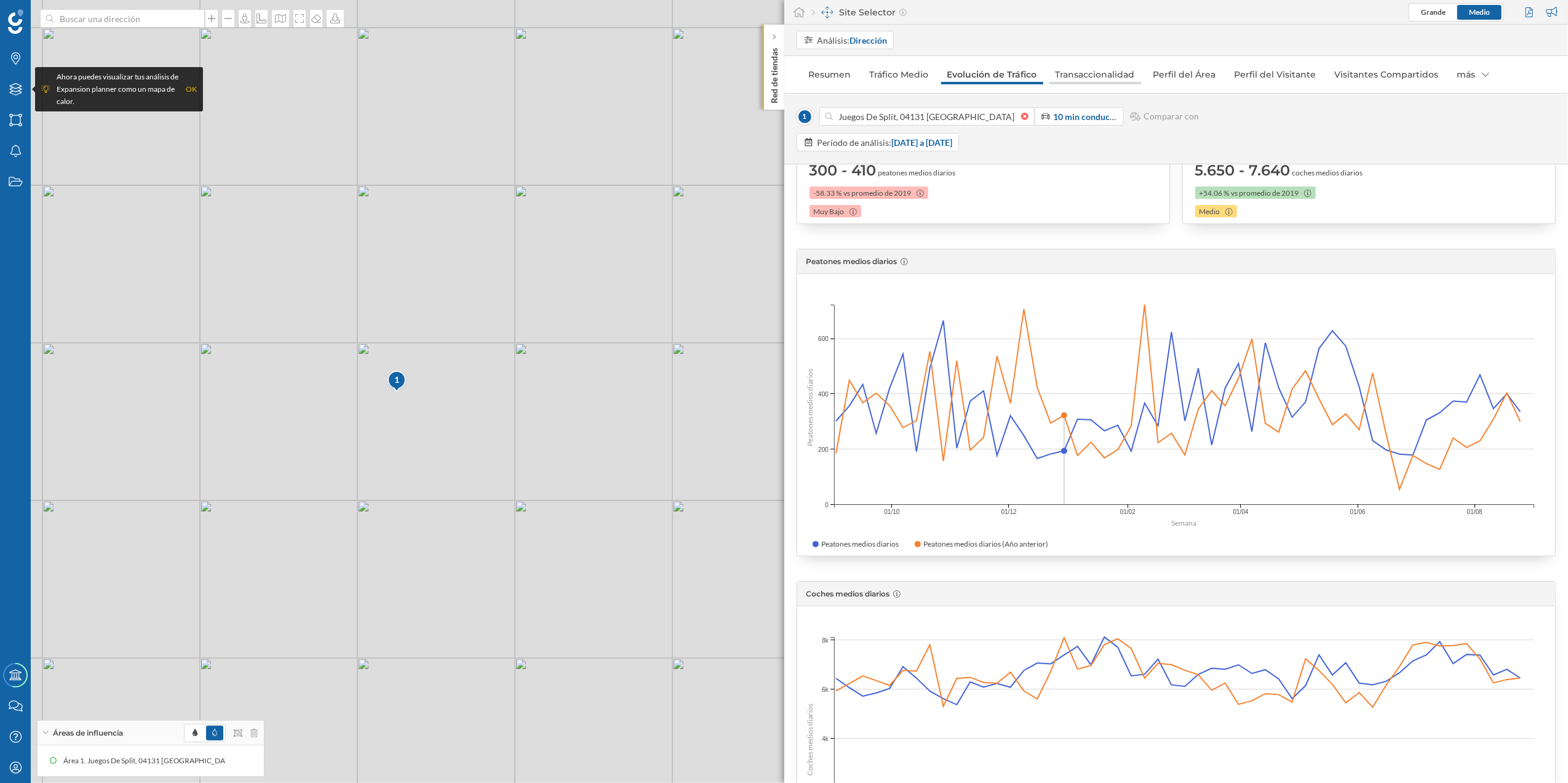
click at [1076, 79] on link "Transaccionalidad" at bounding box center [1095, 74] width 92 height 19
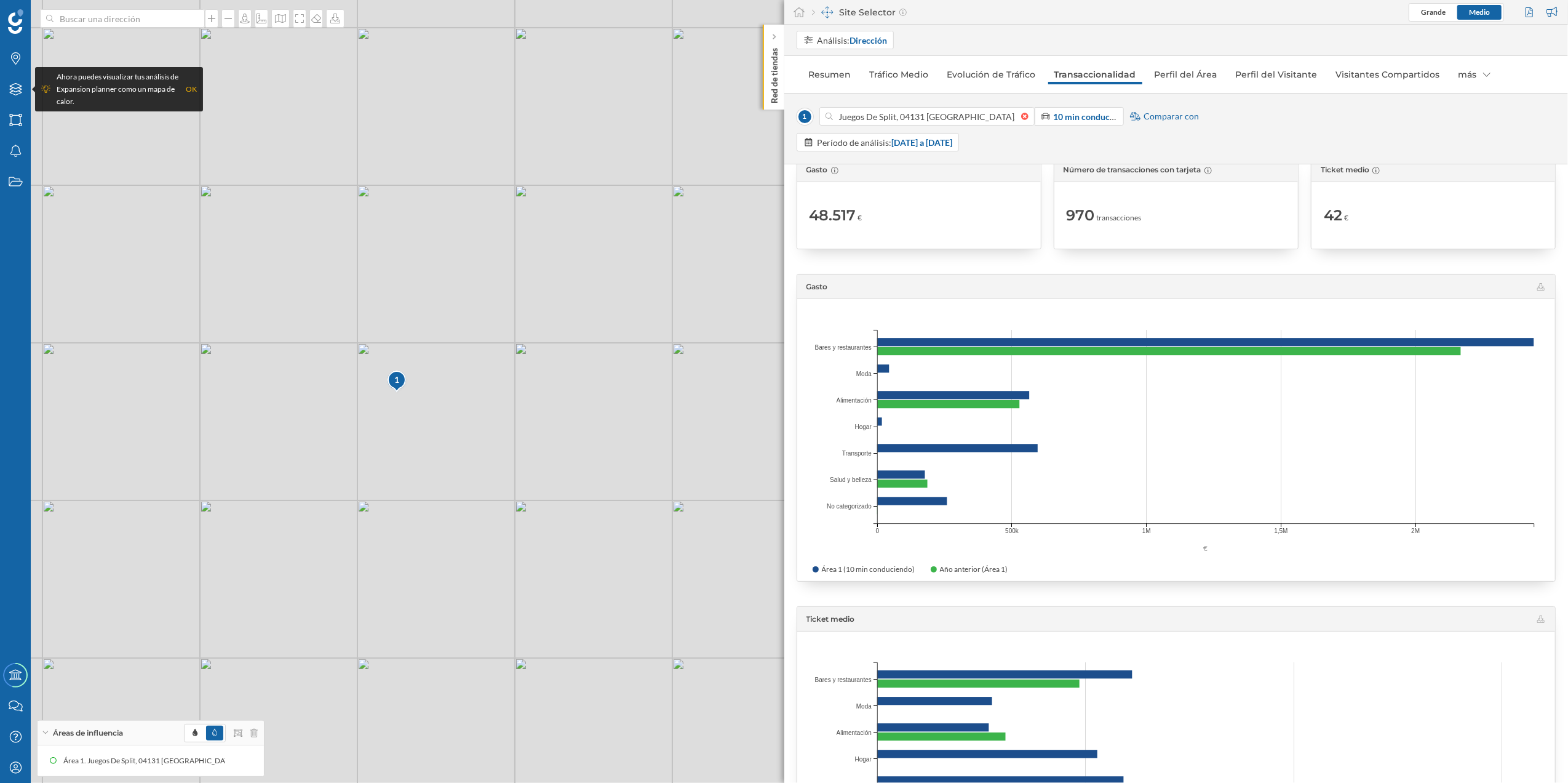
scroll to position [50, 0]
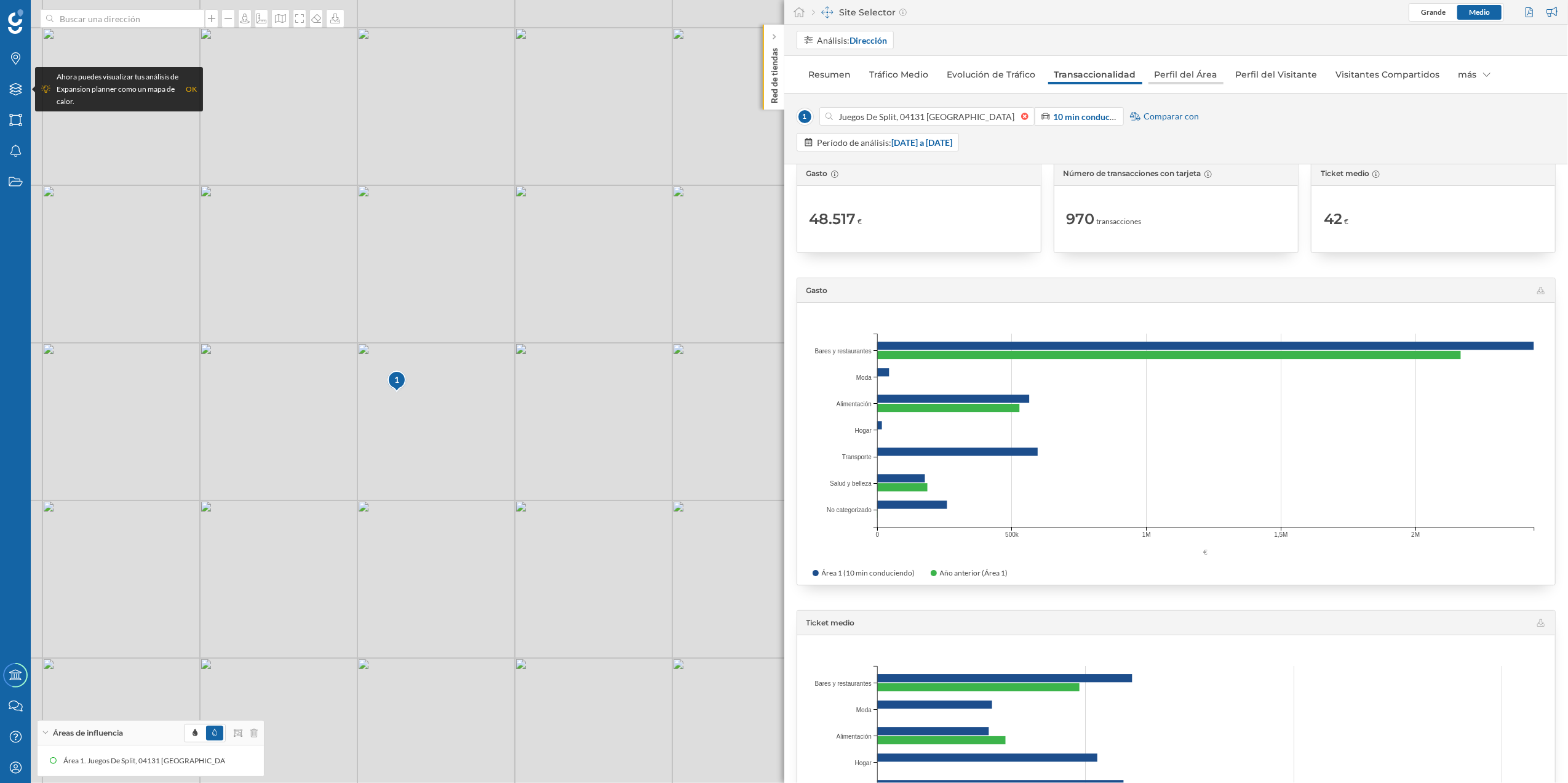
click at [1164, 79] on link "Perfil del Área" at bounding box center [1186, 74] width 75 height 19
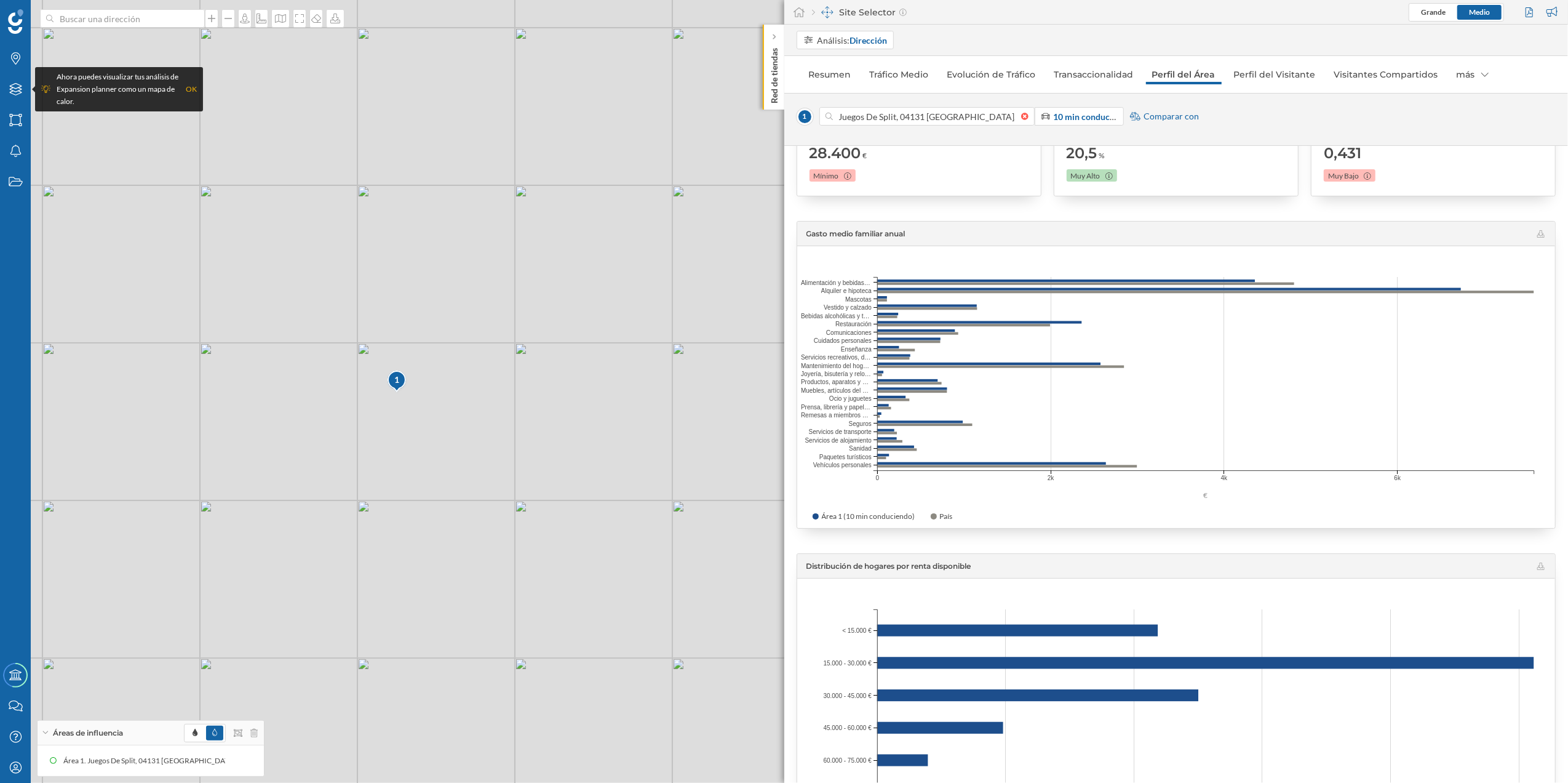
scroll to position [985, 0]
